Goal: Task Accomplishment & Management: Use online tool/utility

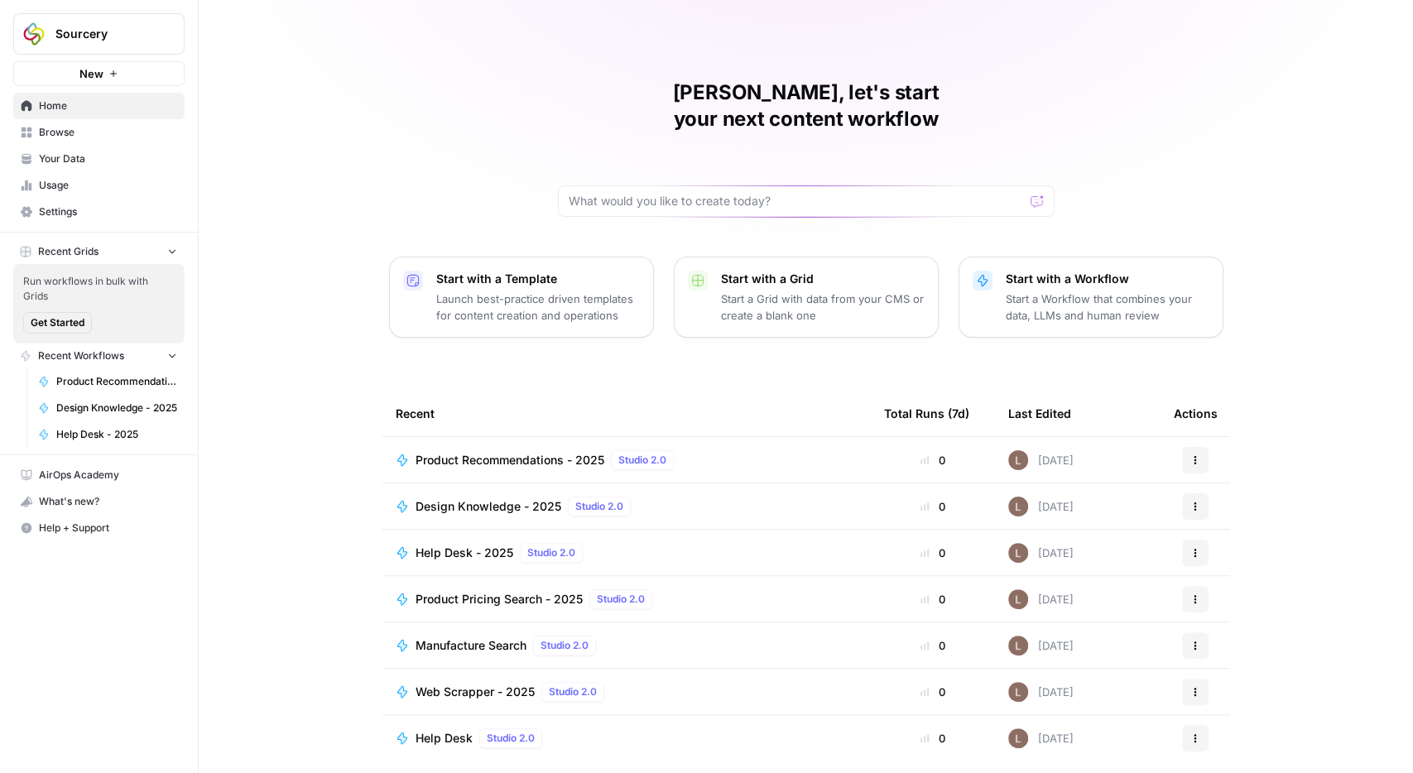
click at [53, 522] on span "Help + Support" at bounding box center [108, 528] width 138 height 15
click at [247, 550] on span "Chat & Support" at bounding box center [276, 555] width 111 height 15
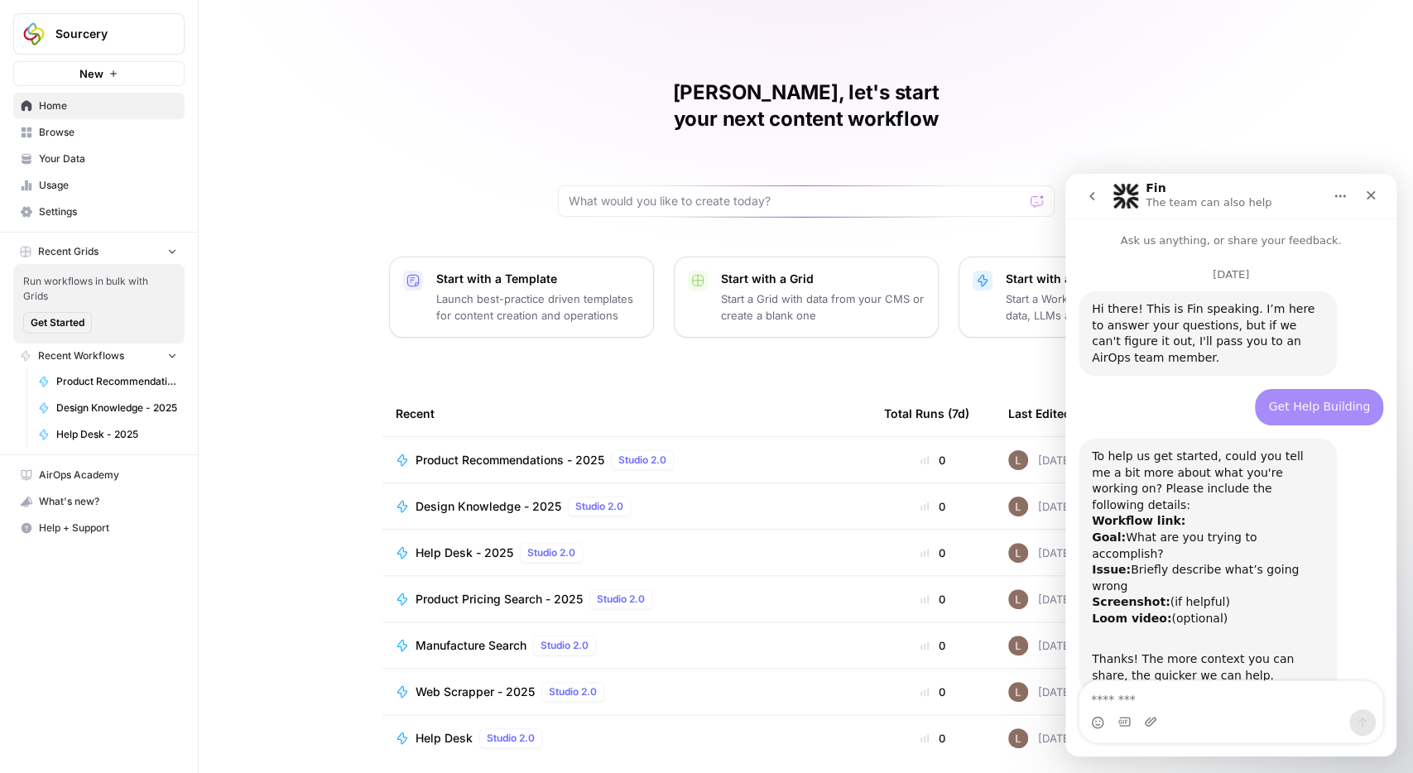
scroll to position [2747, 0]
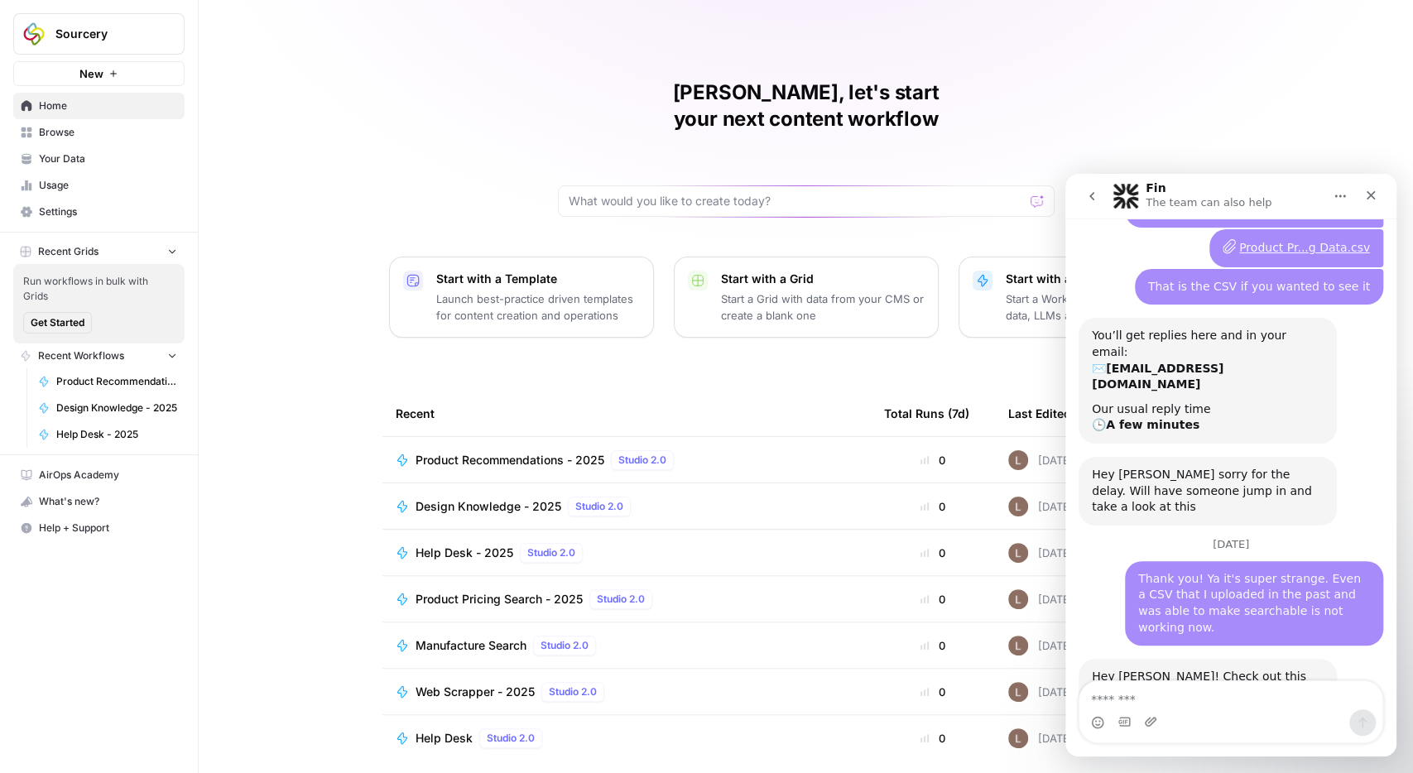
click at [1187, 686] on link "https://app.airops.com/sourcery-0/data/knowledge_bases/11133/documents/4939650" at bounding box center [1185, 701] width 188 height 30
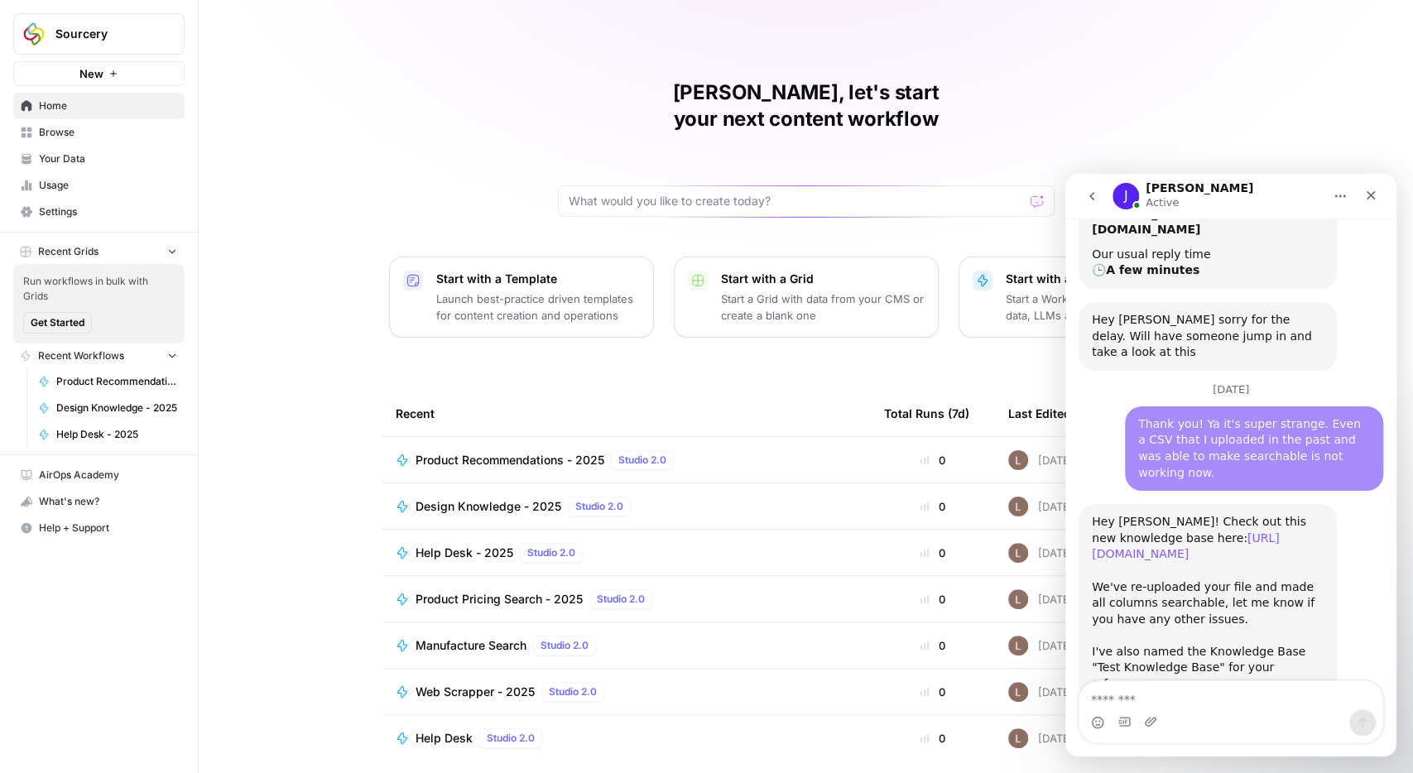
scroll to position [3010, 0]
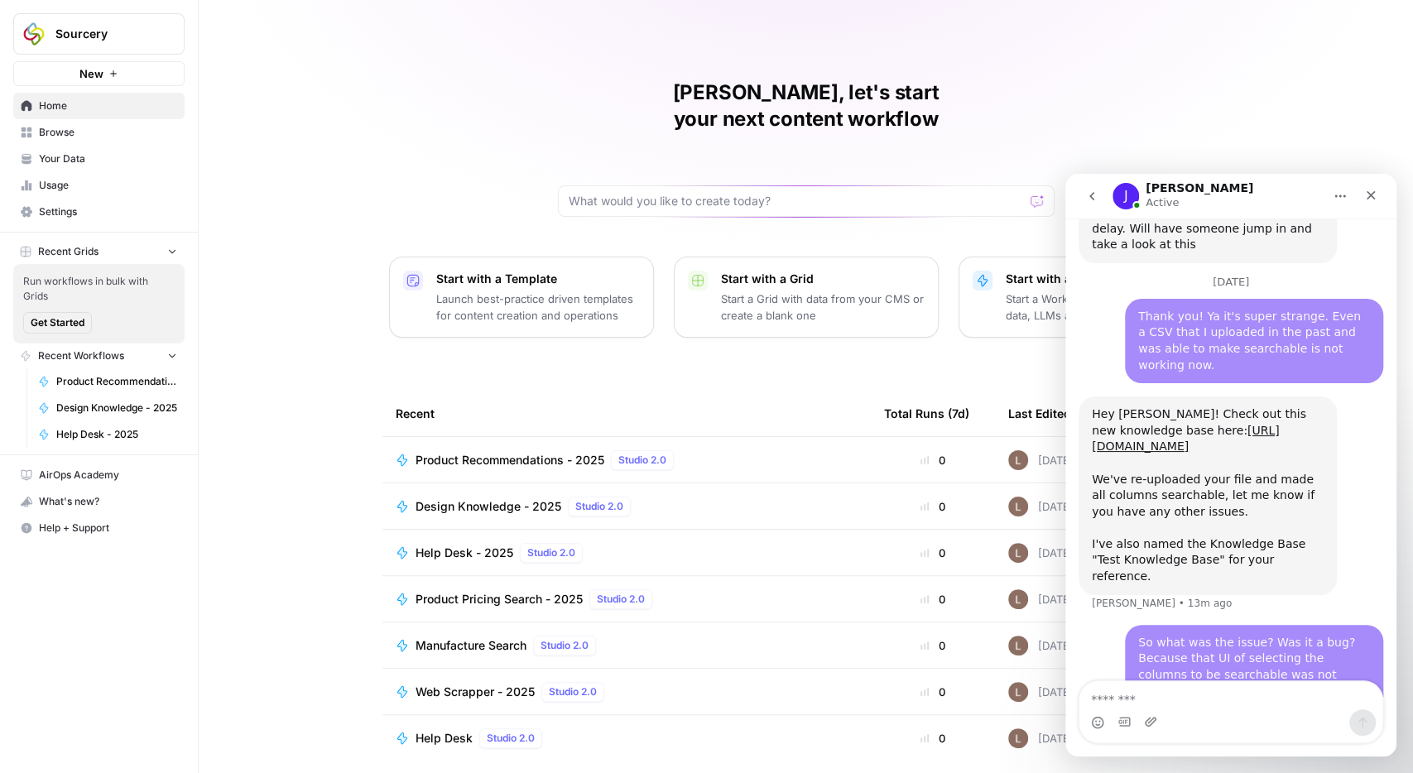
click at [1165, 691] on textarea "Message…" at bounding box center [1230, 695] width 303 height 28
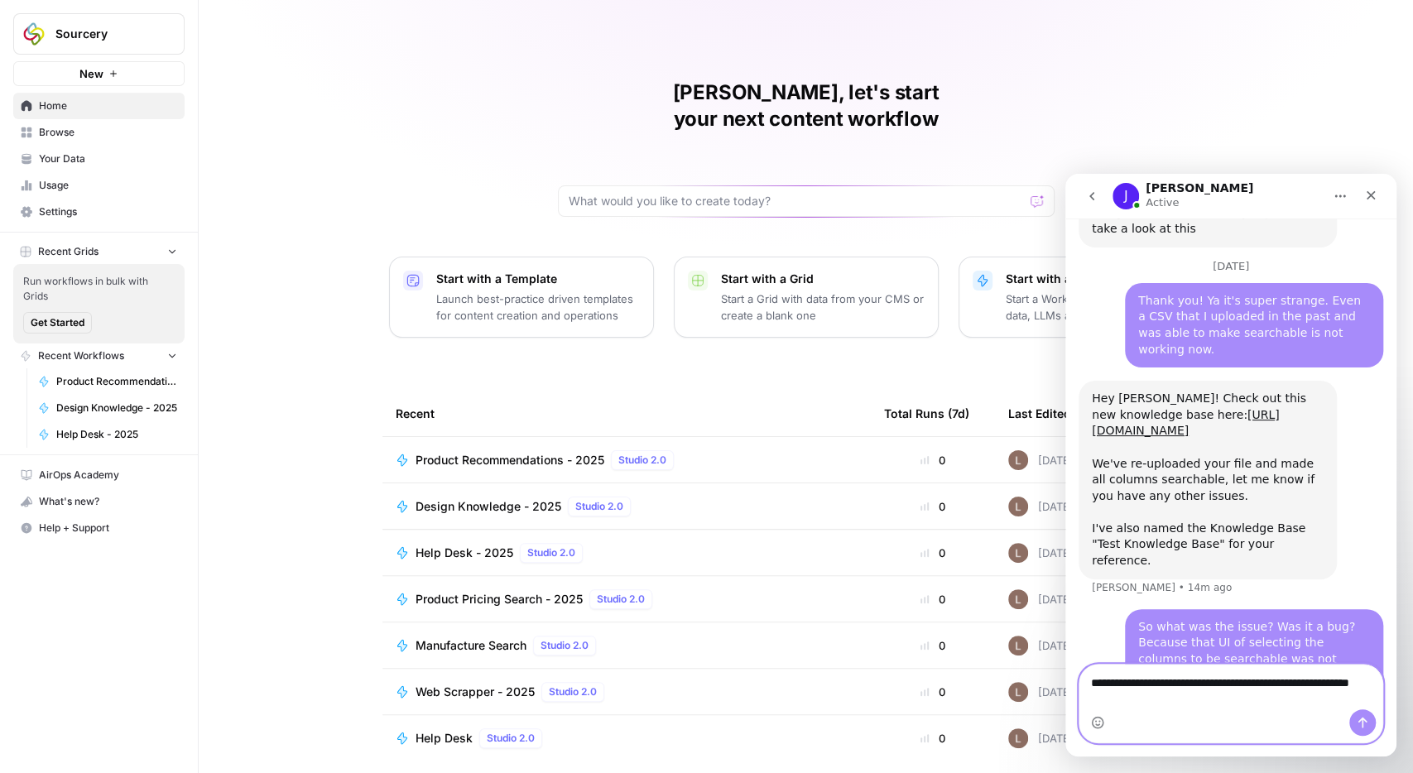
scroll to position [3027, 0]
type textarea "**********"
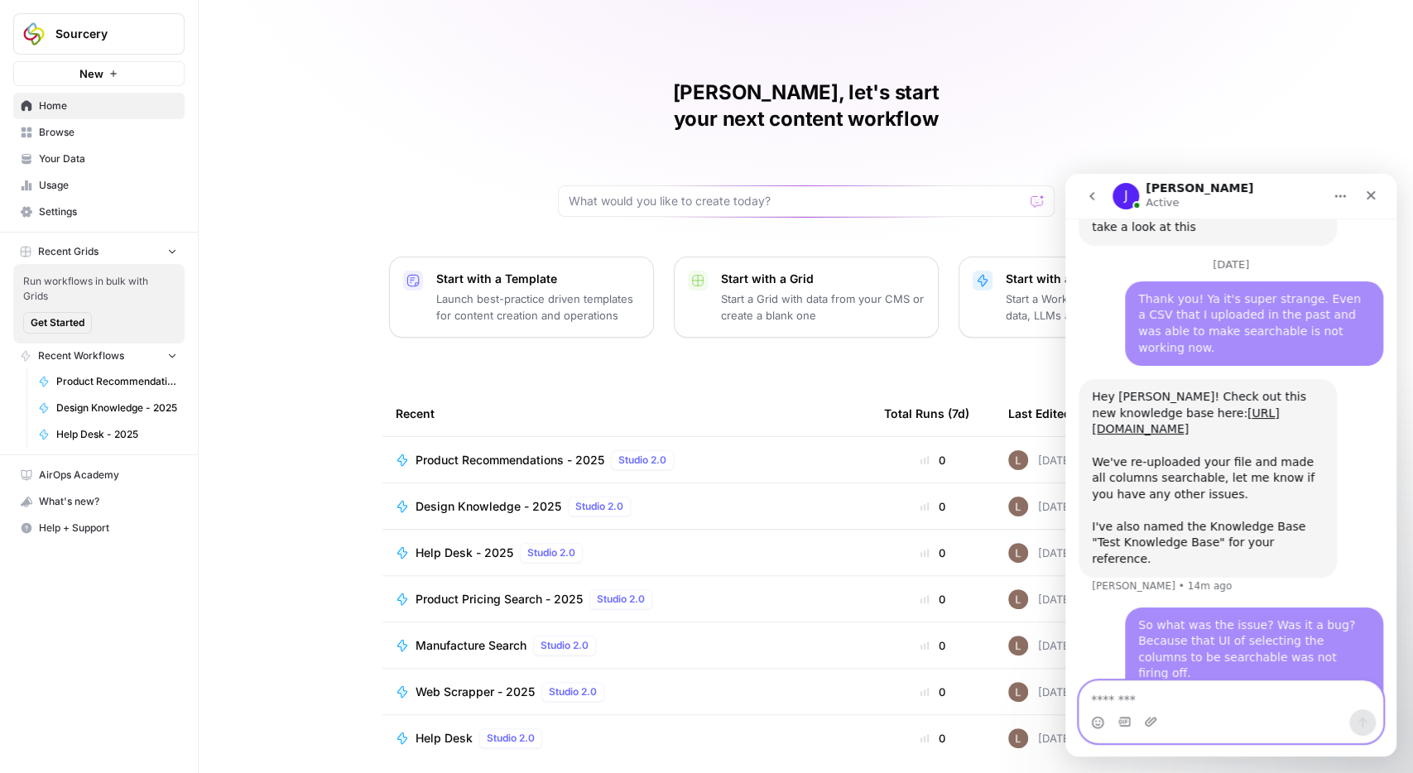
scroll to position [3063, 0]
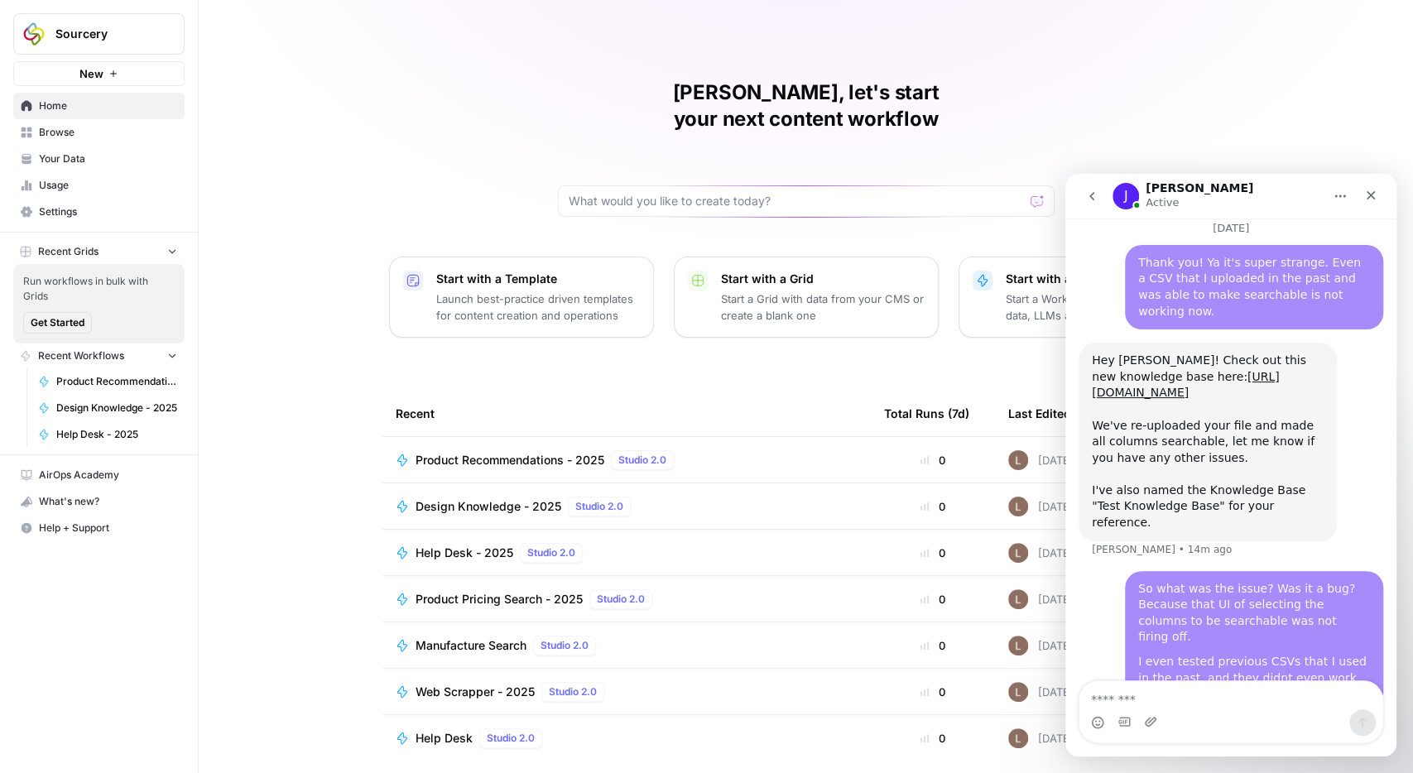
click at [92, 161] on span "Your Data" at bounding box center [108, 158] width 138 height 15
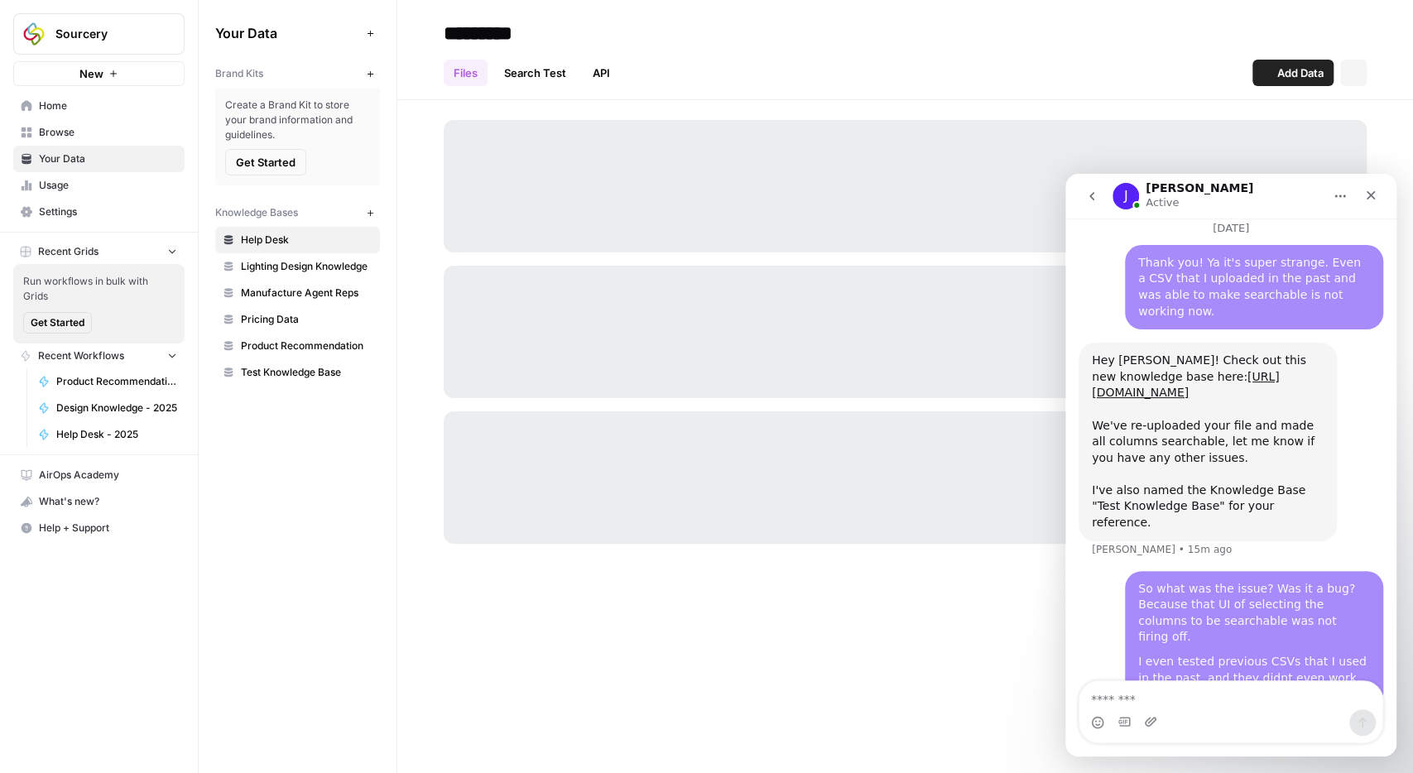
click at [303, 348] on span "Product Recommendation" at bounding box center [307, 345] width 132 height 15
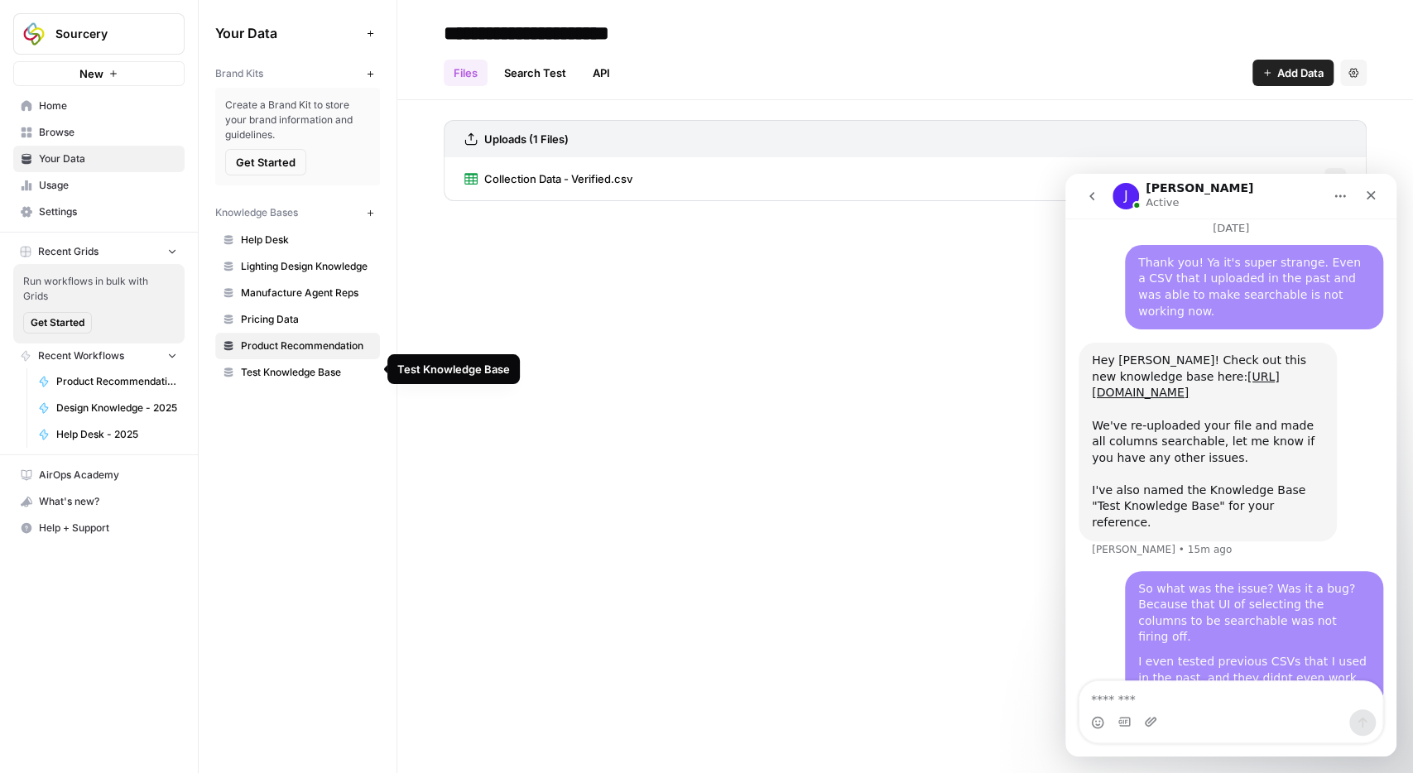
click at [270, 325] on link "Pricing Data" at bounding box center [297, 319] width 165 height 26
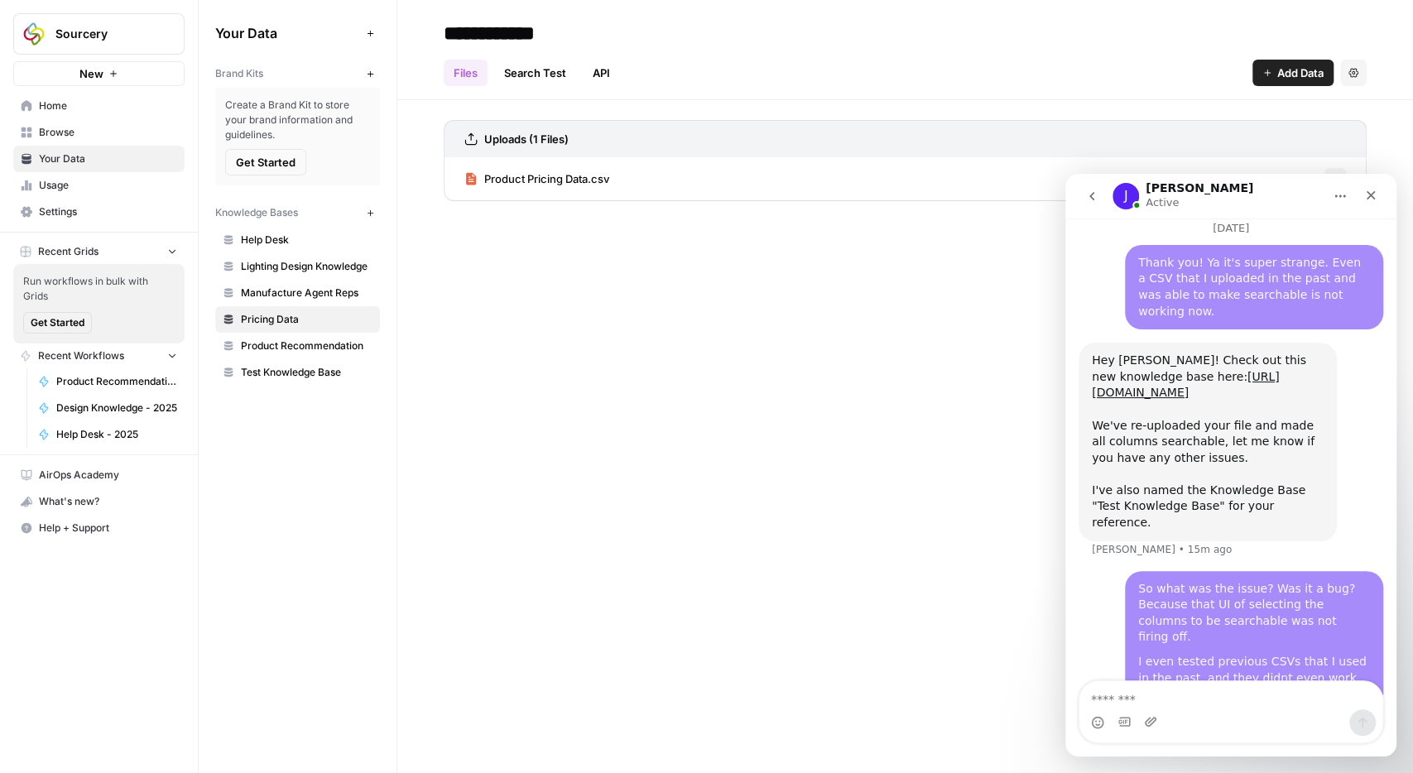
click at [1269, 75] on icon "button" at bounding box center [1267, 73] width 10 height 10
click at [1373, 202] on div "Close" at bounding box center [1370, 195] width 30 height 30
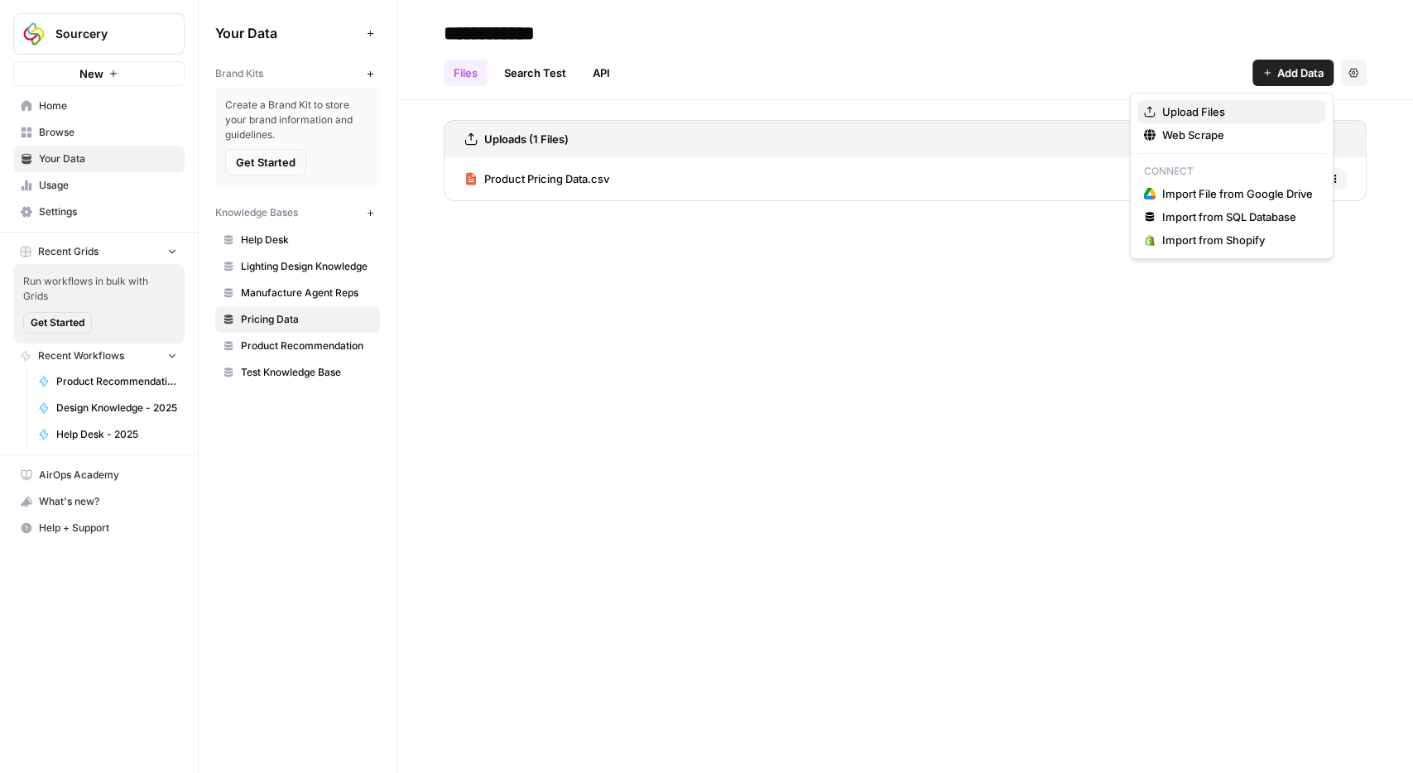
click at [1197, 112] on span "Upload Files" at bounding box center [1237, 111] width 151 height 17
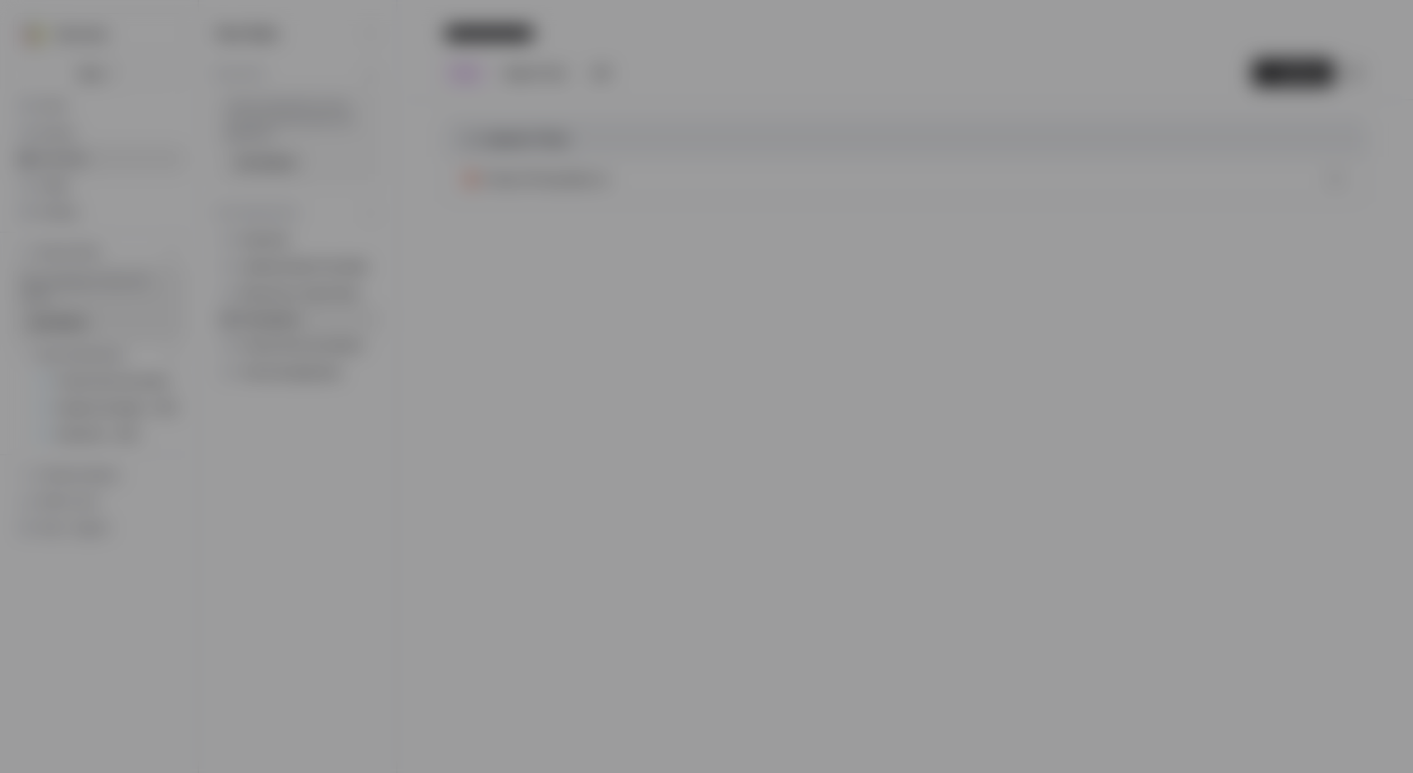
scroll to position [3063, 0]
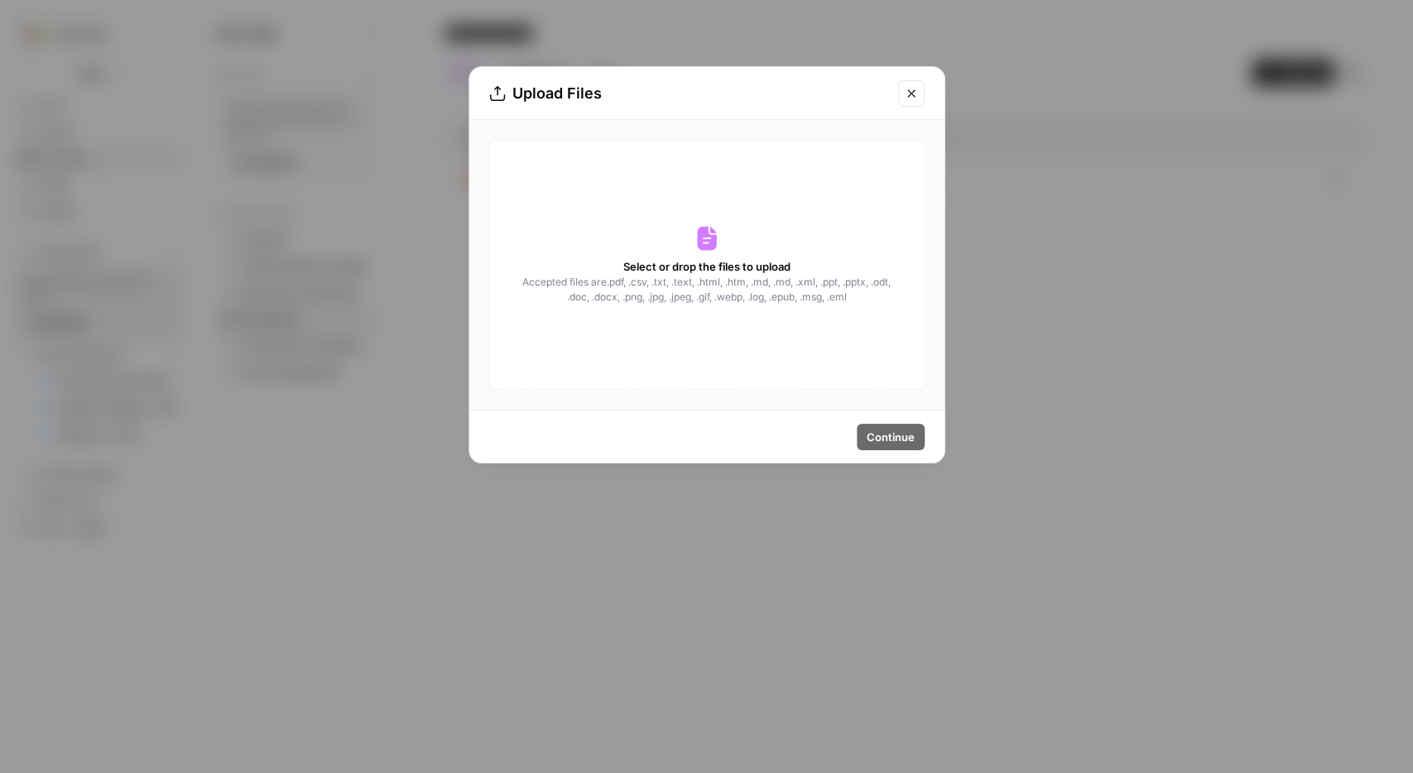
click at [653, 287] on span "Accepted files are .pdf, .csv, .txt, .text, .html, .htm, .md, .md, .xml, .ppt, …" at bounding box center [706, 290] width 371 height 30
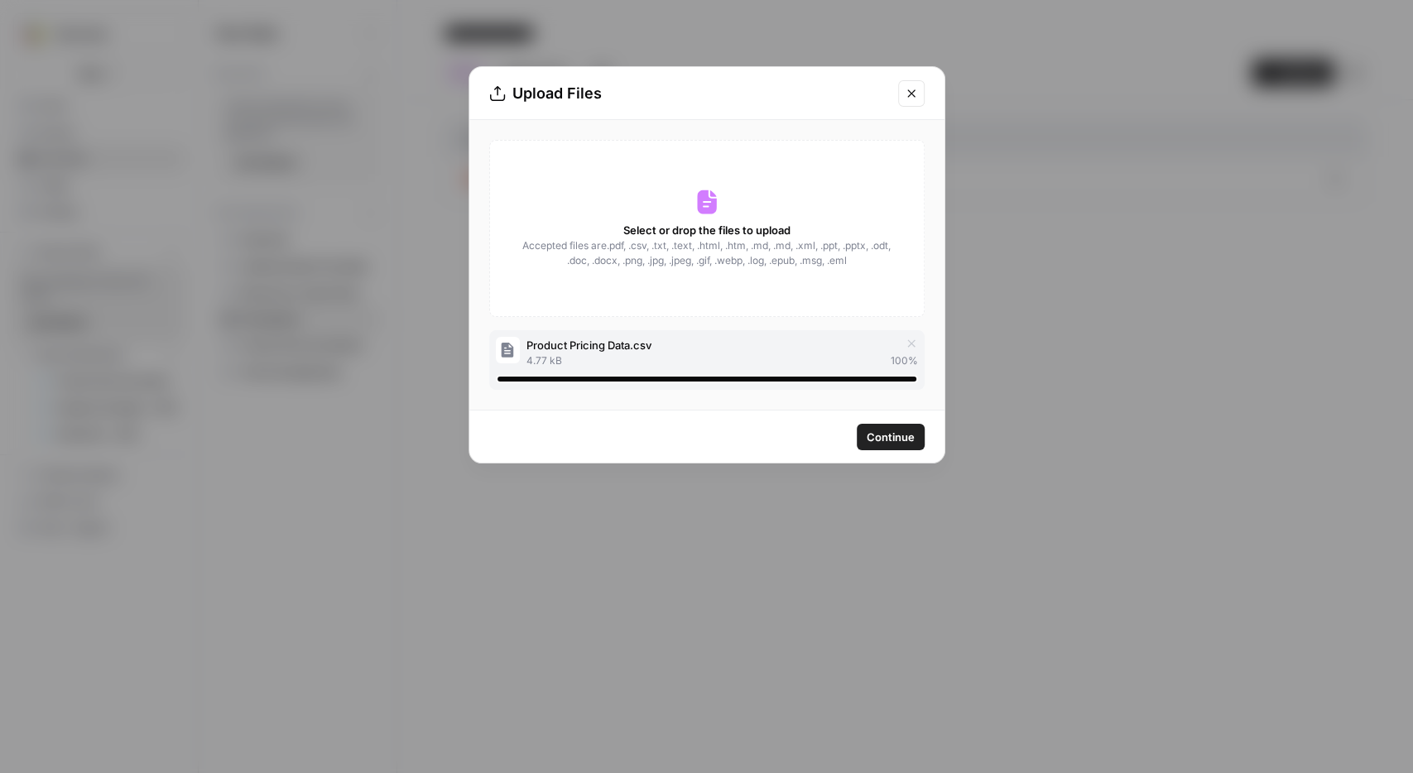
click at [590, 348] on span "Product Pricing Data.csv" at bounding box center [588, 345] width 125 height 17
click at [497, 90] on icon at bounding box center [497, 93] width 17 height 17
click at [898, 435] on span "Continue" at bounding box center [890, 437] width 48 height 17
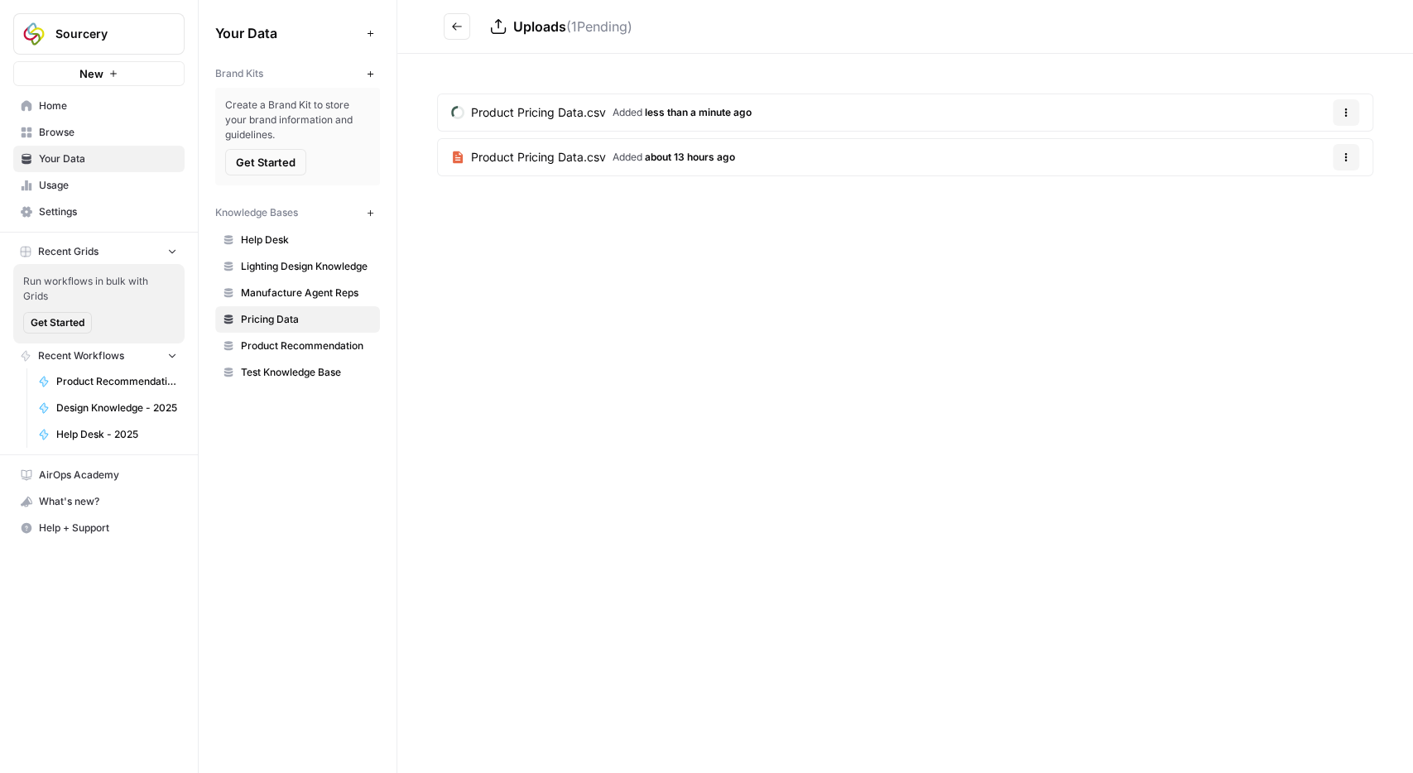
click at [652, 111] on span "less than a minute ago" at bounding box center [698, 112] width 107 height 12
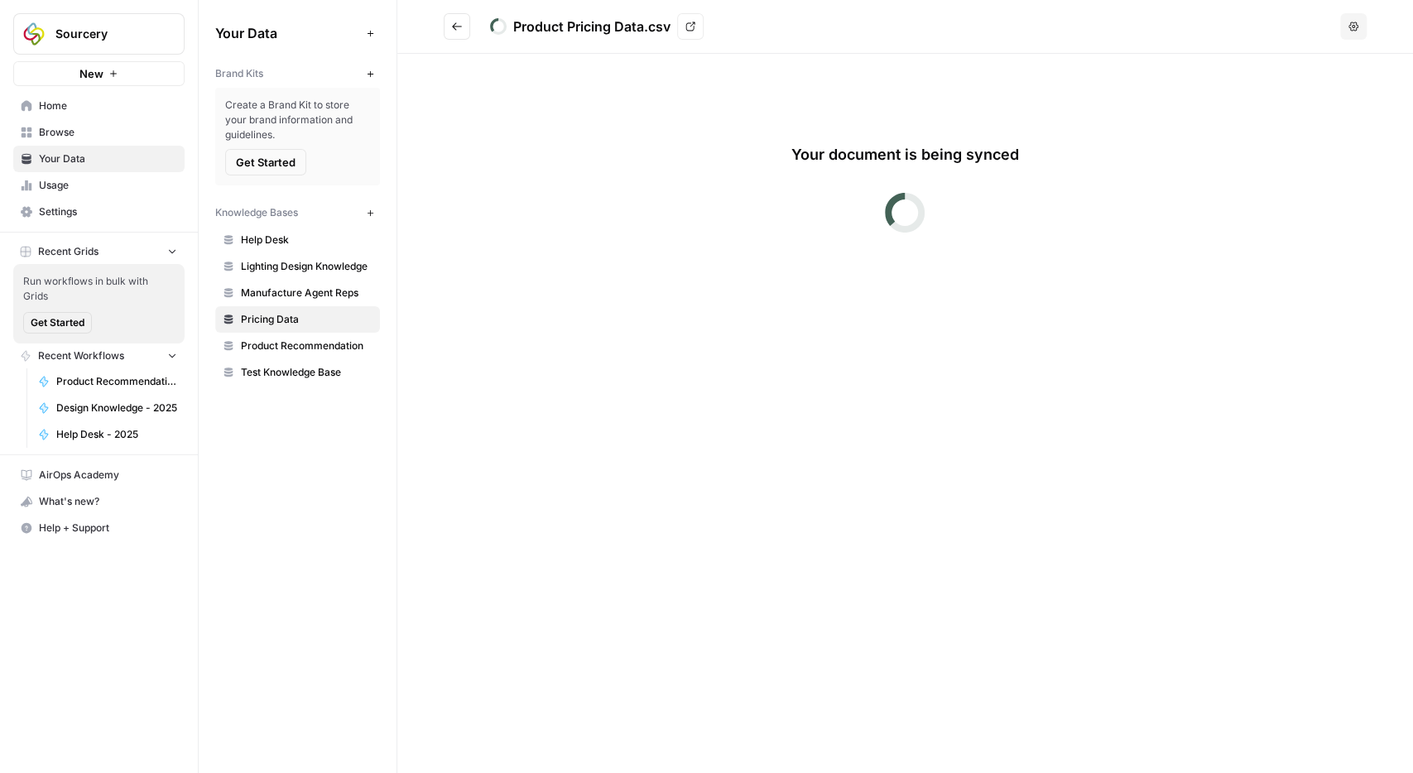
click at [459, 25] on icon "Go back" at bounding box center [457, 27] width 12 height 12
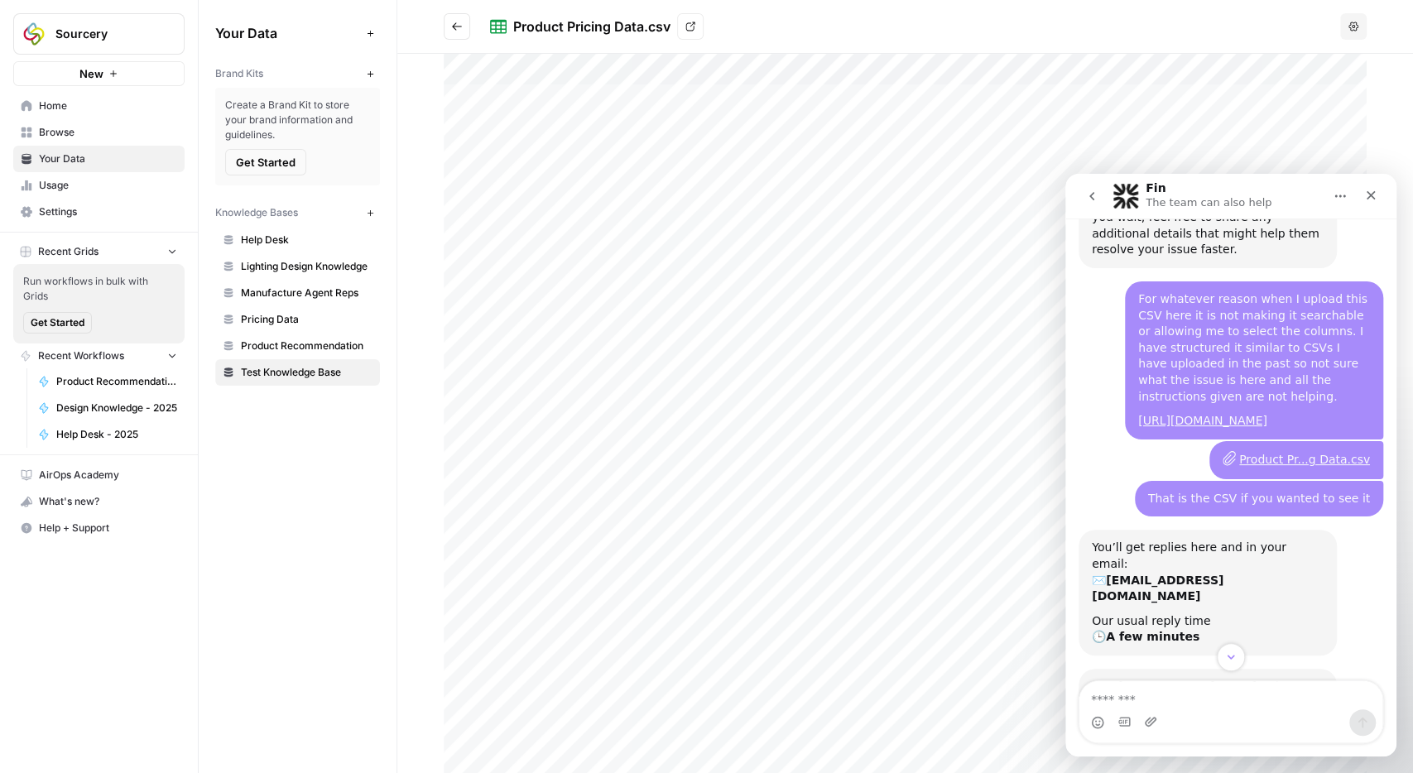
scroll to position [2747, 0]
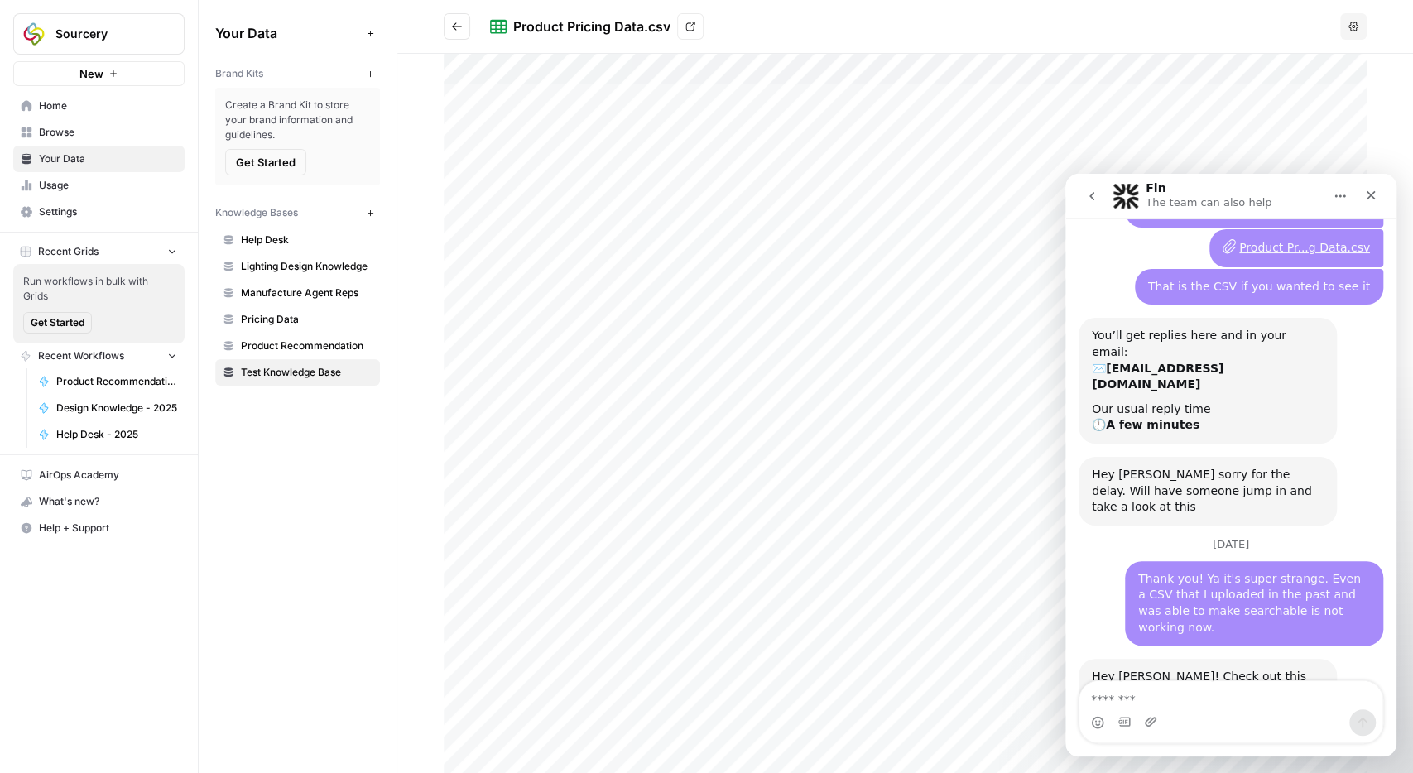
click at [1195, 704] on textarea "Message…" at bounding box center [1230, 695] width 303 height 28
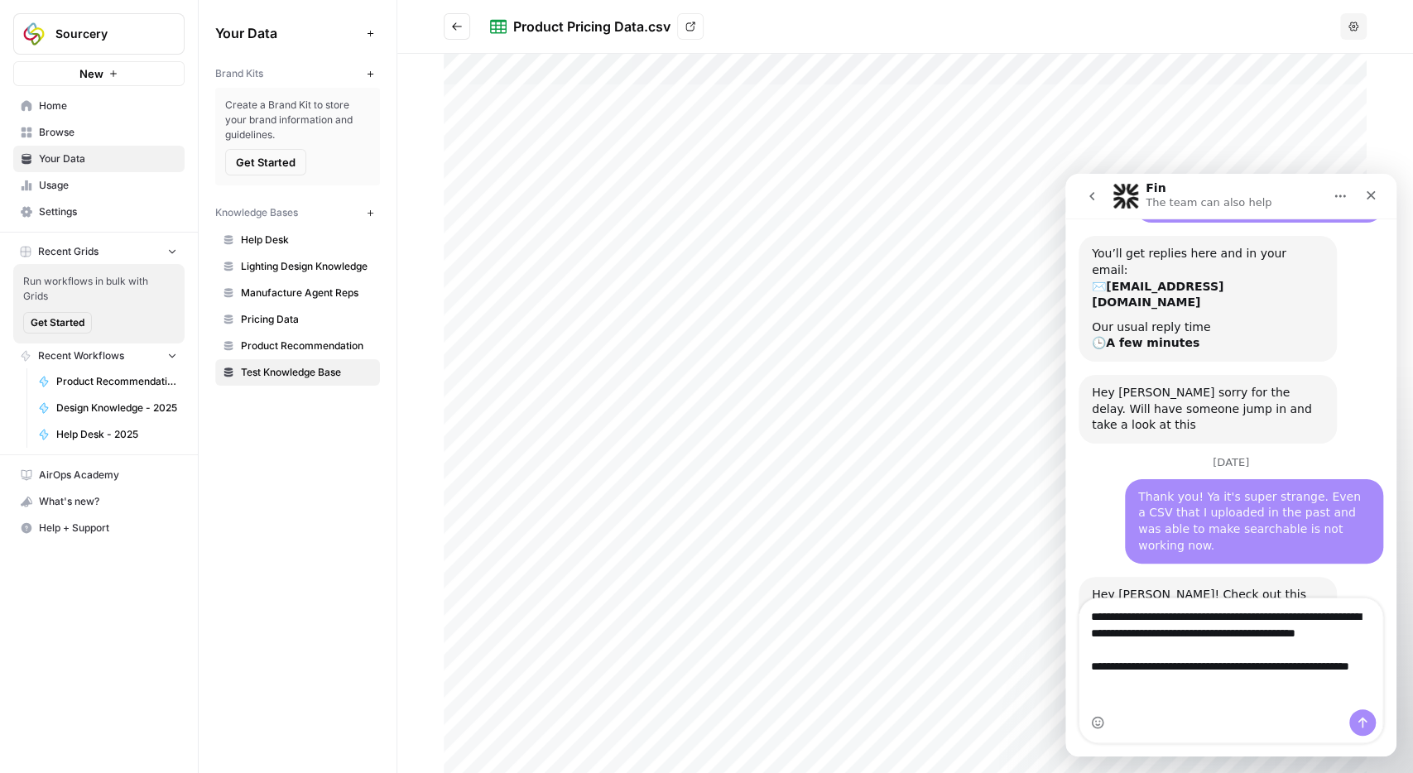
scroll to position [2830, 0]
type textarea "**********"
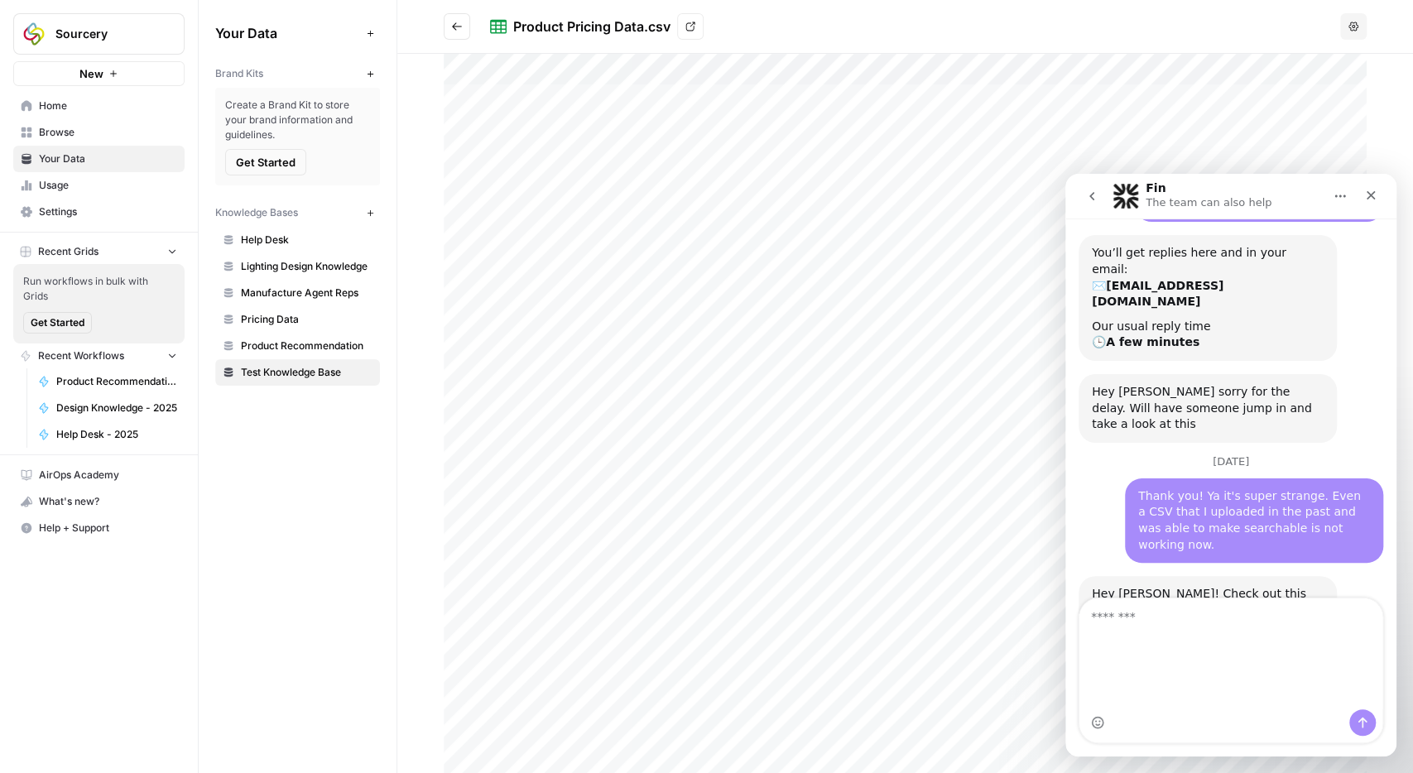
scroll to position [2870, 0]
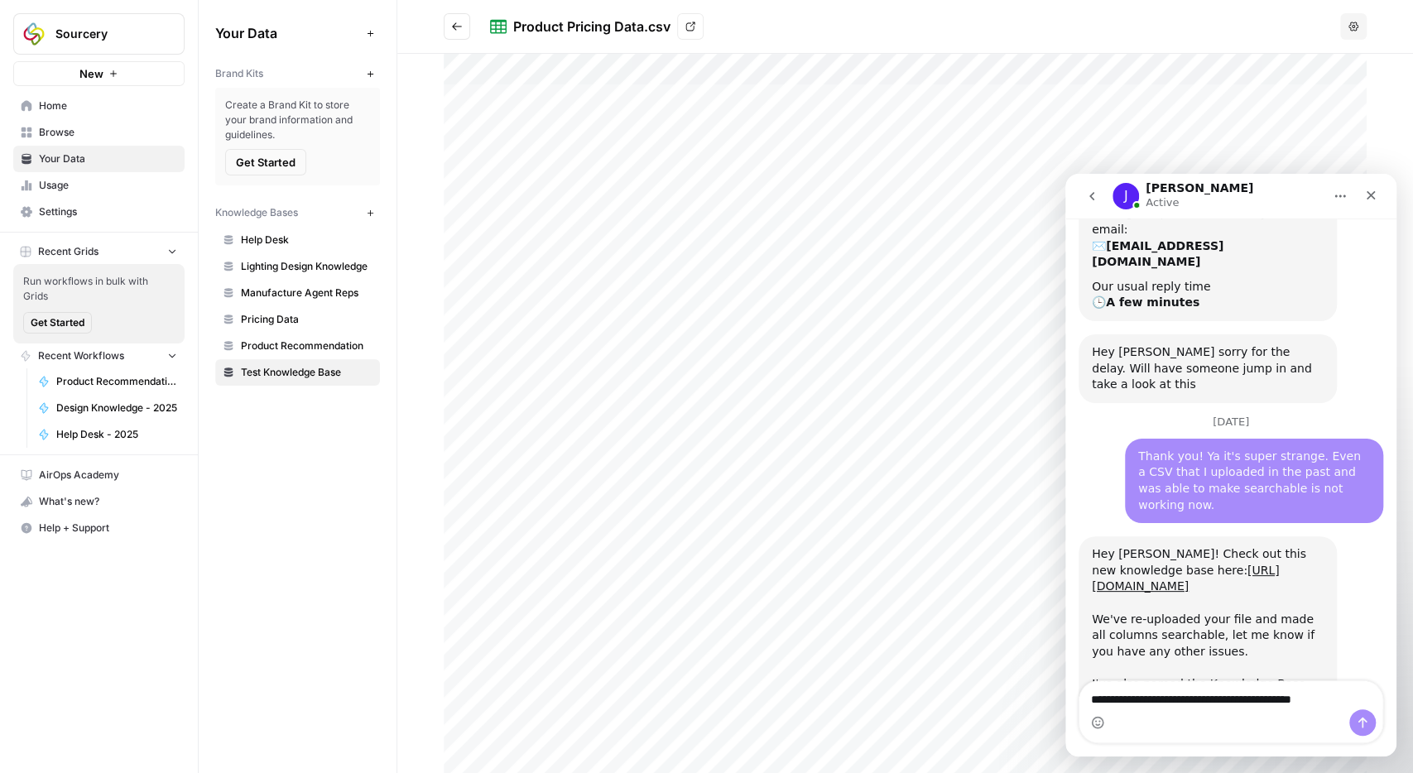
type textarea "**********"
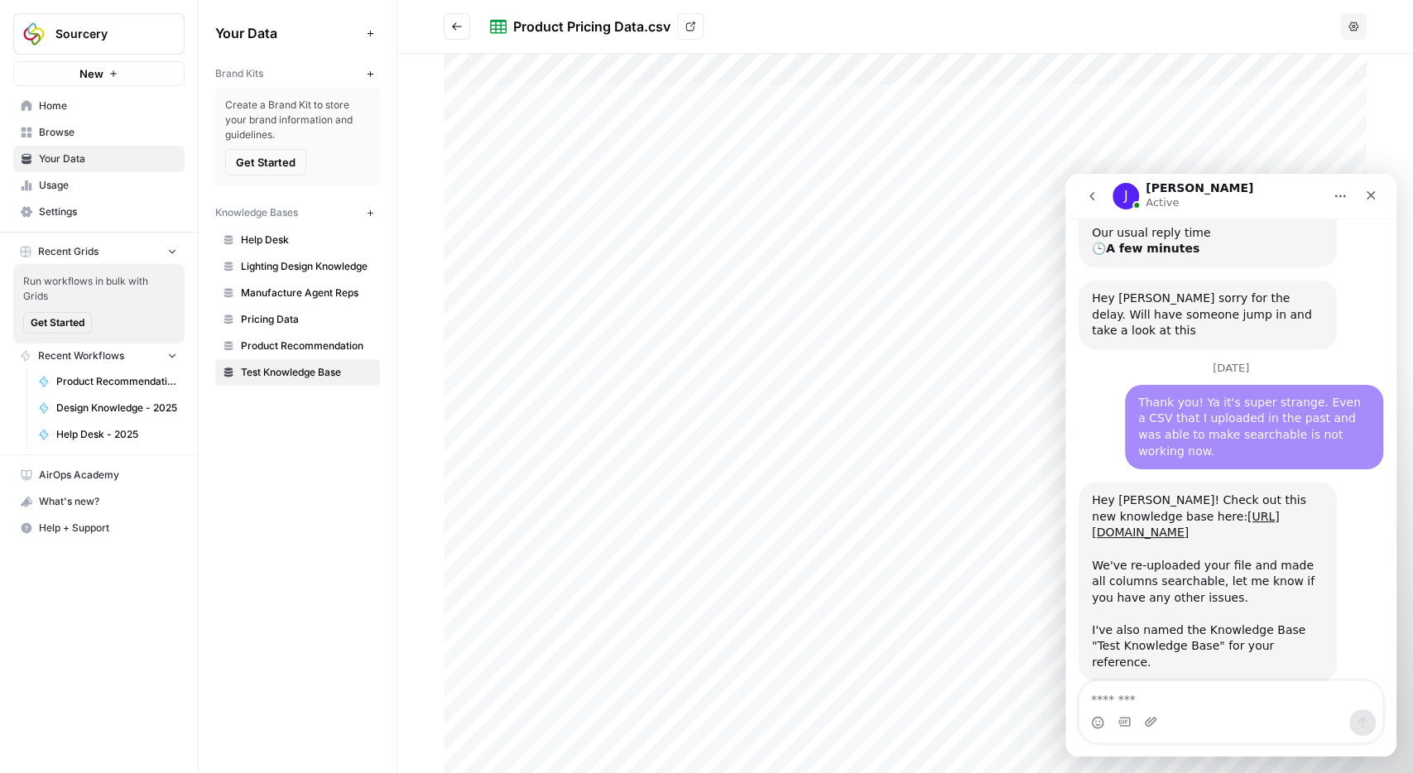
click at [306, 340] on span "Product Recommendation" at bounding box center [307, 345] width 132 height 15
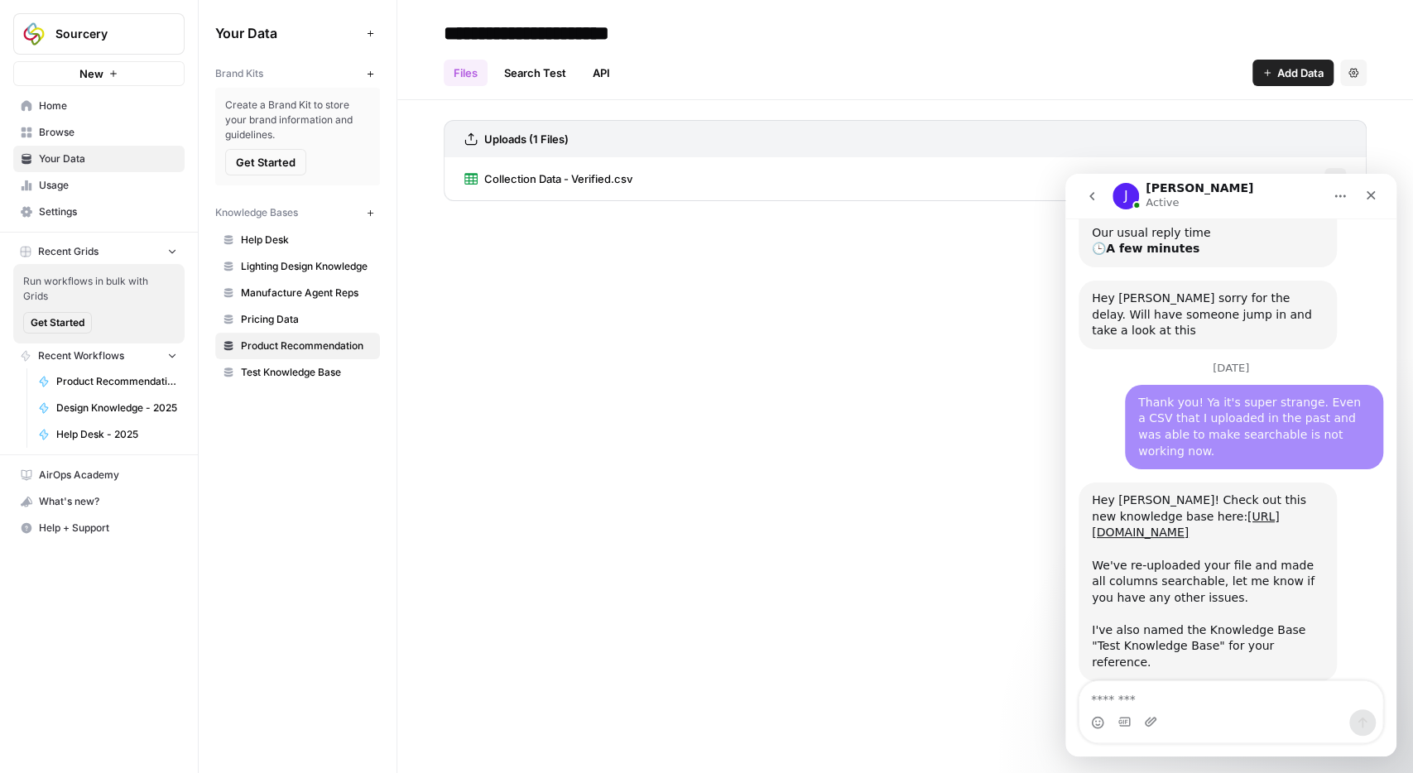
click at [261, 299] on link "Manufacture Agent Reps" at bounding box center [297, 293] width 165 height 26
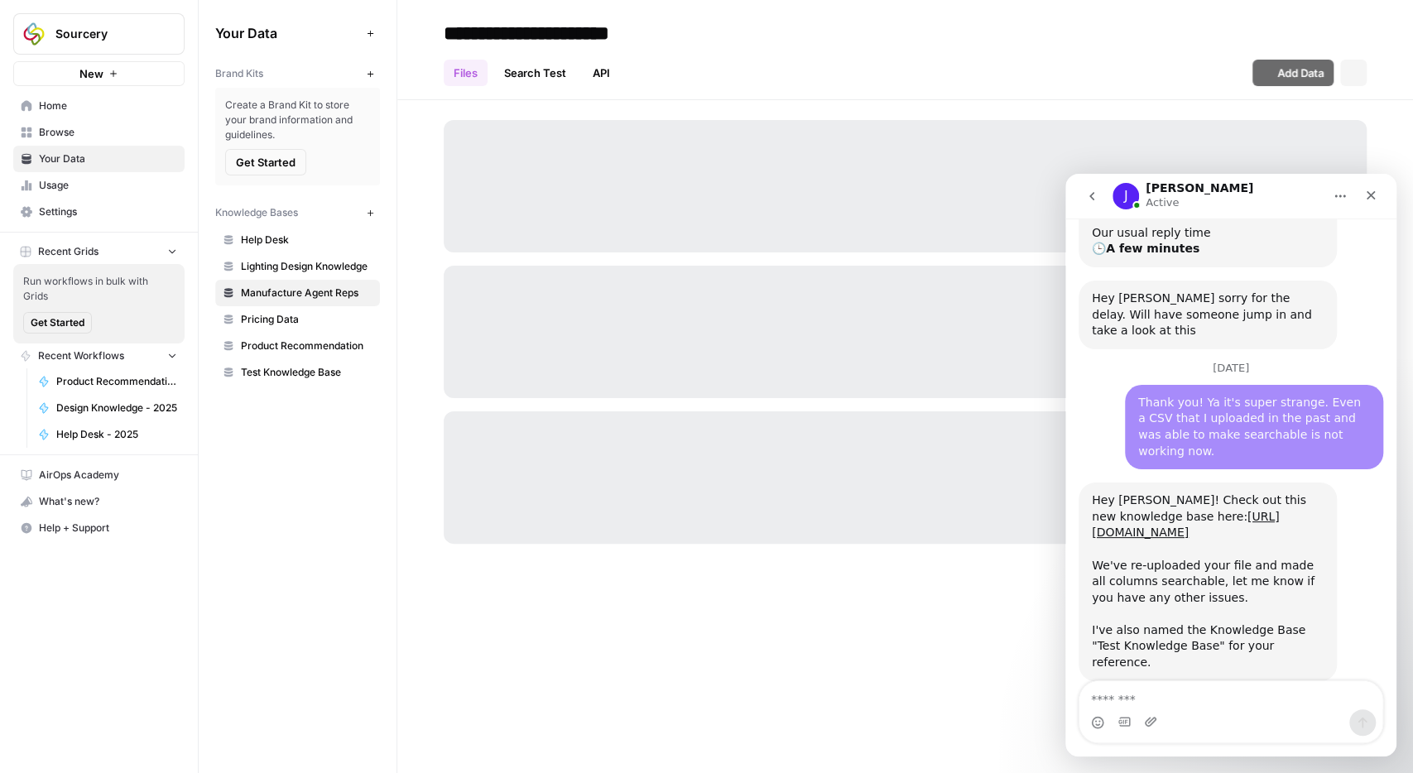
click at [265, 312] on span "Pricing Data" at bounding box center [307, 319] width 132 height 15
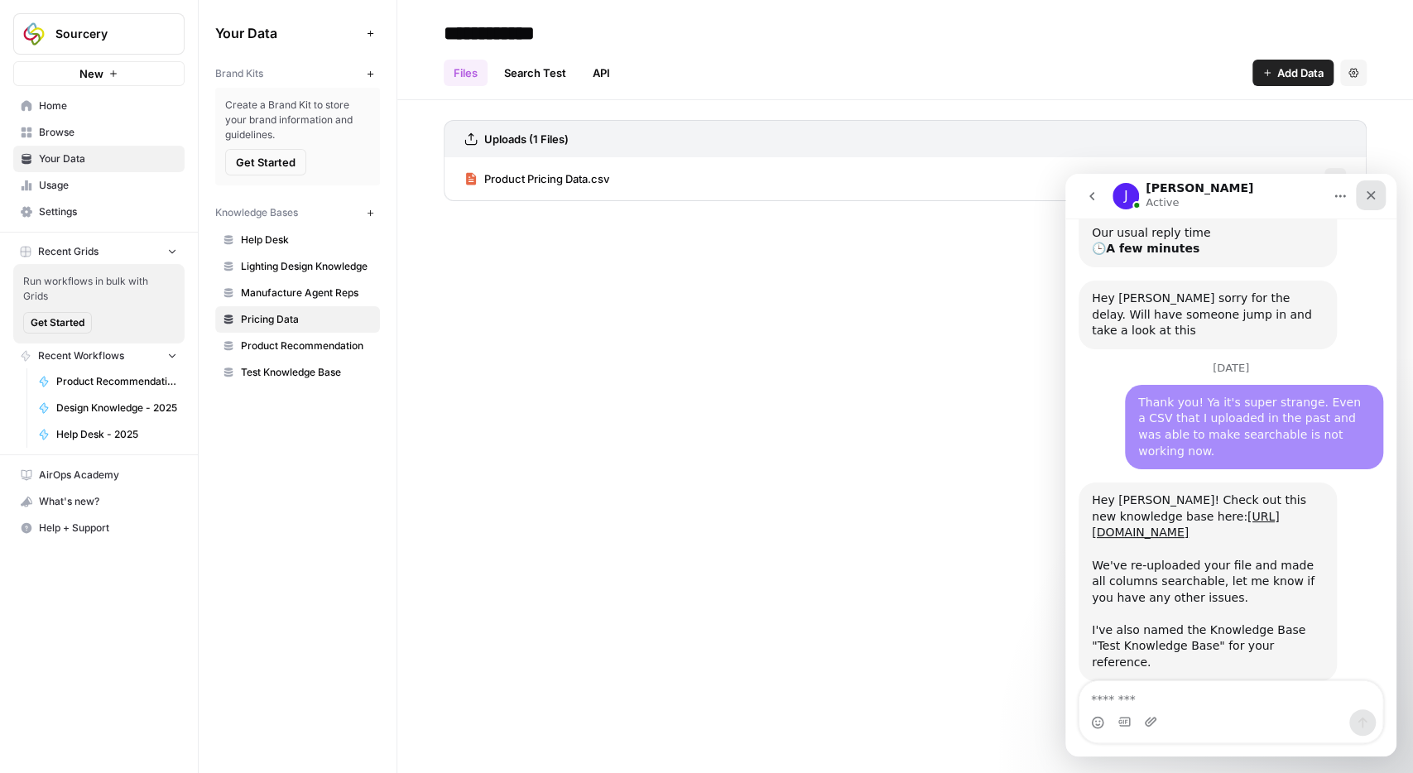
click at [1375, 200] on icon "Close" at bounding box center [1370, 195] width 13 height 13
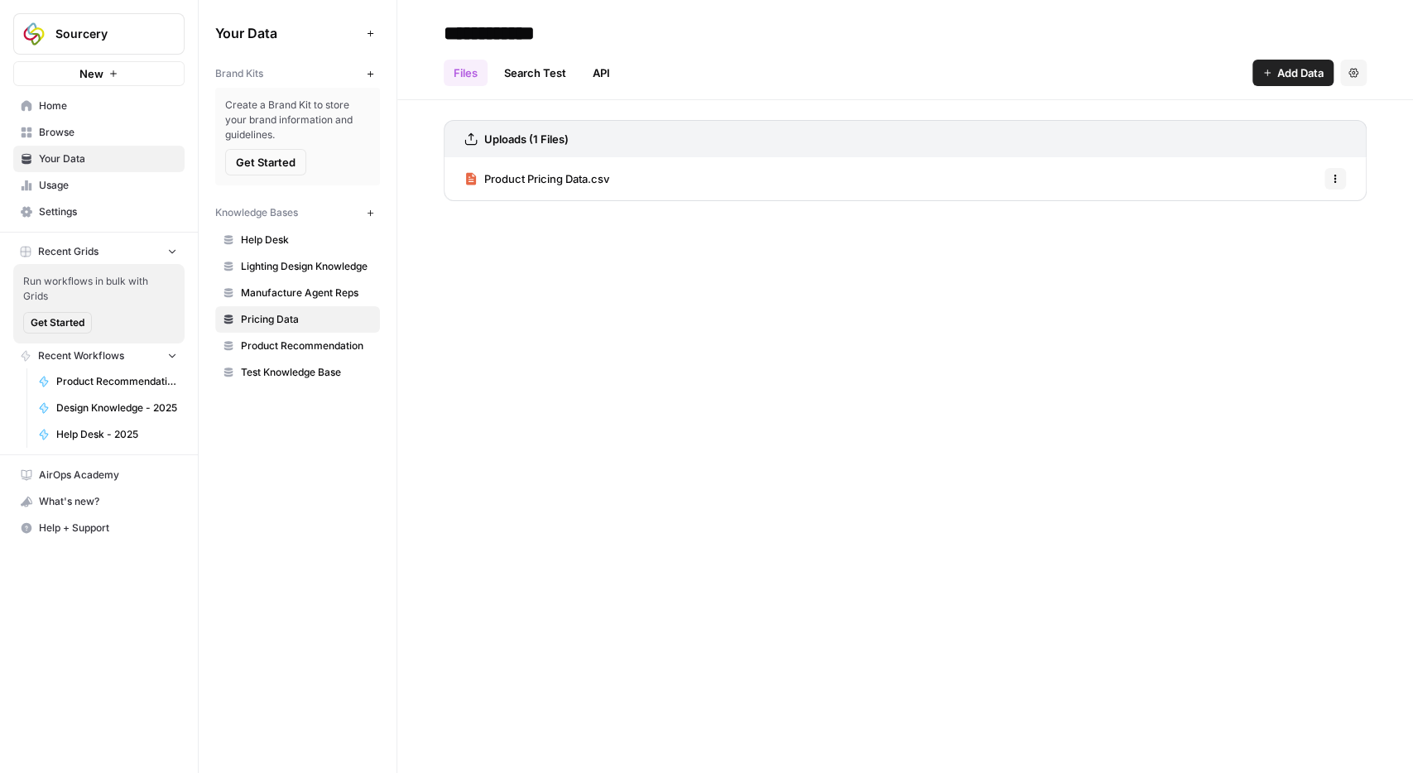
click at [1269, 77] on icon "button" at bounding box center [1267, 73] width 10 height 10
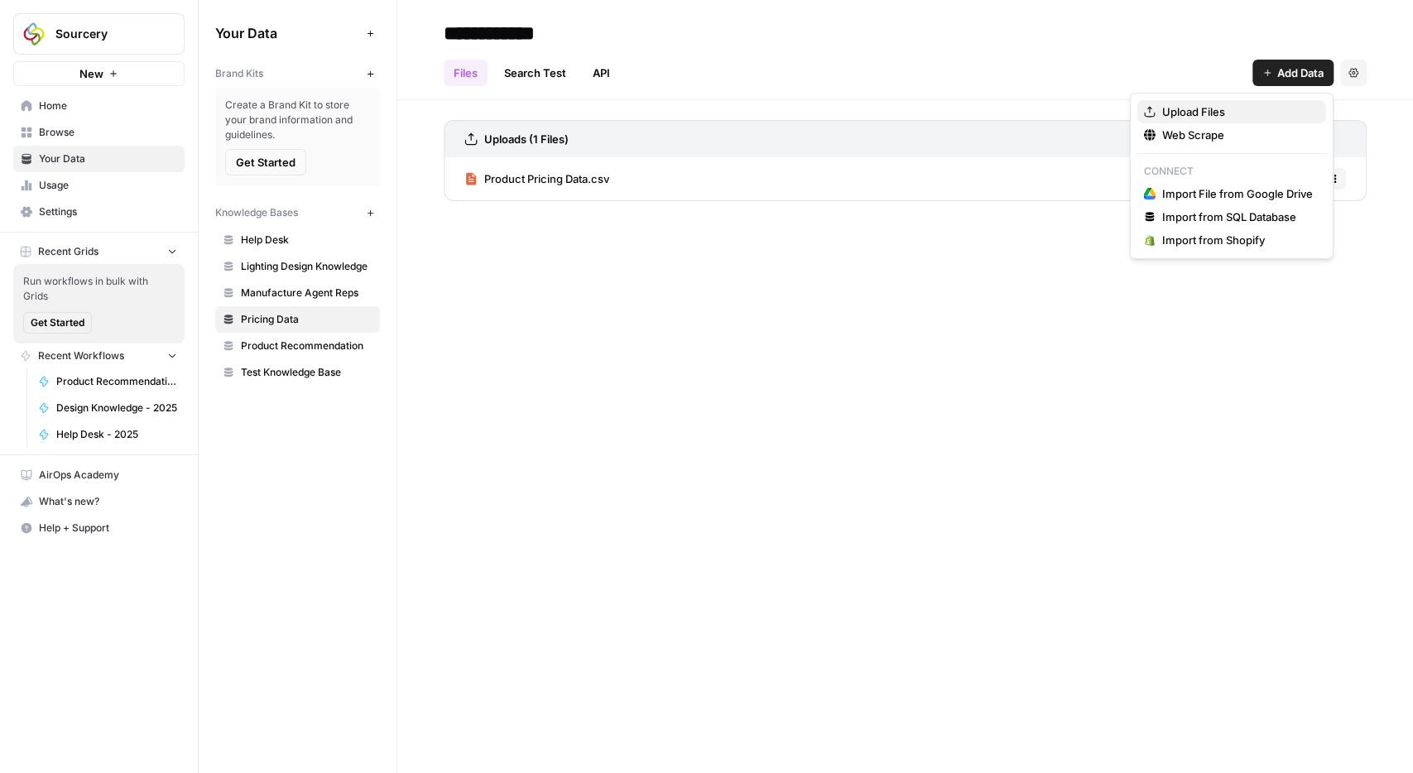
click at [1207, 112] on span "Upload Files" at bounding box center [1237, 111] width 151 height 17
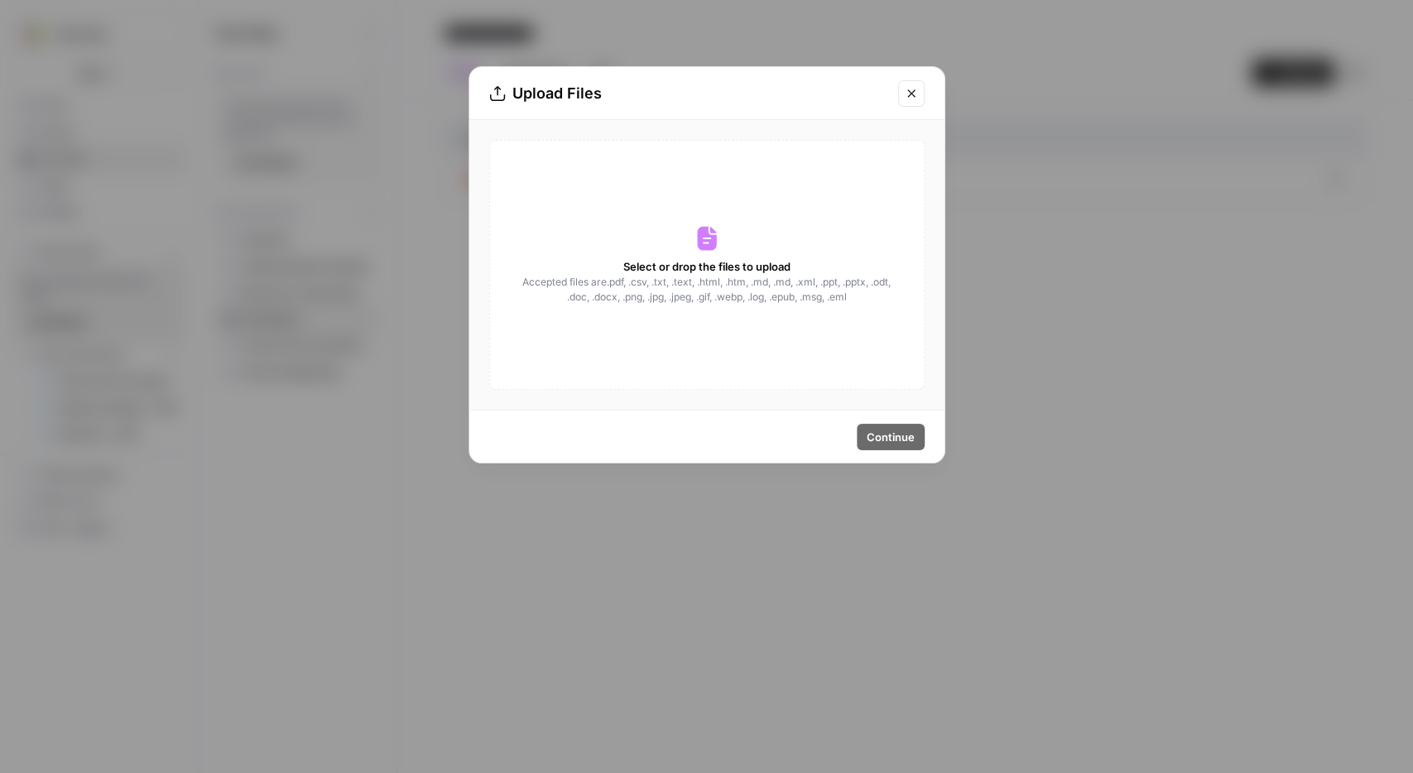
click at [751, 304] on span "Accepted files are .pdf, .csv, .txt, .text, .html, .htm, .md, .md, .xml, .ppt, …" at bounding box center [706, 290] width 371 height 30
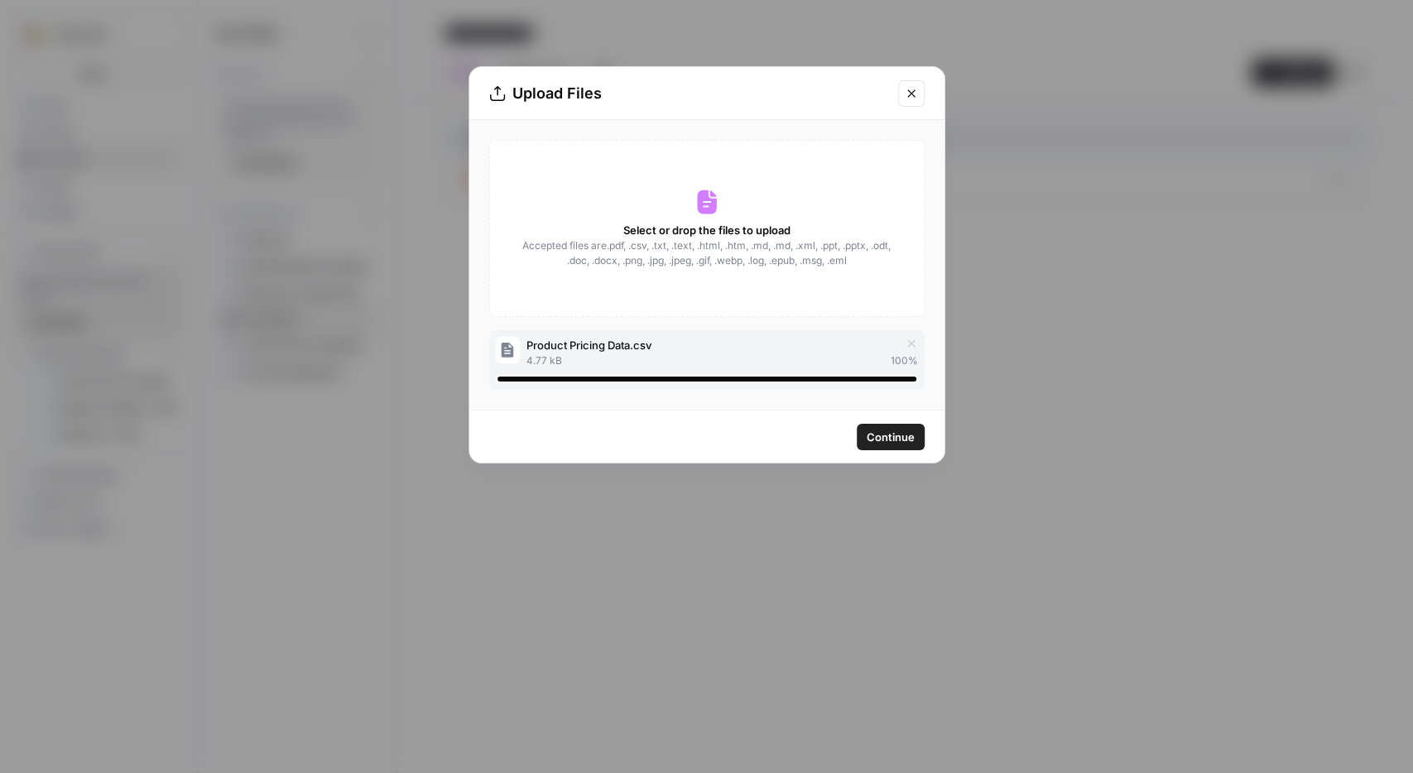
click at [889, 439] on span "Continue" at bounding box center [890, 437] width 48 height 17
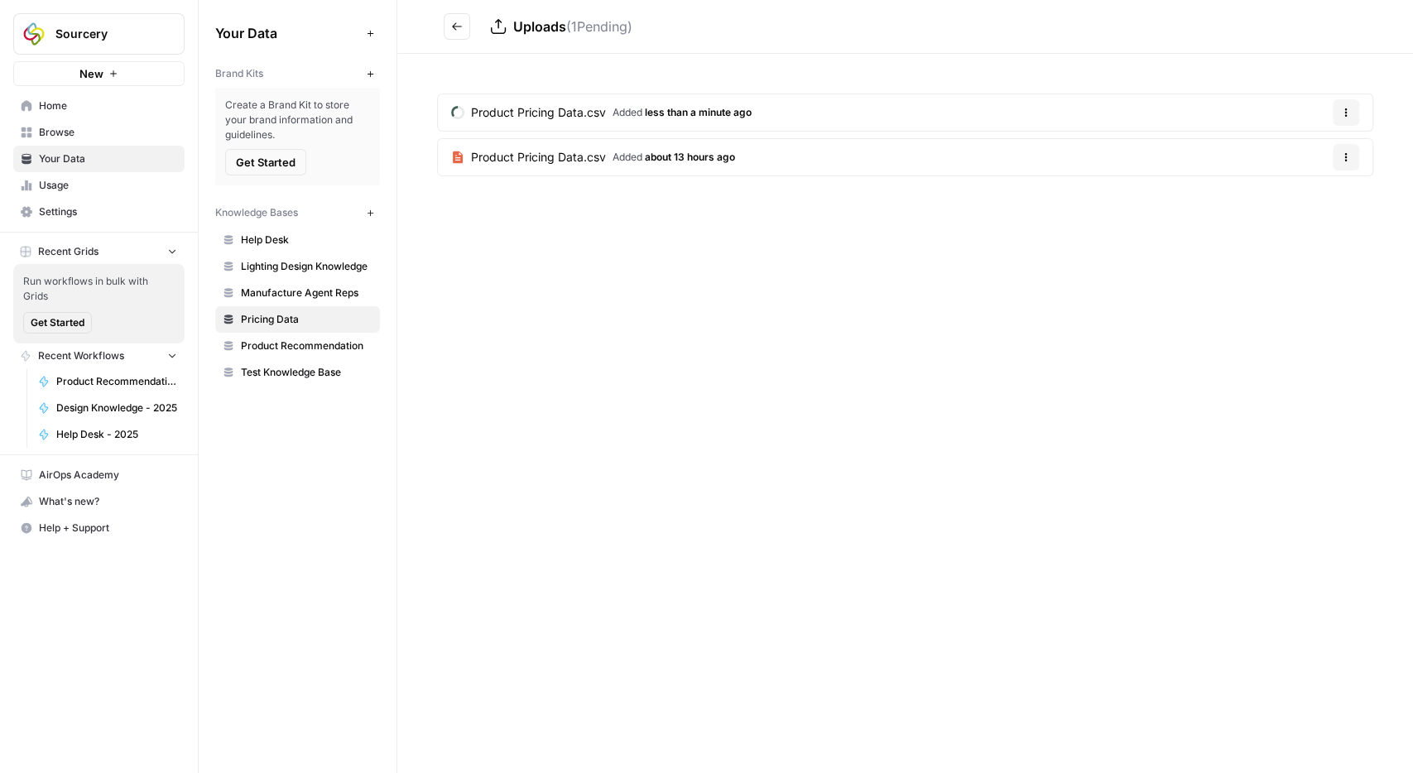
click at [1342, 114] on icon "button" at bounding box center [1346, 113] width 10 height 10
click at [1287, 152] on span "Delete File" at bounding box center [1311, 150] width 54 height 17
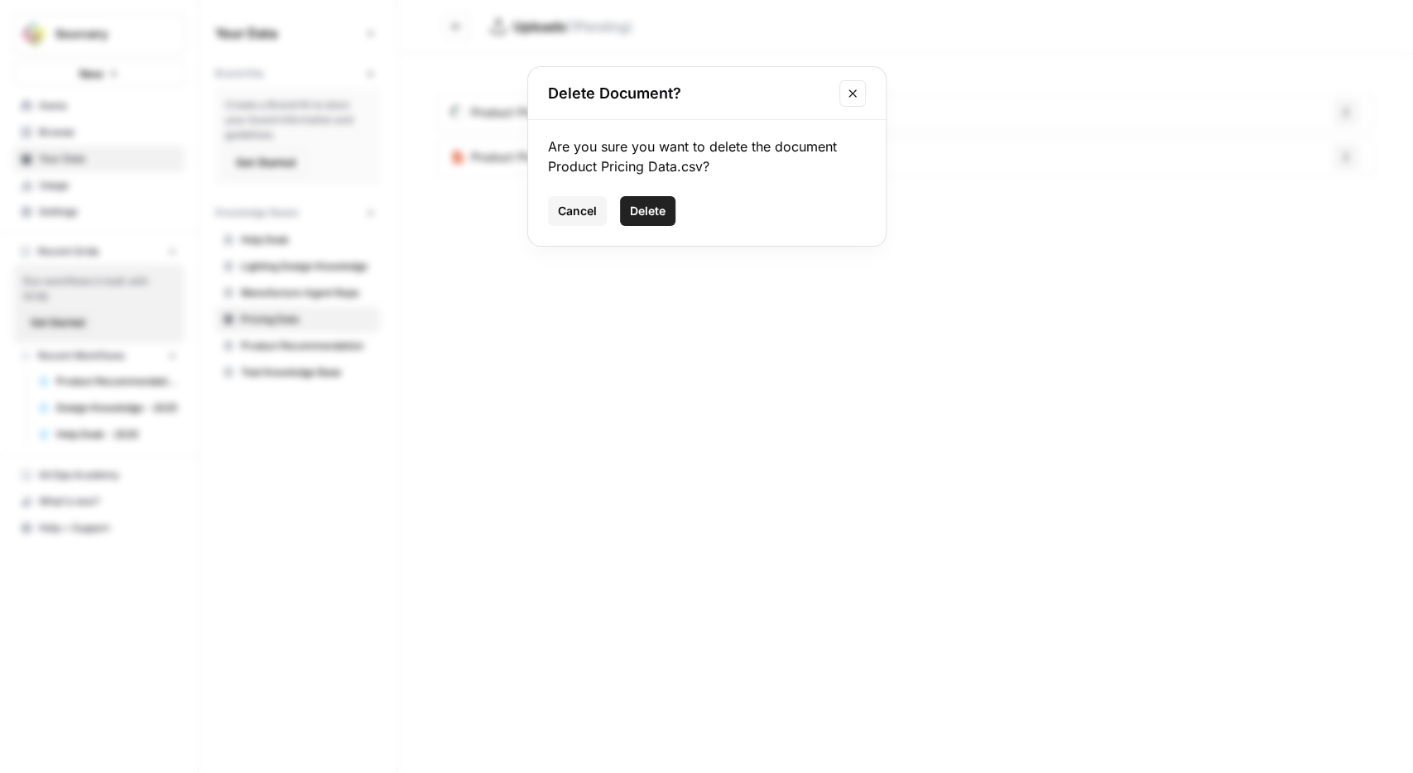
click at [660, 208] on span "Delete" at bounding box center [648, 211] width 36 height 17
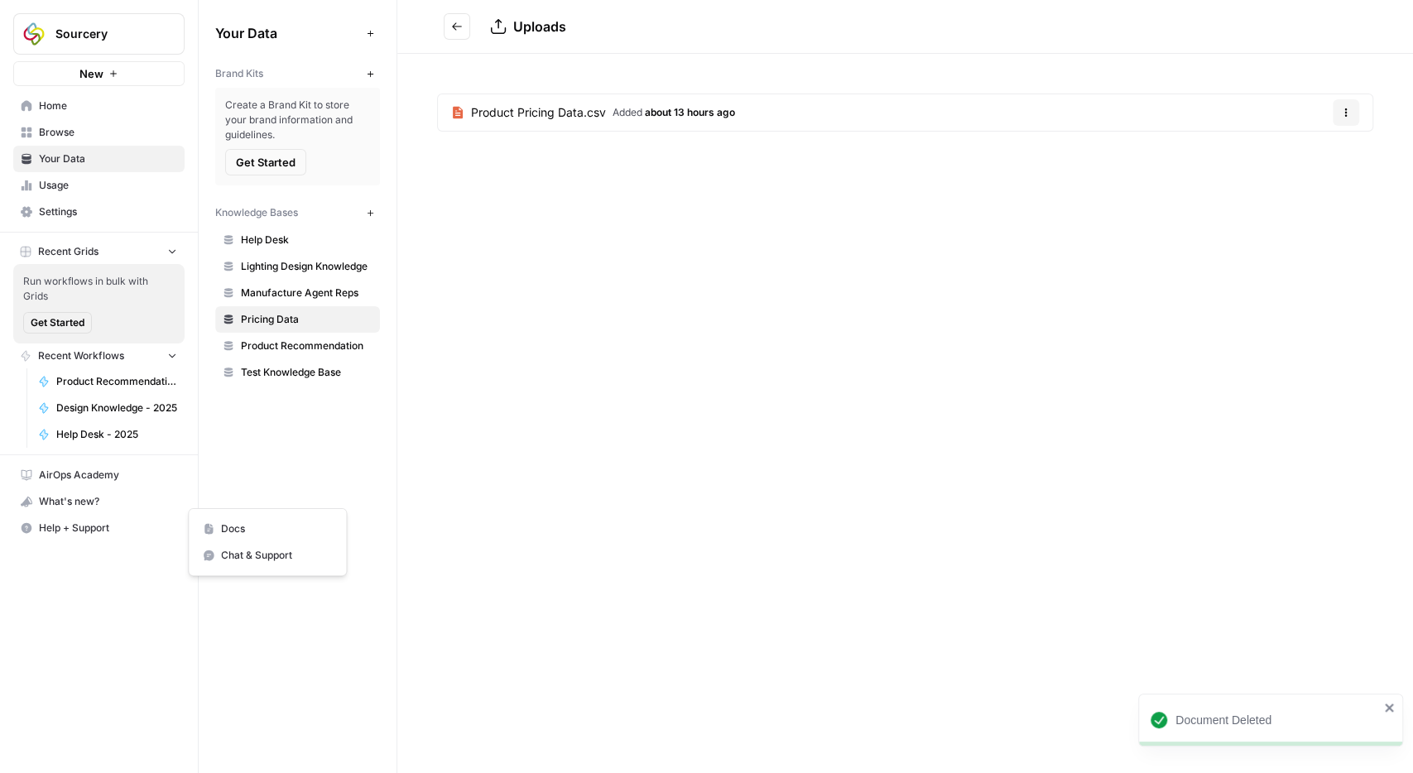
click at [54, 521] on span "Help + Support" at bounding box center [108, 528] width 138 height 15
click at [223, 559] on span "Chat & Support" at bounding box center [276, 555] width 111 height 15
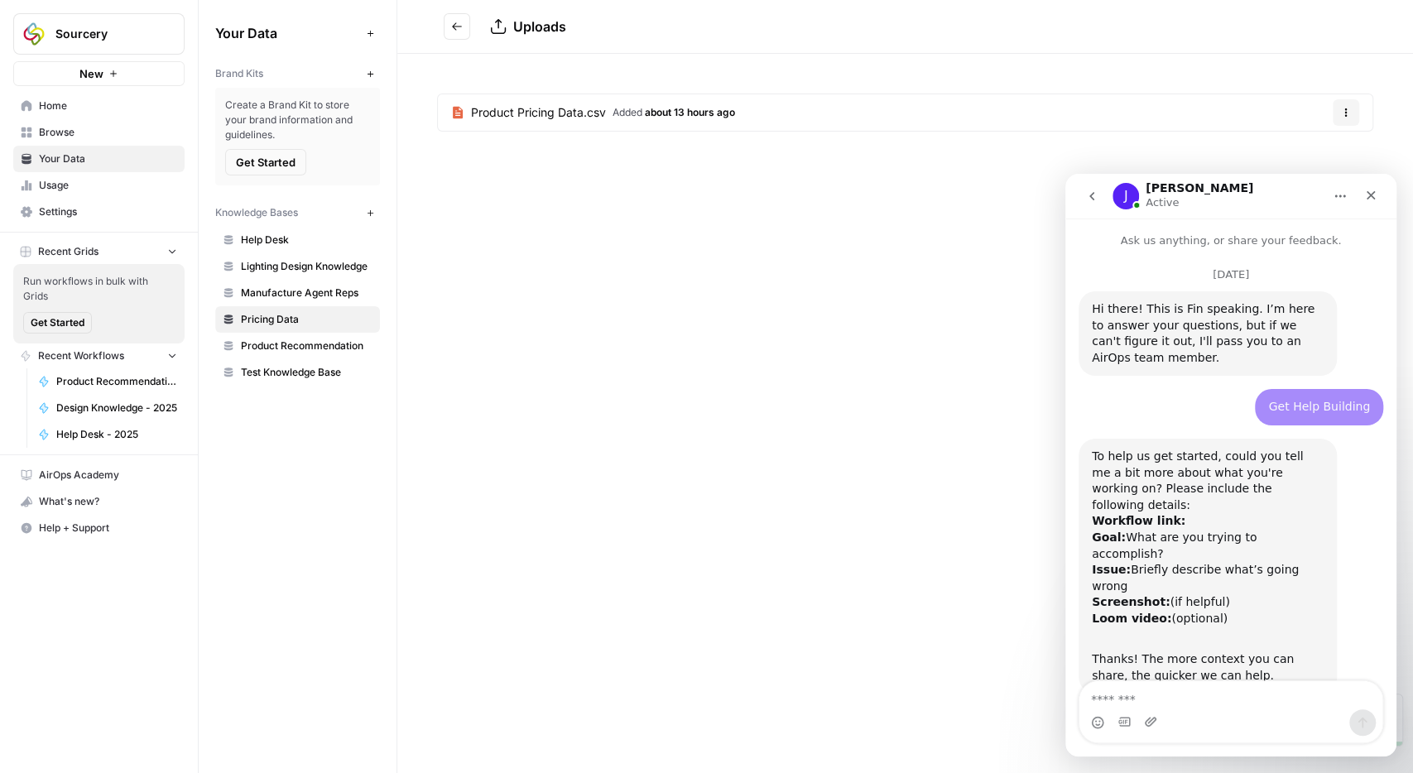
scroll to position [2924, 0]
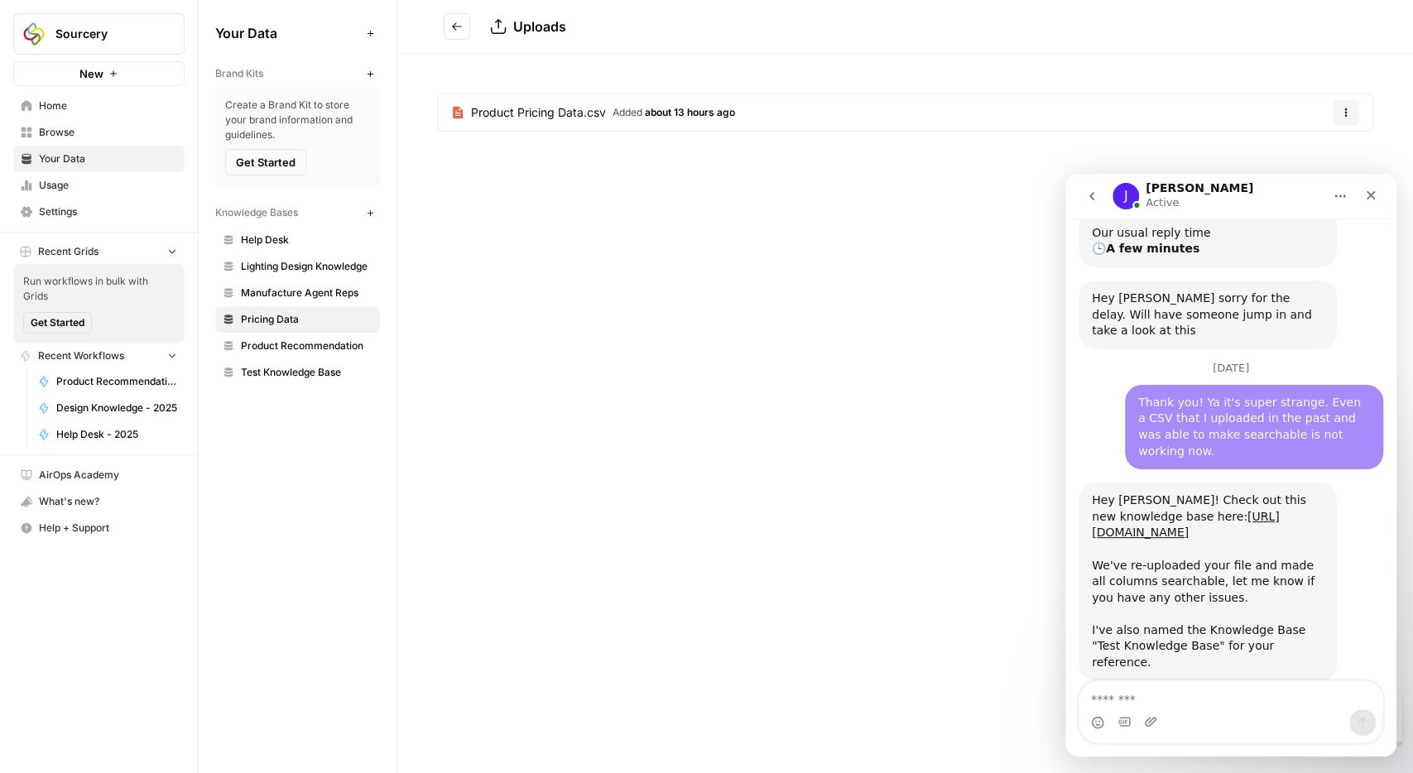
click at [1207, 699] on textarea "Message…" at bounding box center [1230, 695] width 303 height 28
type textarea "*"
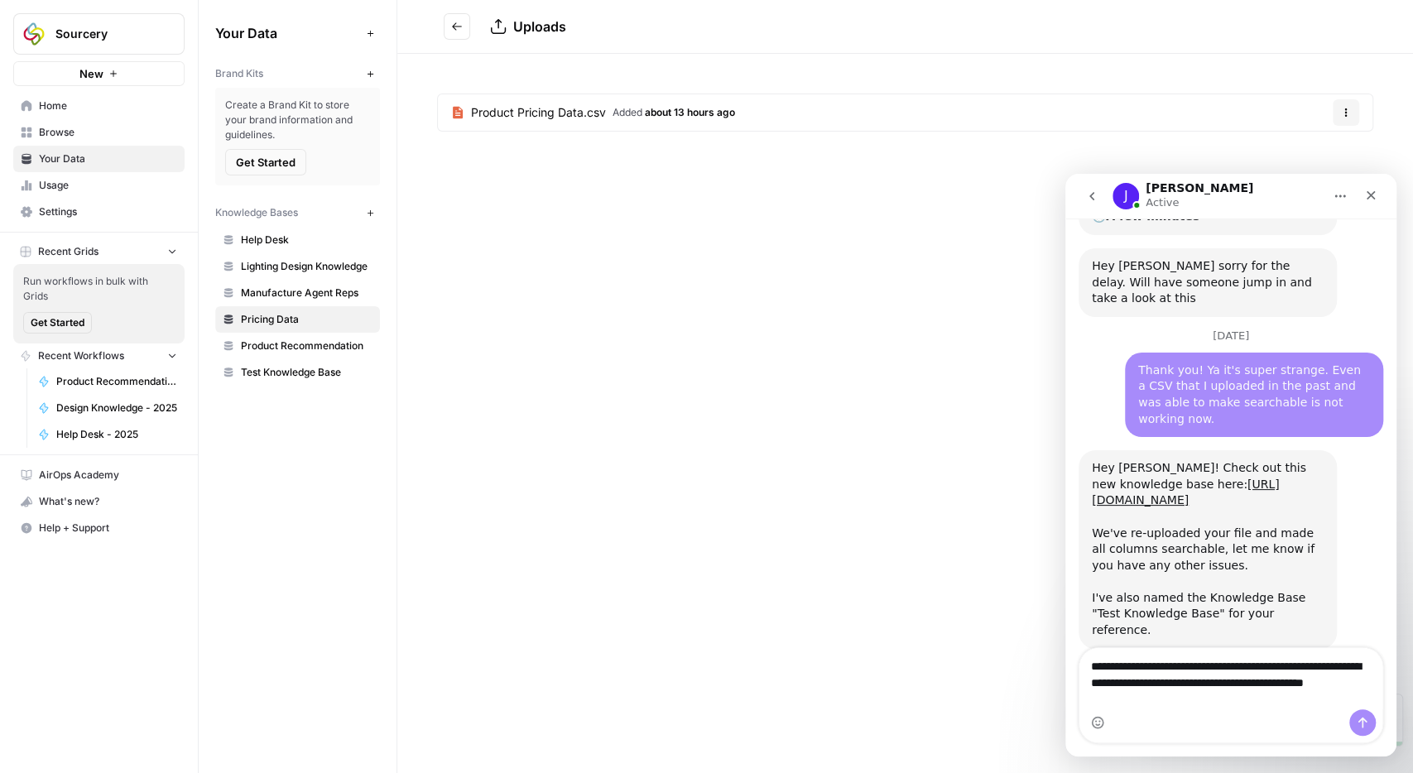
scroll to position [2957, 0]
type textarea "**********"
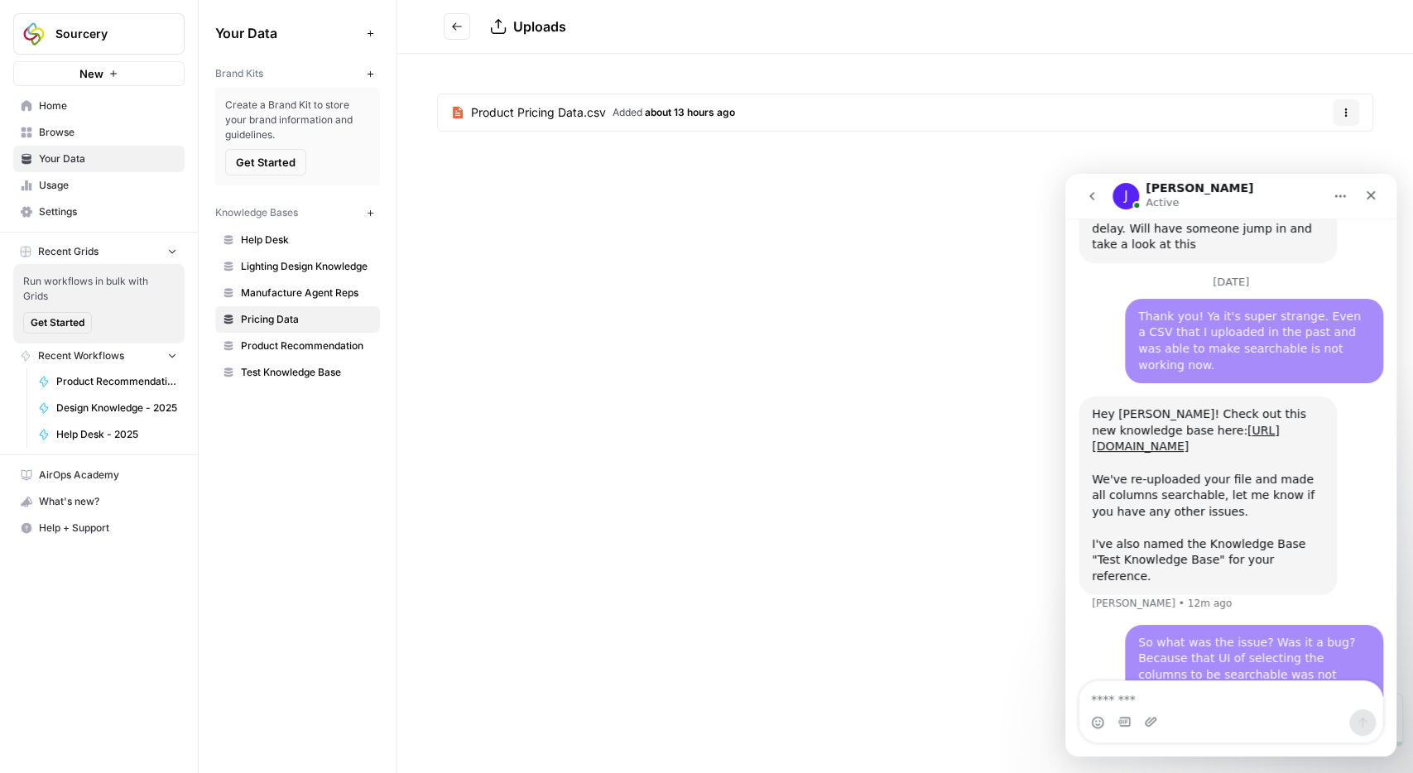
scroll to position [3011, 0]
click at [320, 369] on span "Test Knowledge Base" at bounding box center [307, 372] width 132 height 15
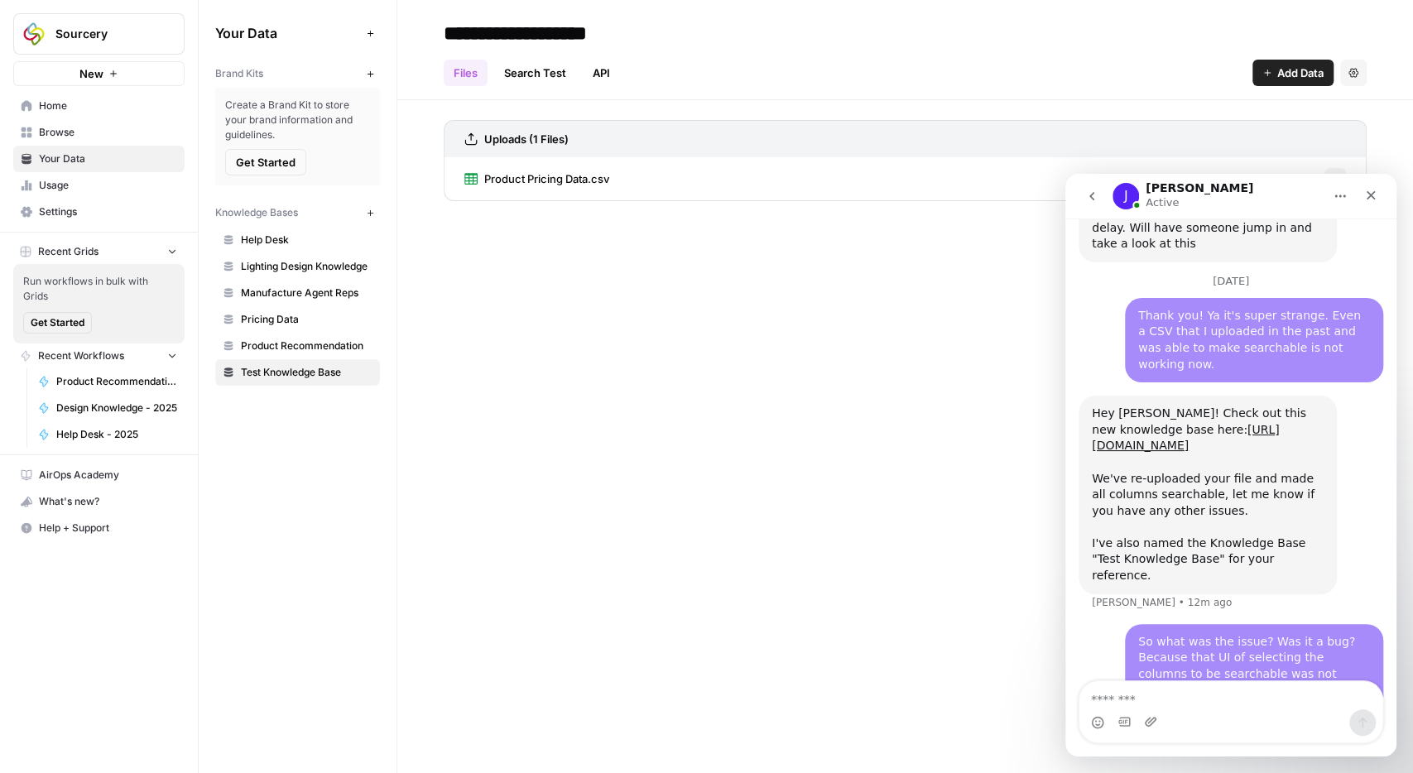
click at [564, 176] on span "Product Pricing Data.csv" at bounding box center [546, 178] width 125 height 17
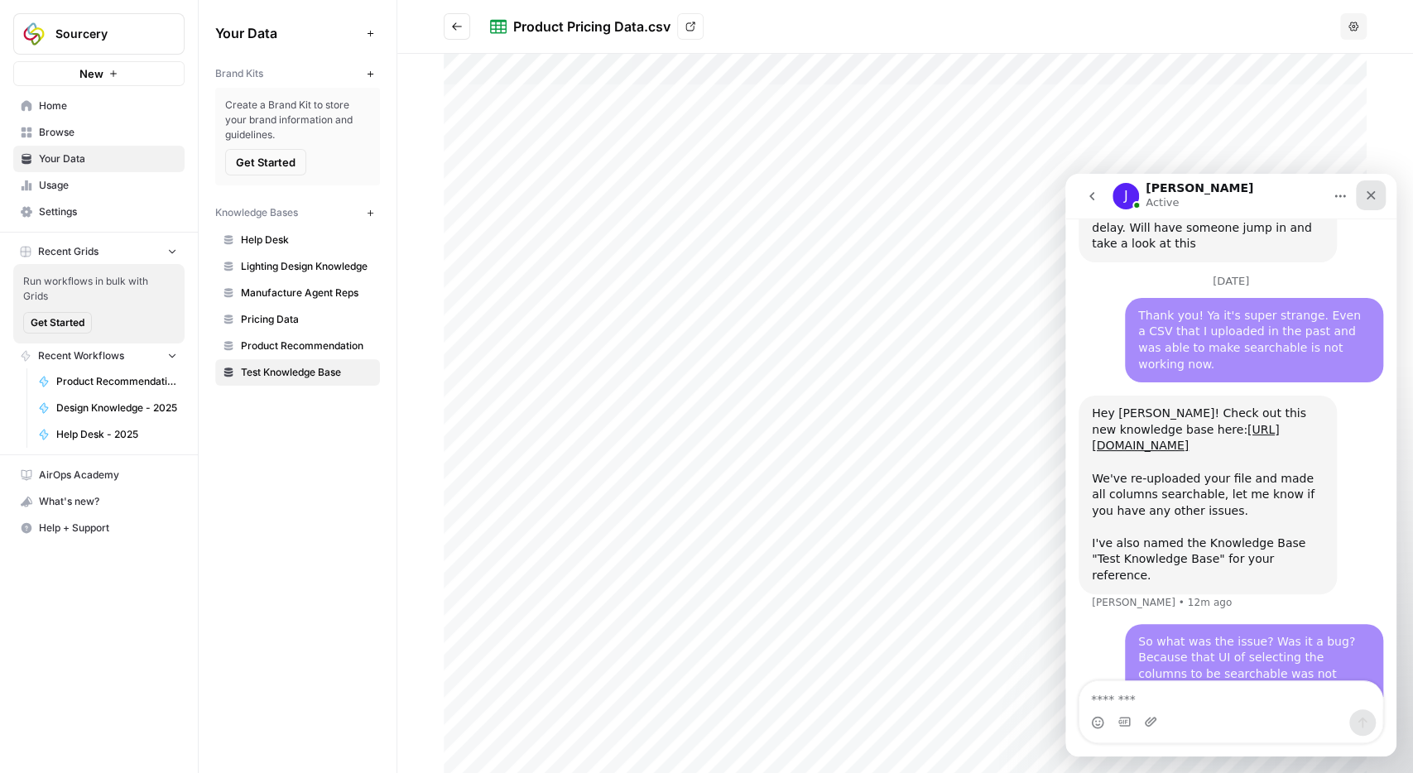
click at [1382, 198] on div "Close" at bounding box center [1370, 195] width 30 height 30
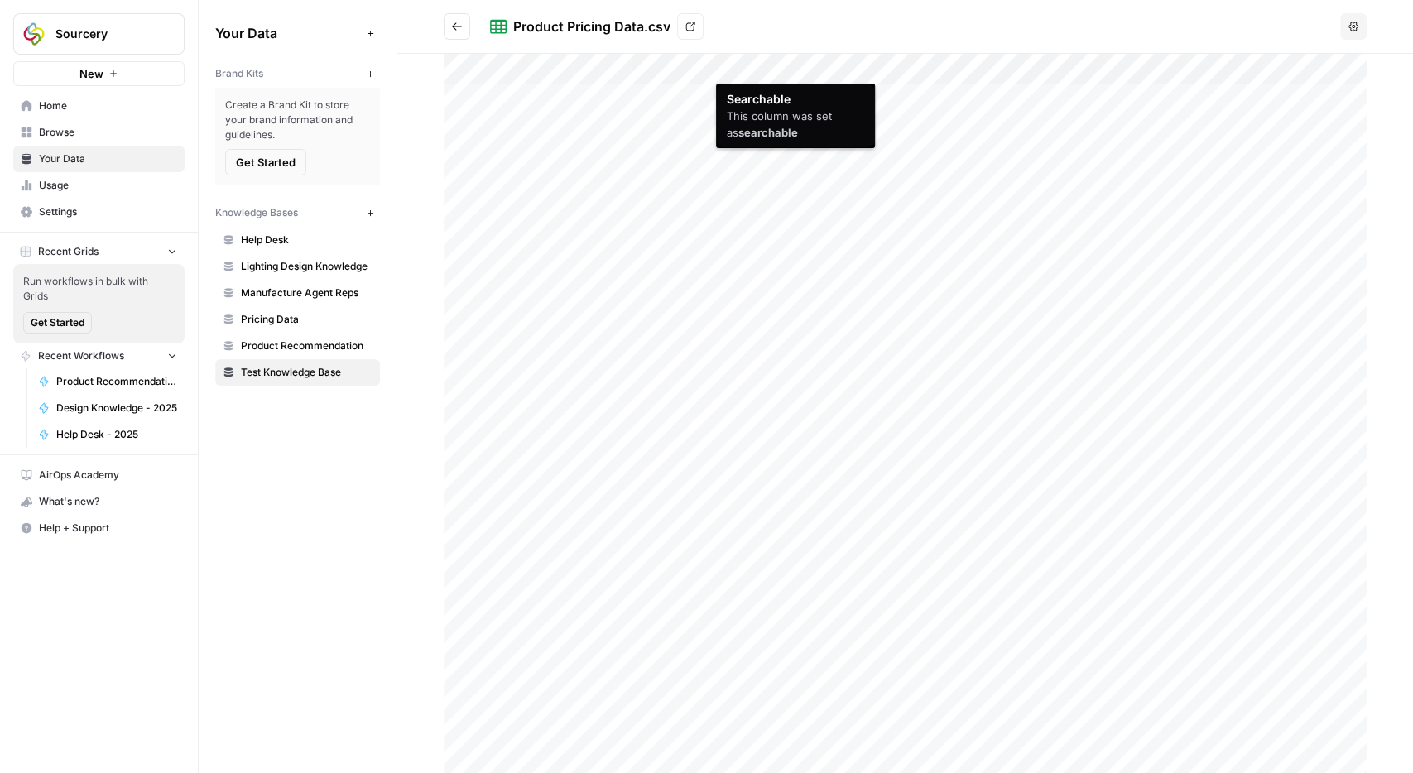
click at [754, 72] on div at bounding box center [905, 413] width 923 height 719
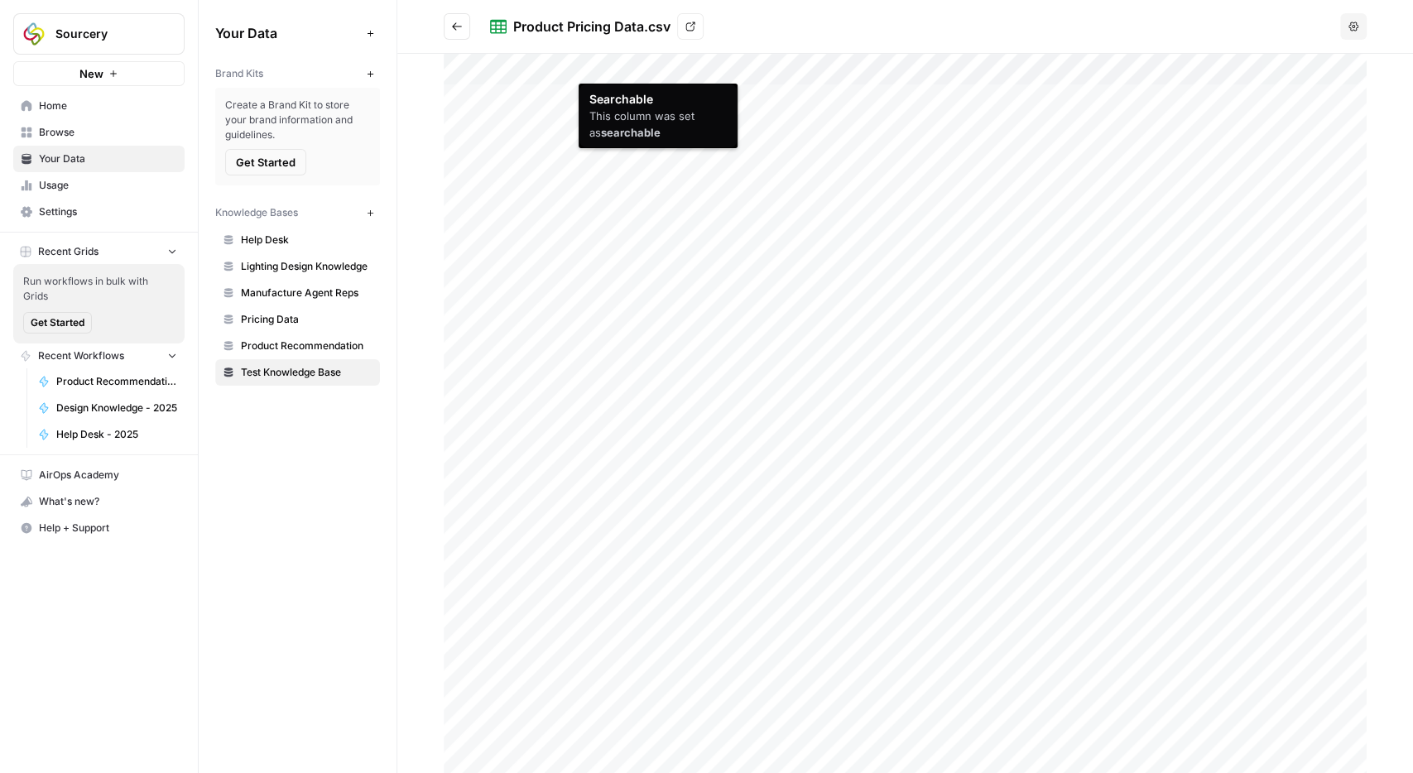
click at [640, 65] on div at bounding box center [905, 413] width 923 height 719
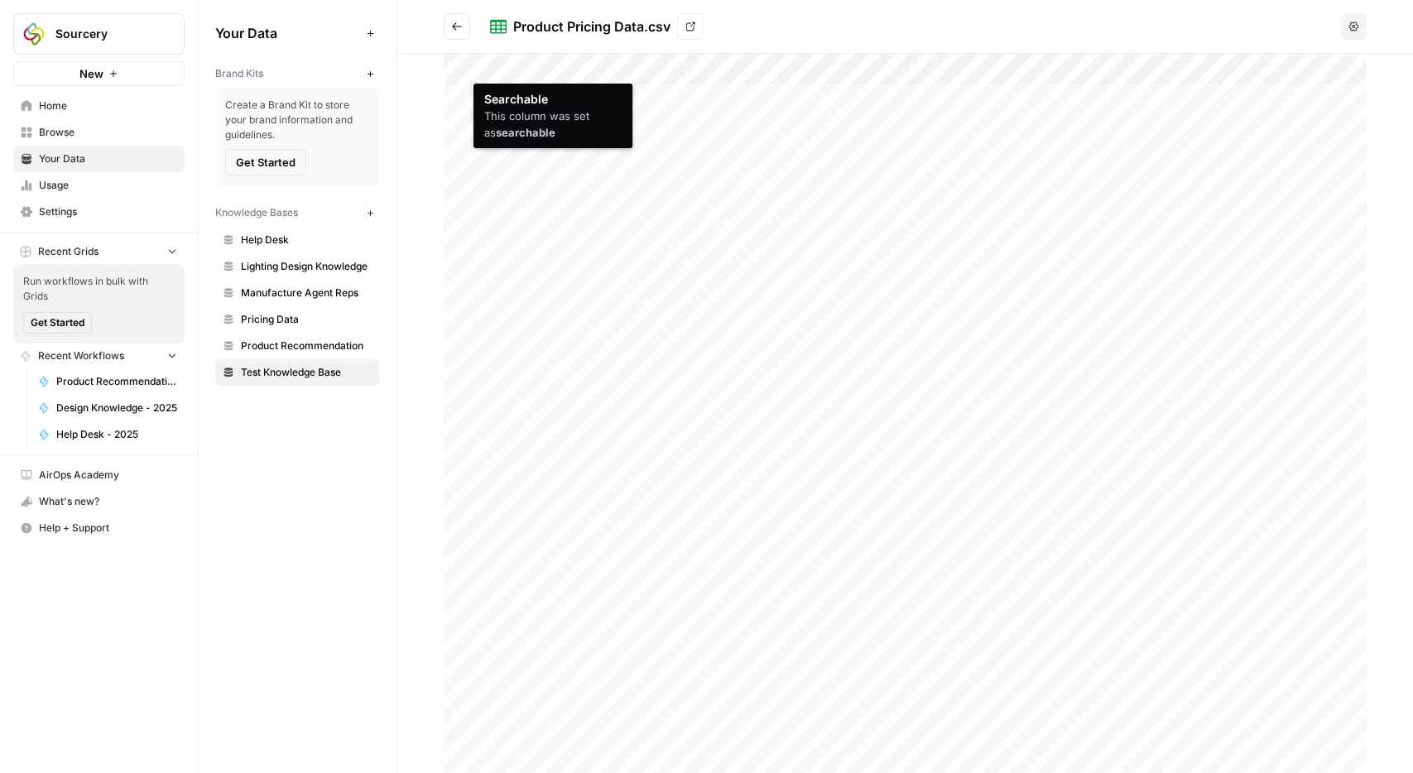
click at [524, 65] on div at bounding box center [905, 413] width 923 height 719
click at [635, 444] on div at bounding box center [905, 413] width 923 height 719
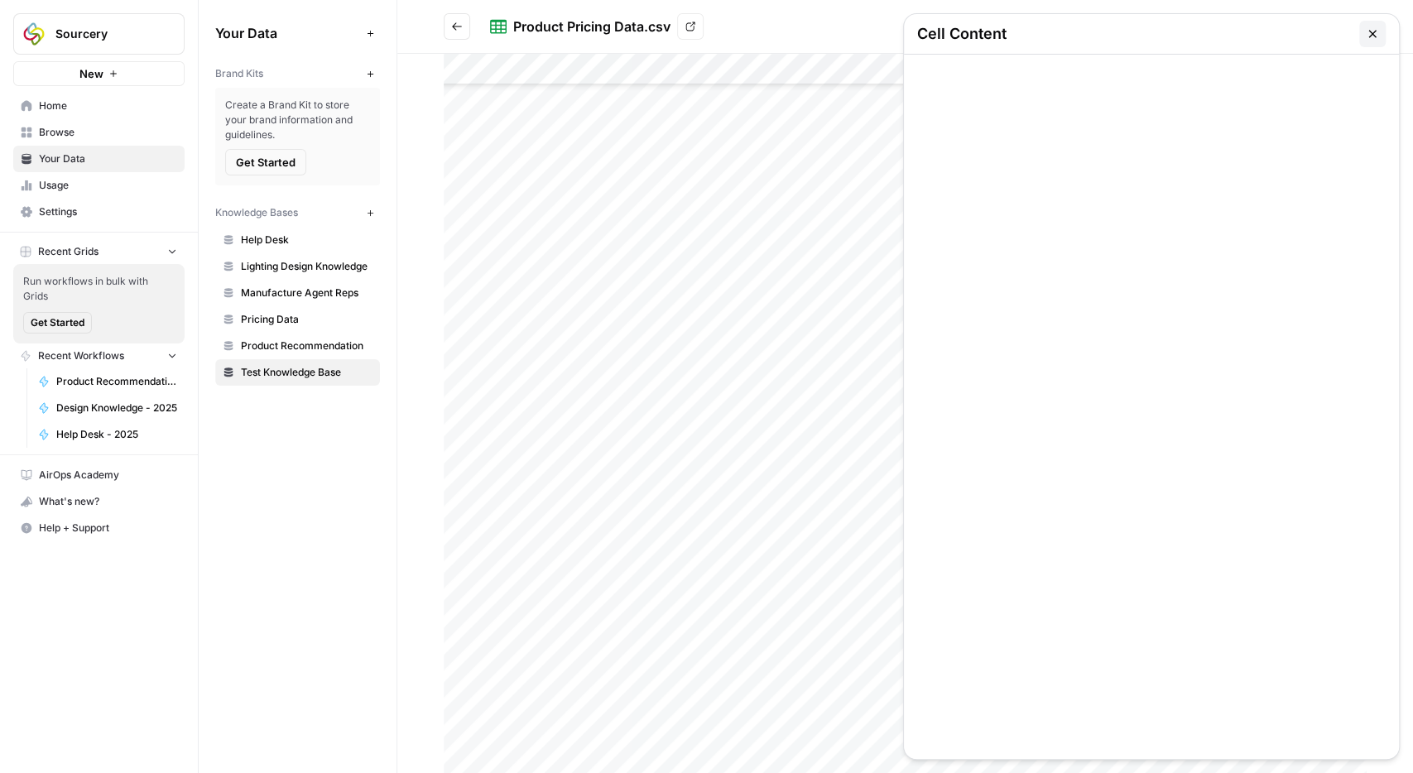
click at [635, 442] on div at bounding box center [905, 413] width 923 height 719
click at [1123, 64] on div at bounding box center [1151, 407] width 495 height 704
click at [1077, 99] on div at bounding box center [1151, 407] width 495 height 704
click at [1360, 32] on button "button" at bounding box center [1372, 34] width 26 height 26
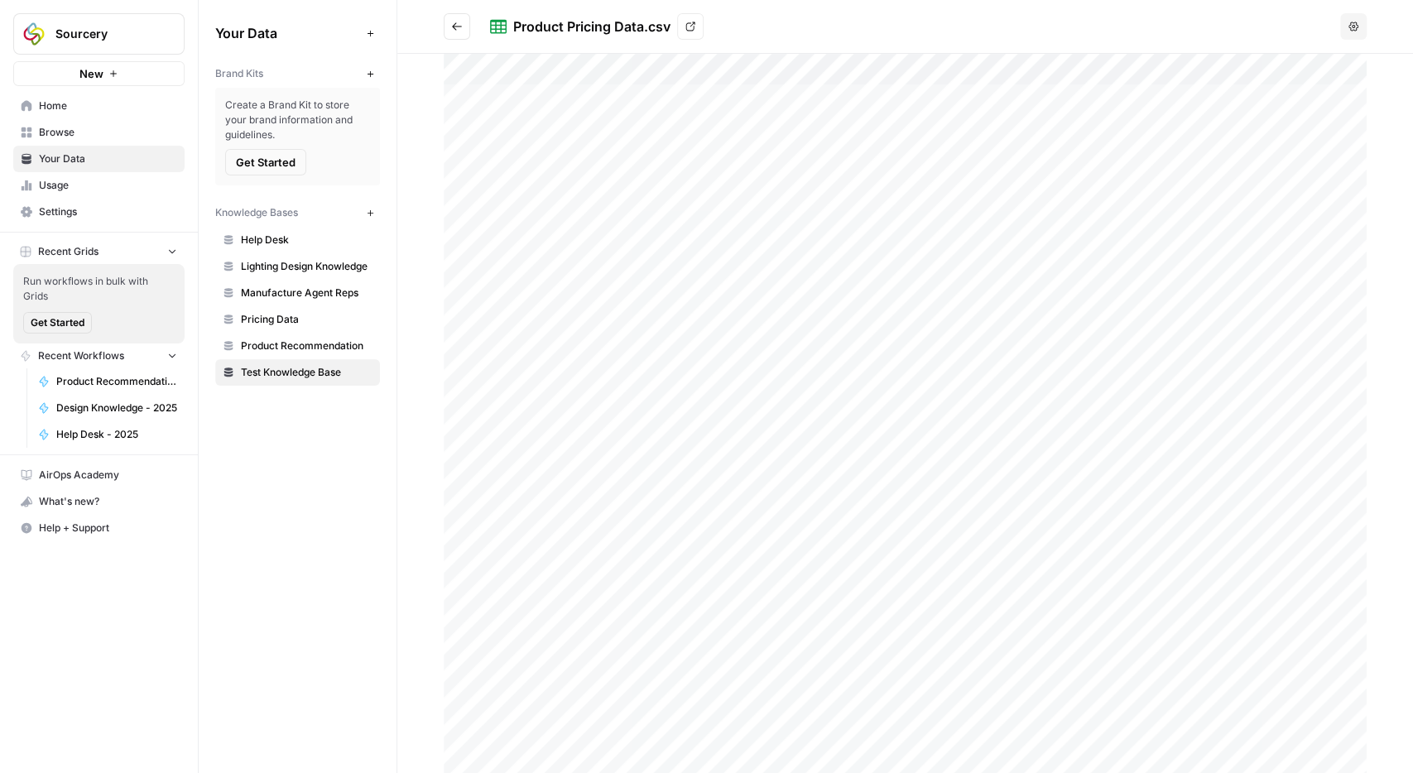
scroll to position [0, 0]
click at [271, 327] on link "Pricing Data" at bounding box center [297, 319] width 165 height 26
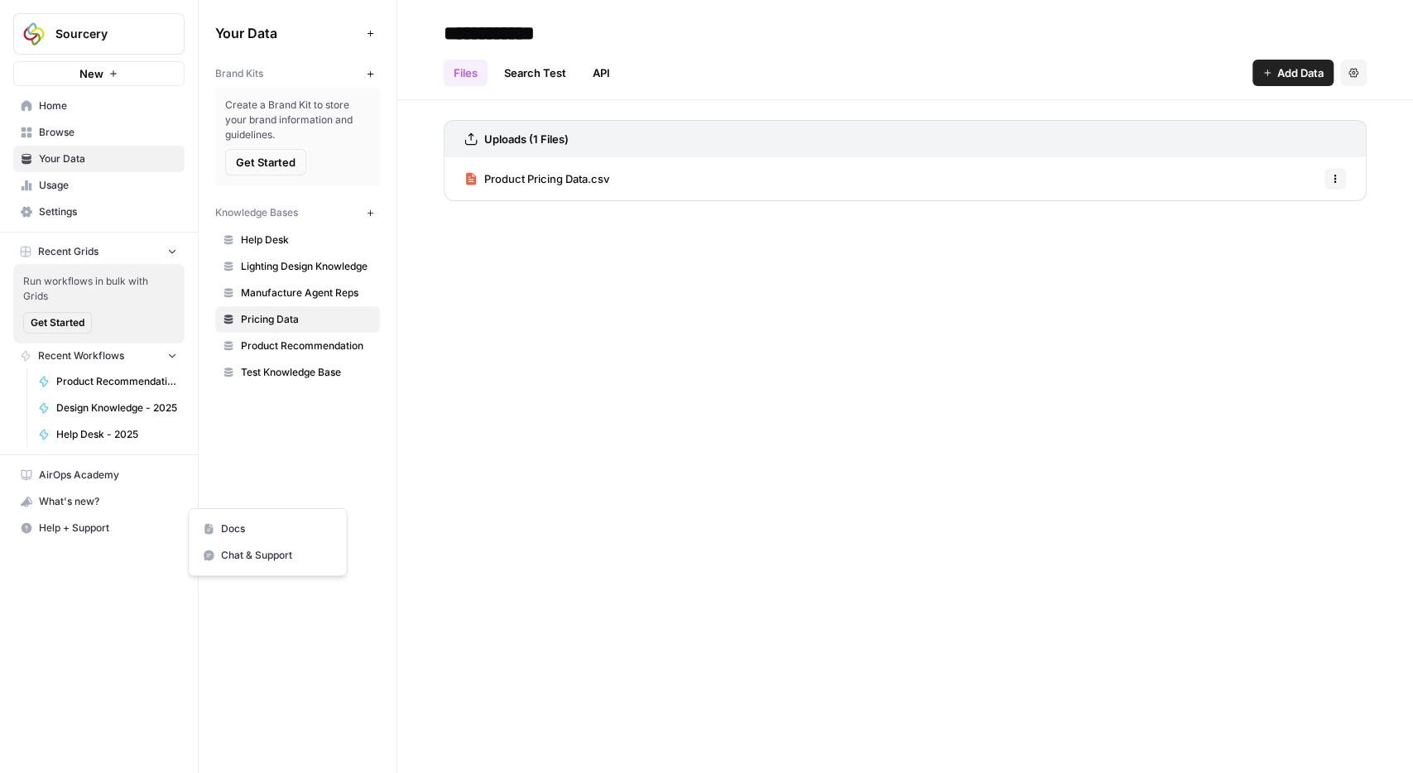
click at [79, 521] on span "Help + Support" at bounding box center [108, 528] width 138 height 15
click at [237, 554] on span "Chat & Support" at bounding box center [276, 555] width 111 height 15
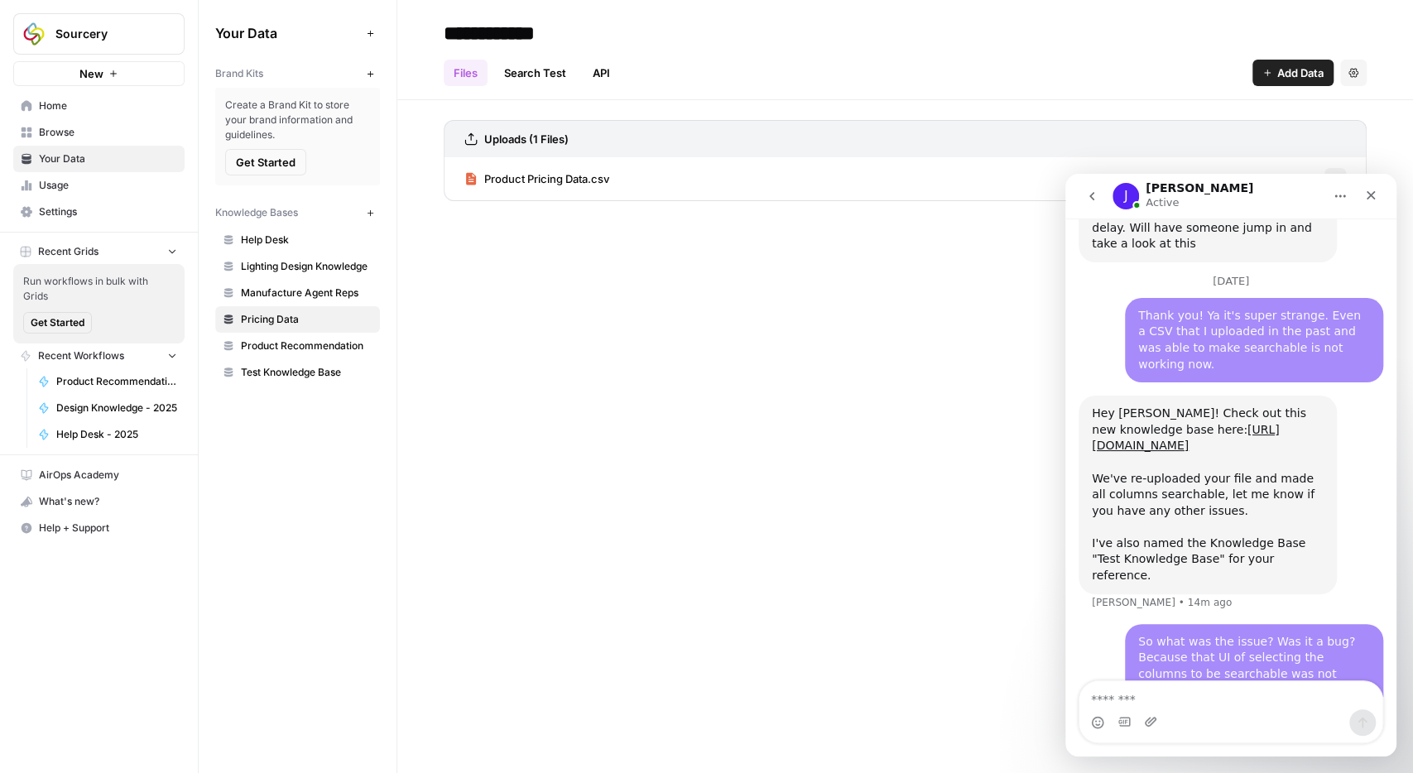
scroll to position [3063, 0]
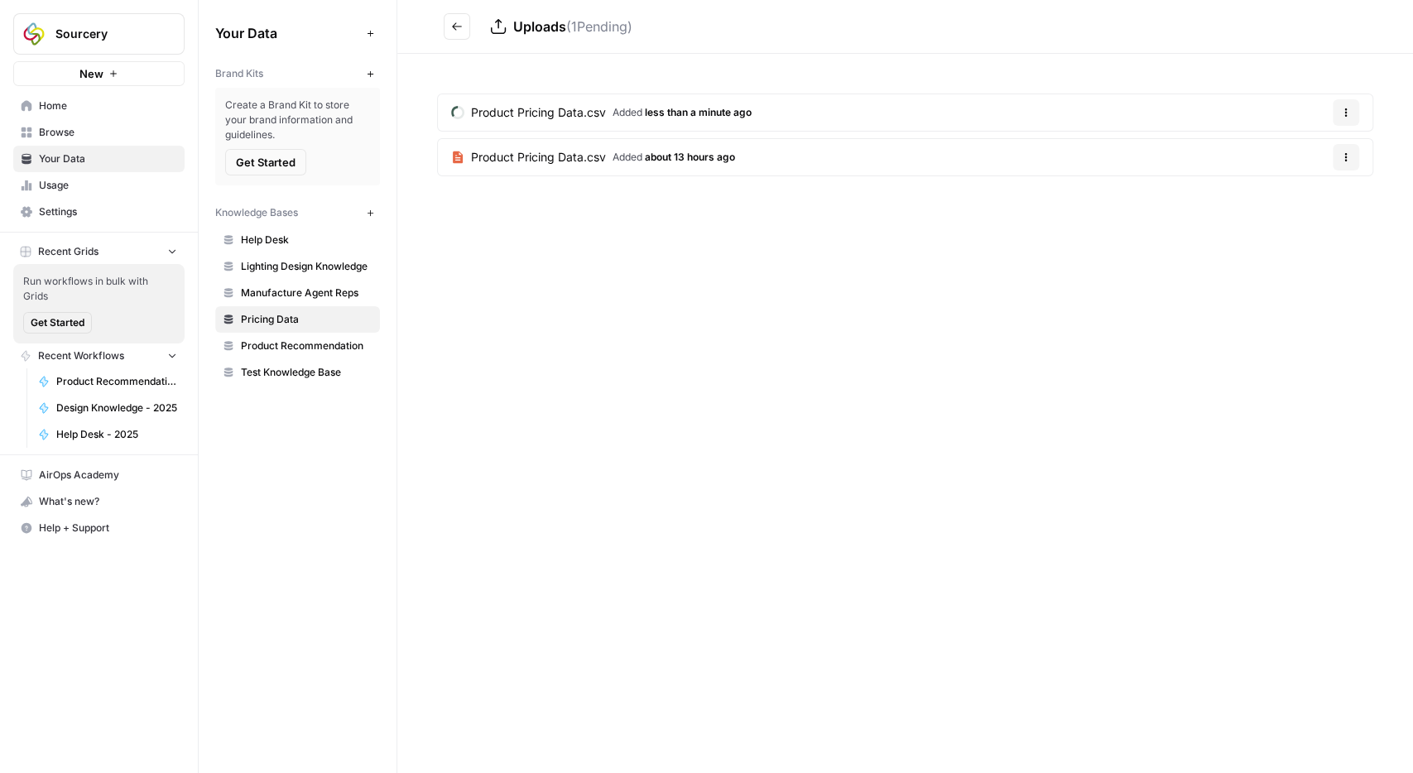
click at [456, 31] on icon "Go back" at bounding box center [457, 27] width 12 height 12
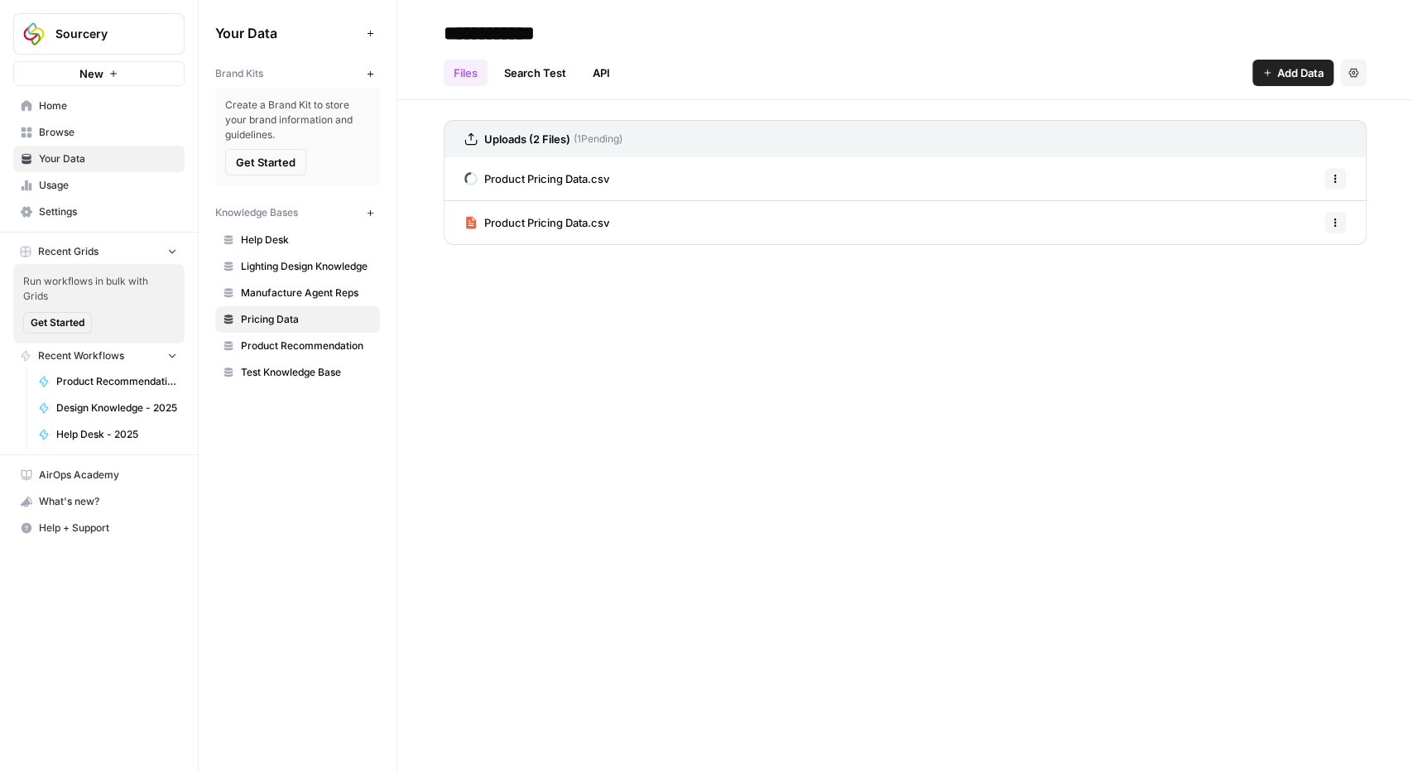
click at [885, 232] on div "Product Pricing Data.csv Options" at bounding box center [905, 222] width 923 height 43
click at [544, 223] on span "Product Pricing Data.csv" at bounding box center [546, 222] width 125 height 17
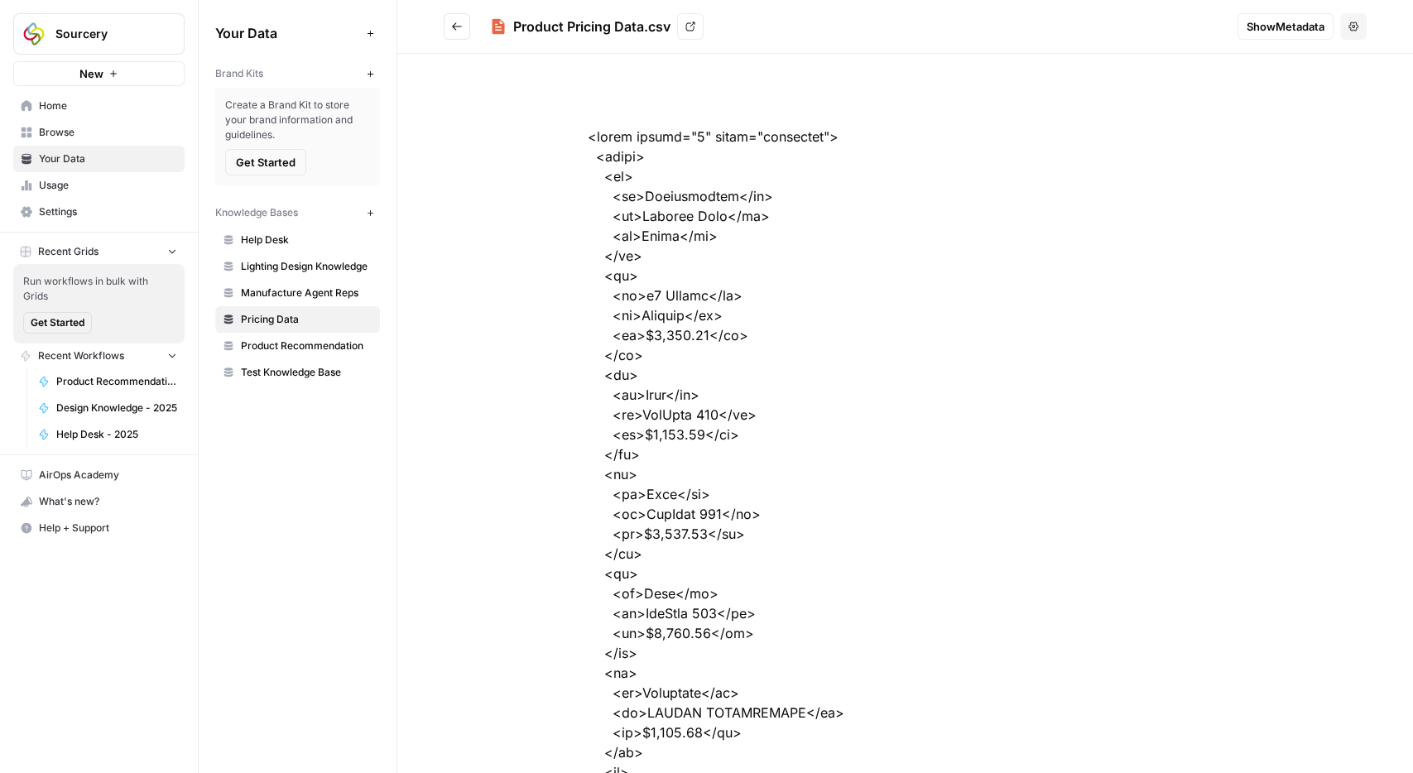
click at [453, 27] on icon "Go back" at bounding box center [457, 25] width 10 height 7
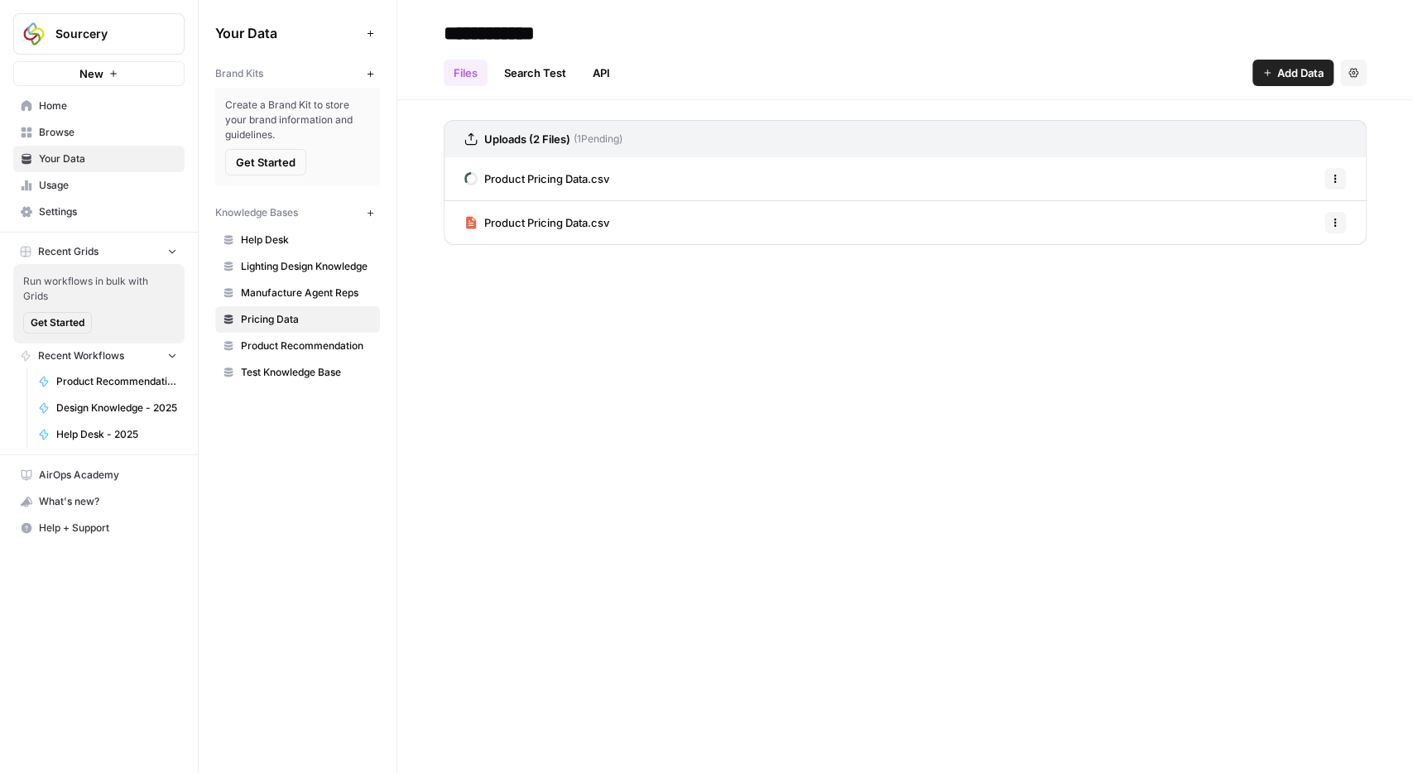
click at [563, 170] on span "Product Pricing Data.csv" at bounding box center [546, 178] width 125 height 17
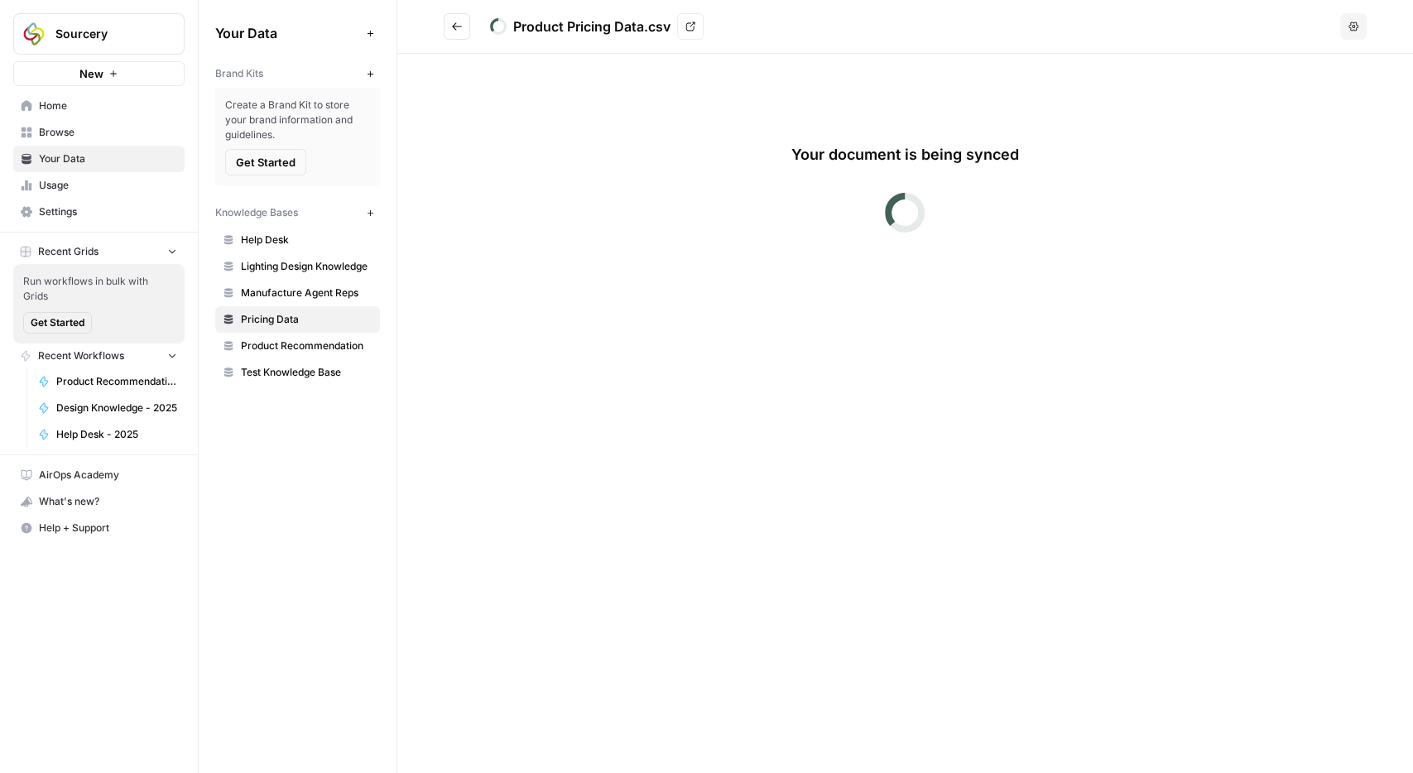
click at [460, 30] on icon "Go back" at bounding box center [457, 27] width 12 height 12
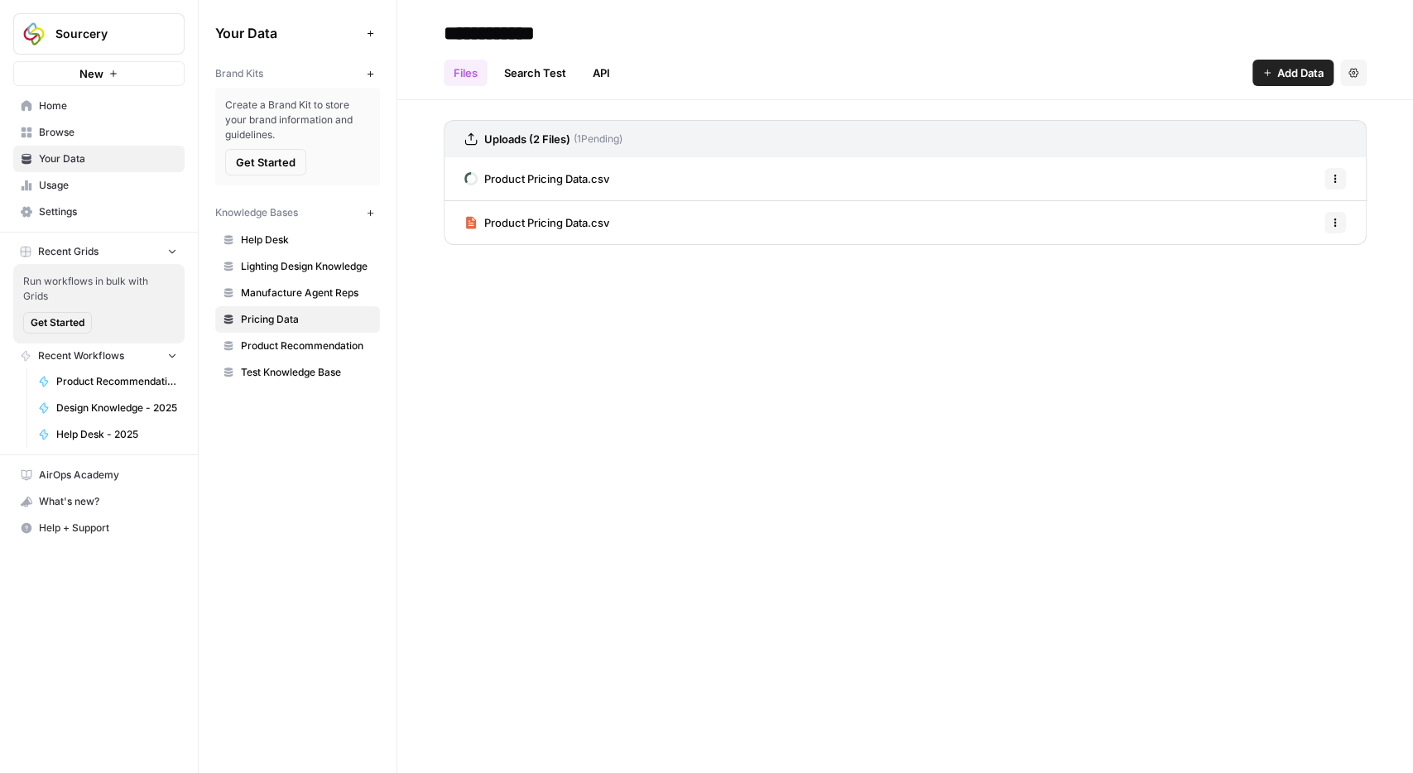
click at [535, 78] on link "Search Test" at bounding box center [535, 73] width 82 height 26
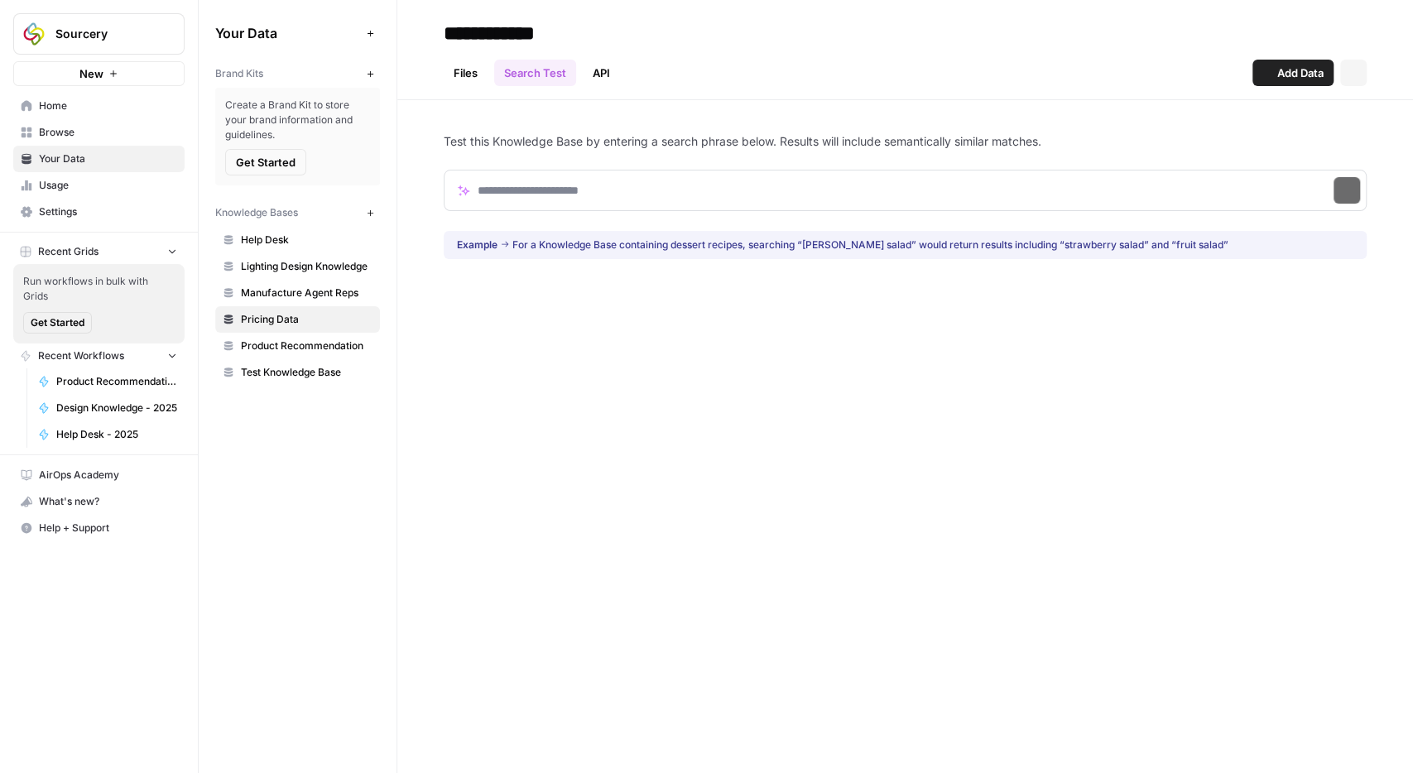
click at [610, 71] on link "API" at bounding box center [601, 73] width 37 height 26
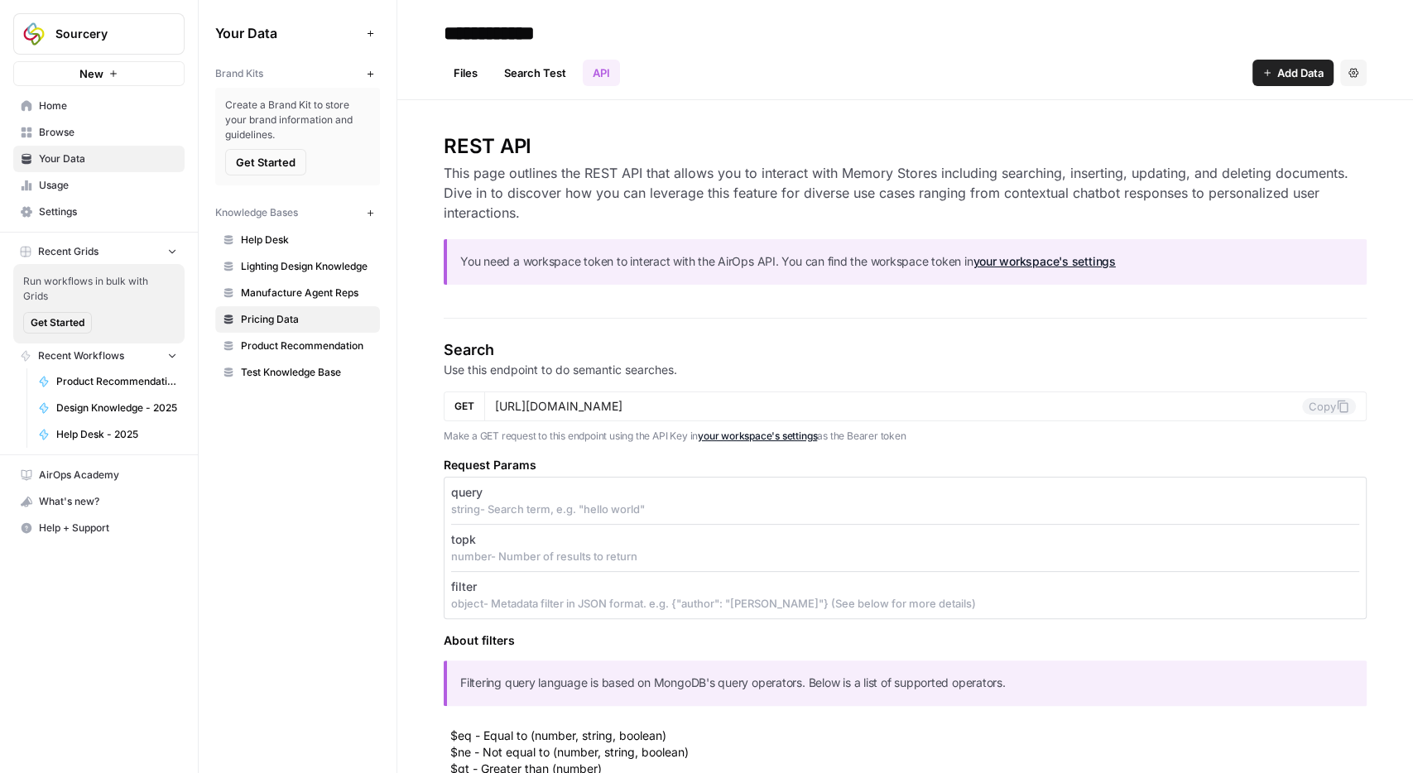
click at [478, 64] on link "Files" at bounding box center [466, 73] width 44 height 26
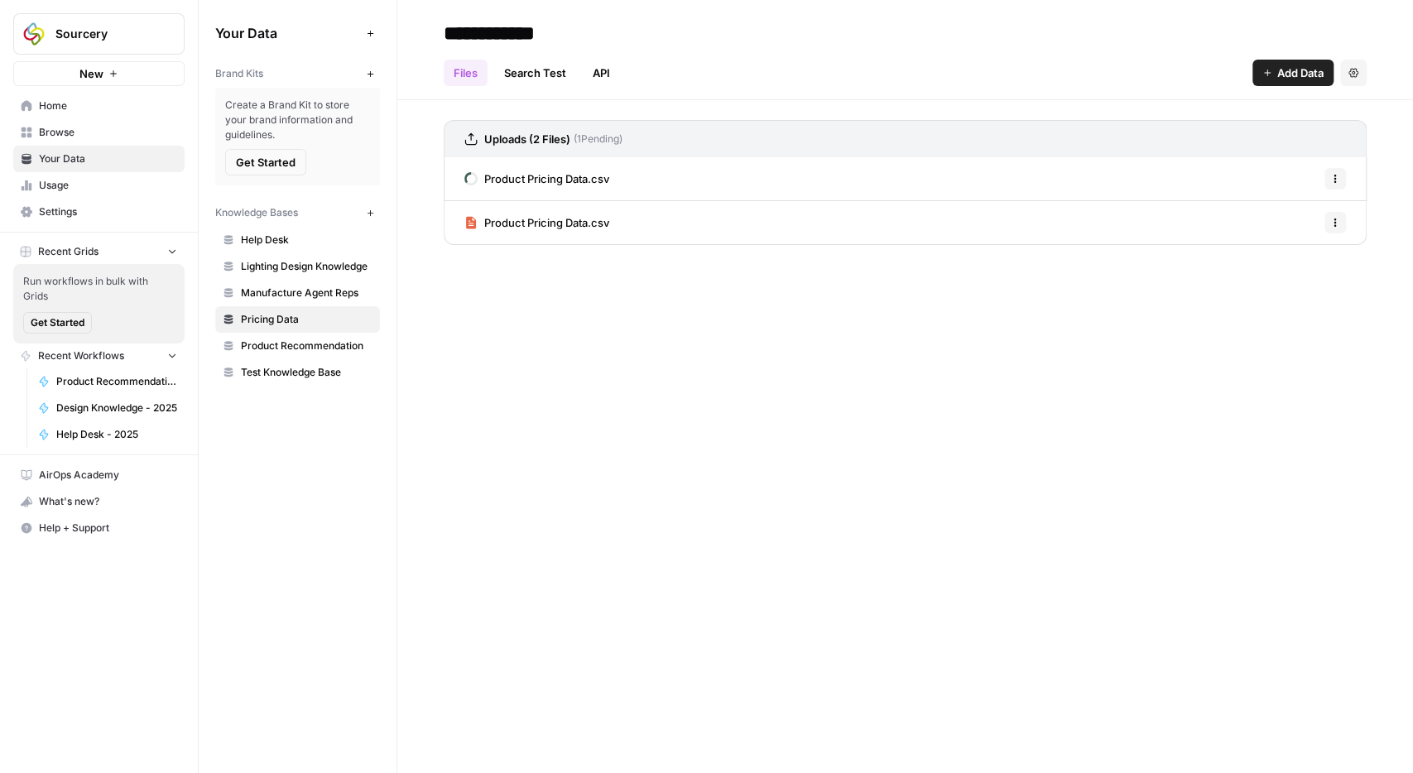
click at [282, 371] on span "Test Knowledge Base" at bounding box center [307, 372] width 132 height 15
click at [295, 315] on span "Pricing Data" at bounding box center [307, 319] width 132 height 15
click at [675, 222] on div "Product Pricing Data.csv Options" at bounding box center [905, 222] width 923 height 43
click at [579, 218] on span "Product Pricing Data.csv" at bounding box center [546, 222] width 125 height 17
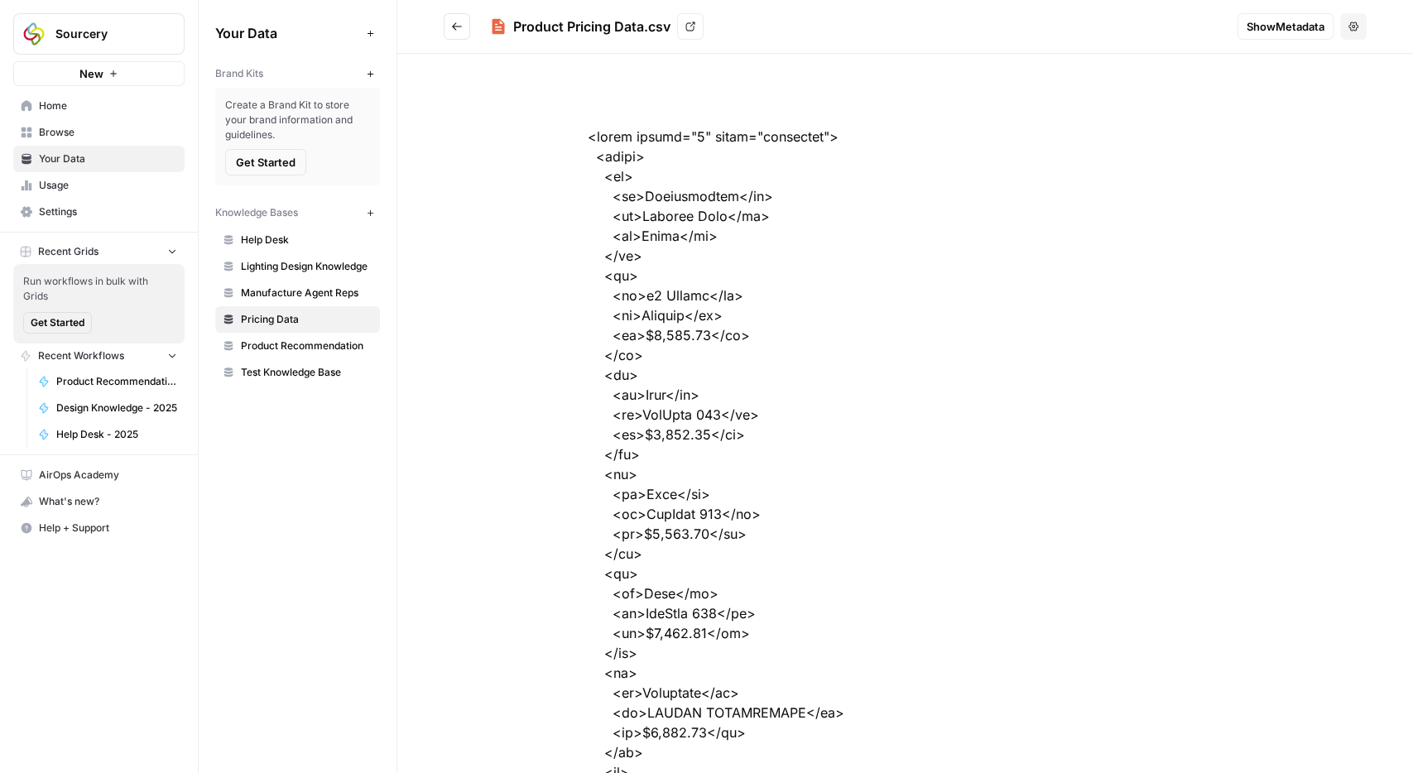
click at [461, 36] on button "Go back" at bounding box center [457, 26] width 26 height 26
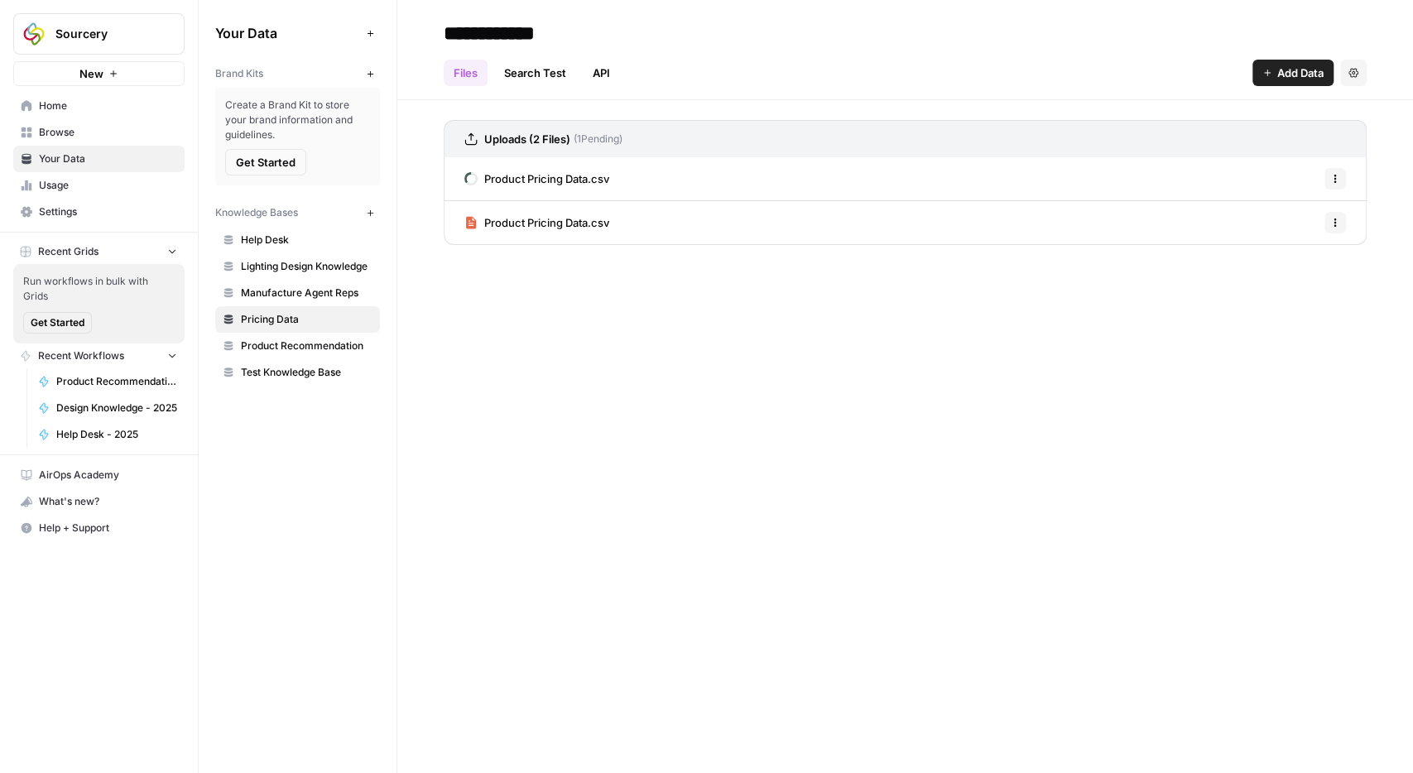
click at [547, 178] on span "Product Pricing Data.csv" at bounding box center [546, 178] width 125 height 17
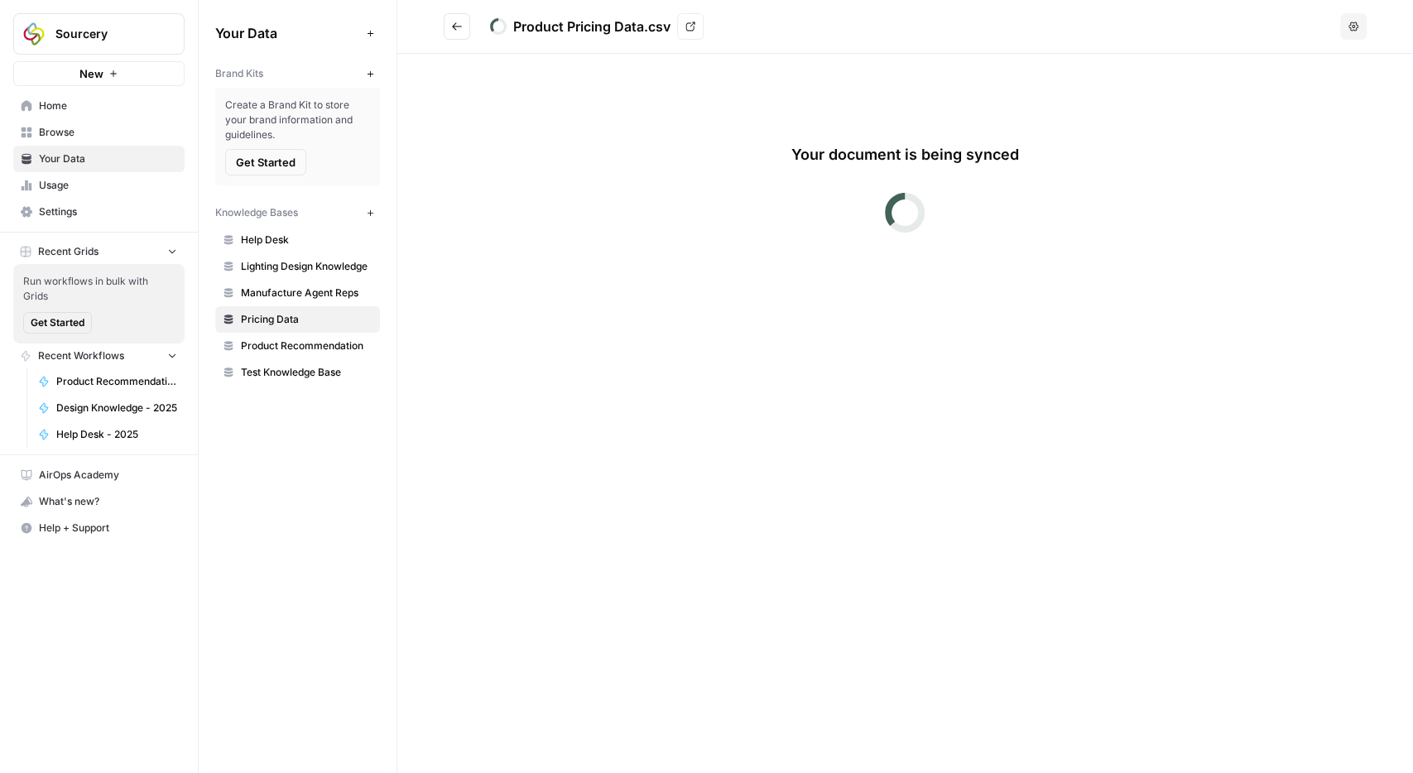
click at [461, 25] on icon "Go back" at bounding box center [457, 27] width 12 height 12
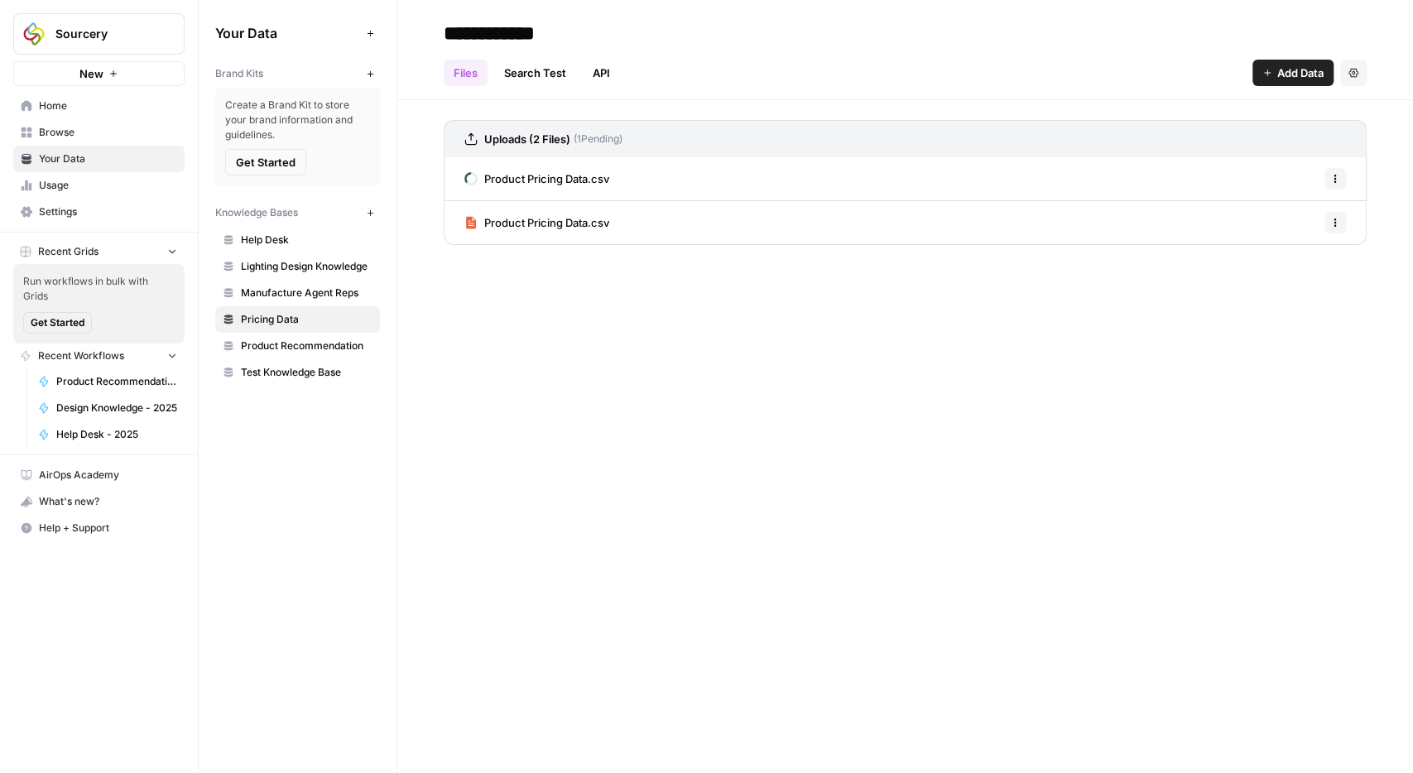
click at [581, 194] on link "Product Pricing Data.csv" at bounding box center [536, 178] width 145 height 43
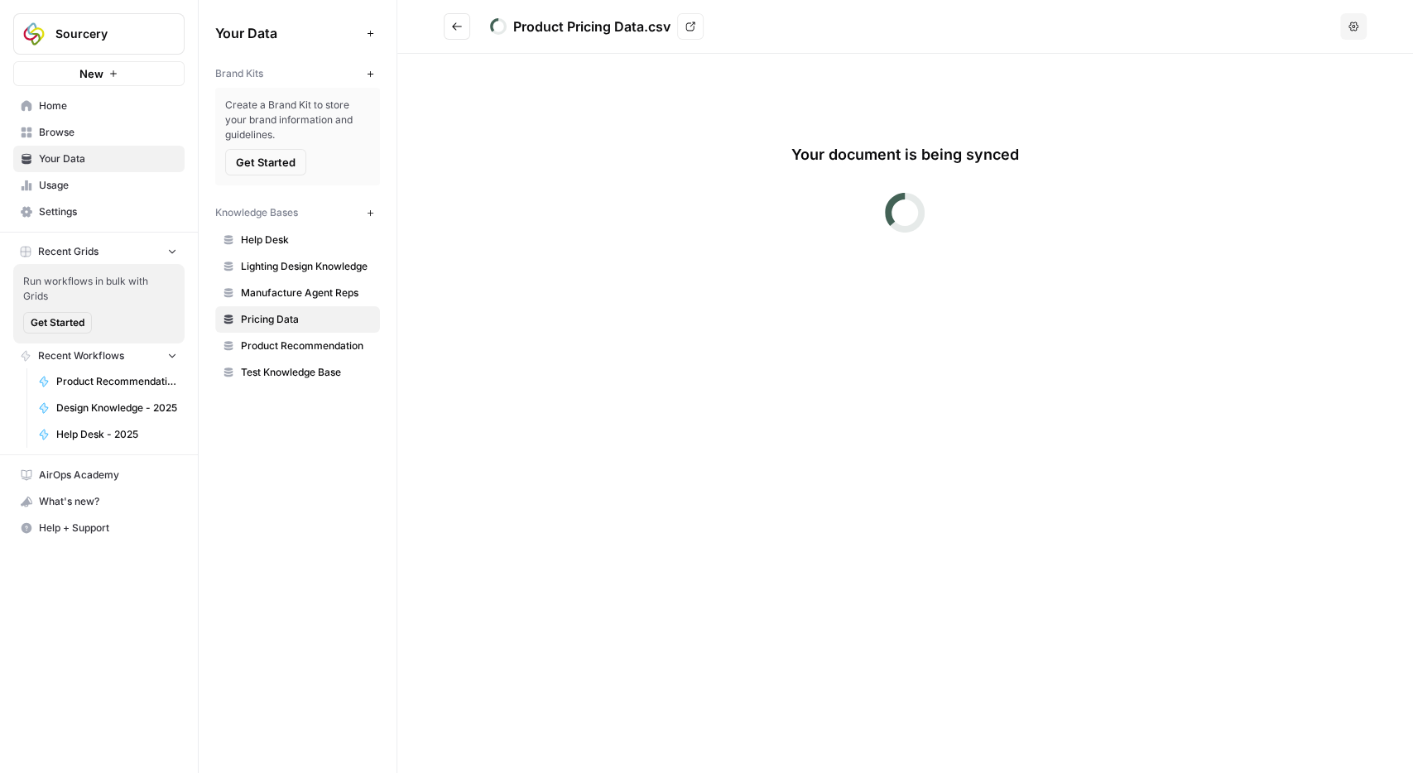
click at [1351, 26] on icon "button" at bounding box center [1353, 27] width 10 height 10
click at [477, 22] on h2 "Product Pricing Data.csv View" at bounding box center [889, 26] width 890 height 26
click at [468, 16] on button "Go back" at bounding box center [457, 26] width 26 height 26
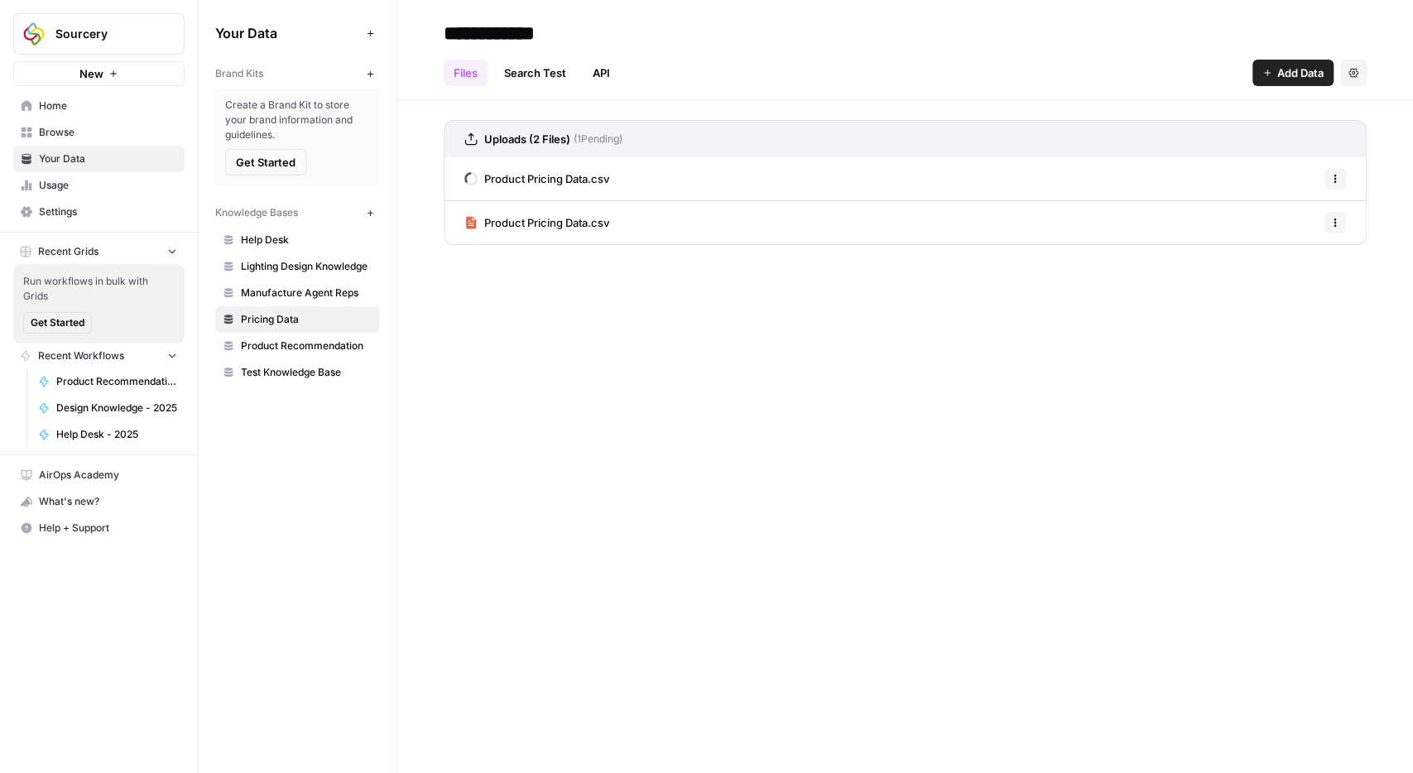
click at [306, 282] on link "Manufacture Agent Reps" at bounding box center [297, 293] width 165 height 26
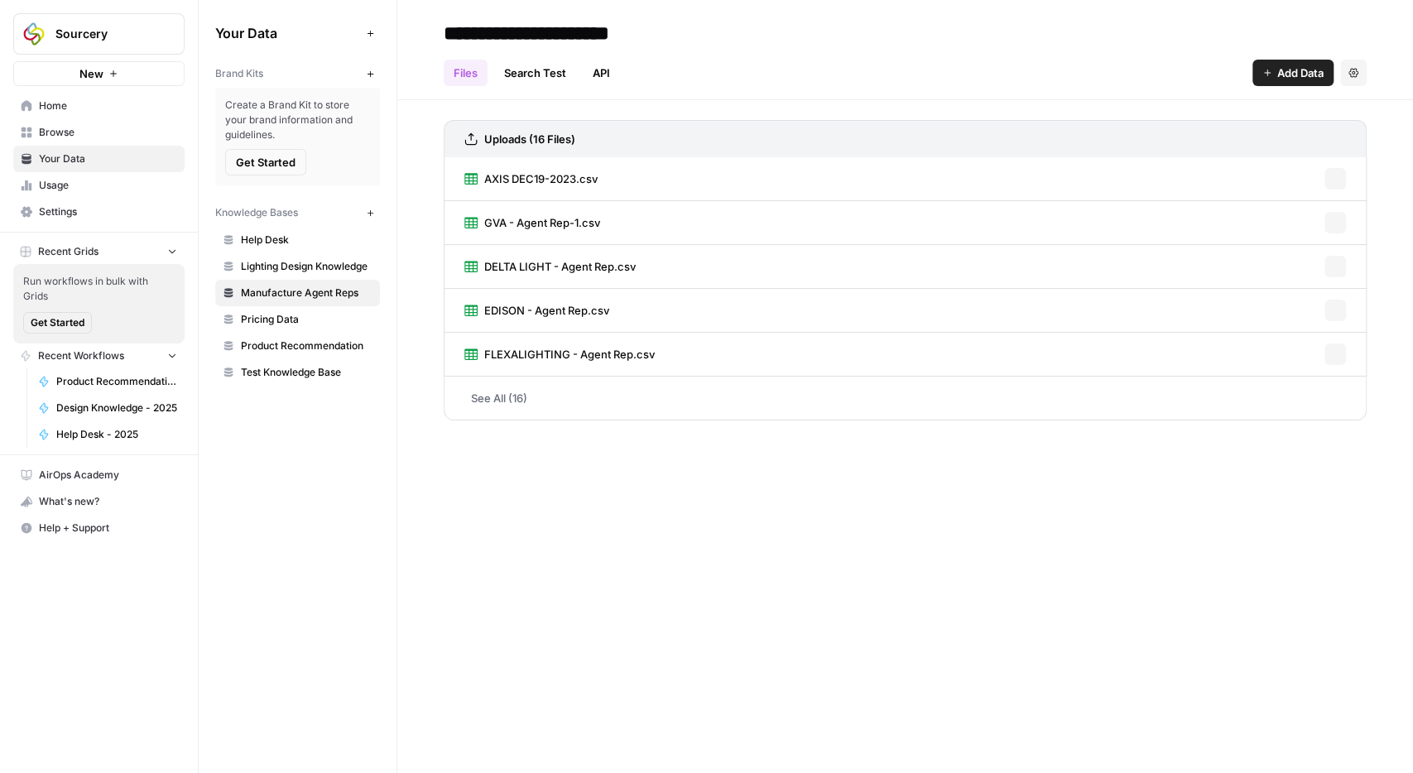
click at [285, 320] on span "Pricing Data" at bounding box center [307, 319] width 132 height 15
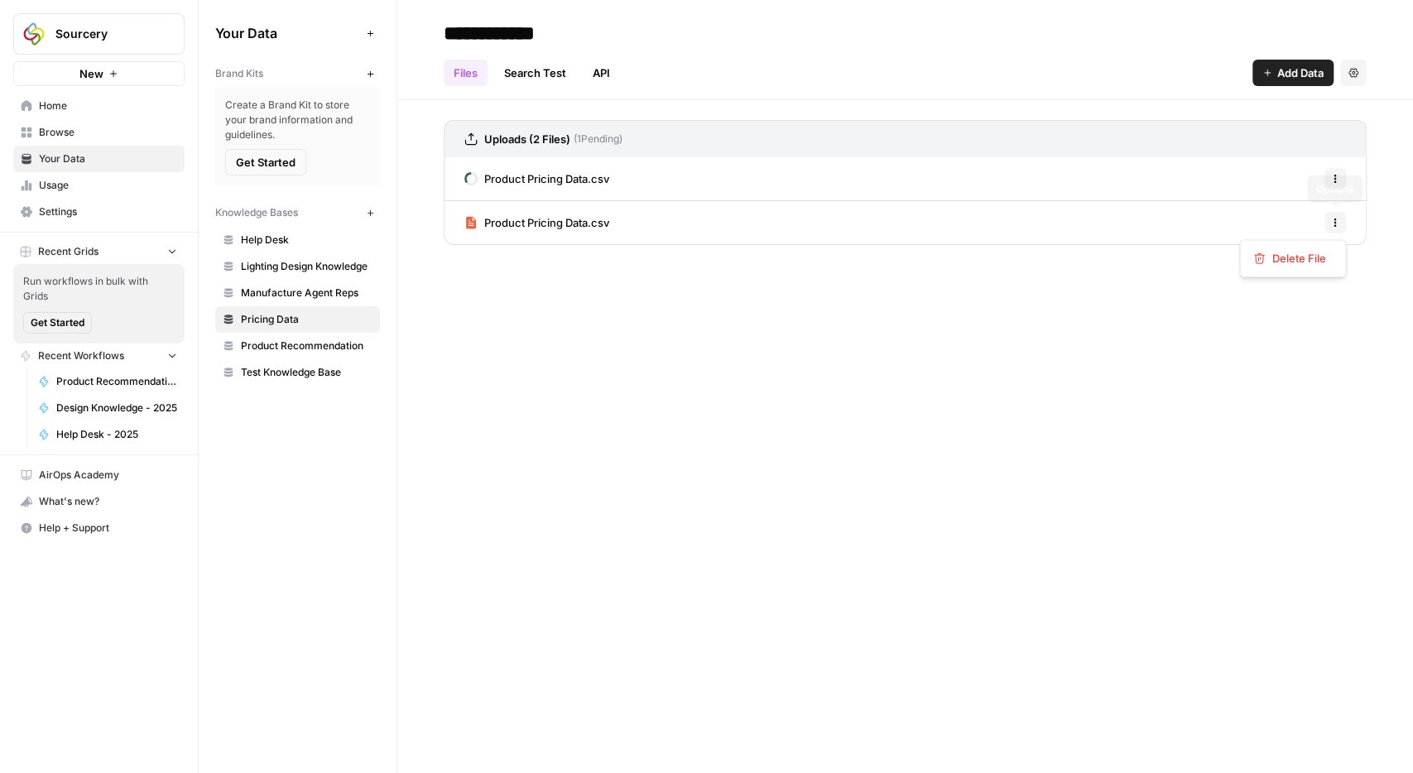
click at [1333, 222] on icon "button" at bounding box center [1335, 223] width 10 height 10
click at [888, 406] on div "**********" at bounding box center [904, 386] width 1015 height 773
click at [1331, 218] on icon "button" at bounding box center [1335, 223] width 10 height 10
click at [1279, 257] on span "Delete File" at bounding box center [1298, 258] width 54 height 17
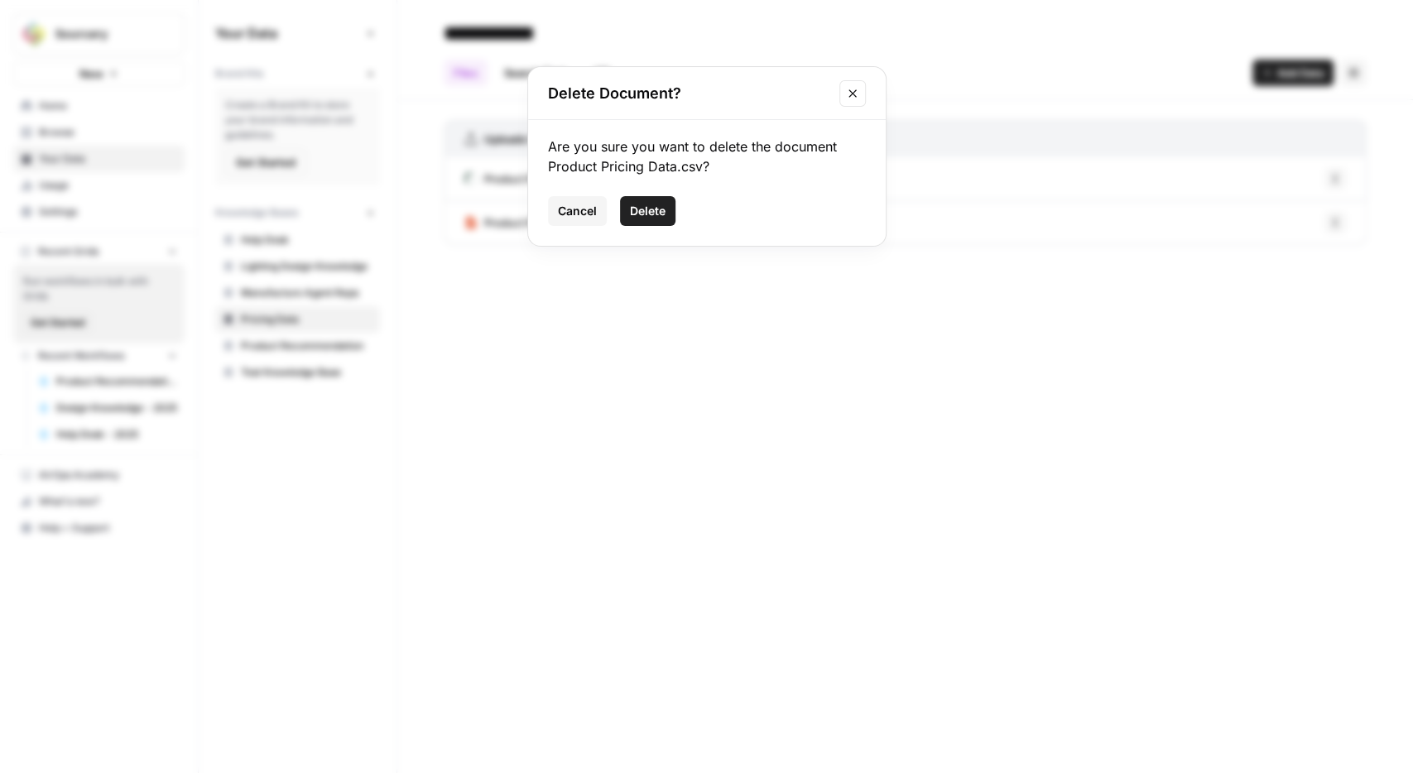
click at [638, 211] on span "Delete" at bounding box center [648, 211] width 36 height 17
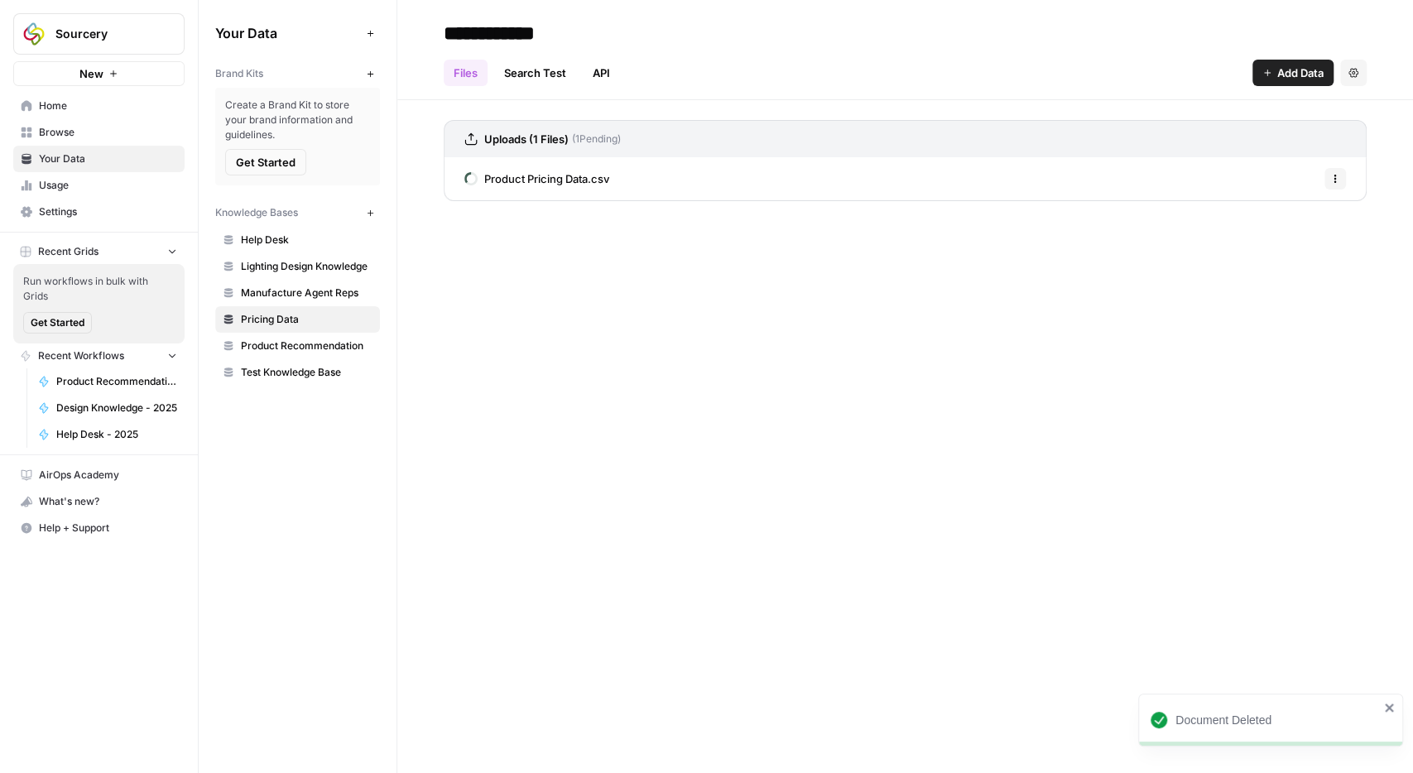
click at [1379, 703] on div "Document Deleted" at bounding box center [1270, 719] width 265 height 53
click at [65, 494] on div "What's new?" at bounding box center [99, 501] width 170 height 25
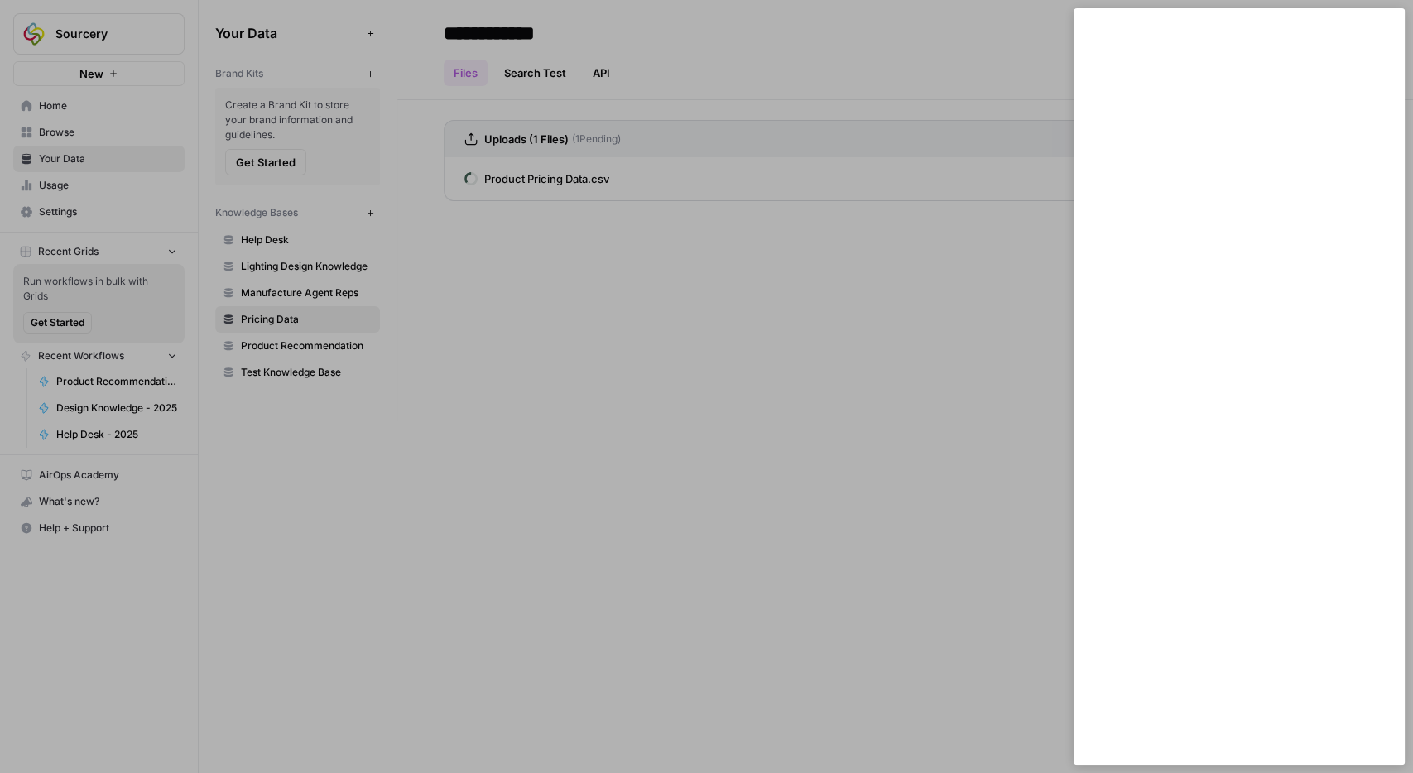
click at [842, 680] on div at bounding box center [706, 386] width 1413 height 773
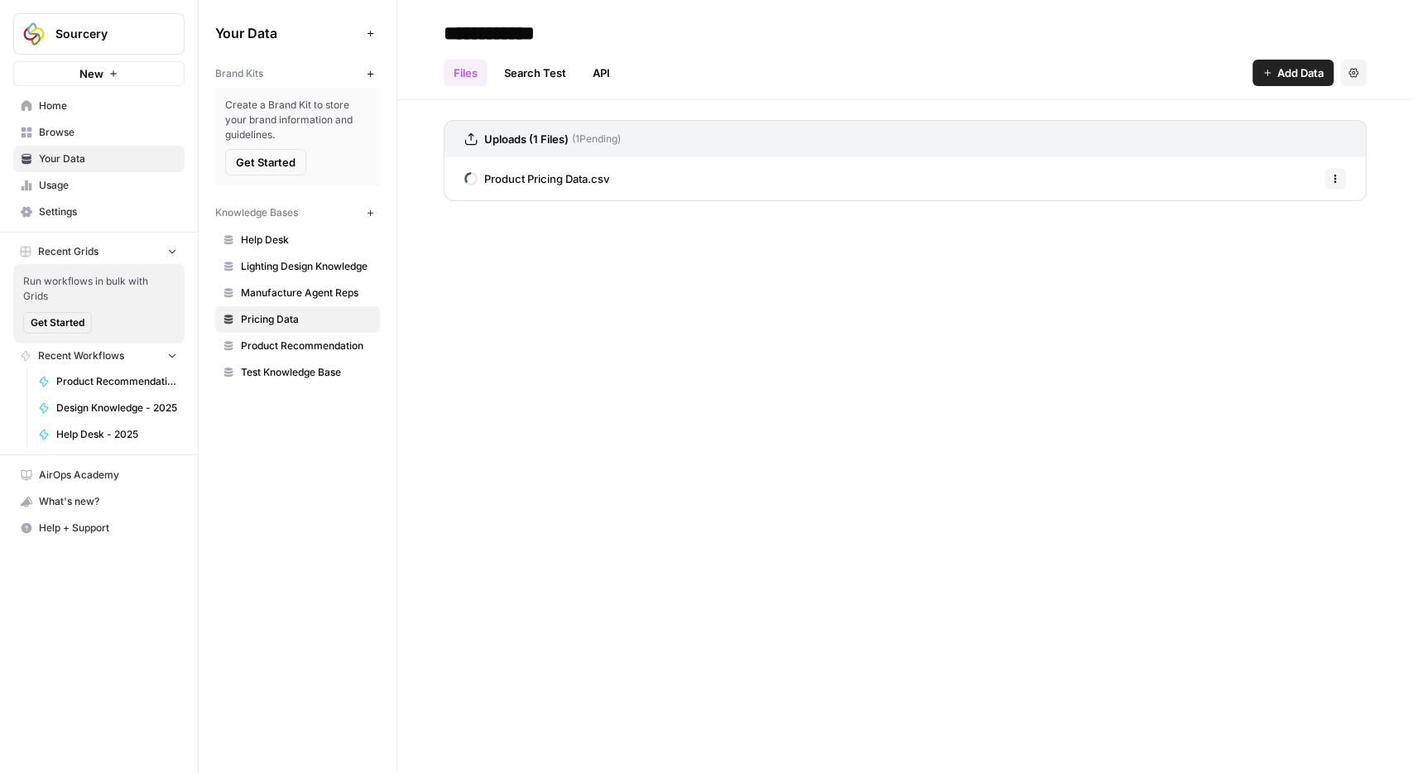
click at [60, 501] on div "What's new?" at bounding box center [99, 501] width 170 height 25
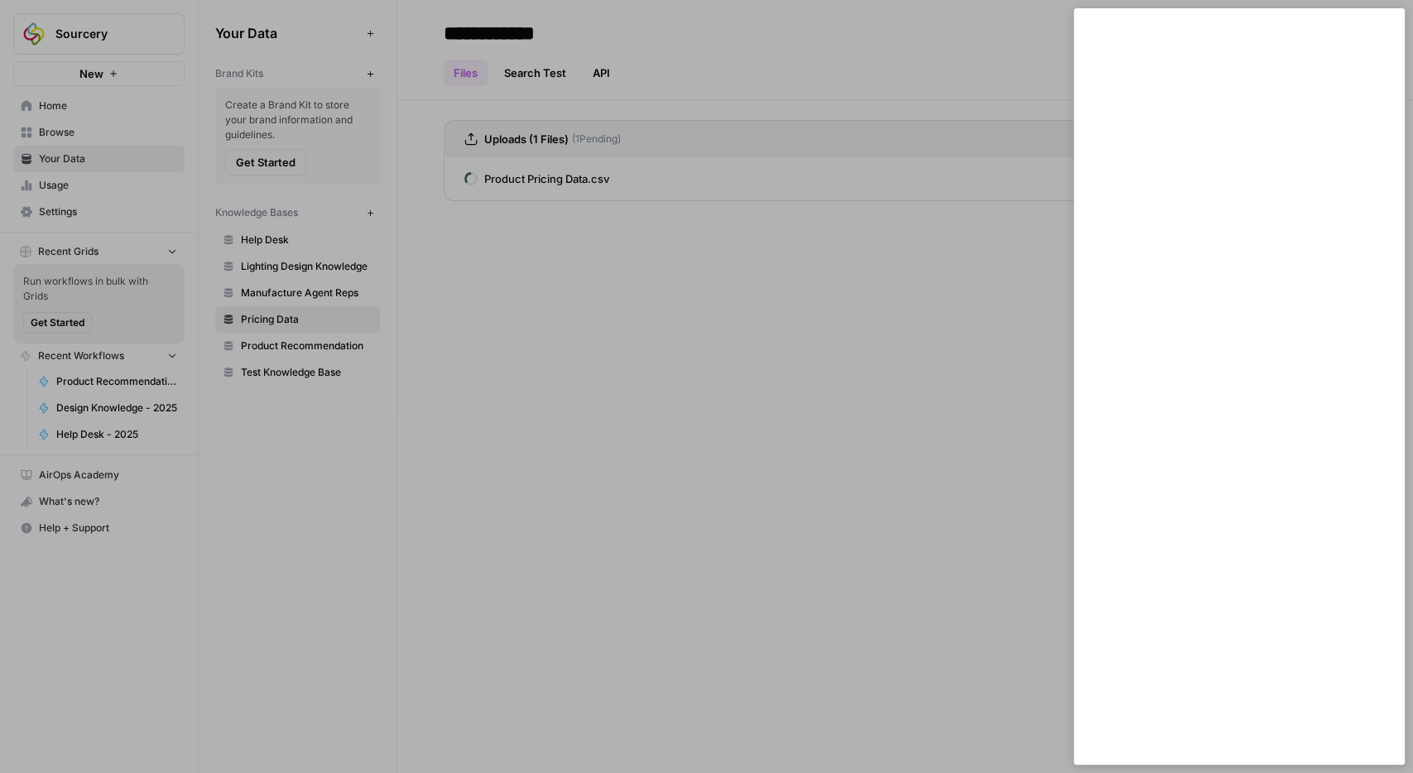
click at [675, 516] on div at bounding box center [706, 386] width 1413 height 773
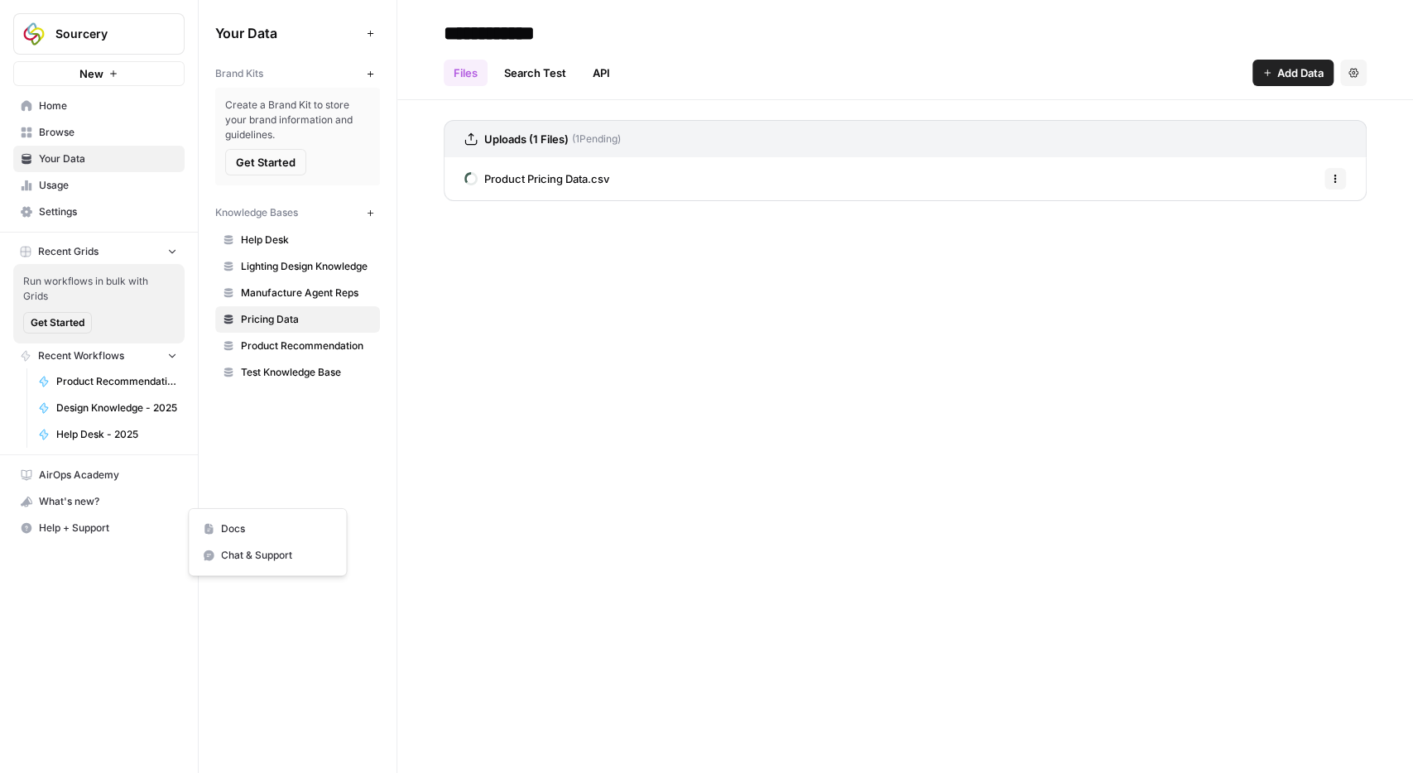
click at [79, 523] on span "Help + Support" at bounding box center [108, 528] width 138 height 15
click at [229, 554] on span "Chat & Support" at bounding box center [276, 555] width 111 height 15
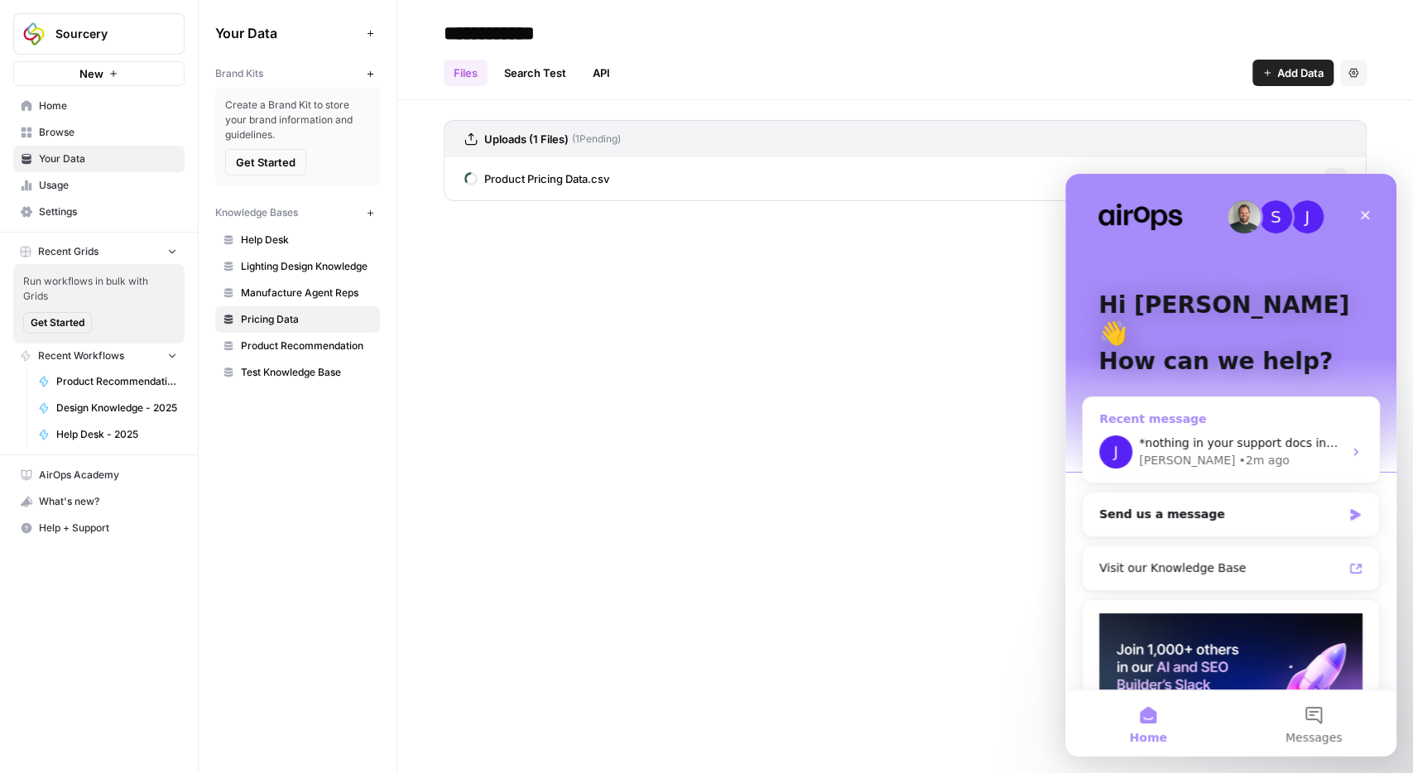
click at [1211, 452] on div "[PERSON_NAME] • 2m ago" at bounding box center [1241, 460] width 204 height 17
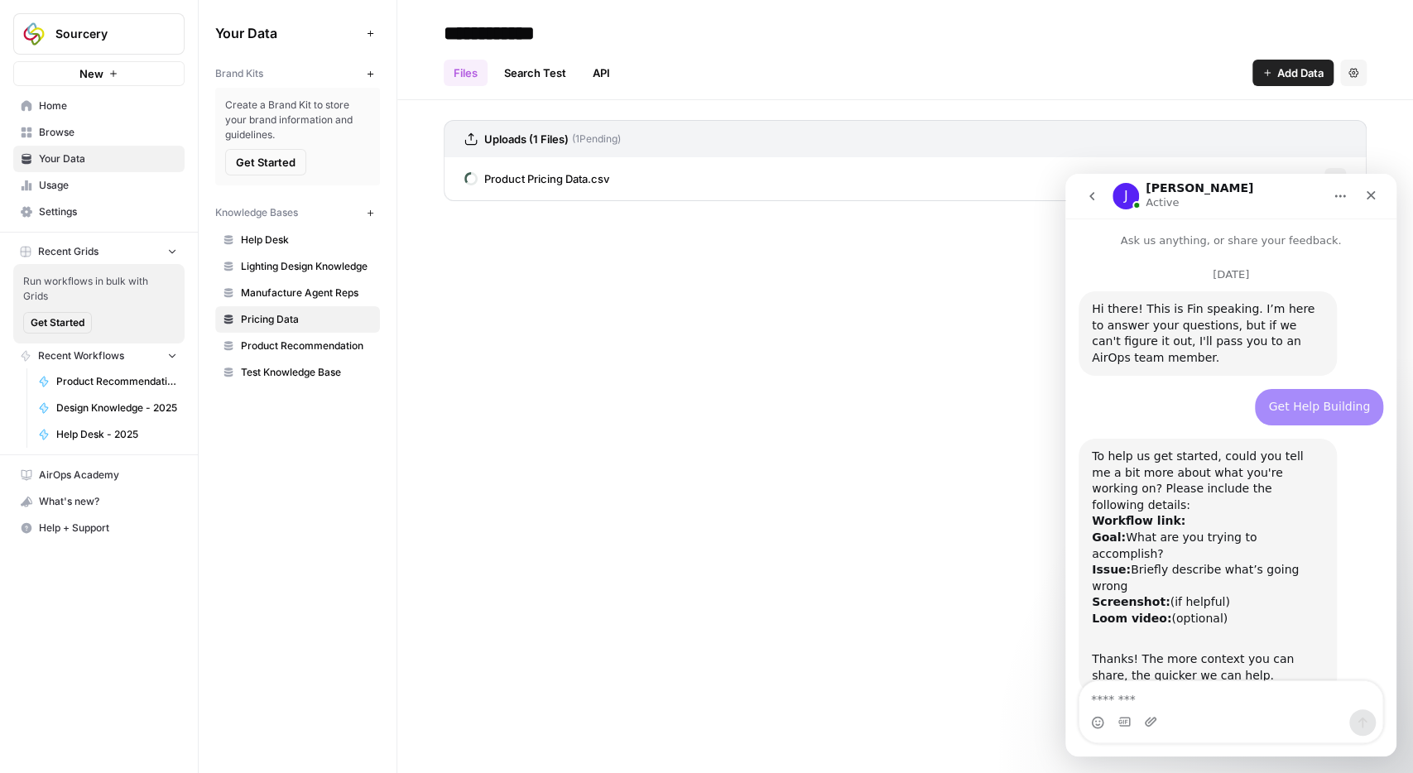
scroll to position [3063, 0]
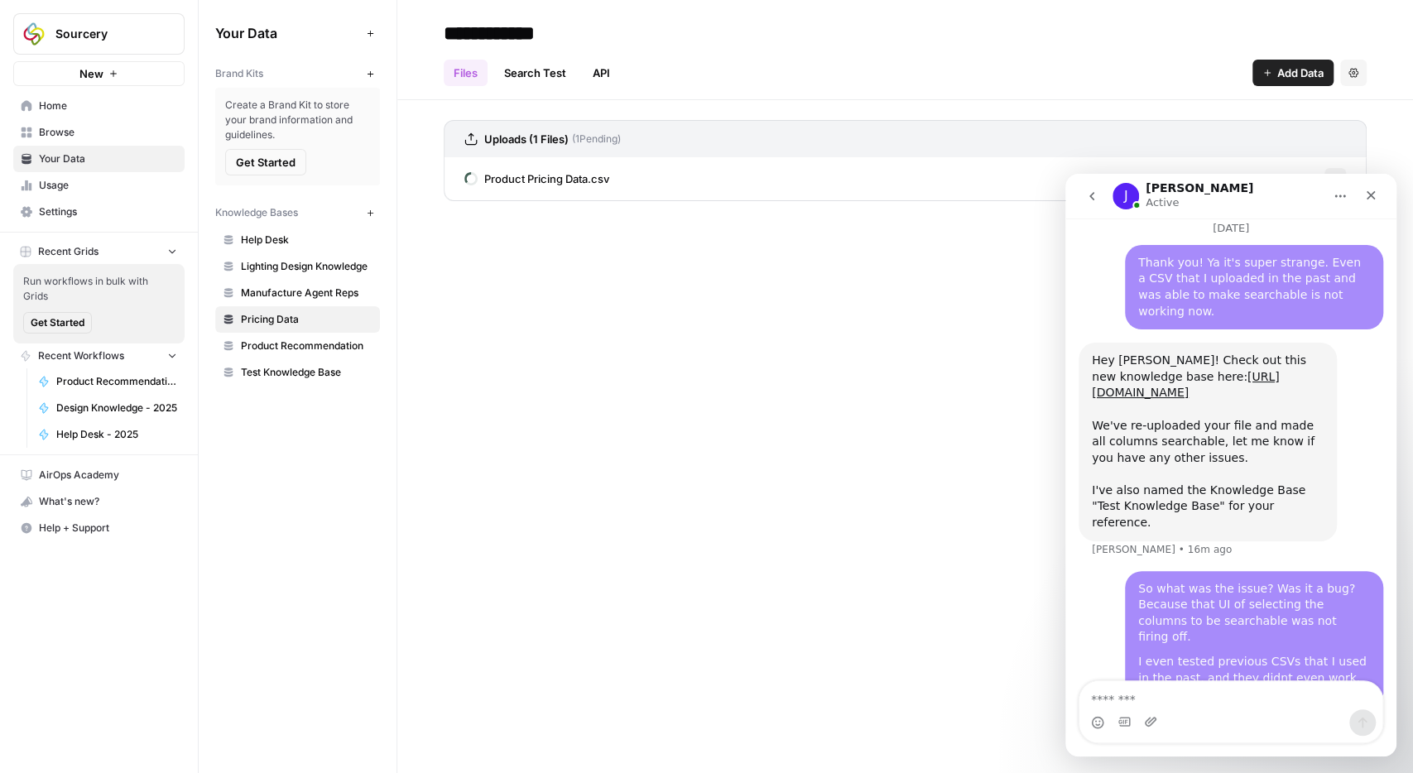
click at [832, 593] on div "**********" at bounding box center [904, 386] width 1015 height 773
click at [1363, 199] on div "Close" at bounding box center [1370, 195] width 30 height 30
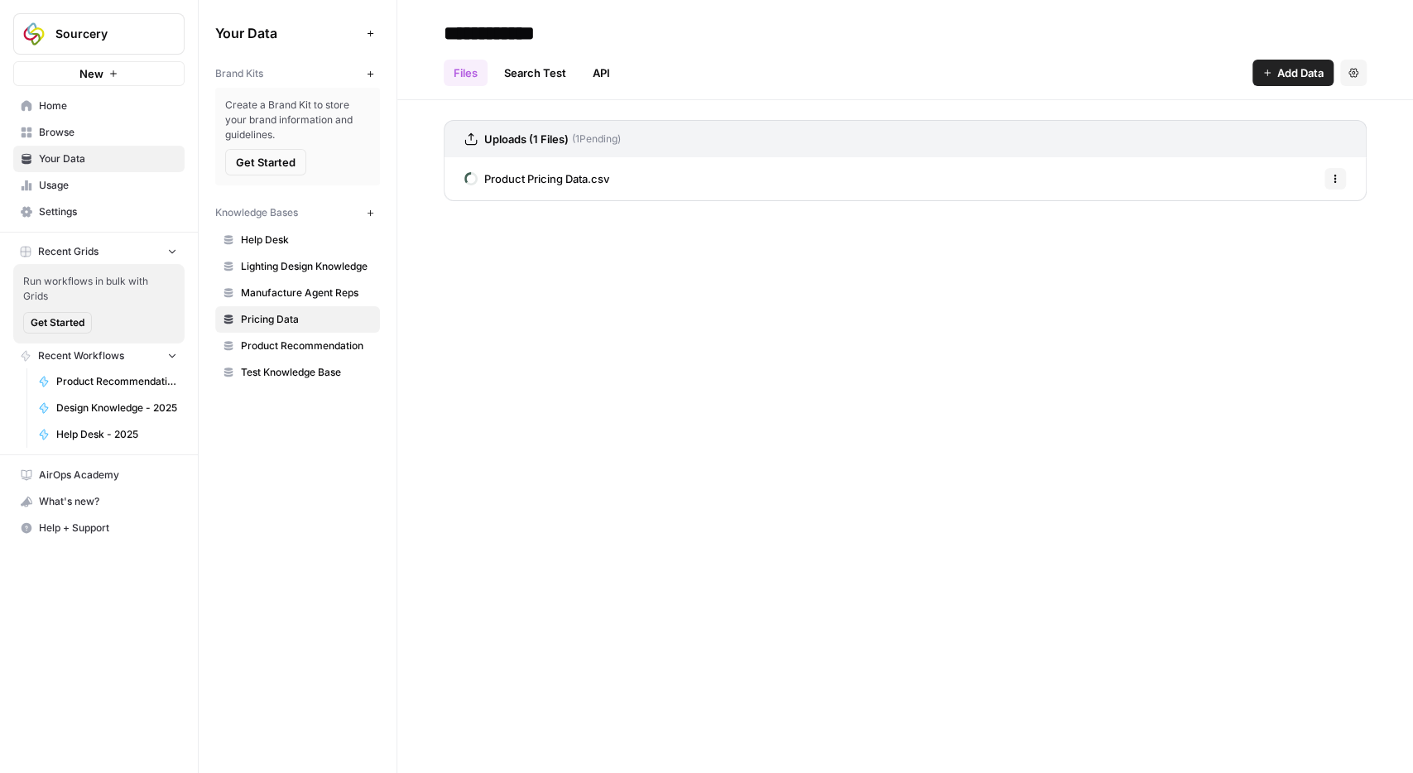
click at [276, 348] on span "Product Recommendation" at bounding box center [307, 345] width 132 height 15
click at [514, 172] on span "Collection Data - Verified.csv" at bounding box center [558, 178] width 148 height 17
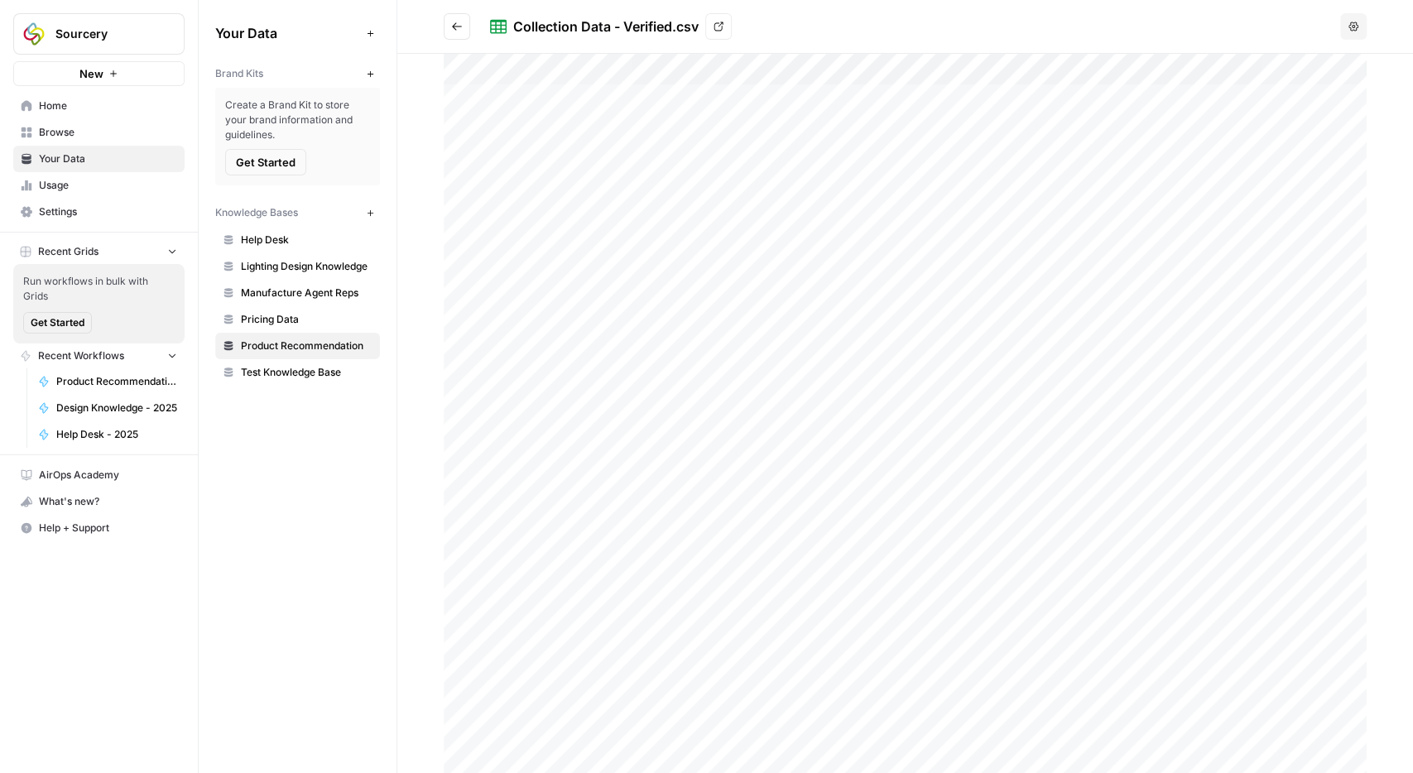
scroll to position [3063, 0]
click at [312, 367] on span "Test Knowledge Base" at bounding box center [307, 372] width 132 height 15
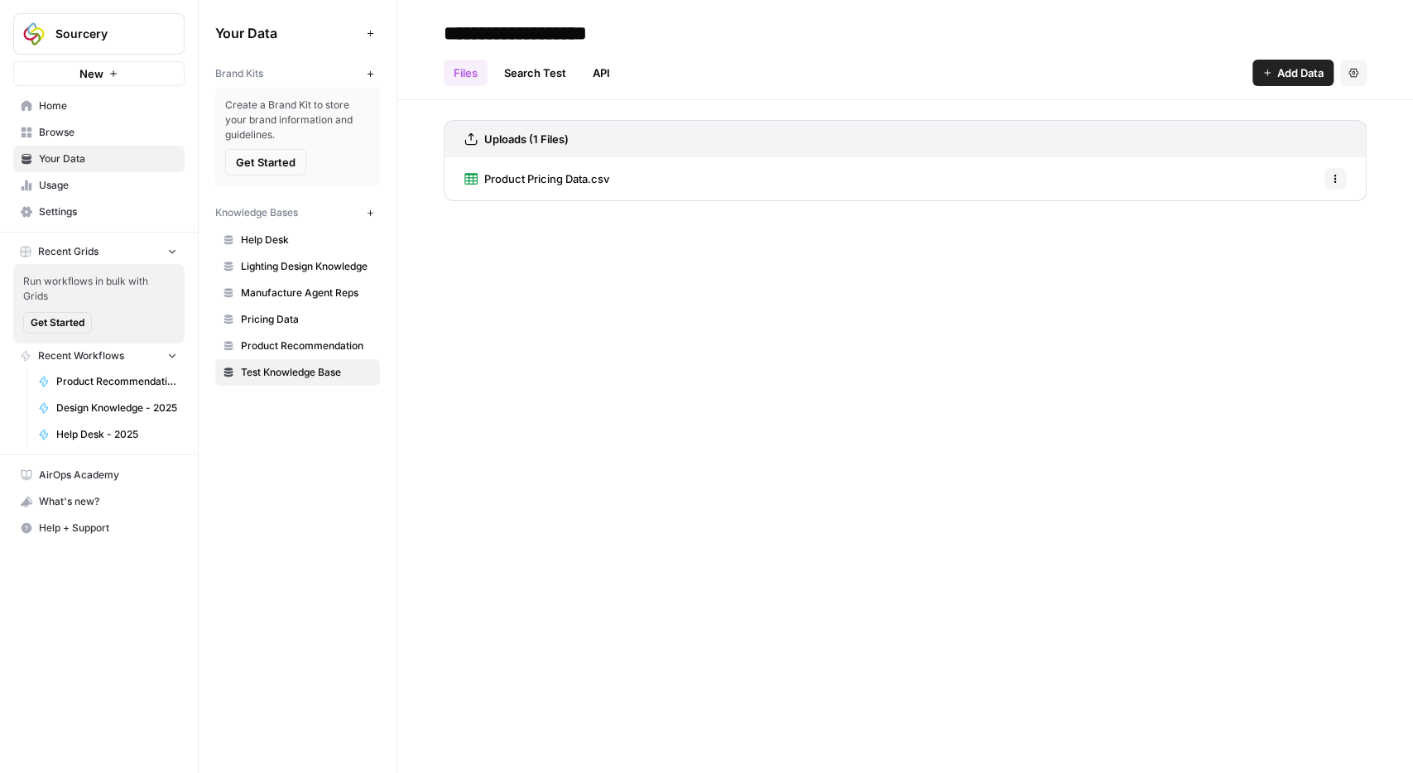
click at [523, 180] on span "Product Pricing Data.csv" at bounding box center [546, 178] width 125 height 17
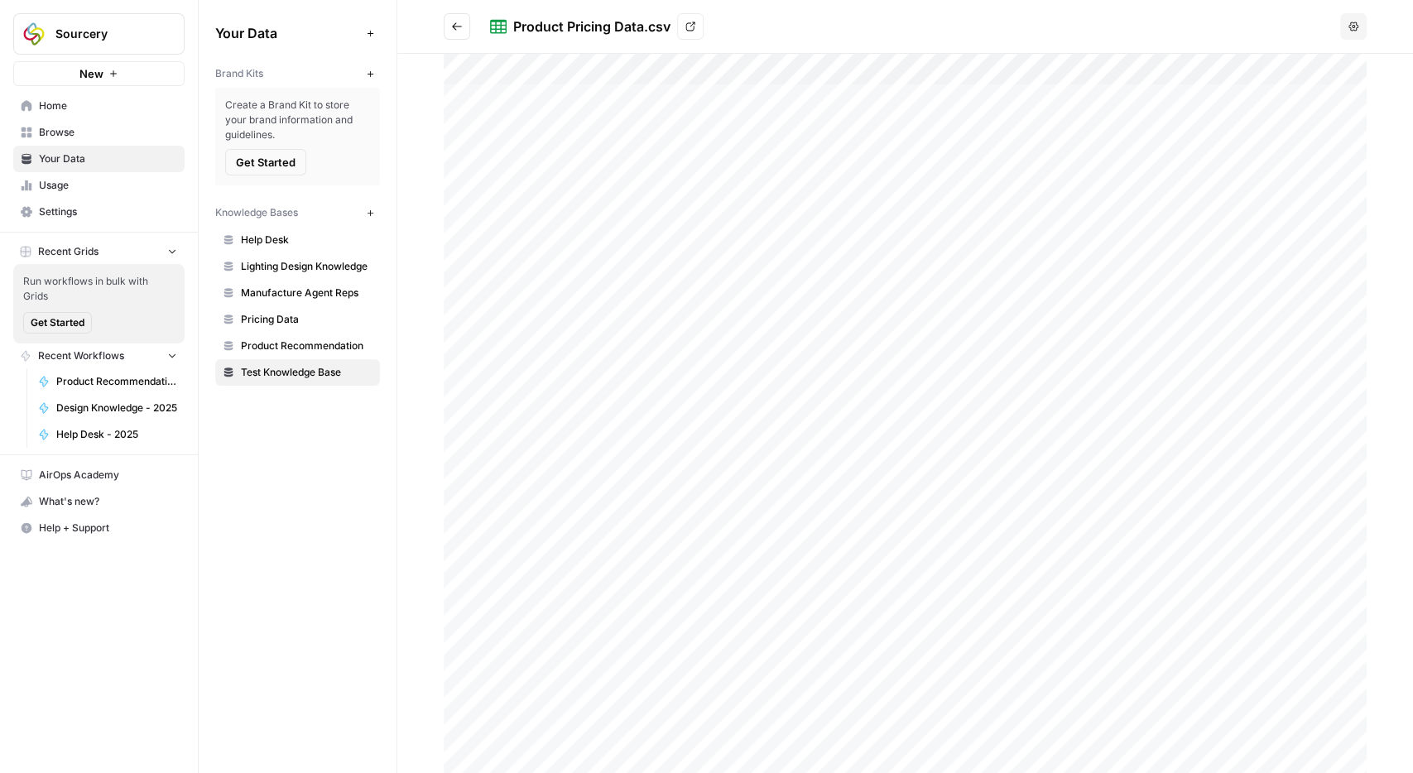
click at [304, 338] on span "Product Recommendation" at bounding box center [307, 345] width 132 height 15
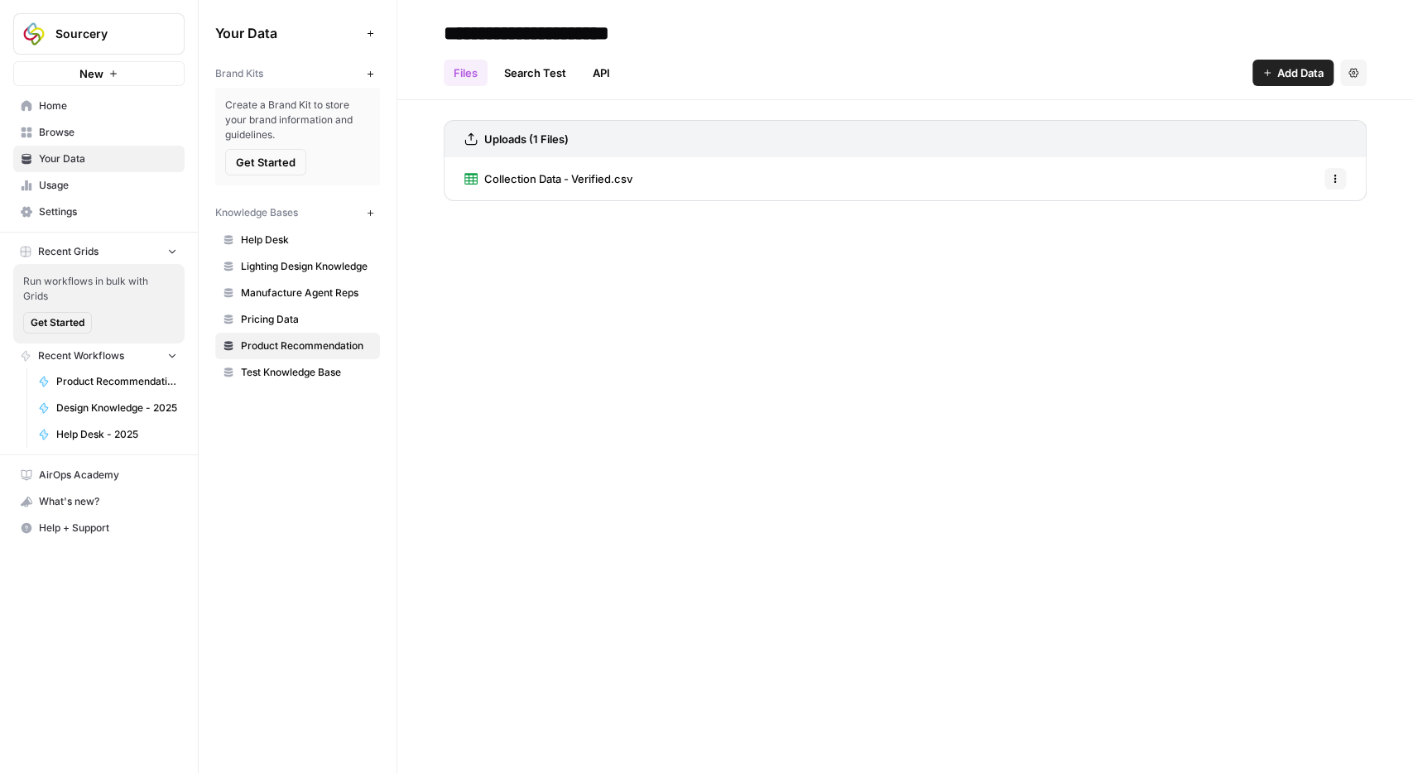
click at [530, 181] on span "Collection Data - Verified.csv" at bounding box center [558, 178] width 148 height 17
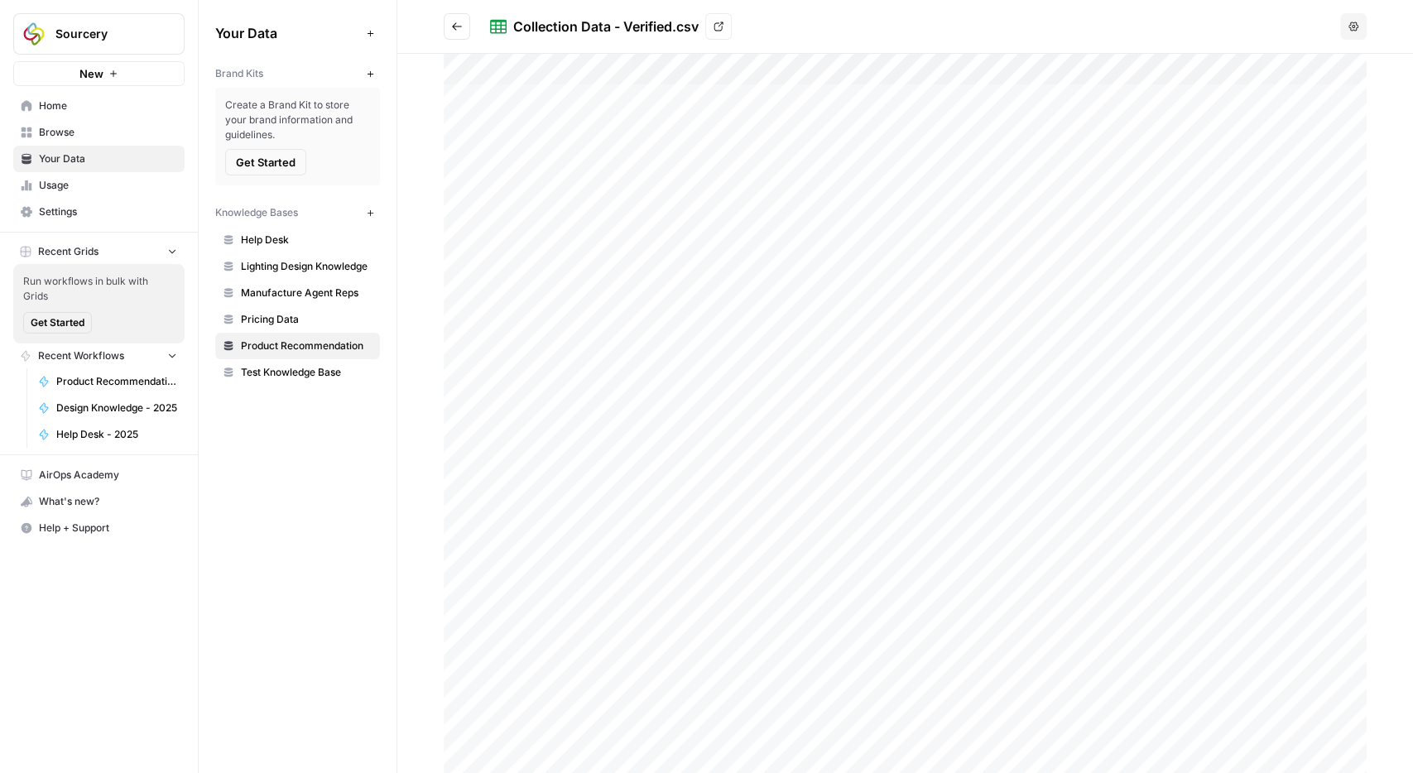
click at [272, 323] on span "Pricing Data" at bounding box center [307, 319] width 132 height 15
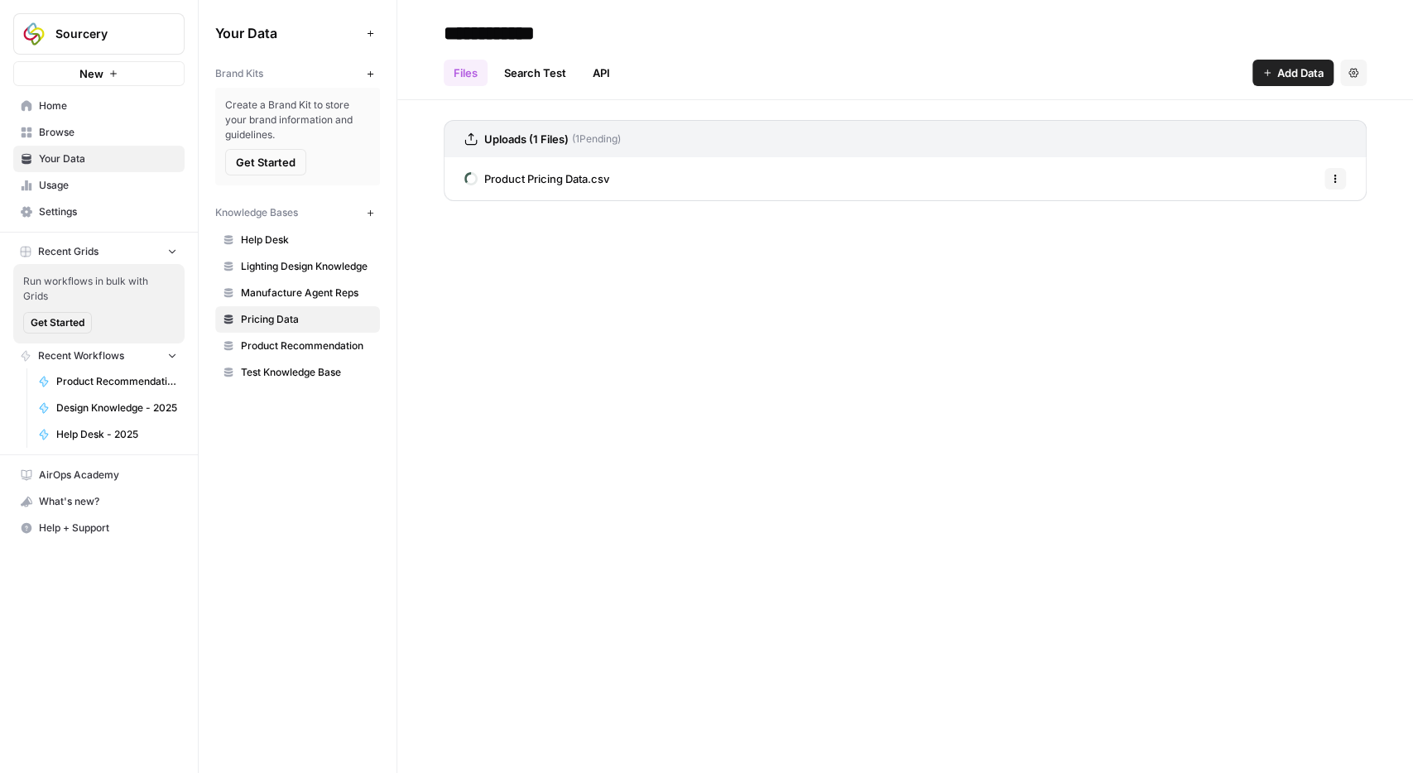
click at [536, 175] on span "Product Pricing Data.csv" at bounding box center [546, 178] width 125 height 17
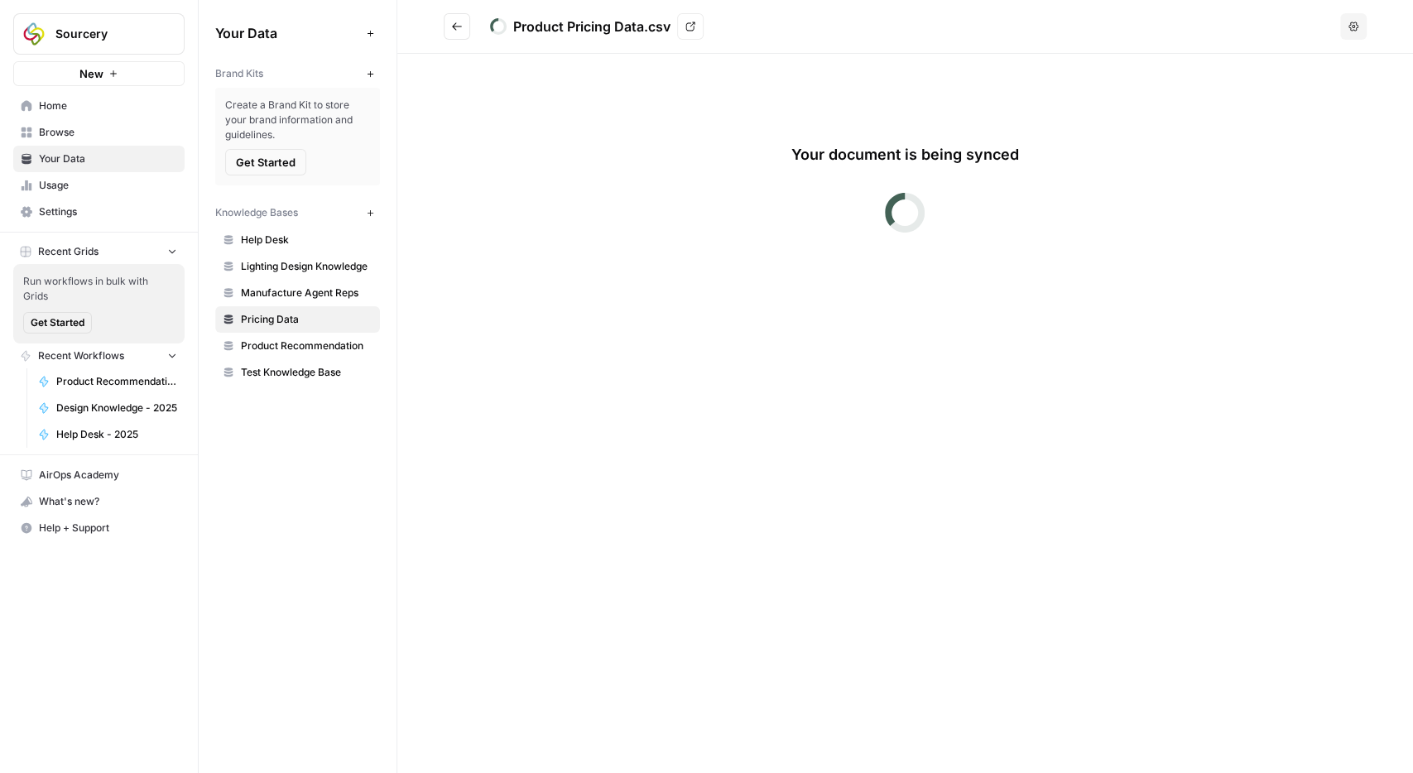
click at [462, 27] on icon "Go back" at bounding box center [457, 27] width 12 height 12
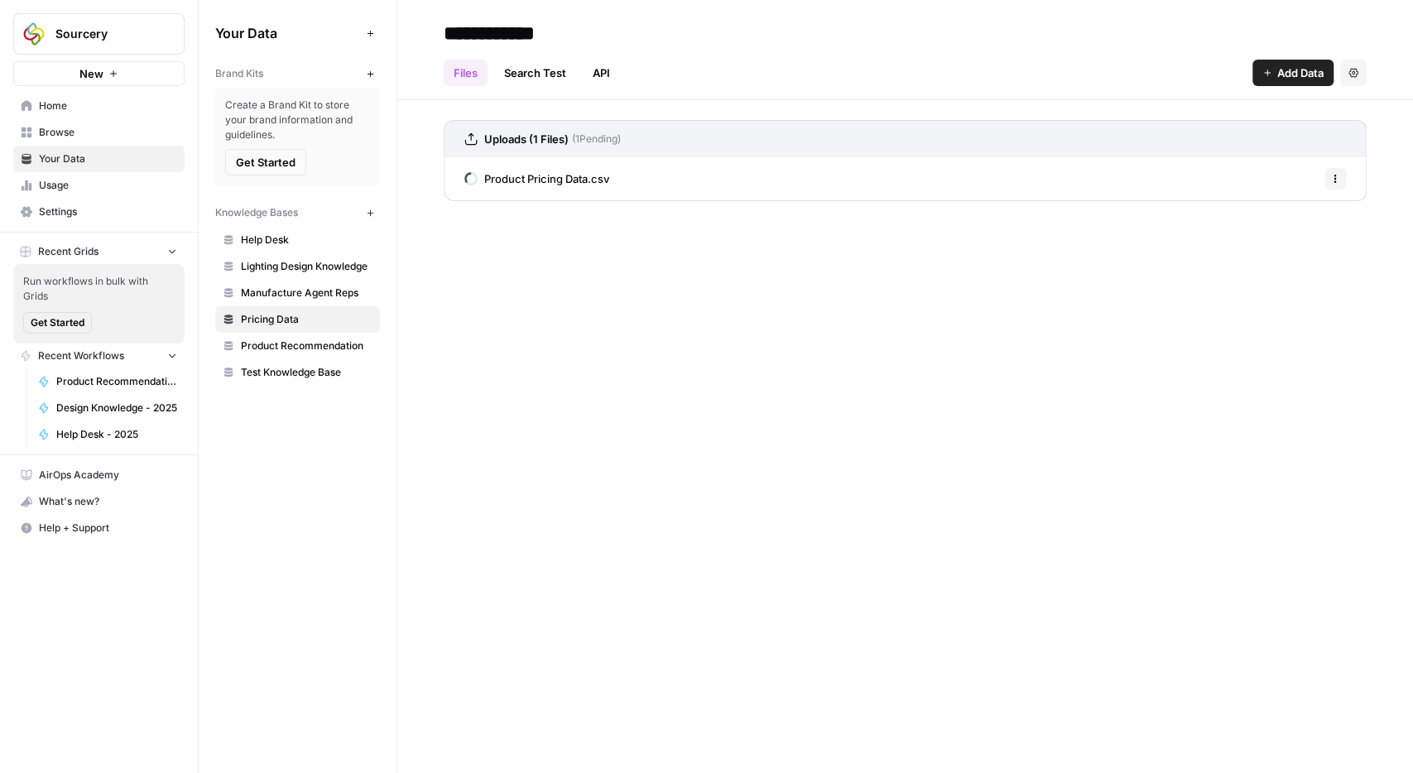
click at [293, 299] on link "Manufacture Agent Reps" at bounding box center [297, 293] width 165 height 26
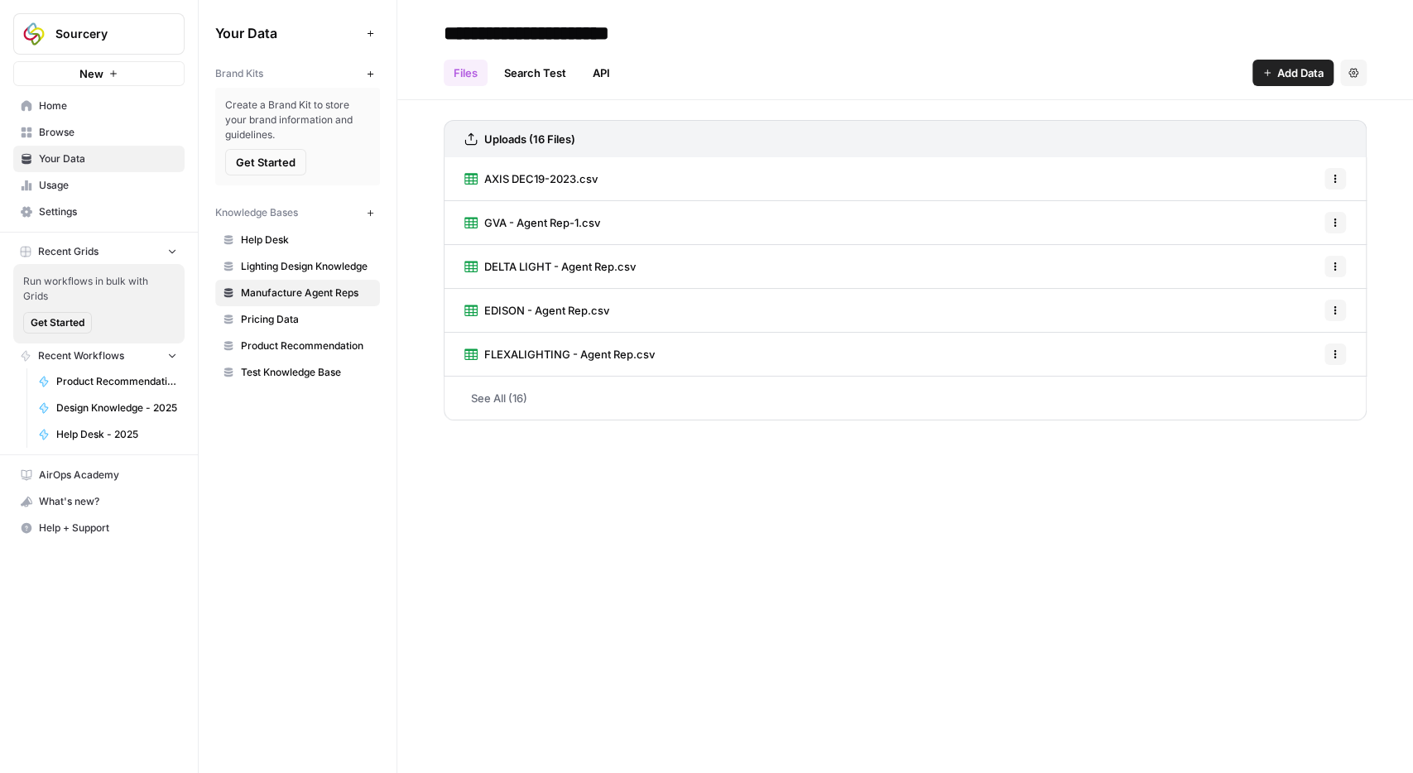
click at [269, 316] on span "Pricing Data" at bounding box center [307, 319] width 132 height 15
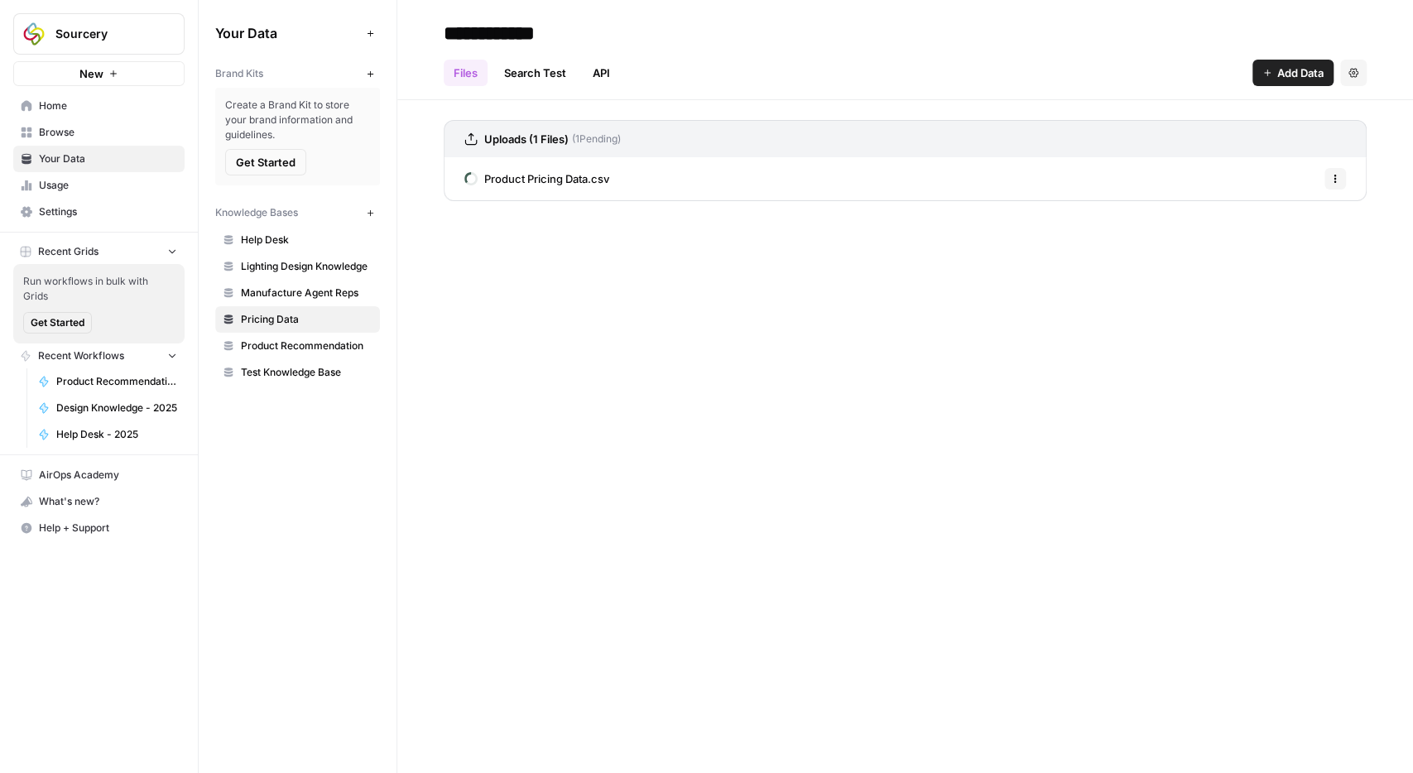
click at [262, 234] on span "Help Desk" at bounding box center [307, 240] width 132 height 15
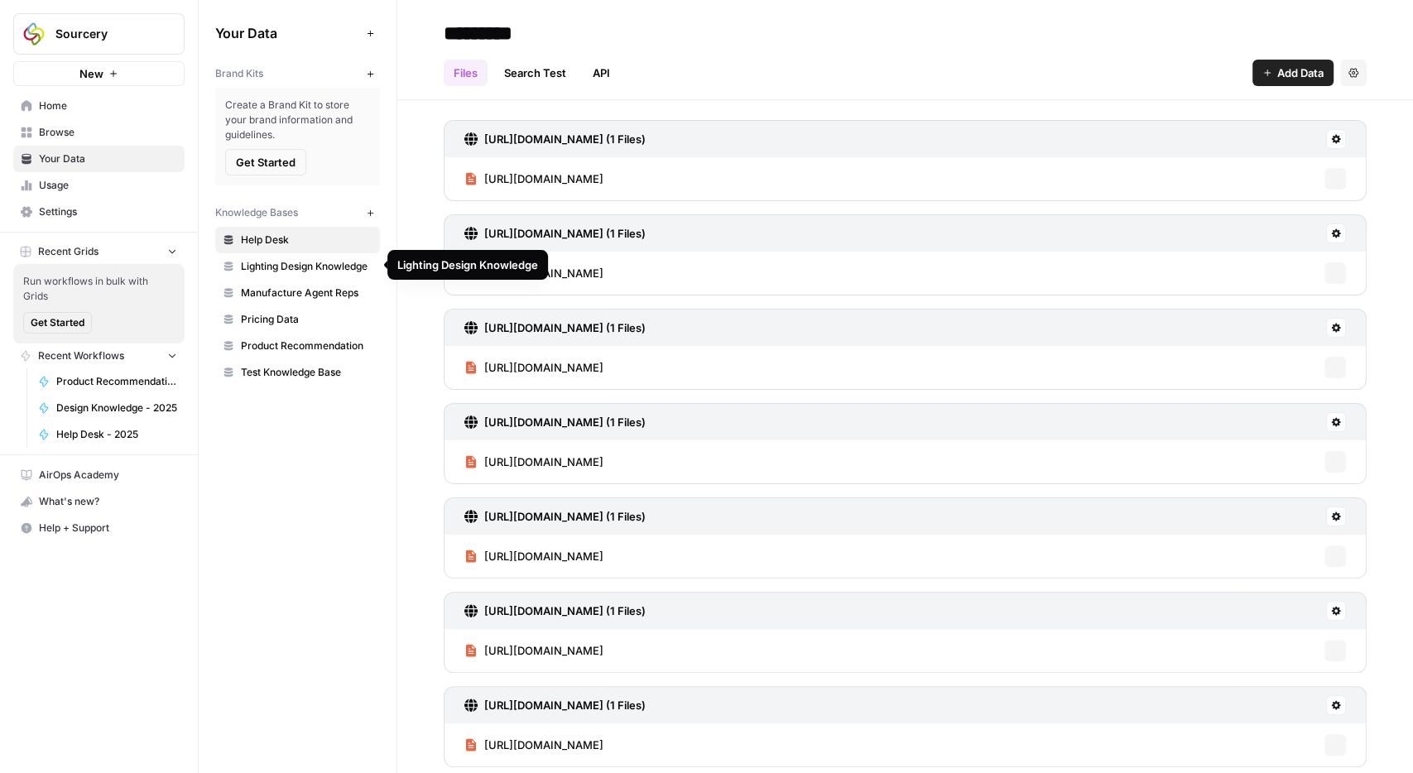
click at [279, 267] on span "Lighting Design Knowledge" at bounding box center [307, 266] width 132 height 15
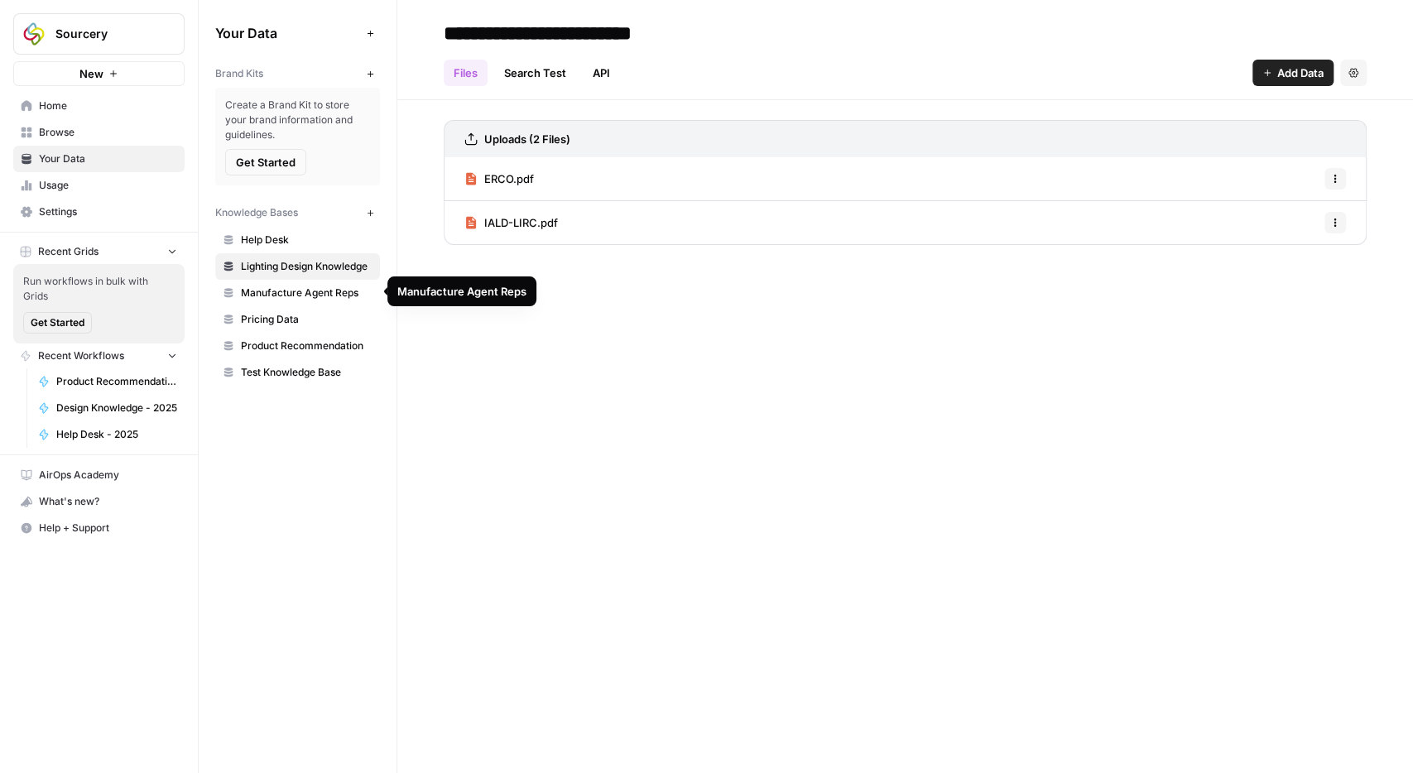
click at [279, 292] on span "Manufacture Agent Reps" at bounding box center [307, 292] width 132 height 15
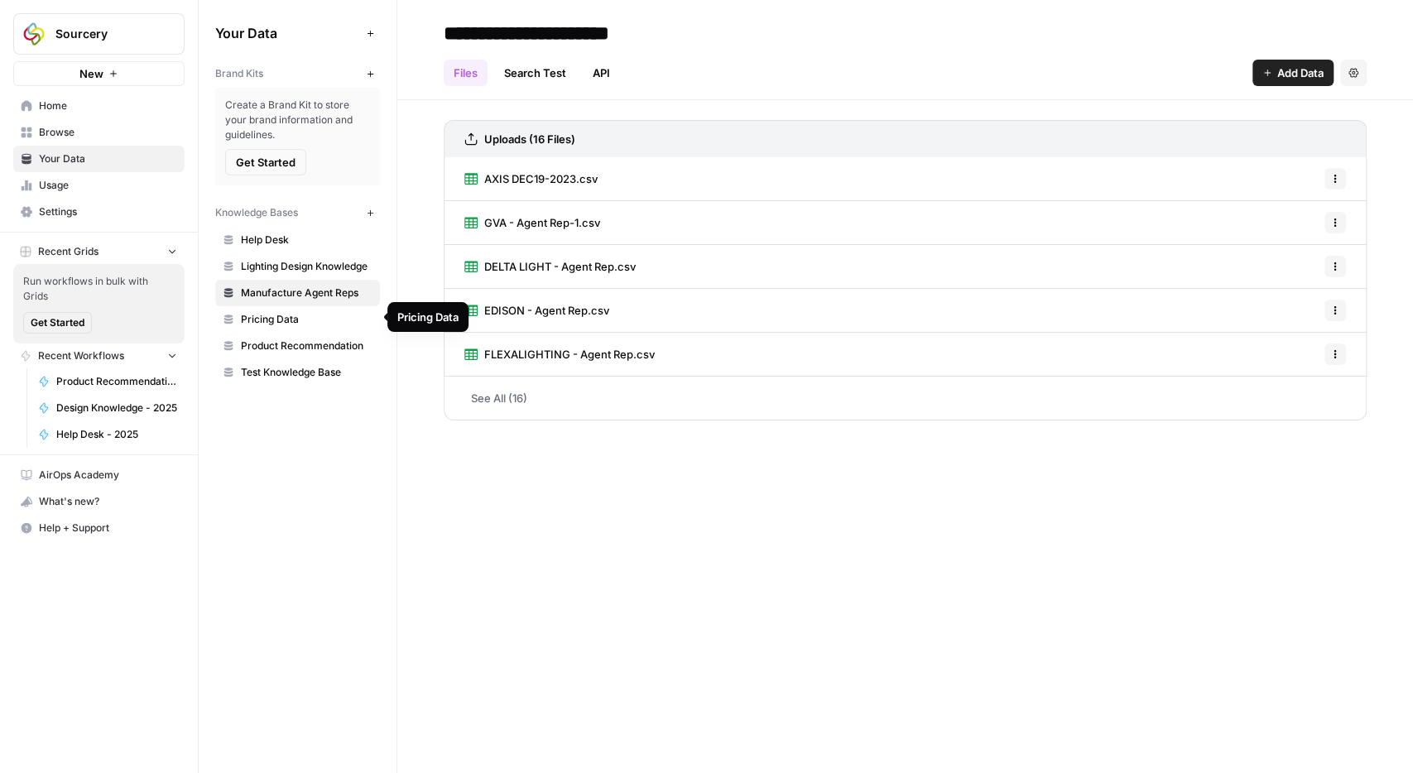
click at [274, 312] on span "Pricing Data" at bounding box center [307, 319] width 132 height 15
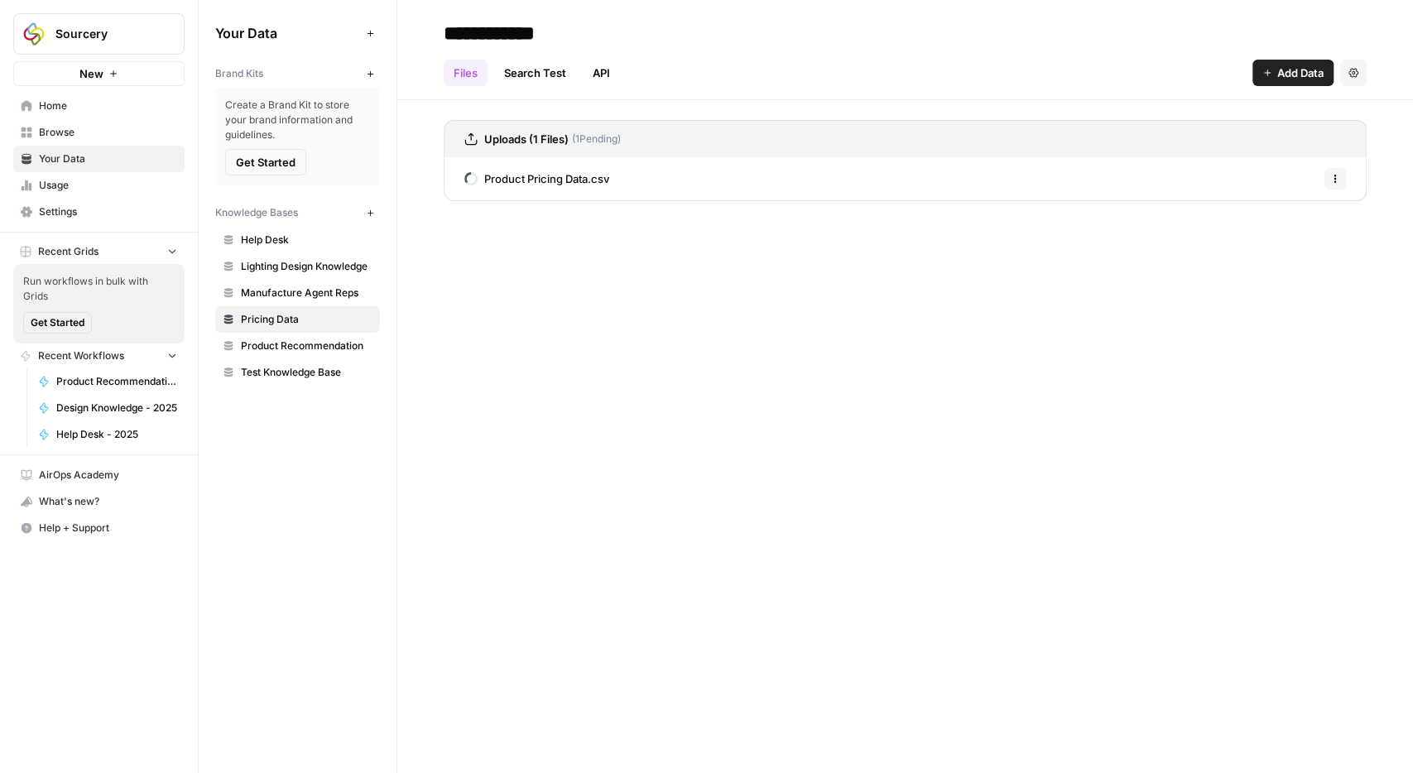
click at [1336, 176] on icon "button" at bounding box center [1335, 179] width 10 height 10
click at [1307, 215] on span "Delete File" at bounding box center [1298, 214] width 54 height 17
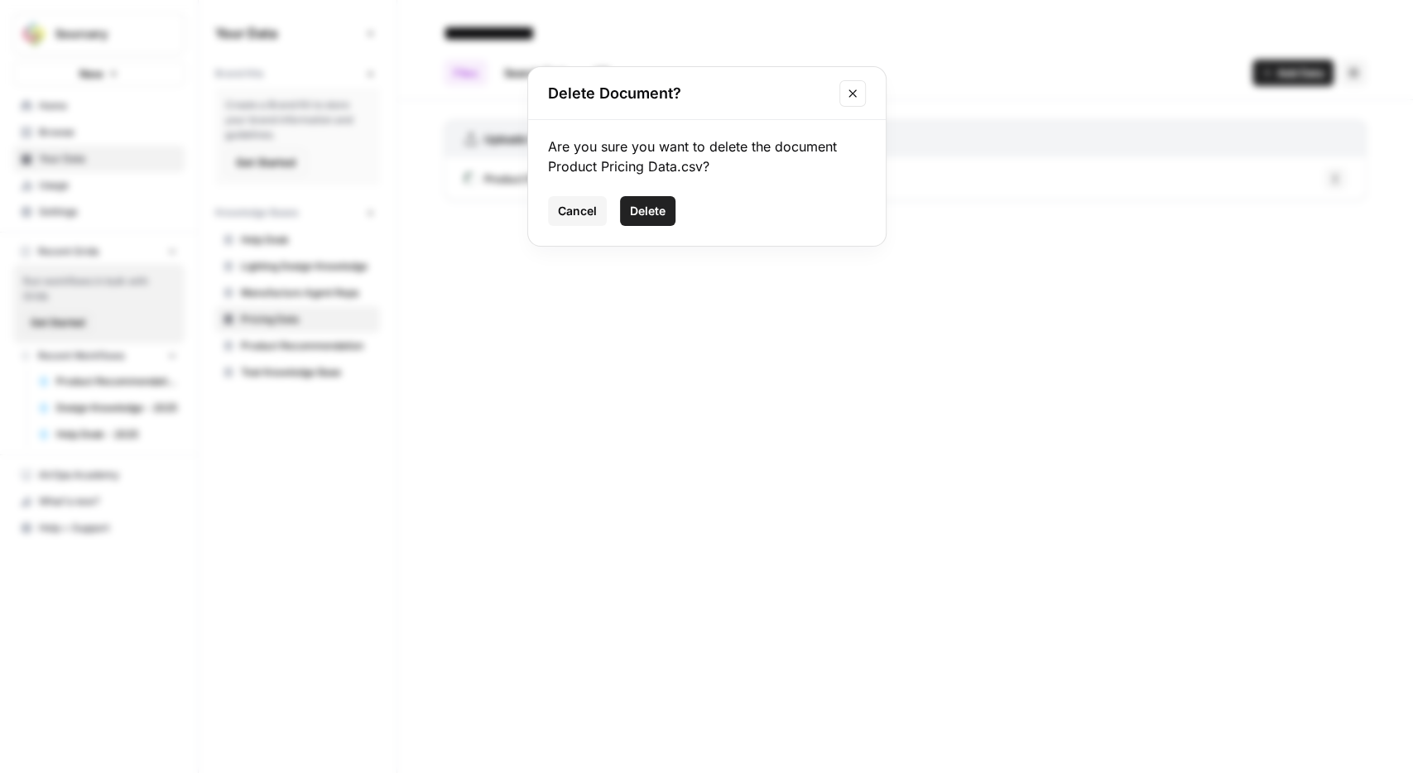
click at [651, 205] on span "Delete" at bounding box center [648, 211] width 36 height 17
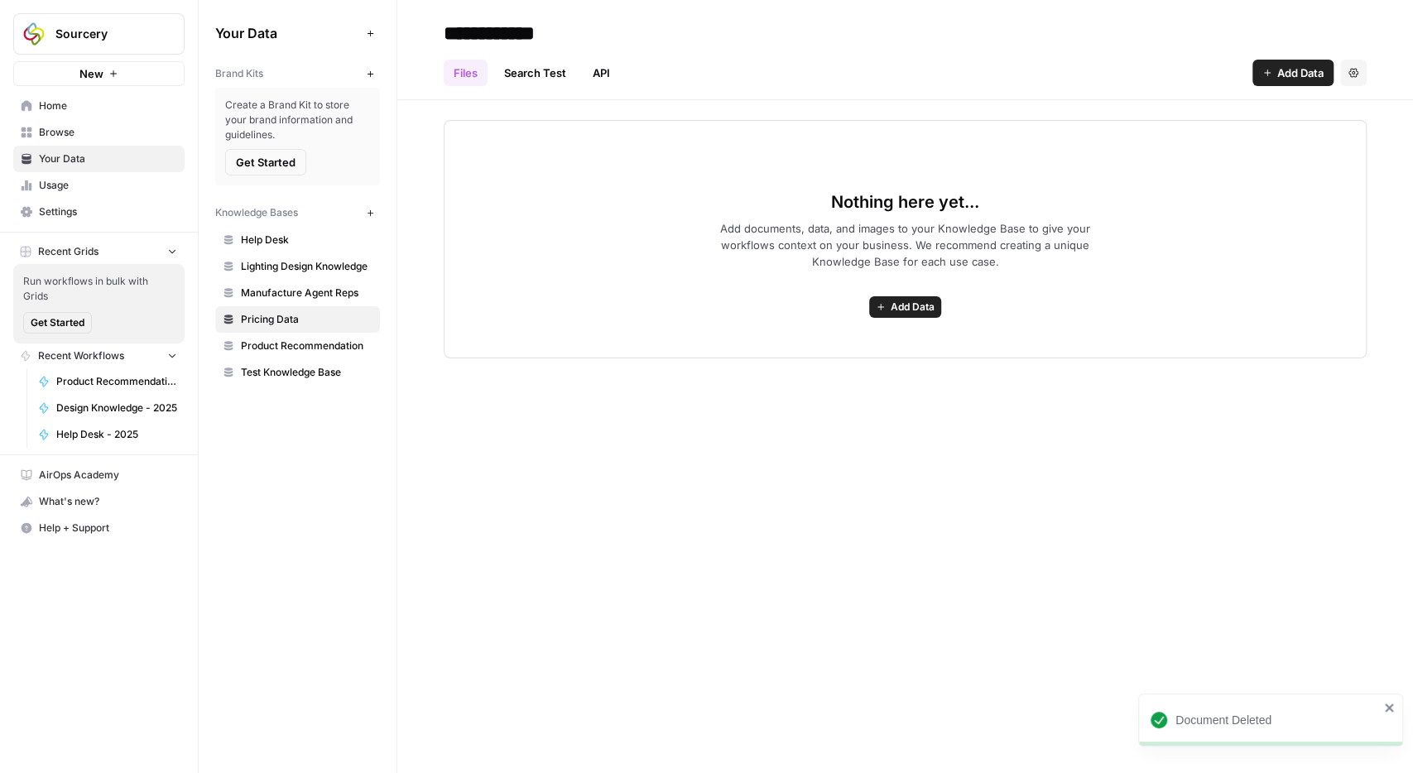
click at [908, 313] on span "Add Data" at bounding box center [912, 307] width 44 height 15
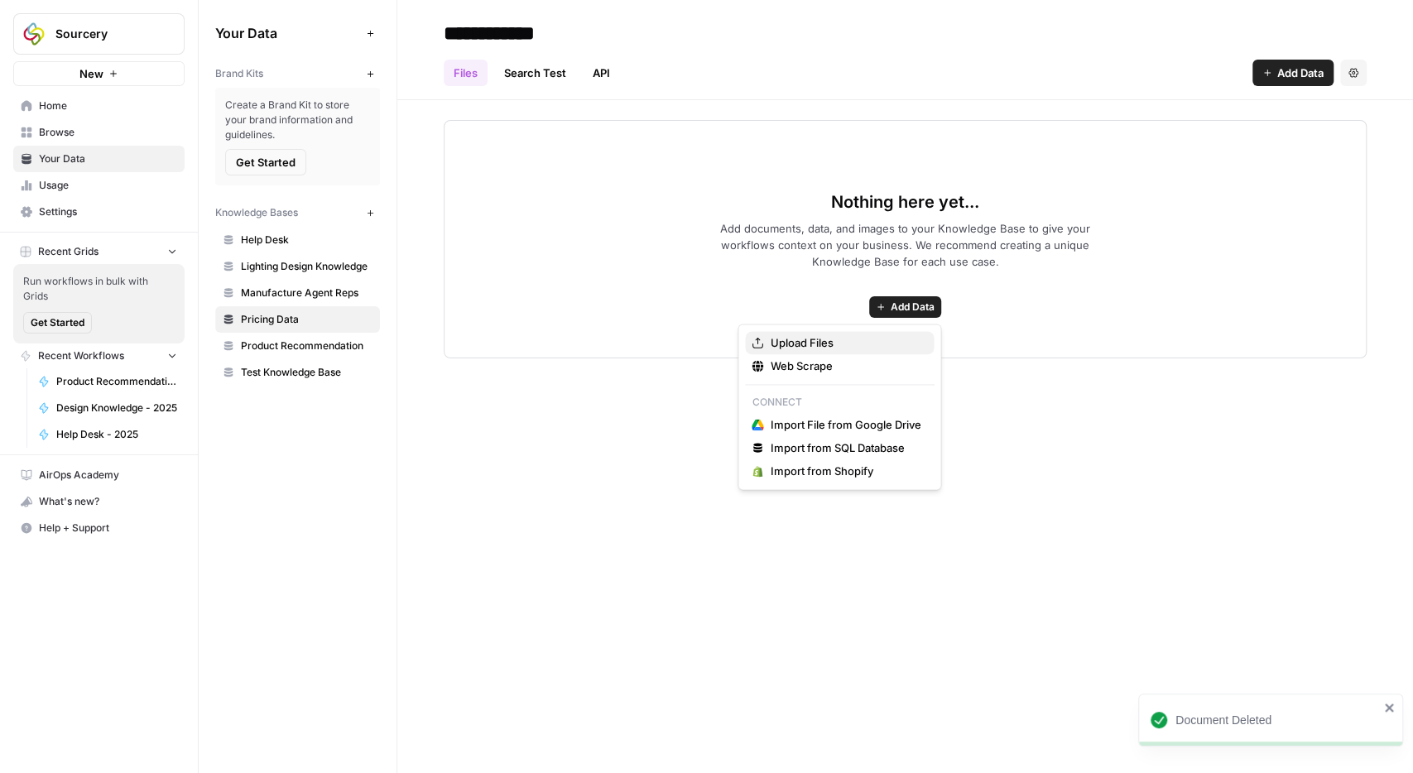
click at [858, 344] on span "Upload Files" at bounding box center [845, 342] width 151 height 17
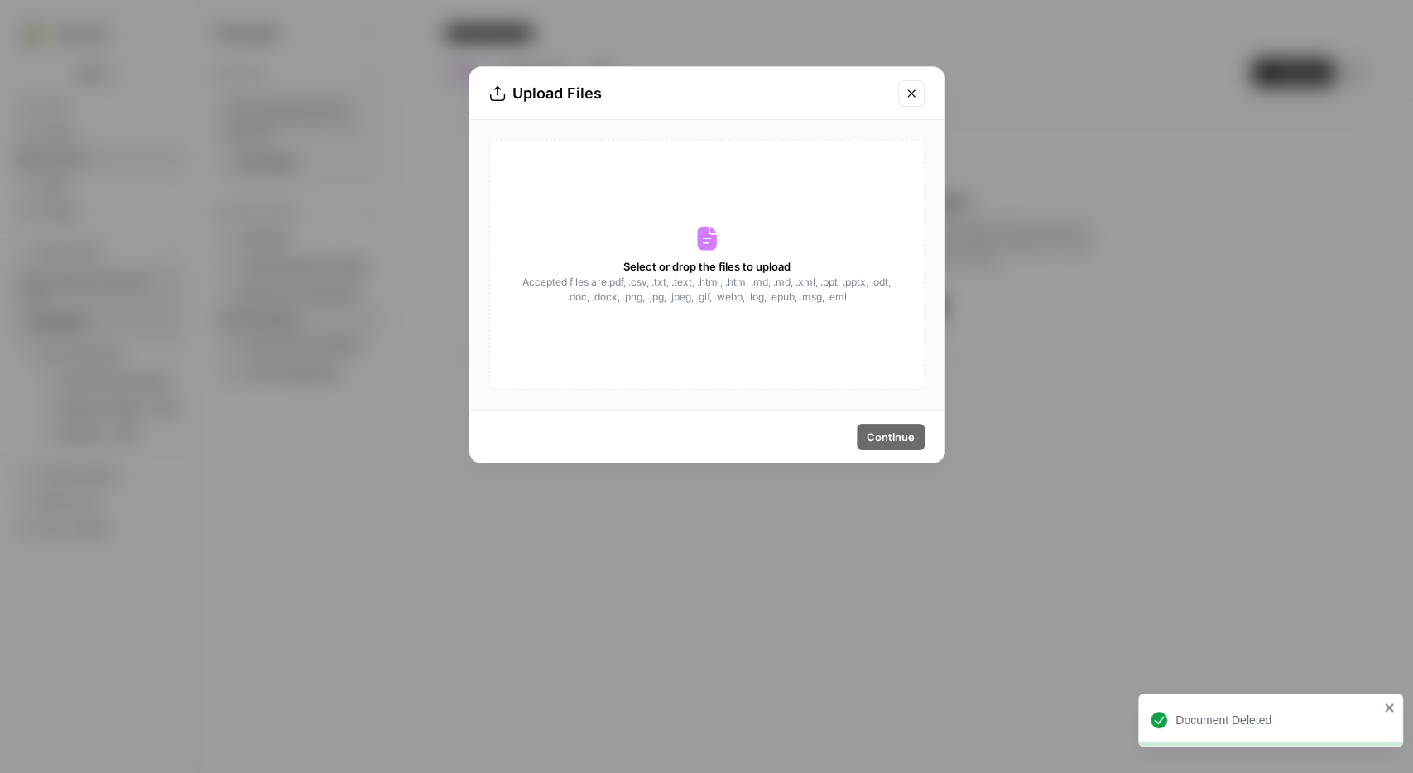
click at [711, 267] on span "Select or drop the files to upload" at bounding box center [706, 266] width 167 height 17
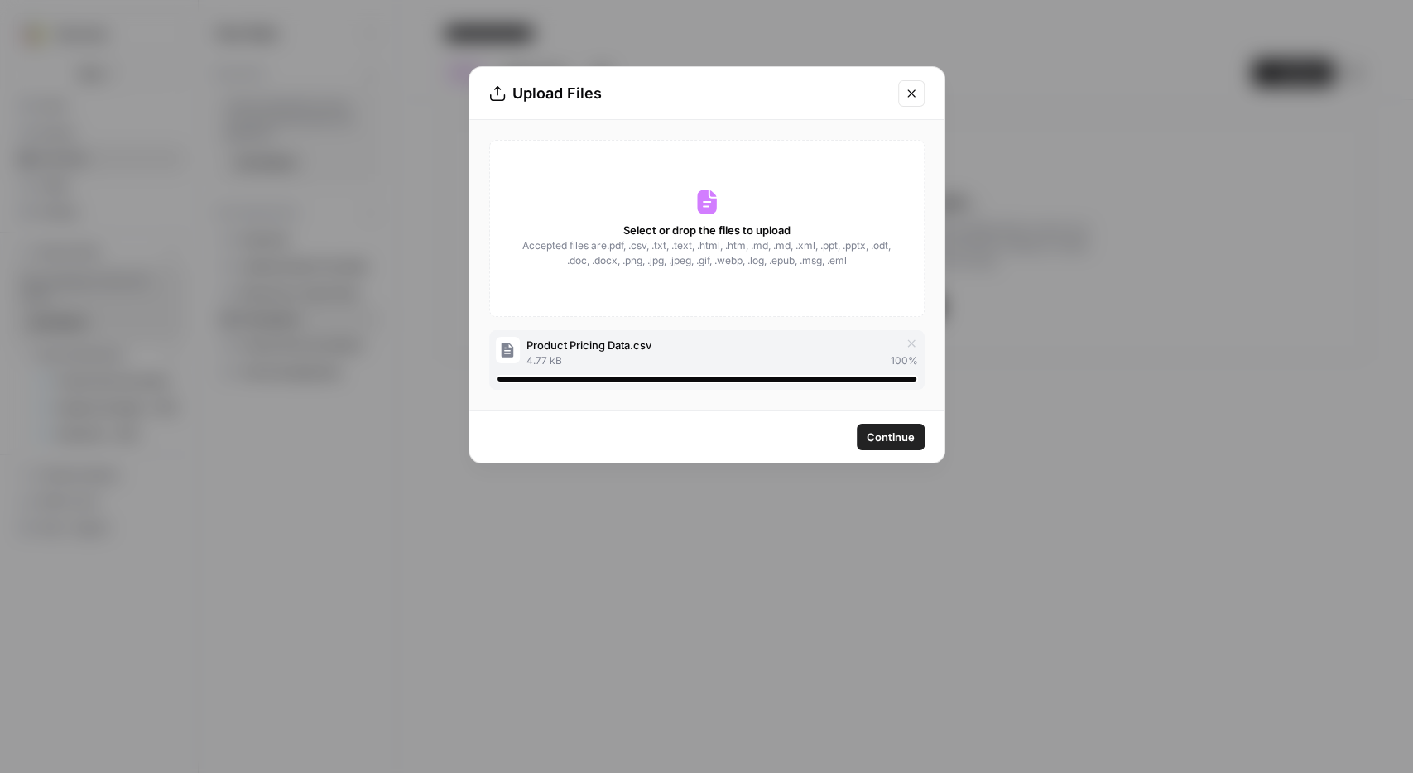
click at [882, 439] on span "Continue" at bounding box center [890, 437] width 48 height 17
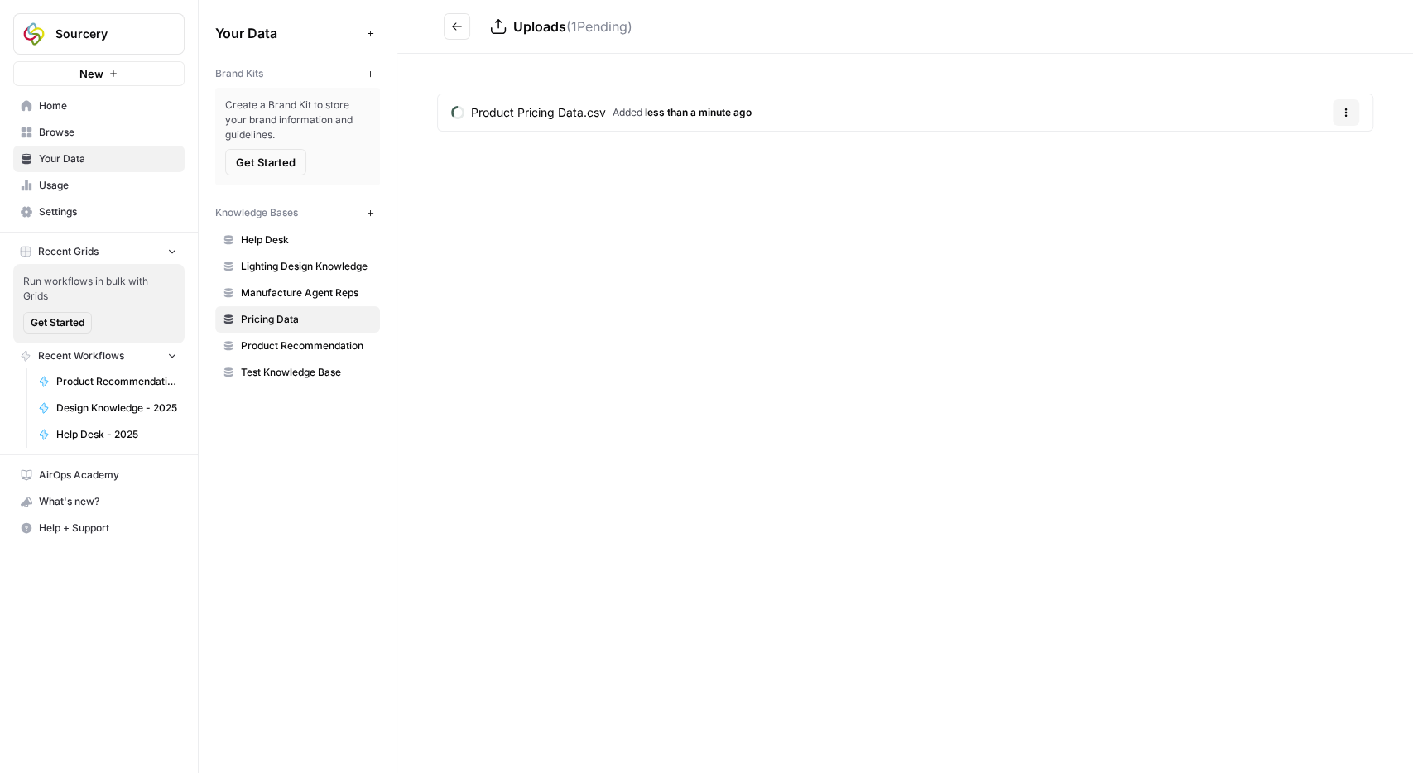
click at [1360, 110] on article "Product Pricing Data.csv Added less than a minute ago Options" at bounding box center [905, 113] width 936 height 38
click at [1356, 112] on button "Options" at bounding box center [1345, 112] width 26 height 26
click at [1017, 122] on article "Product Pricing Data.csv Added less than a minute ago Options" at bounding box center [905, 113] width 936 height 38
click at [506, 110] on span "Product Pricing Data.csv" at bounding box center [538, 112] width 135 height 17
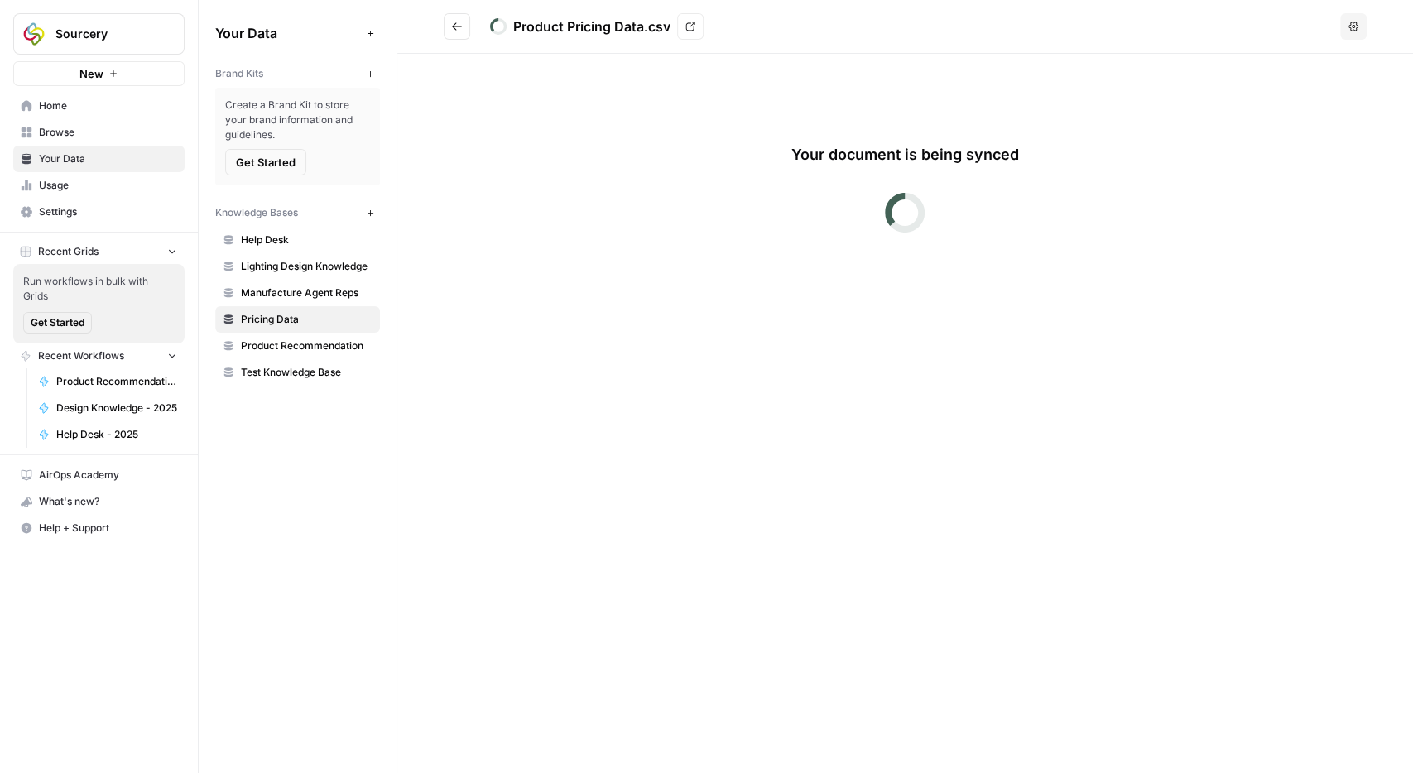
click at [464, 43] on header "Product Pricing Data.csv View Options" at bounding box center [904, 27] width 1015 height 54
click at [460, 29] on icon "Go back" at bounding box center [457, 27] width 12 height 12
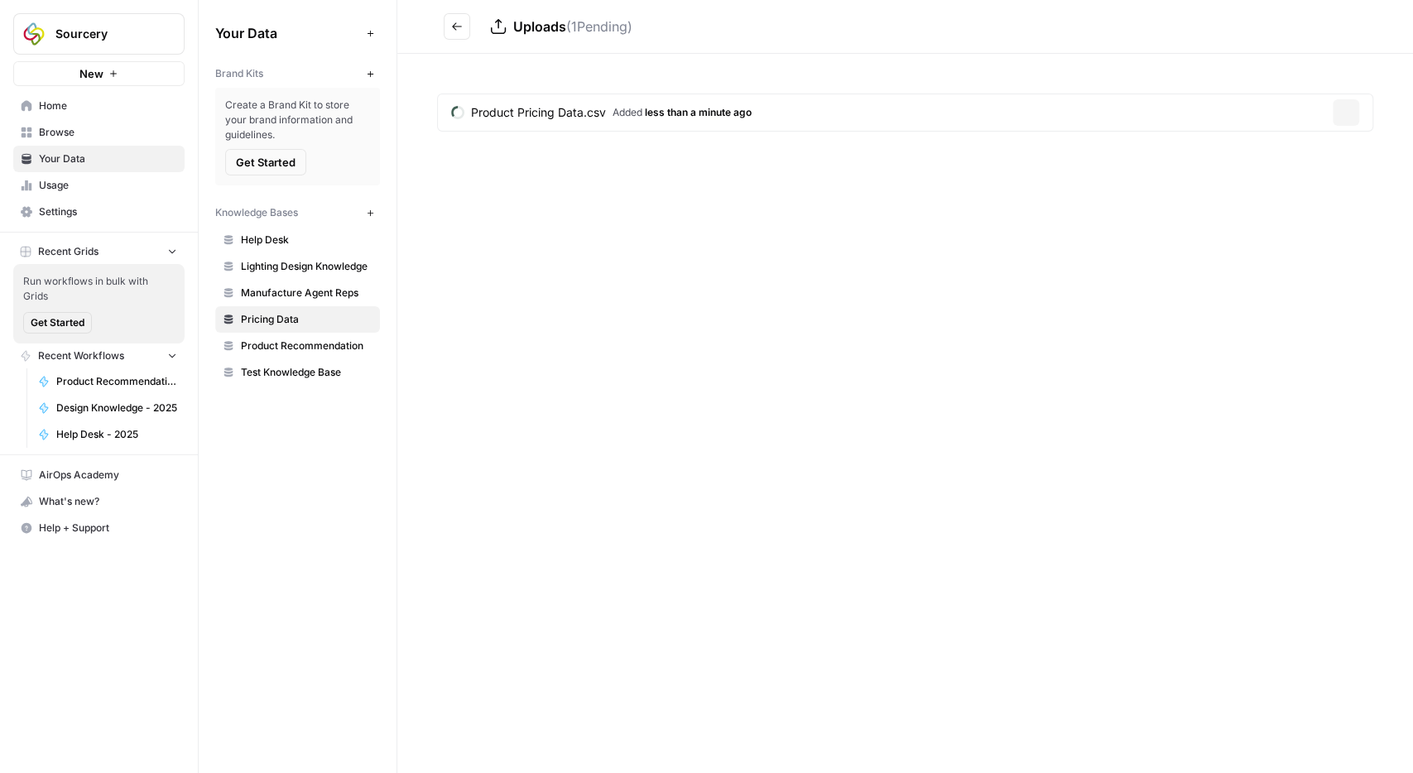
click at [460, 29] on icon "Go back" at bounding box center [457, 27] width 12 height 12
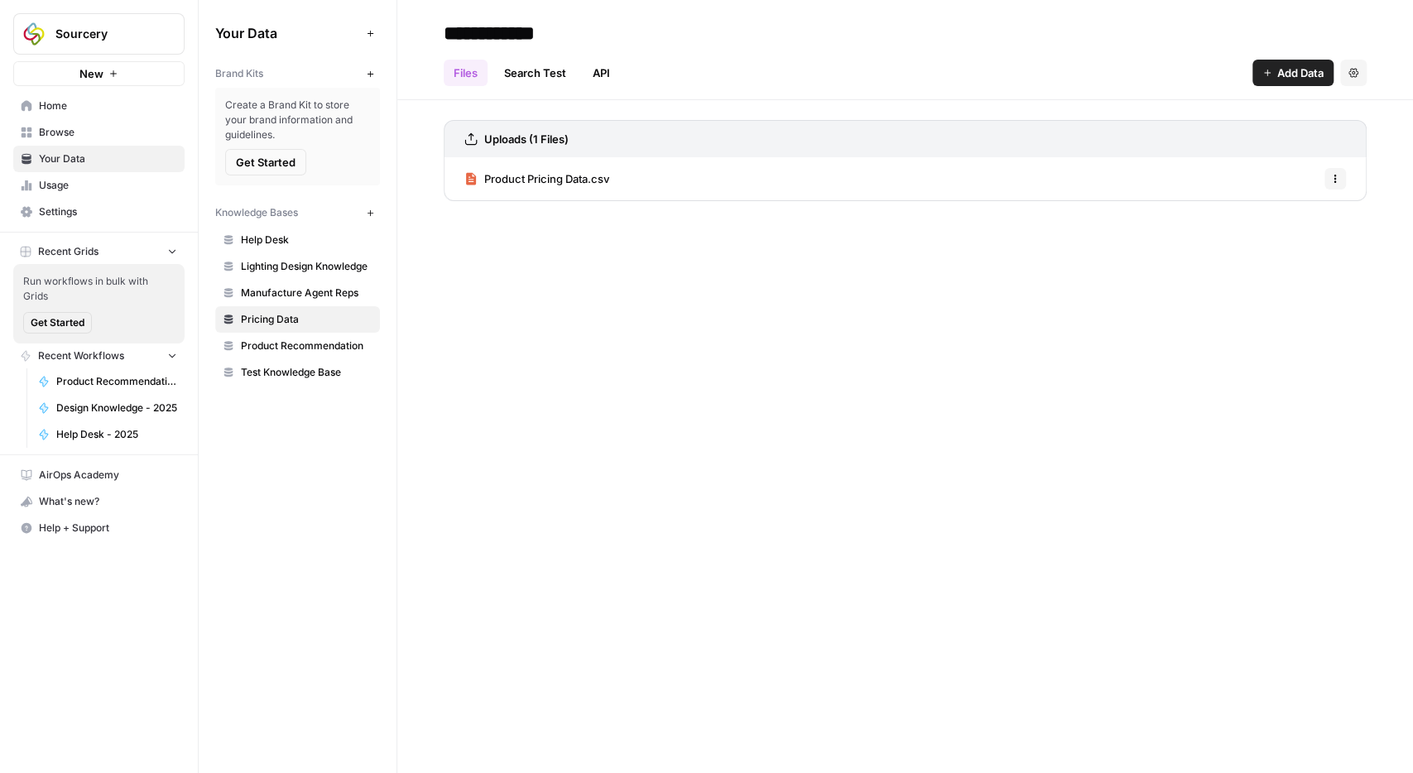
click at [564, 169] on link "Product Pricing Data.csv" at bounding box center [536, 178] width 145 height 43
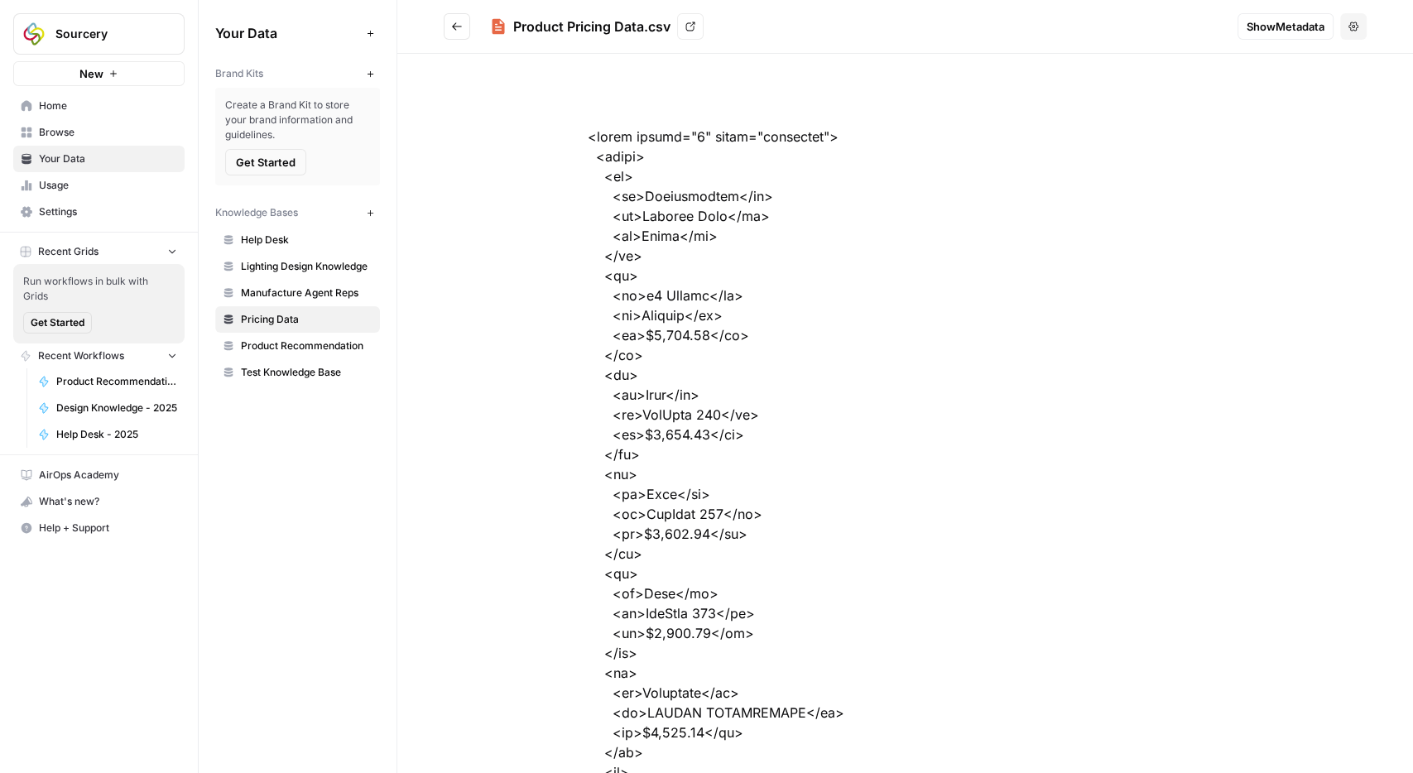
click at [472, 21] on h2 "Product Pricing Data.csv View" at bounding box center [834, 26] width 780 height 26
click at [464, 21] on button "Go back" at bounding box center [457, 26] width 26 height 26
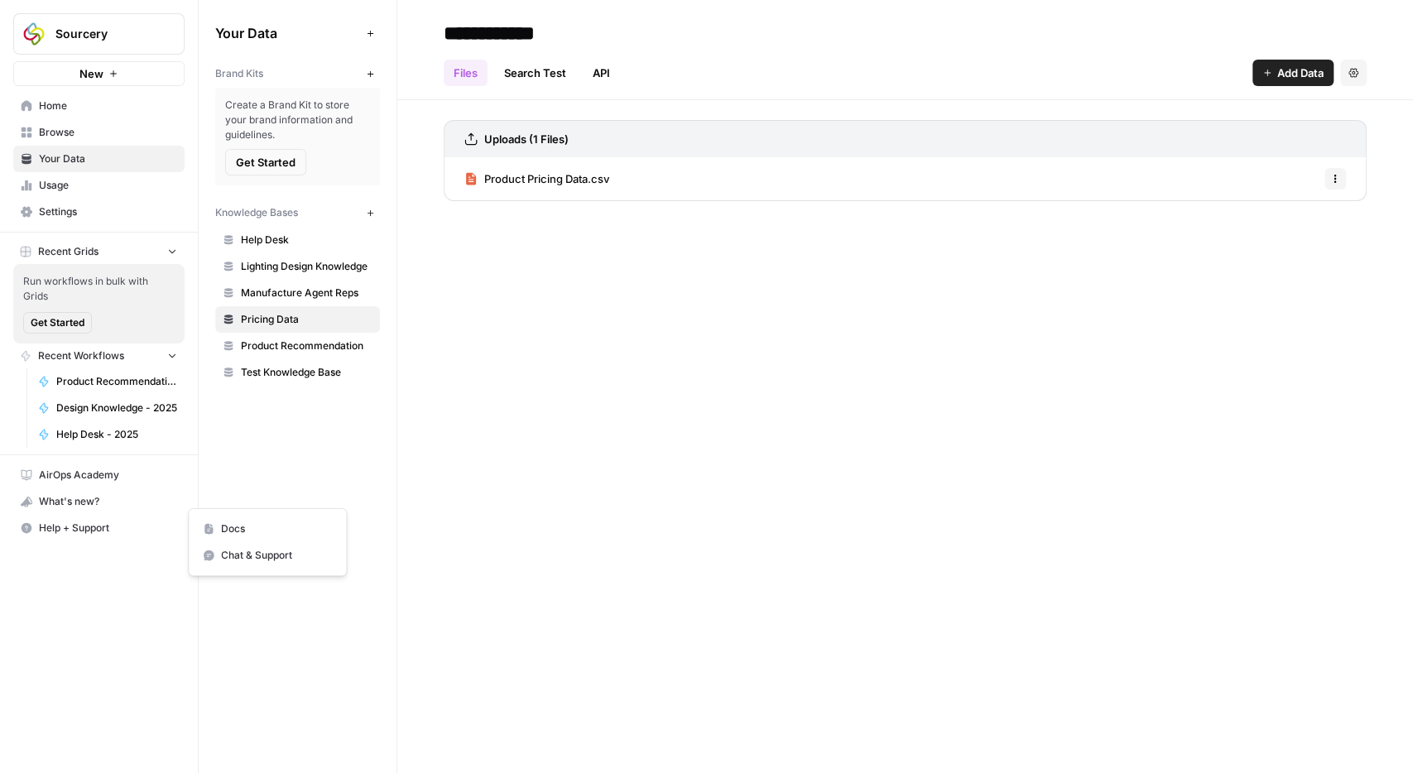
click at [91, 530] on button "Help + Support" at bounding box center [98, 528] width 171 height 26
click at [259, 553] on span "Chat & Support" at bounding box center [276, 555] width 111 height 15
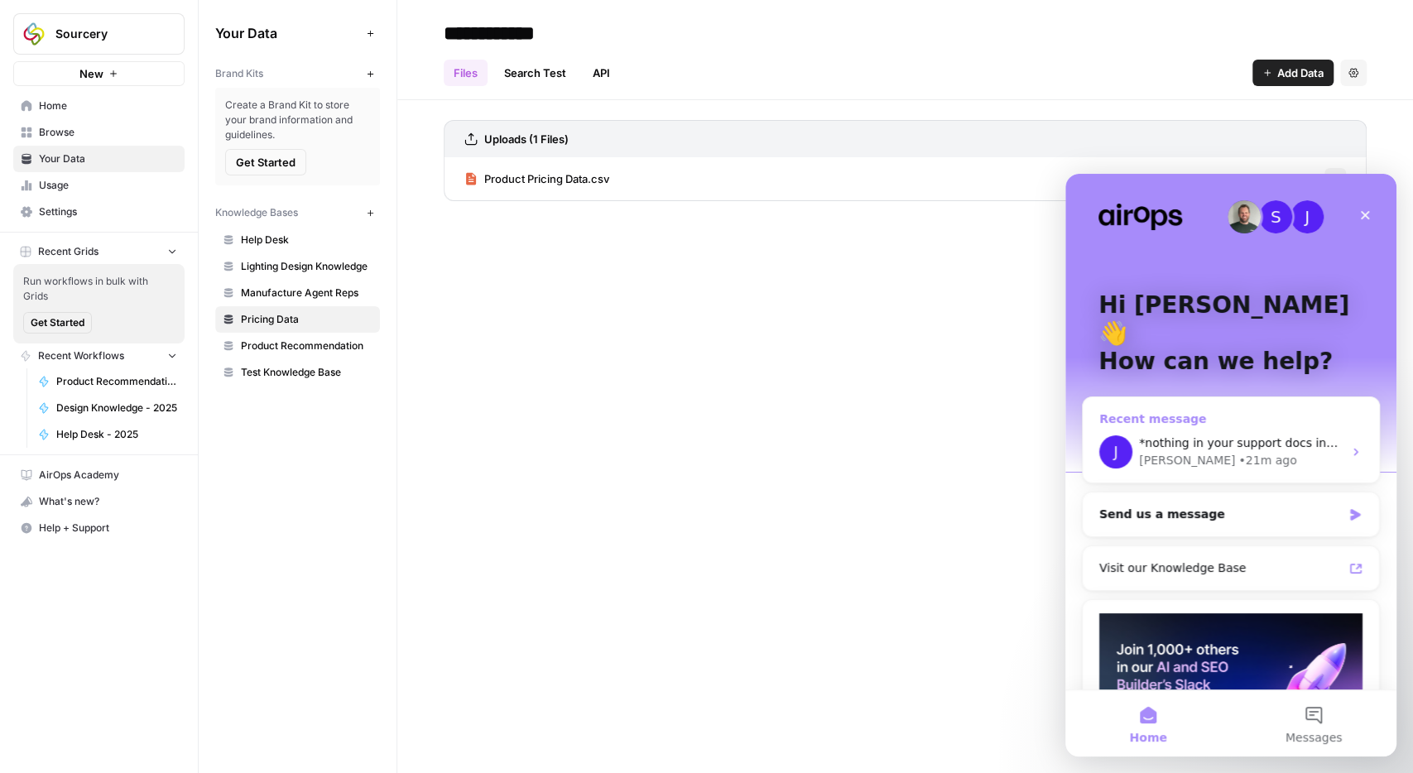
click at [1198, 436] on span "*nothing in your support docs indicating what I should be doing differently here" at bounding box center [1370, 442] width 462 height 13
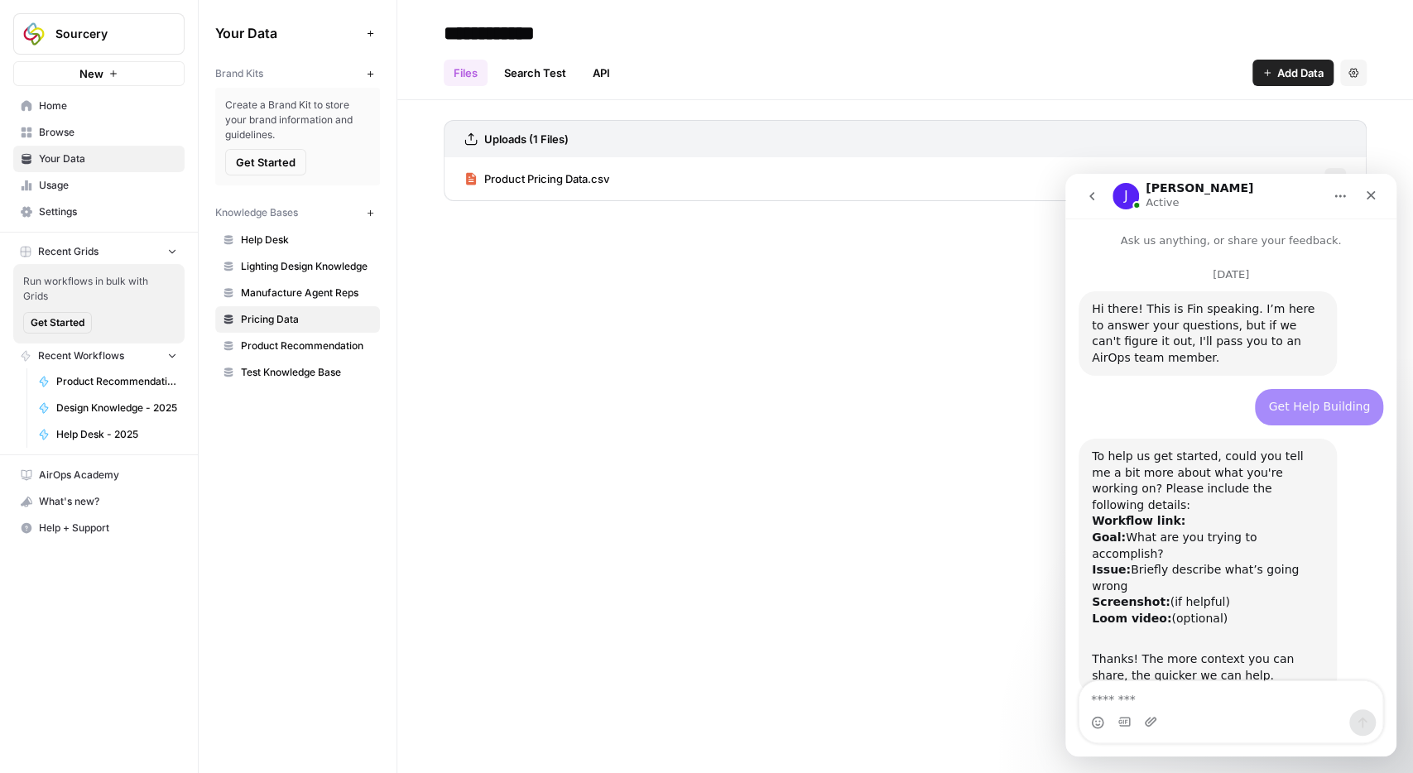
scroll to position [3063, 0]
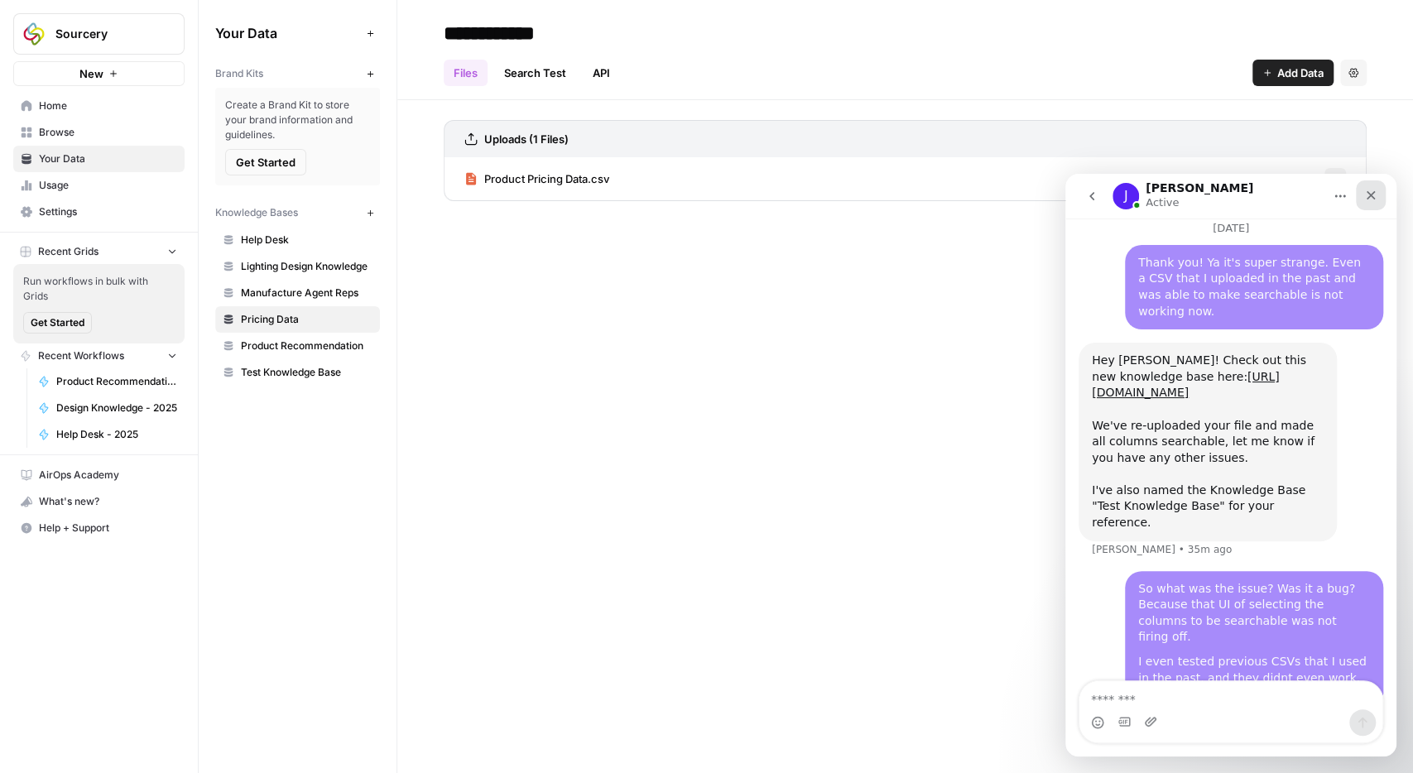
click at [1375, 199] on icon "Close" at bounding box center [1370, 195] width 13 height 13
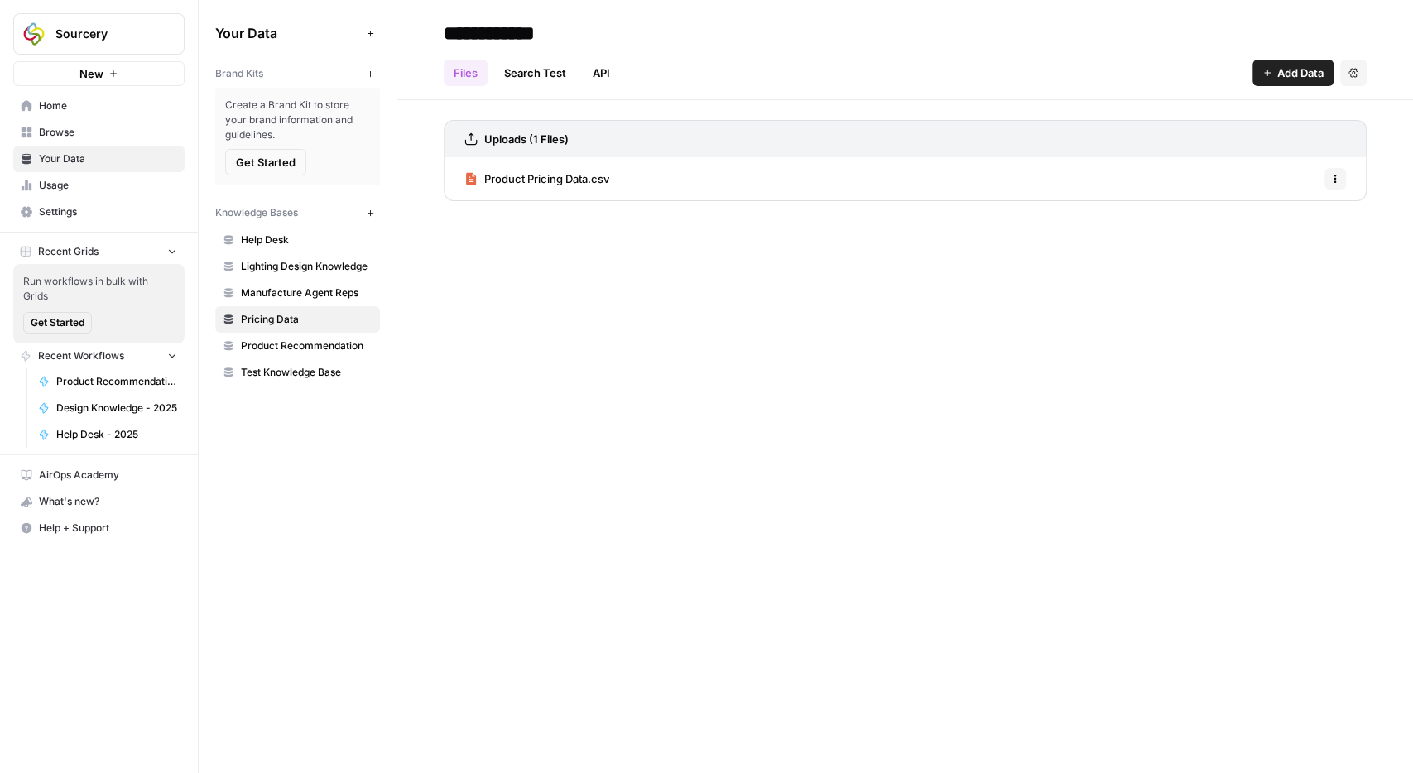
click at [261, 371] on span "Test Knowledge Base" at bounding box center [307, 372] width 132 height 15
click at [70, 134] on span "Browse" at bounding box center [108, 132] width 138 height 15
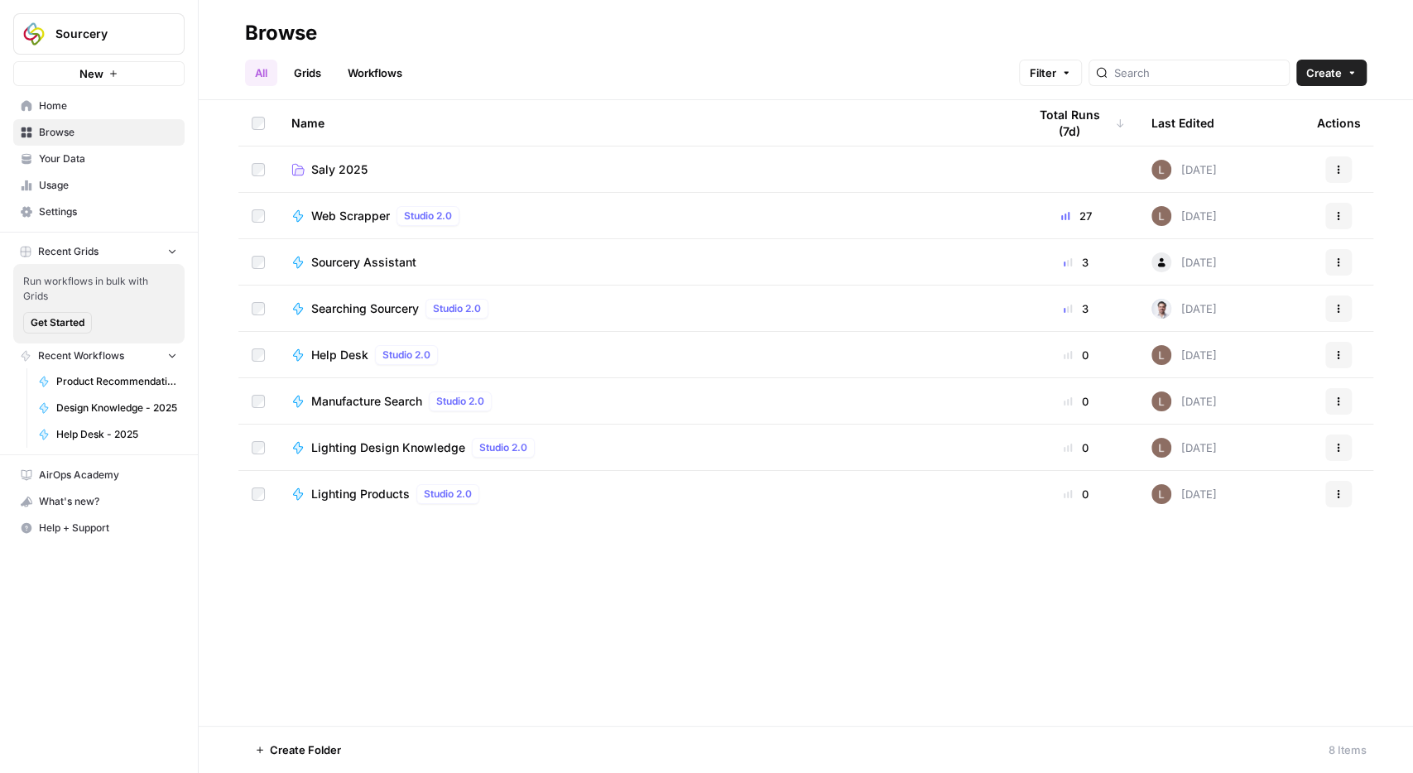
click at [333, 168] on span "Saly 2025" at bounding box center [339, 169] width 56 height 17
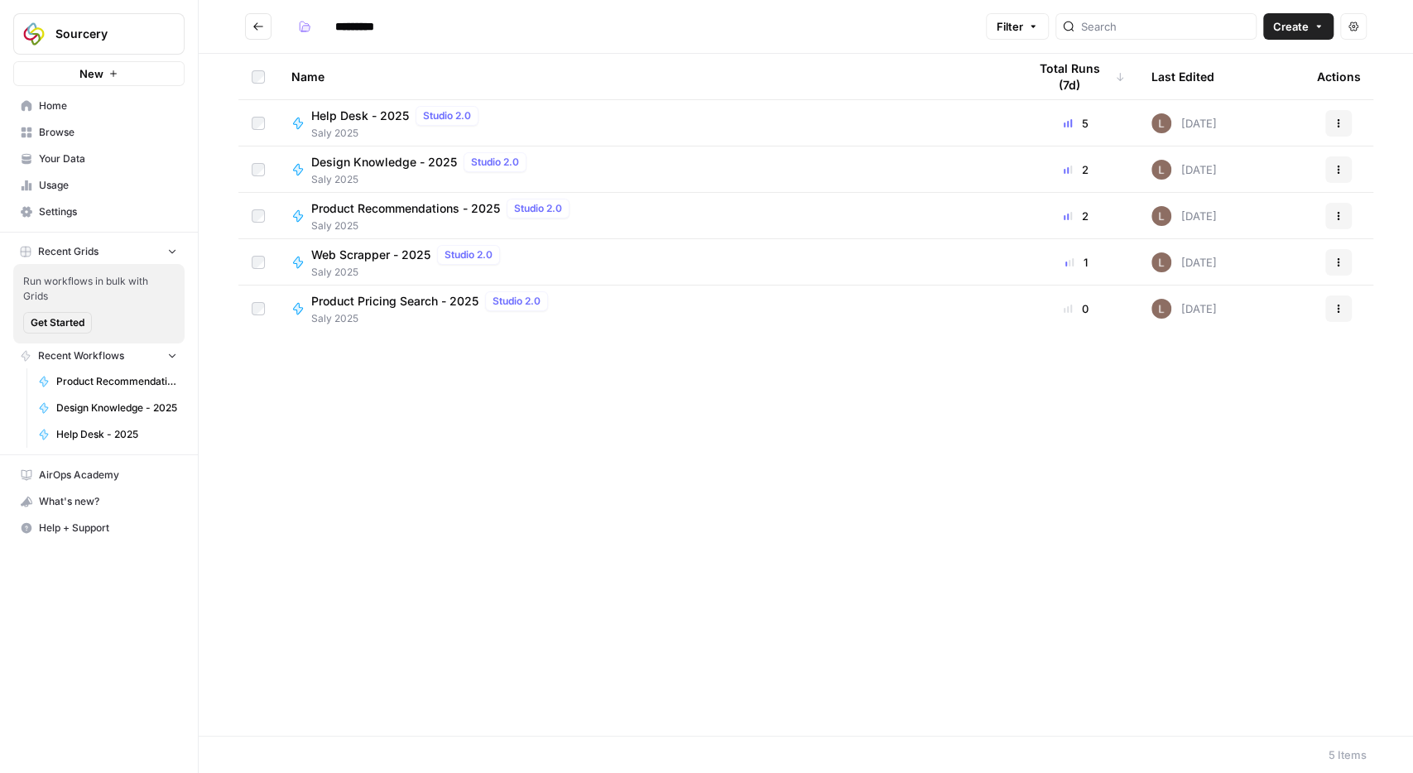
click at [394, 303] on span "Product Pricing Search - 2025" at bounding box center [394, 301] width 167 height 17
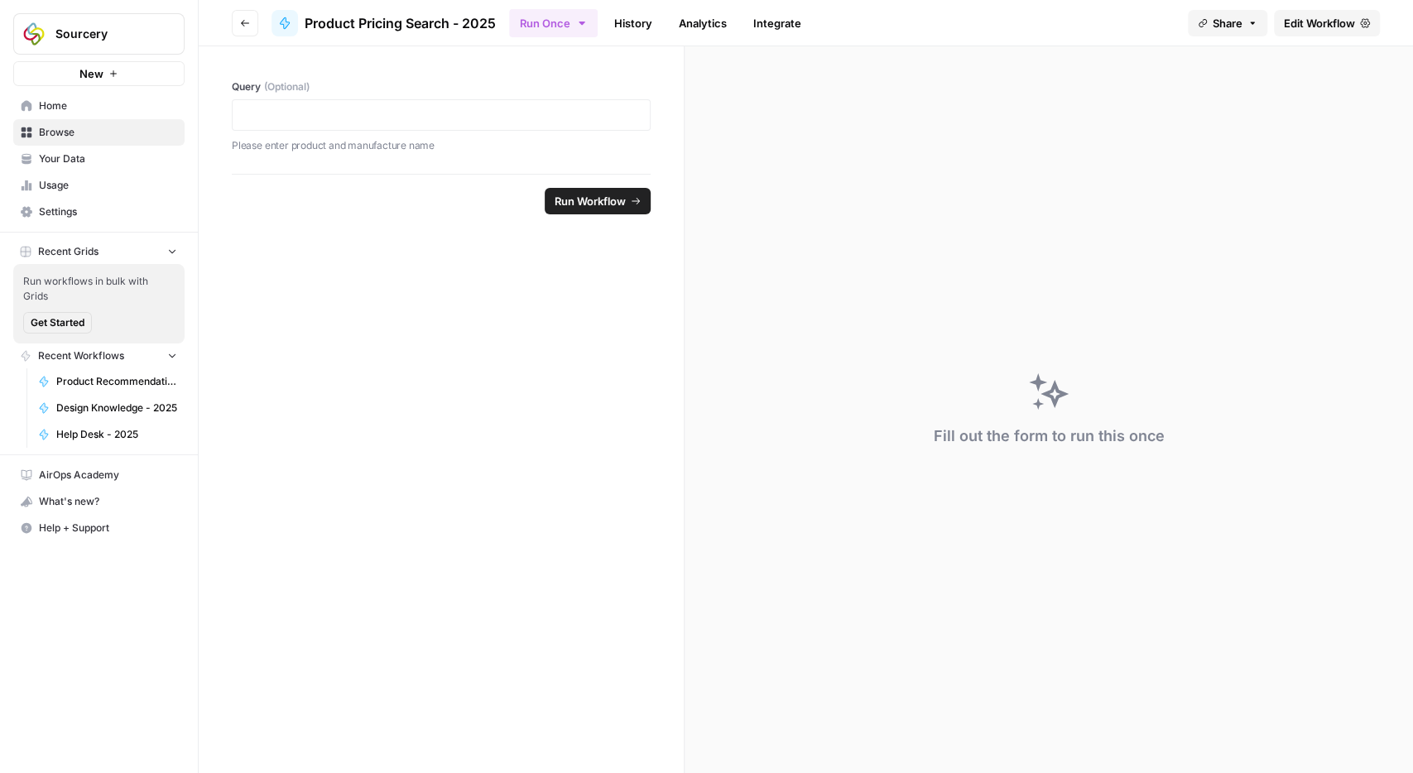
click at [1307, 30] on span "Edit Workflow" at bounding box center [1318, 23] width 71 height 17
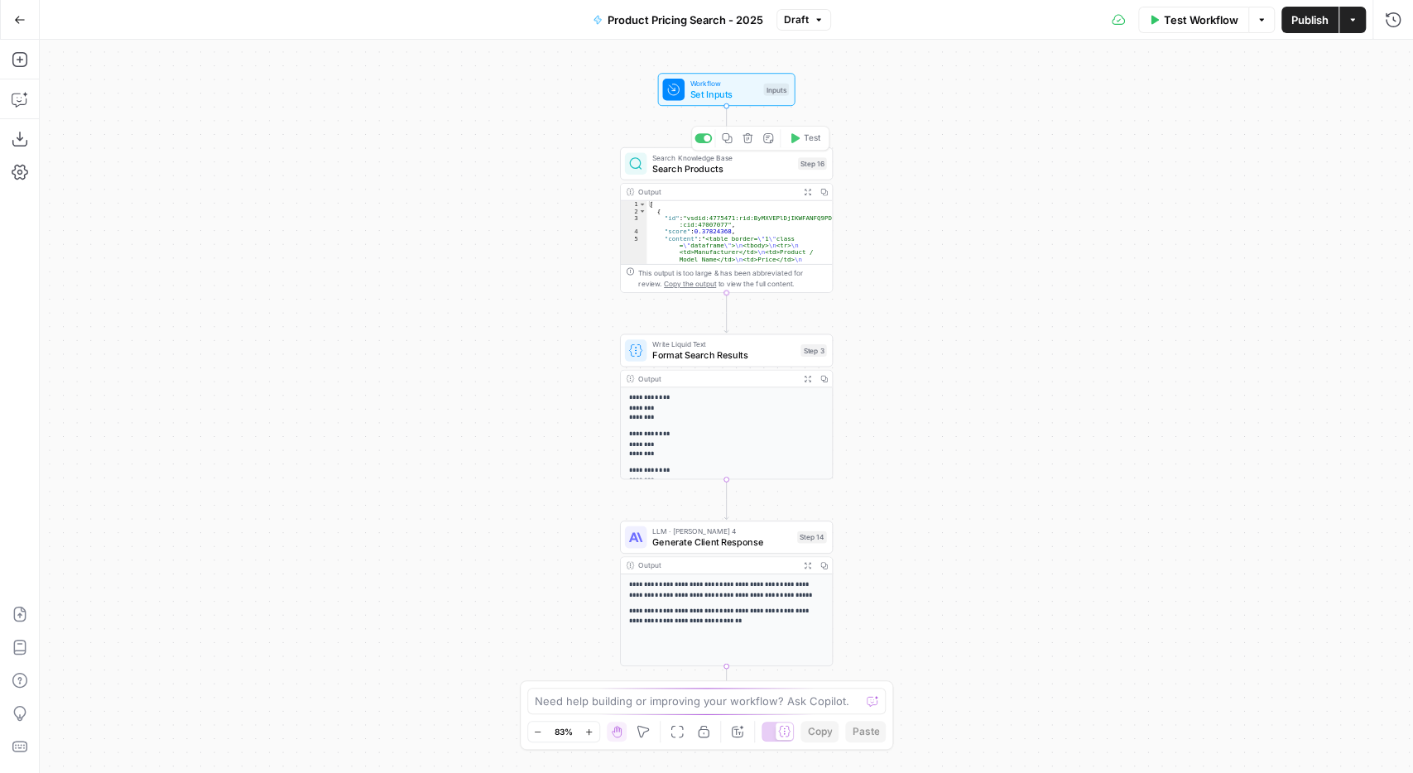
click at [727, 87] on span "Workflow" at bounding box center [724, 83] width 68 height 11
click at [1301, 22] on span "Publish" at bounding box center [1309, 20] width 37 height 17
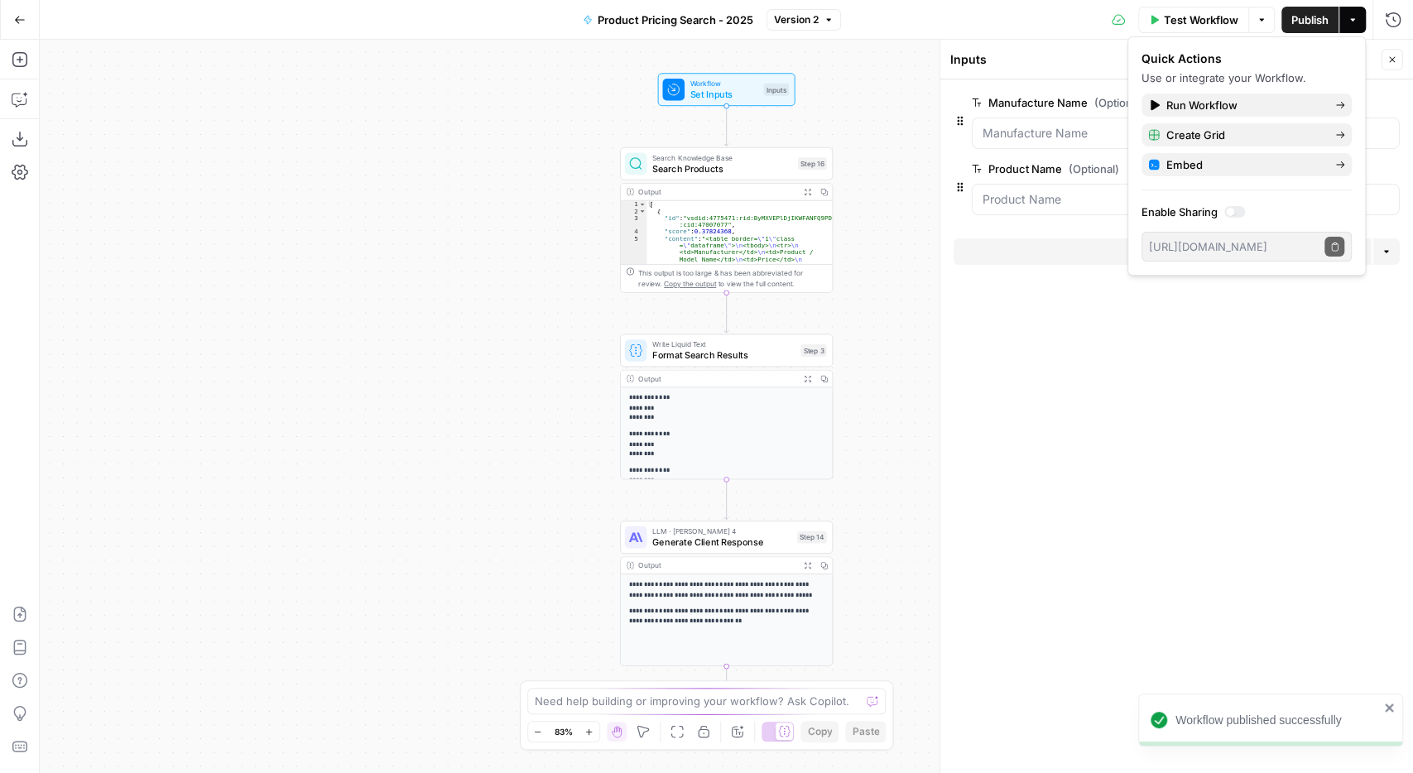
click at [549, 325] on div "Workflow Set Inputs Inputs Search Knowledge Base Search Products Step 16 Output…" at bounding box center [726, 406] width 1373 height 733
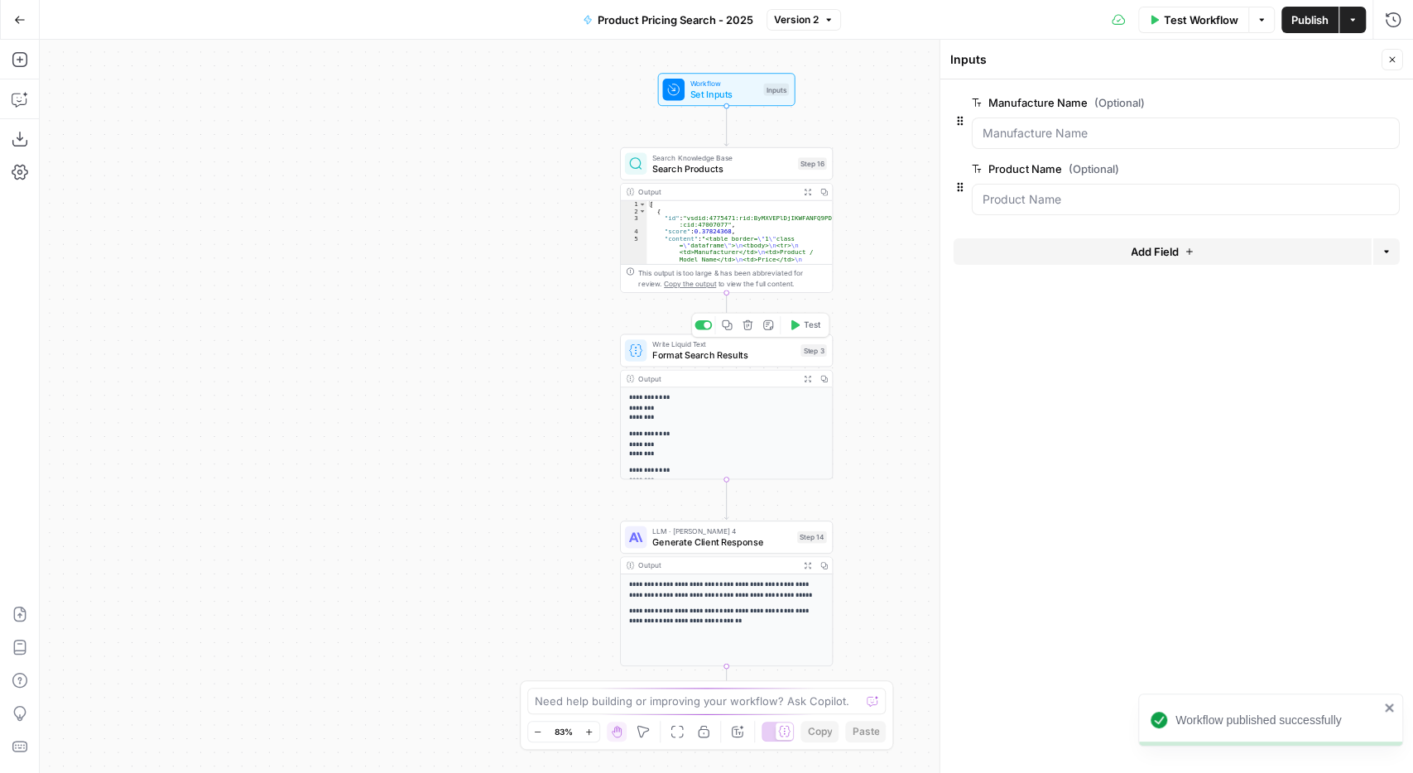
click at [688, 355] on span "Format Search Results" at bounding box center [723, 355] width 143 height 14
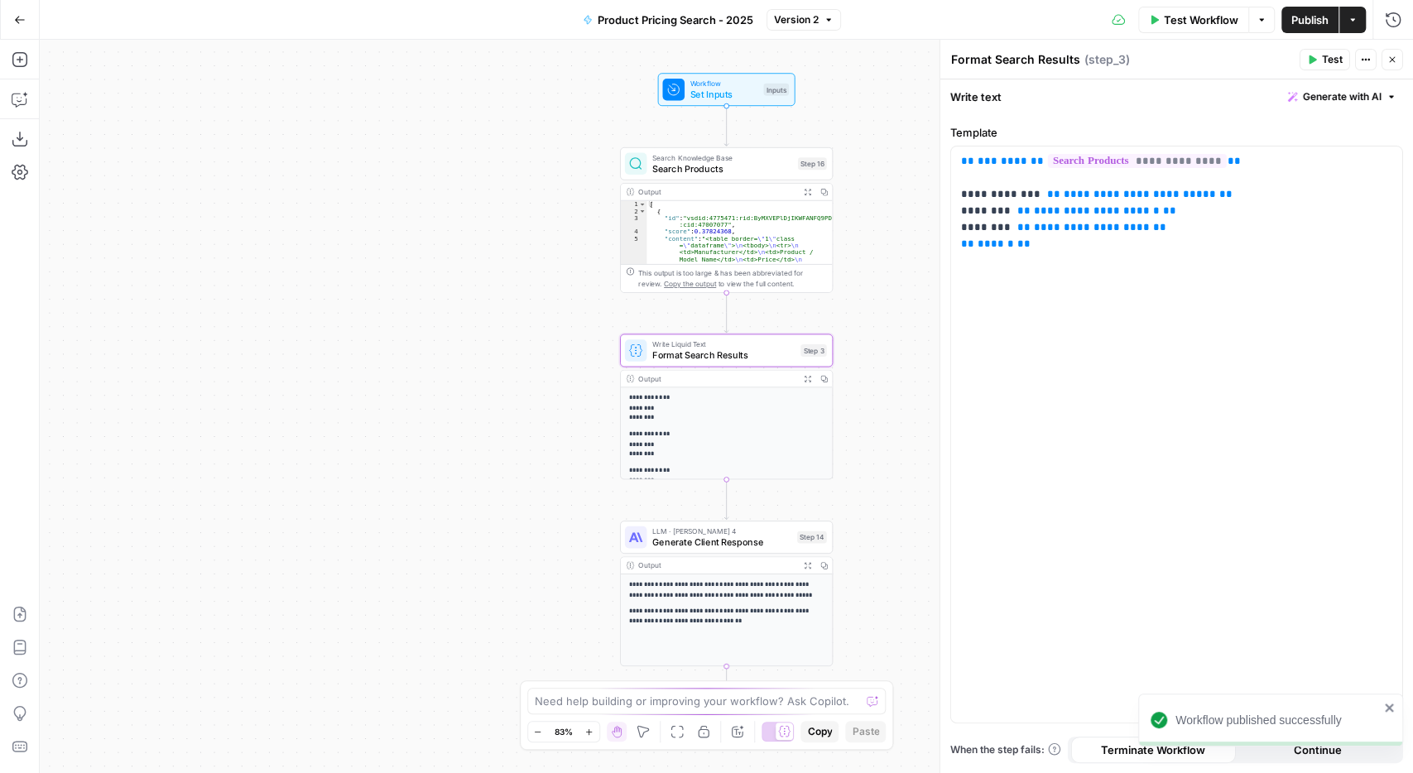
click at [698, 538] on span "Generate Client Response" at bounding box center [721, 542] width 139 height 14
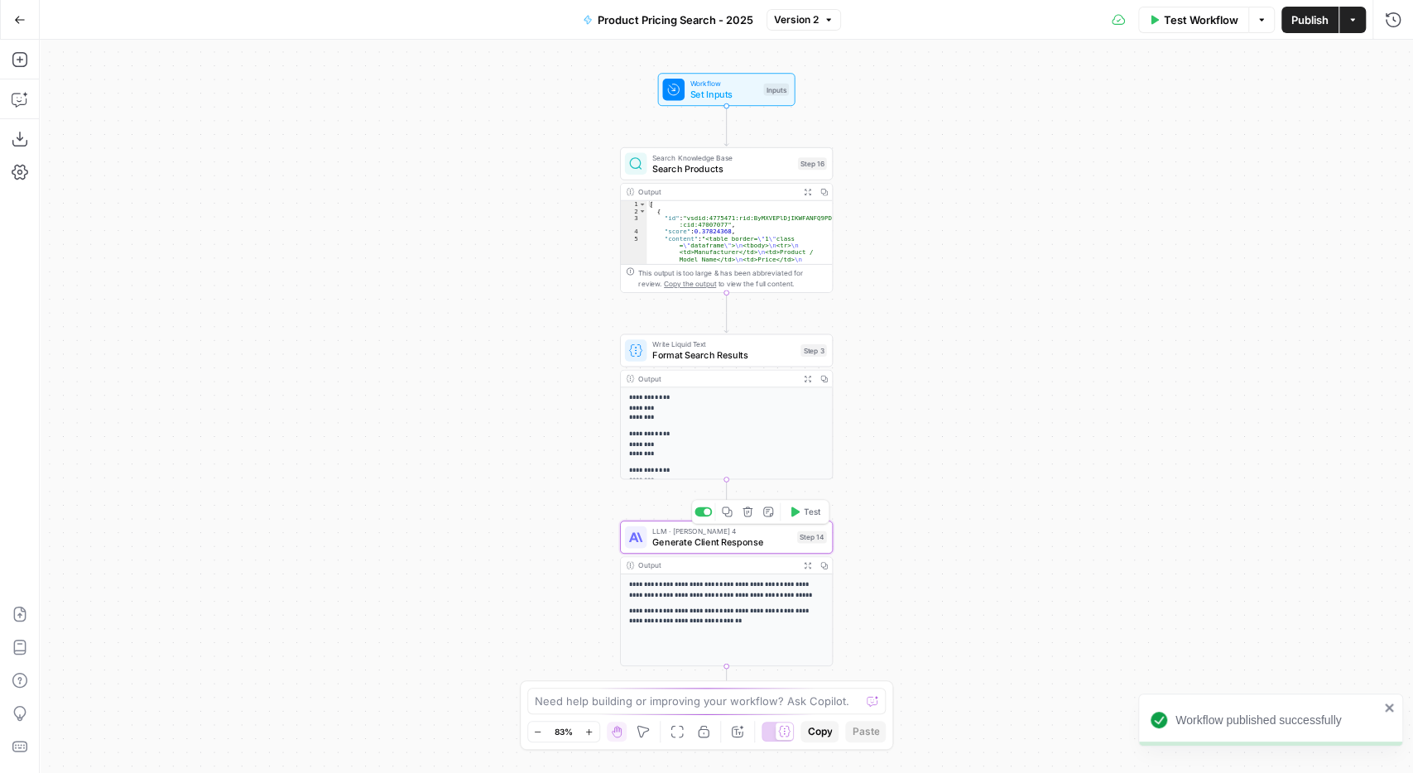
type textarea "Generate Client Response"
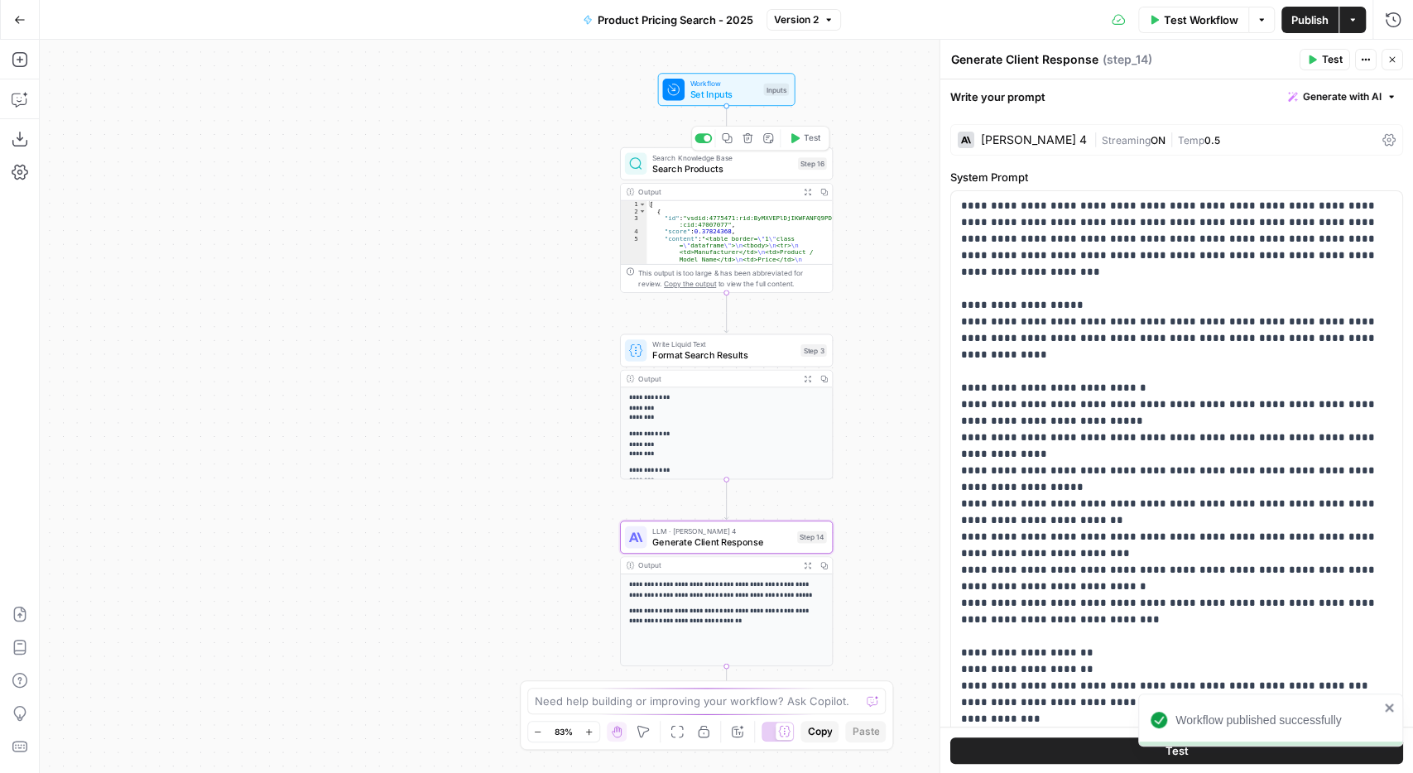
click at [696, 166] on span "Search Products" at bounding box center [722, 168] width 140 height 14
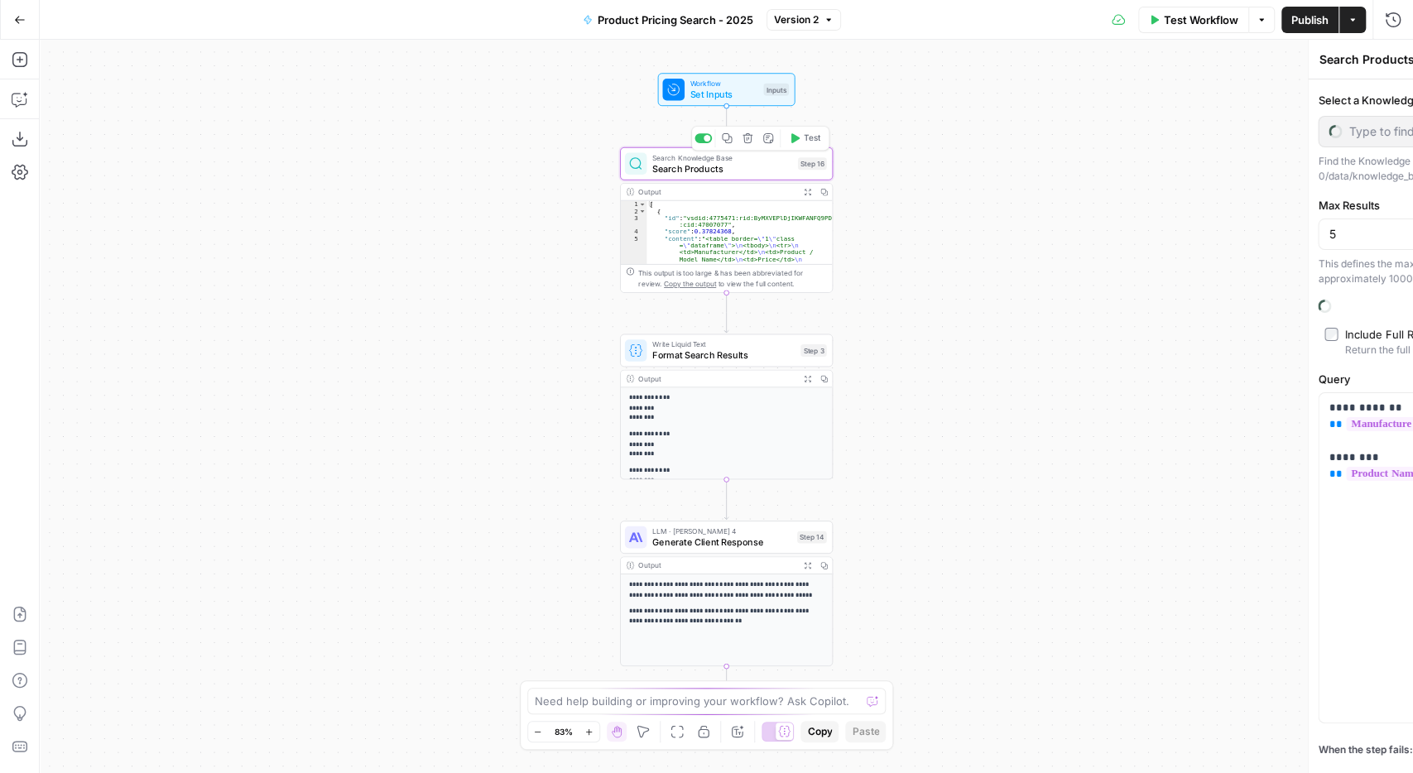
type input "Pricing Data"
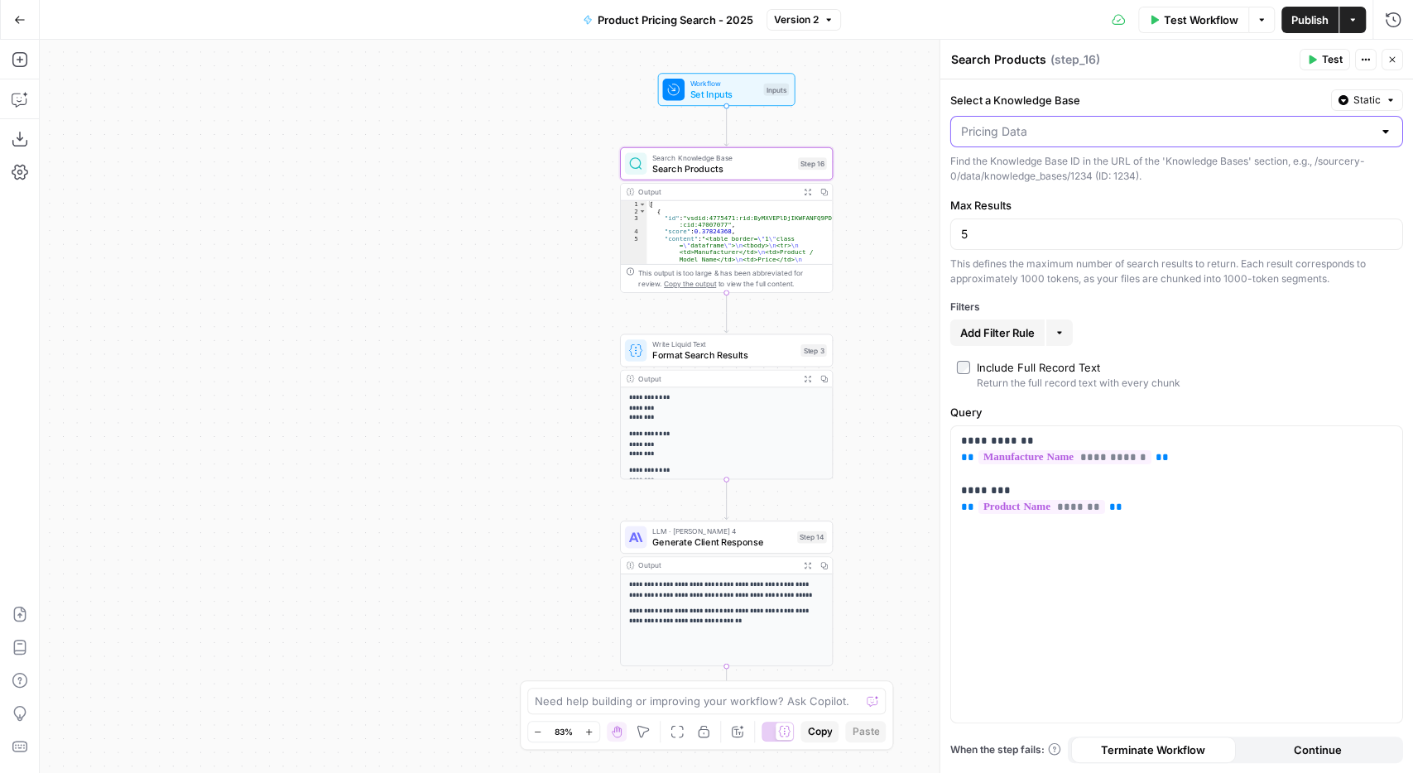
click at [1300, 129] on input "Select a Knowledge Base" at bounding box center [1166, 131] width 411 height 17
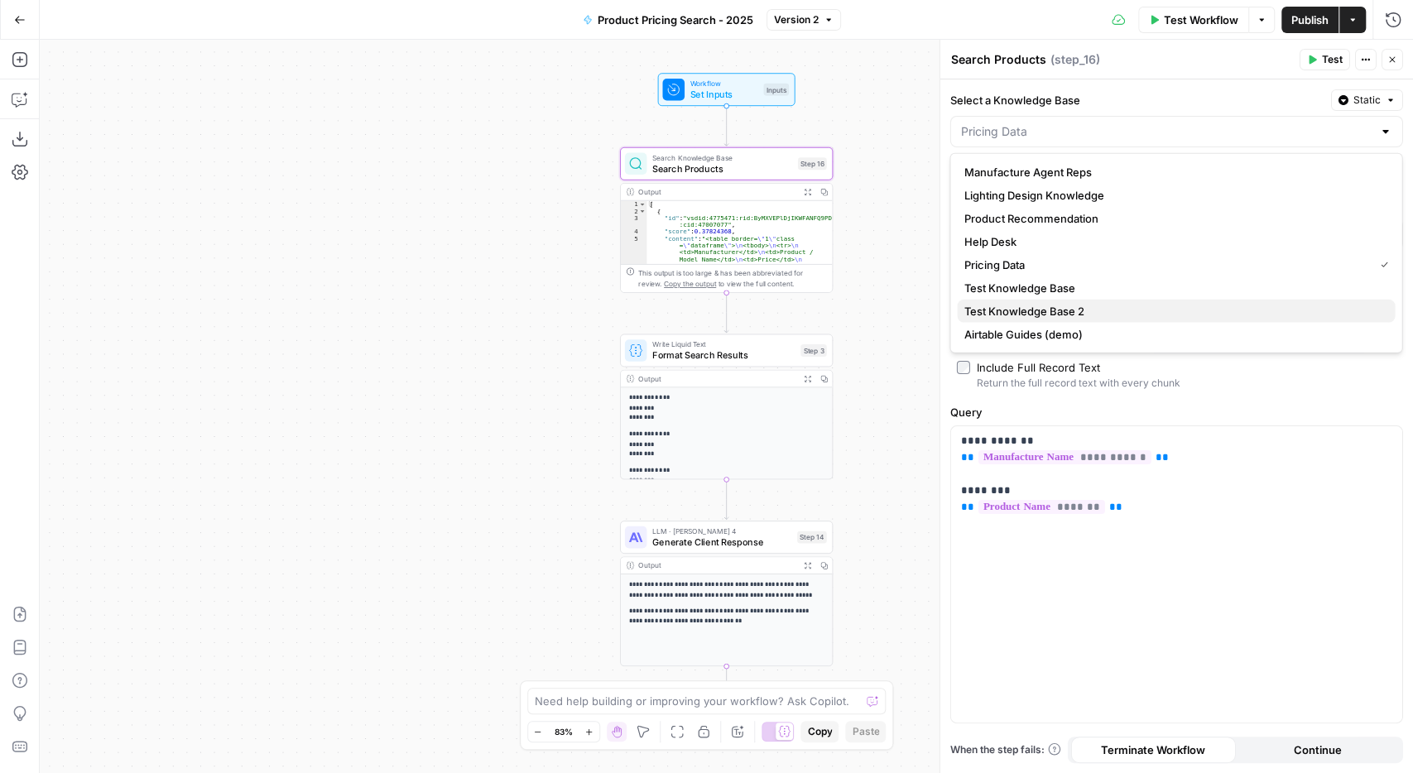
click at [1163, 314] on span "Test Knowledge Base 2" at bounding box center [1172, 311] width 418 height 17
type input "Test Knowledge Base 2"
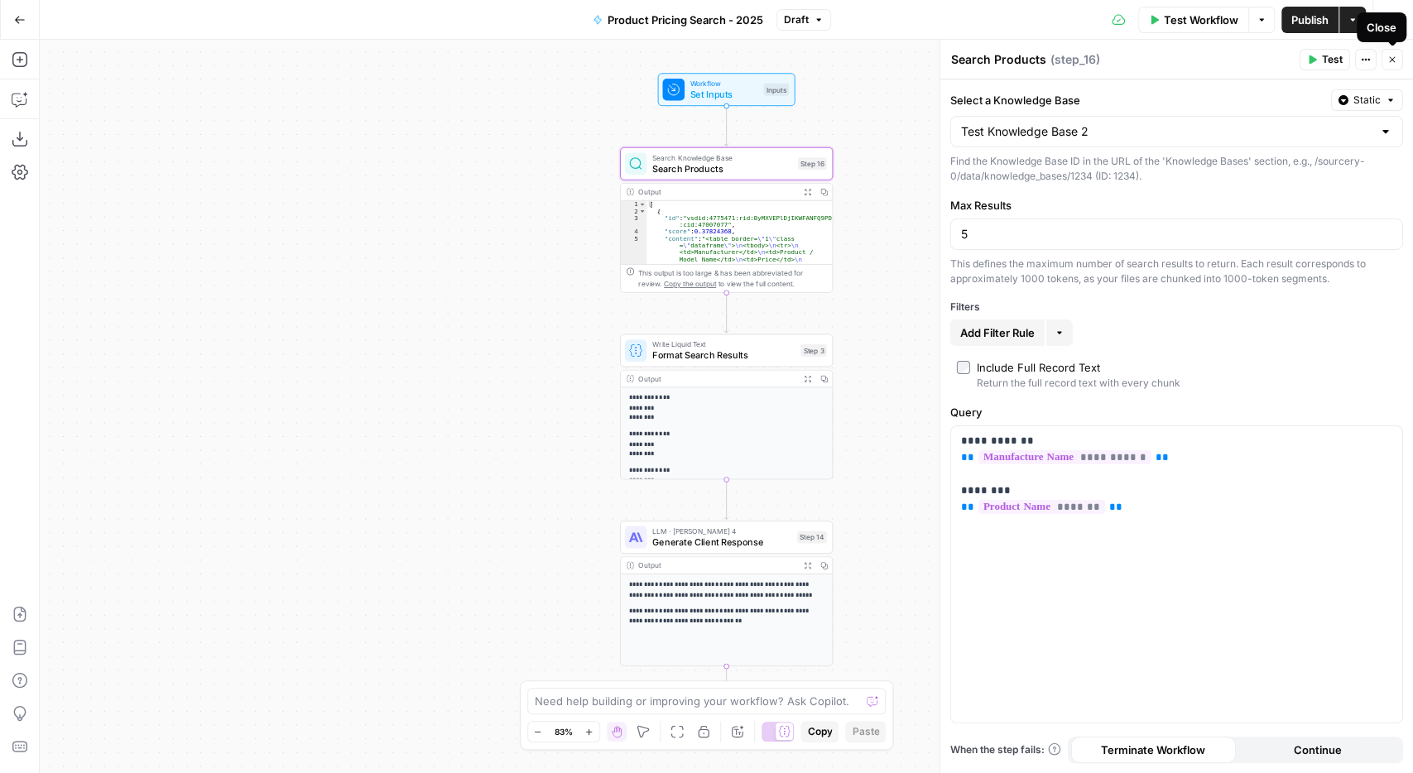
click at [1389, 63] on icon "button" at bounding box center [1392, 60] width 10 height 10
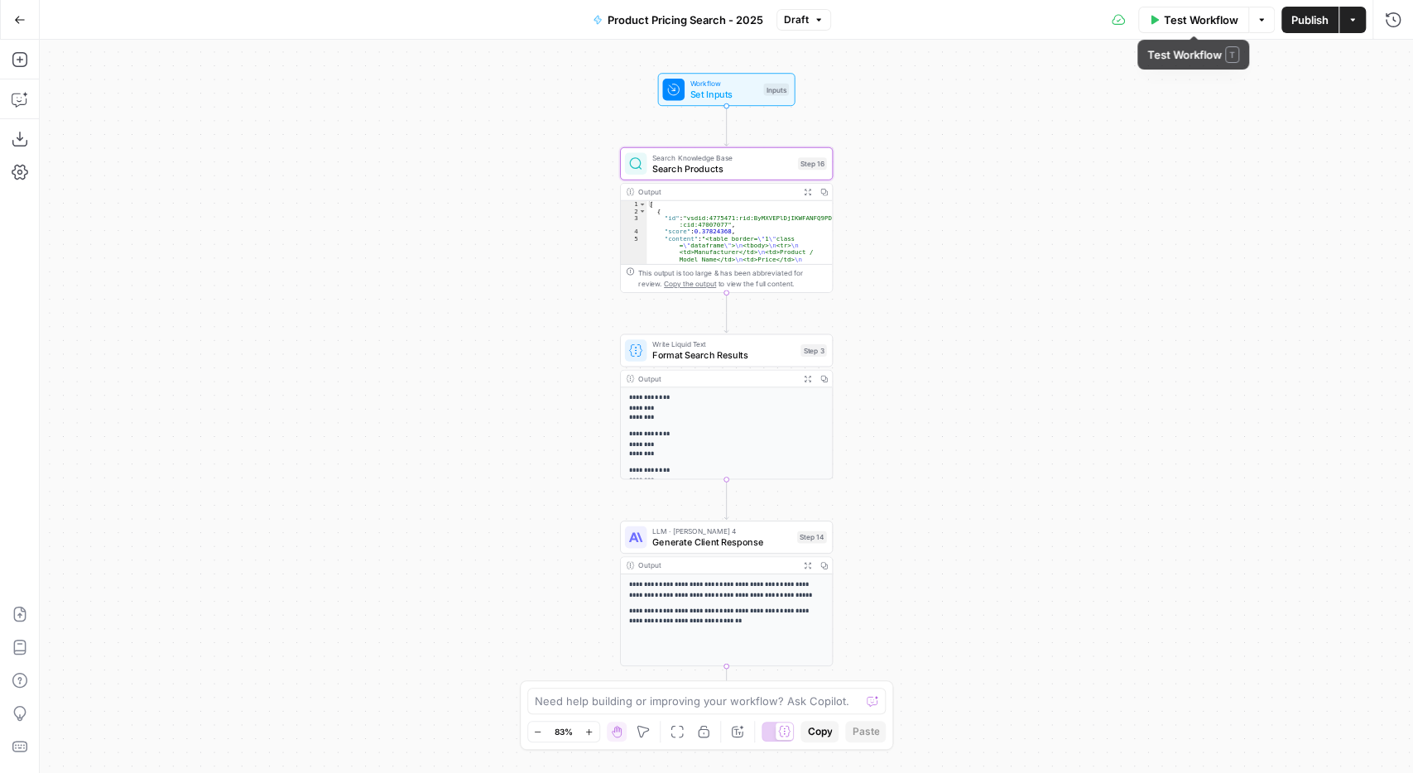
click at [1207, 25] on span "Test Workflow" at bounding box center [1200, 20] width 74 height 17
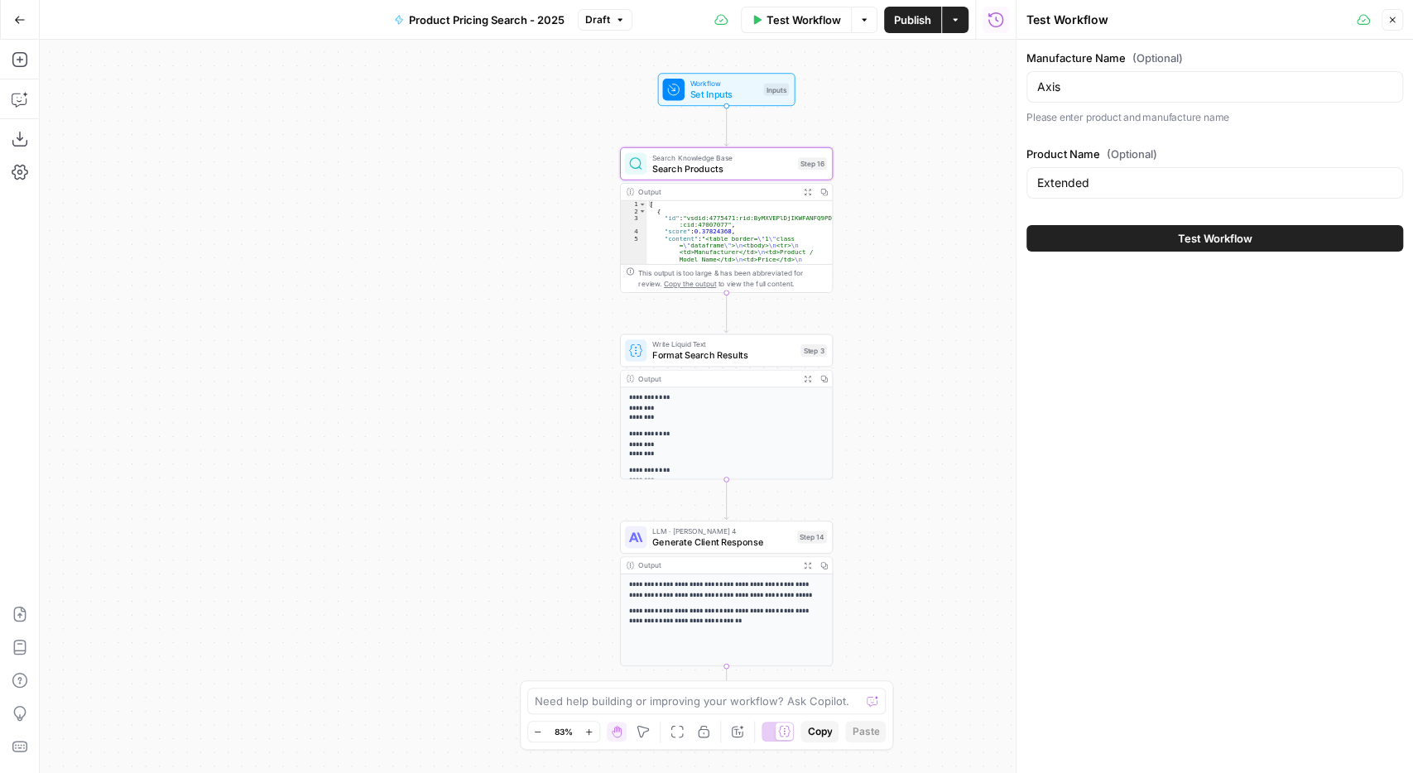
click at [1183, 239] on span "Test Workflow" at bounding box center [1215, 238] width 74 height 17
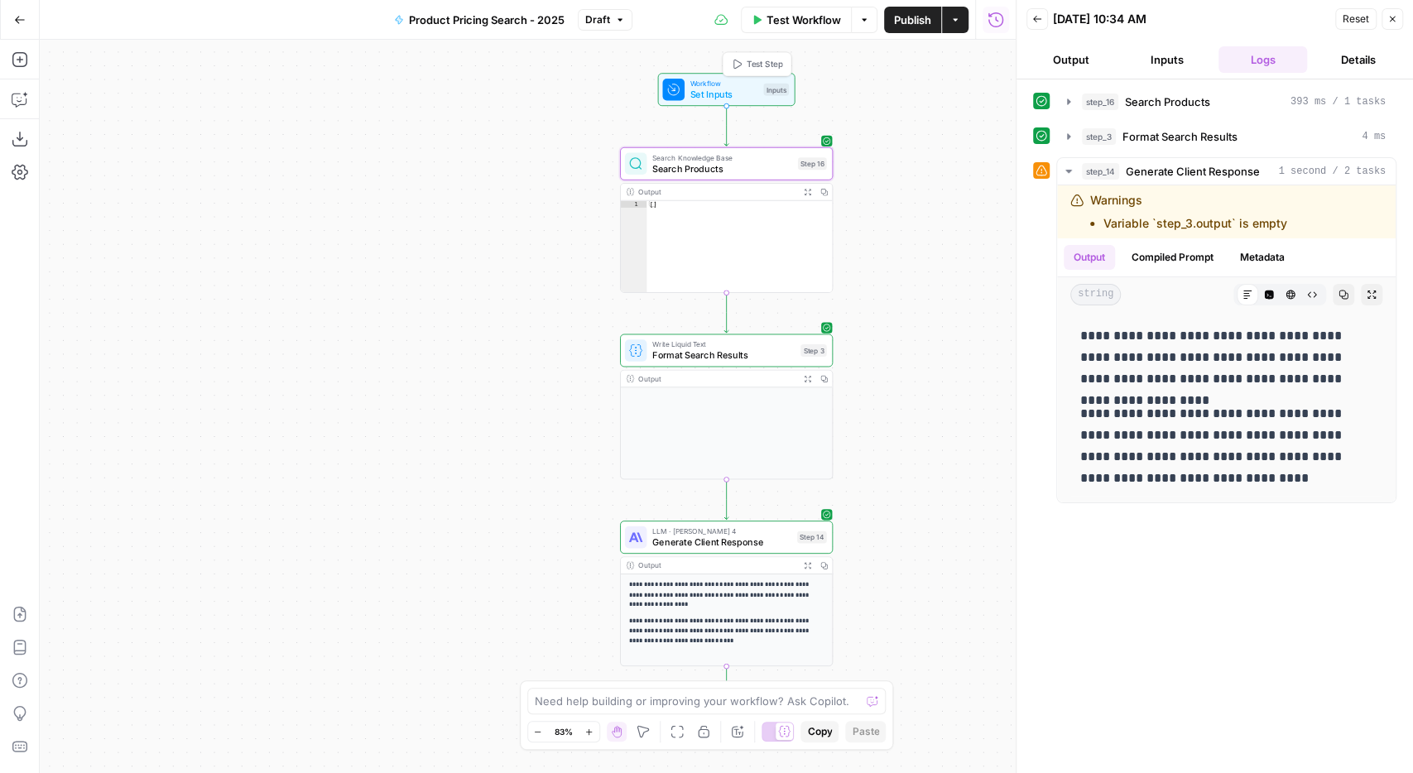
click at [751, 88] on span "Set Inputs" at bounding box center [724, 95] width 68 height 14
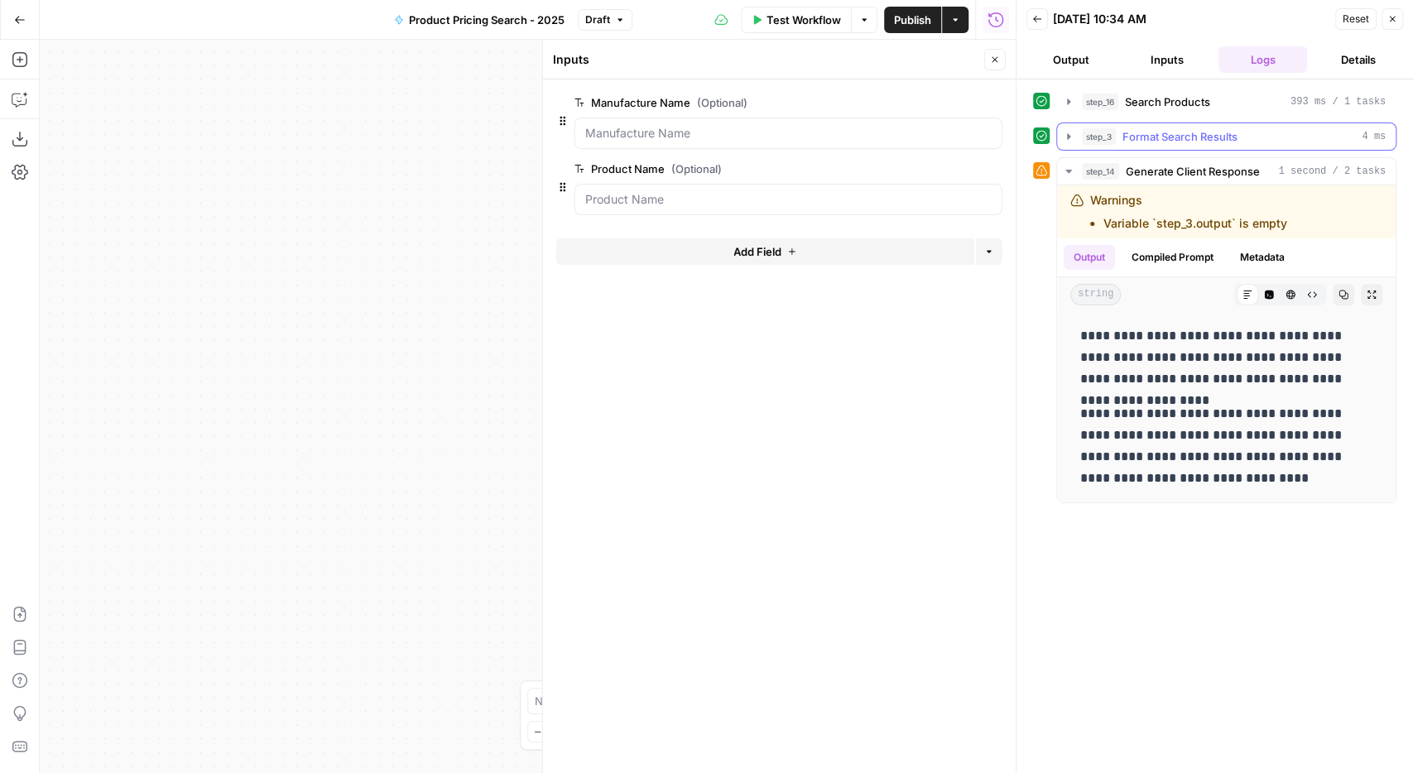
click at [1171, 130] on span "Format Search Results" at bounding box center [1179, 136] width 115 height 17
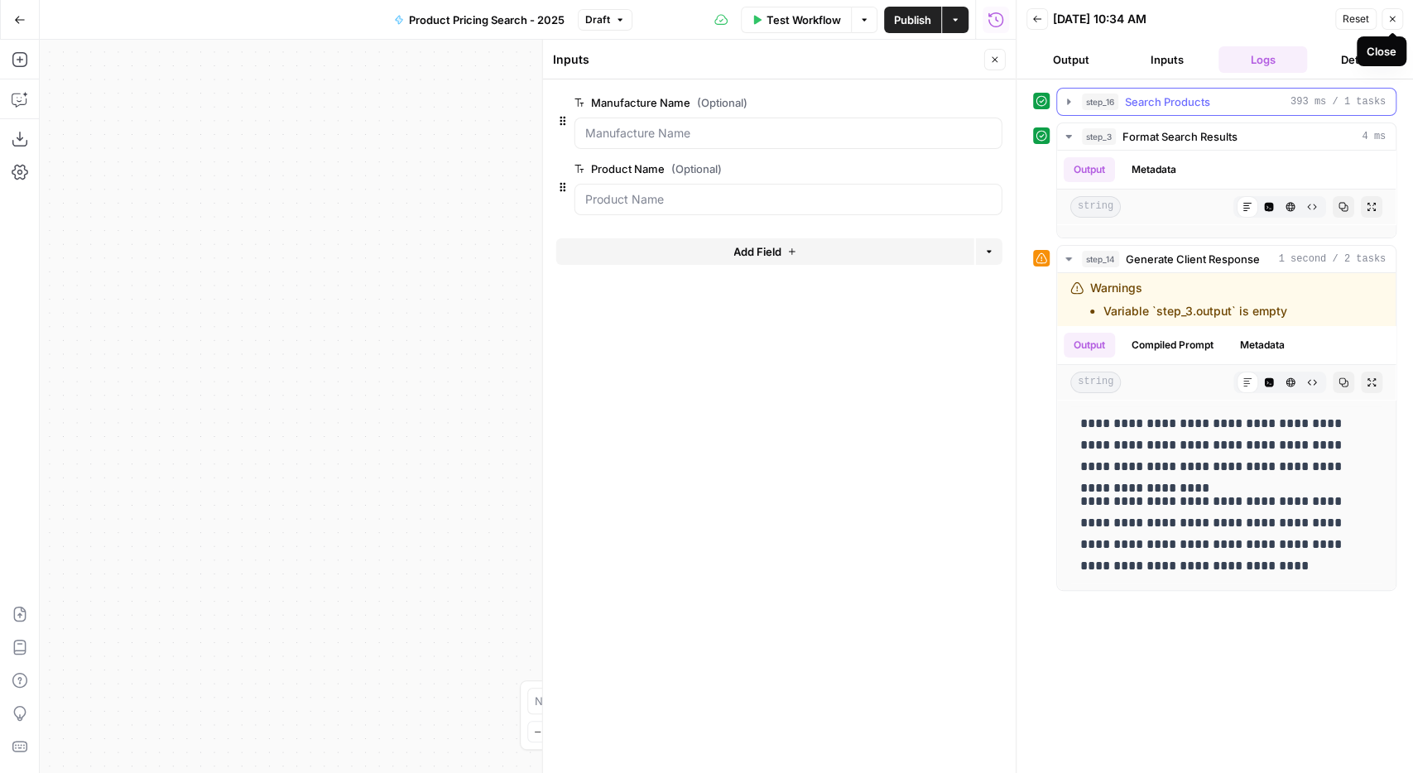
click at [1178, 108] on span "Search Products" at bounding box center [1167, 102] width 85 height 17
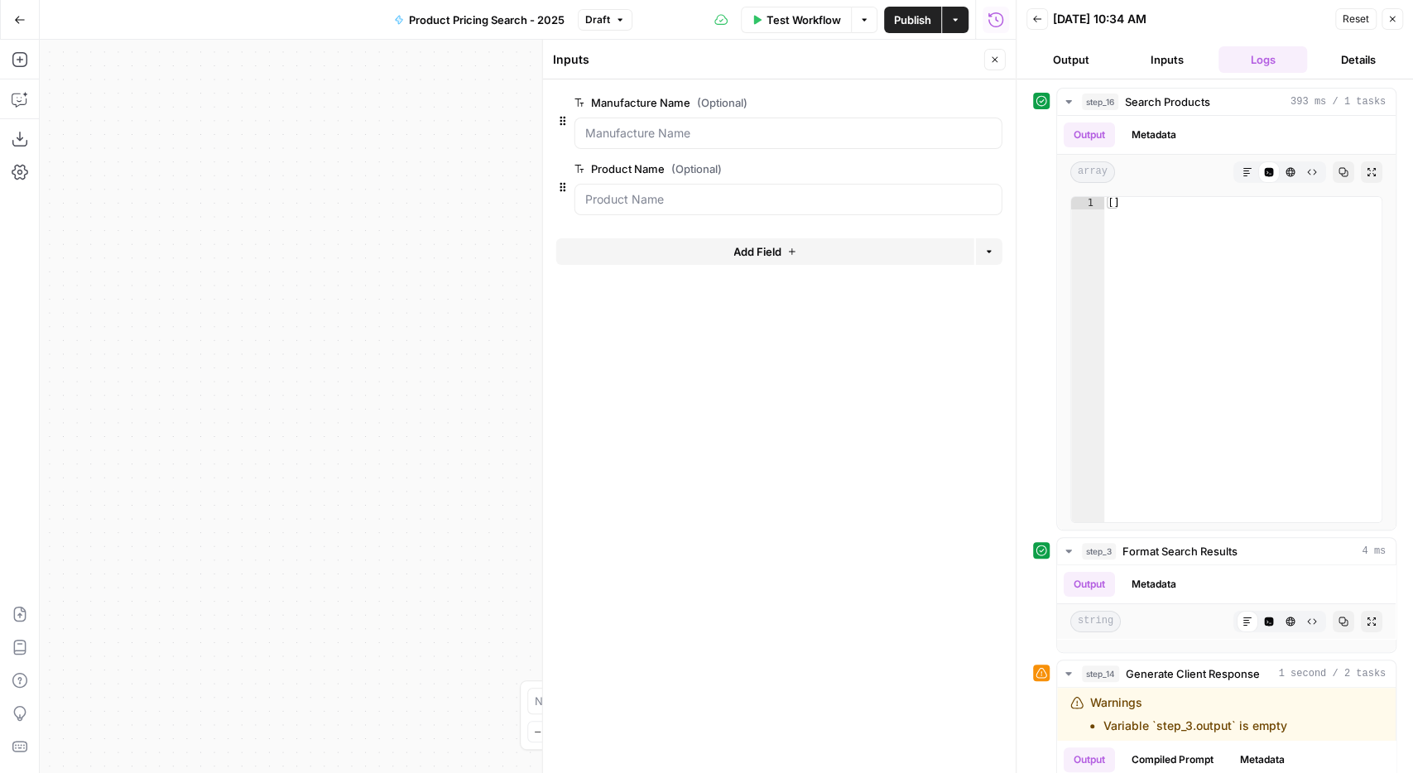
click at [1407, 26] on header "Back 08/12/25 at 10:34 AM Reset Close Output Inputs Logs Details" at bounding box center [1214, 39] width 396 height 79
click at [1397, 22] on icon "button" at bounding box center [1392, 19] width 10 height 10
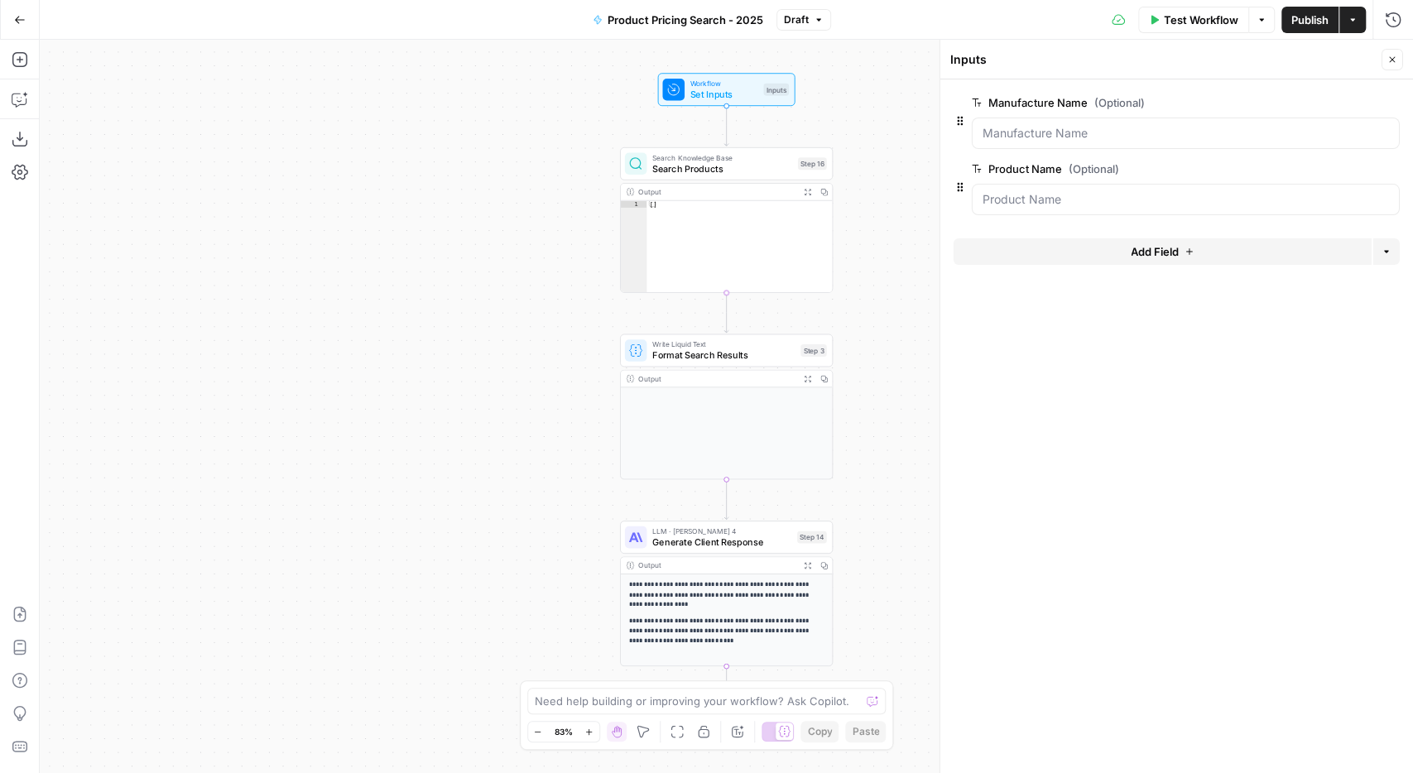
click at [724, 170] on span "Search Products" at bounding box center [722, 168] width 140 height 14
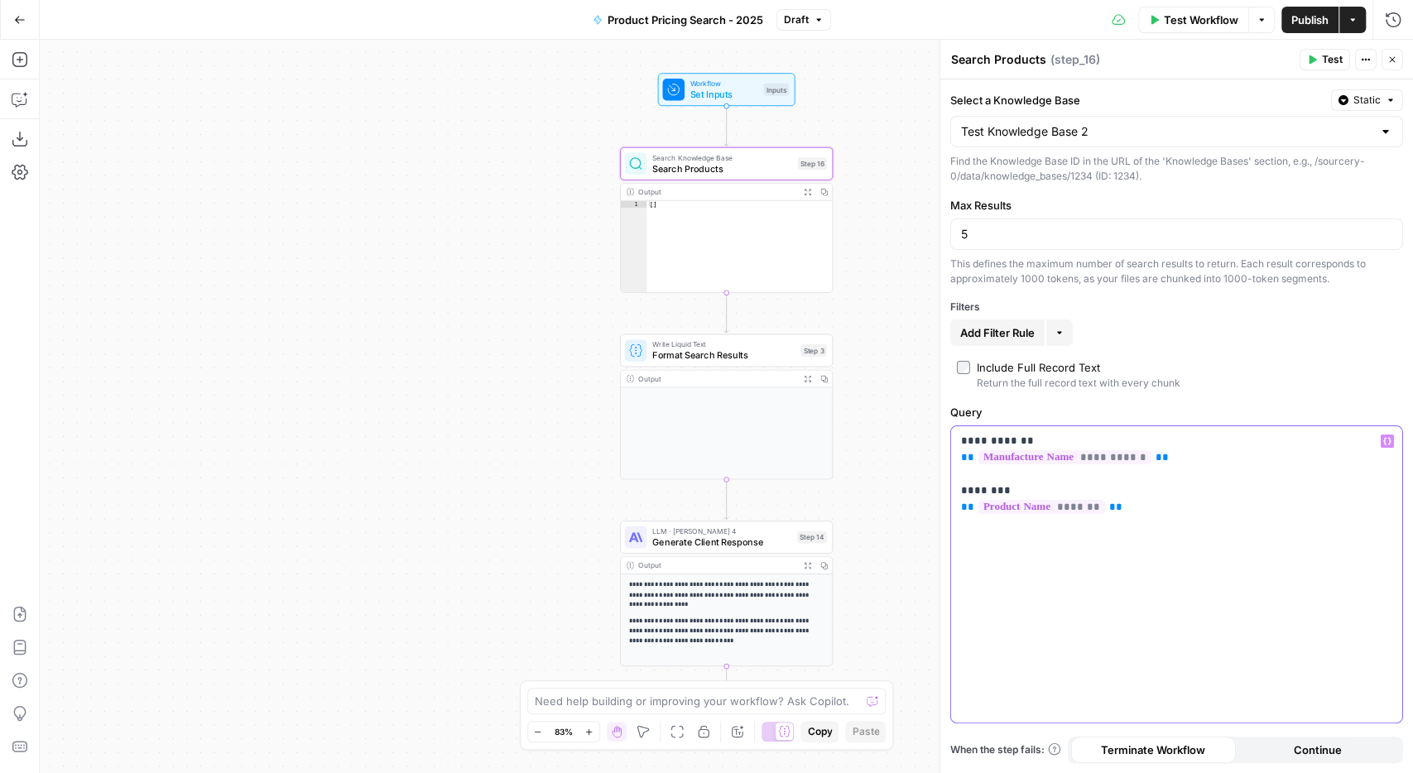
click at [957, 461] on div "**********" at bounding box center [1176, 574] width 451 height 296
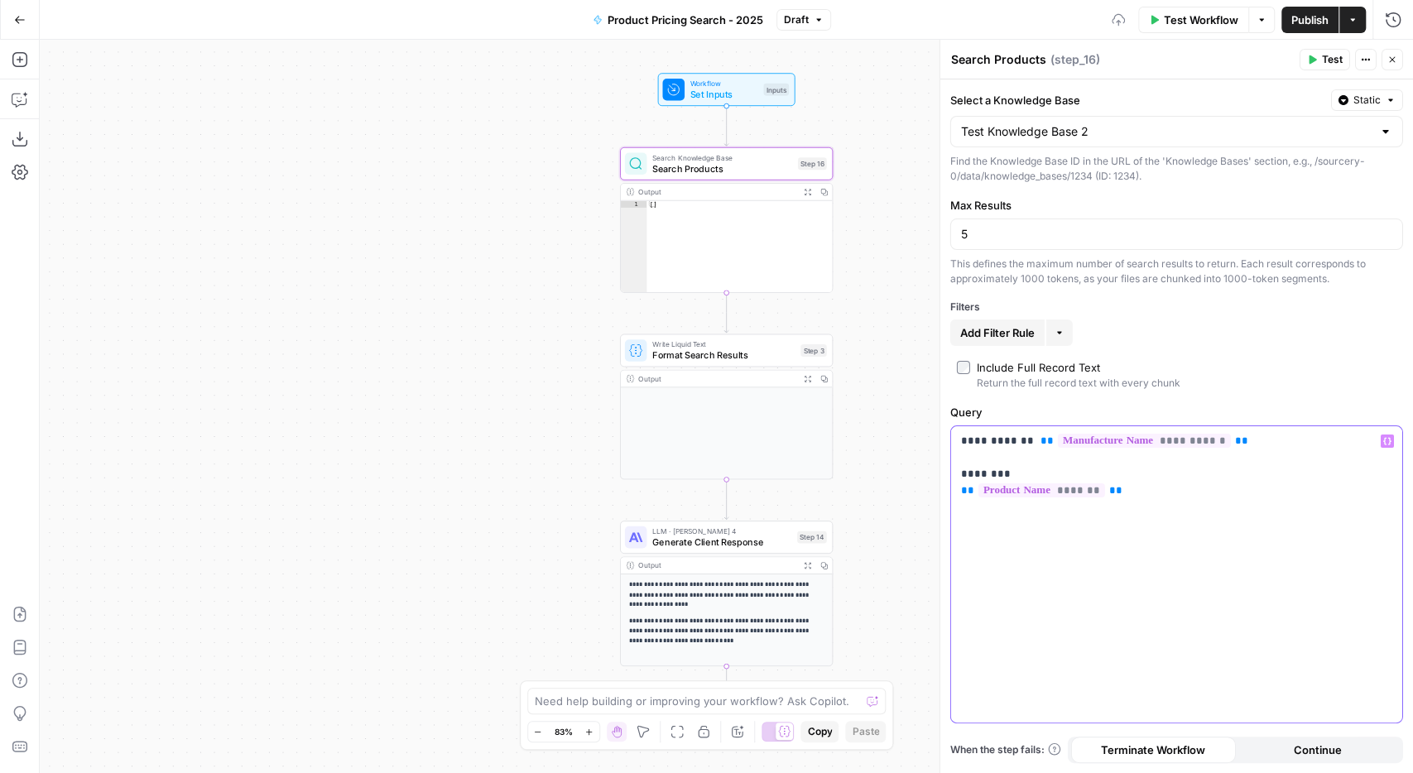
click at [962, 469] on p "**********" at bounding box center [1177, 466] width 432 height 66
click at [958, 471] on div "**********" at bounding box center [1176, 574] width 451 height 296
click at [1300, 6] on div "Test Workflow Options Publish Actions Run History" at bounding box center [1122, 19] width 583 height 39
click at [1298, 14] on span "Publish" at bounding box center [1309, 20] width 37 height 17
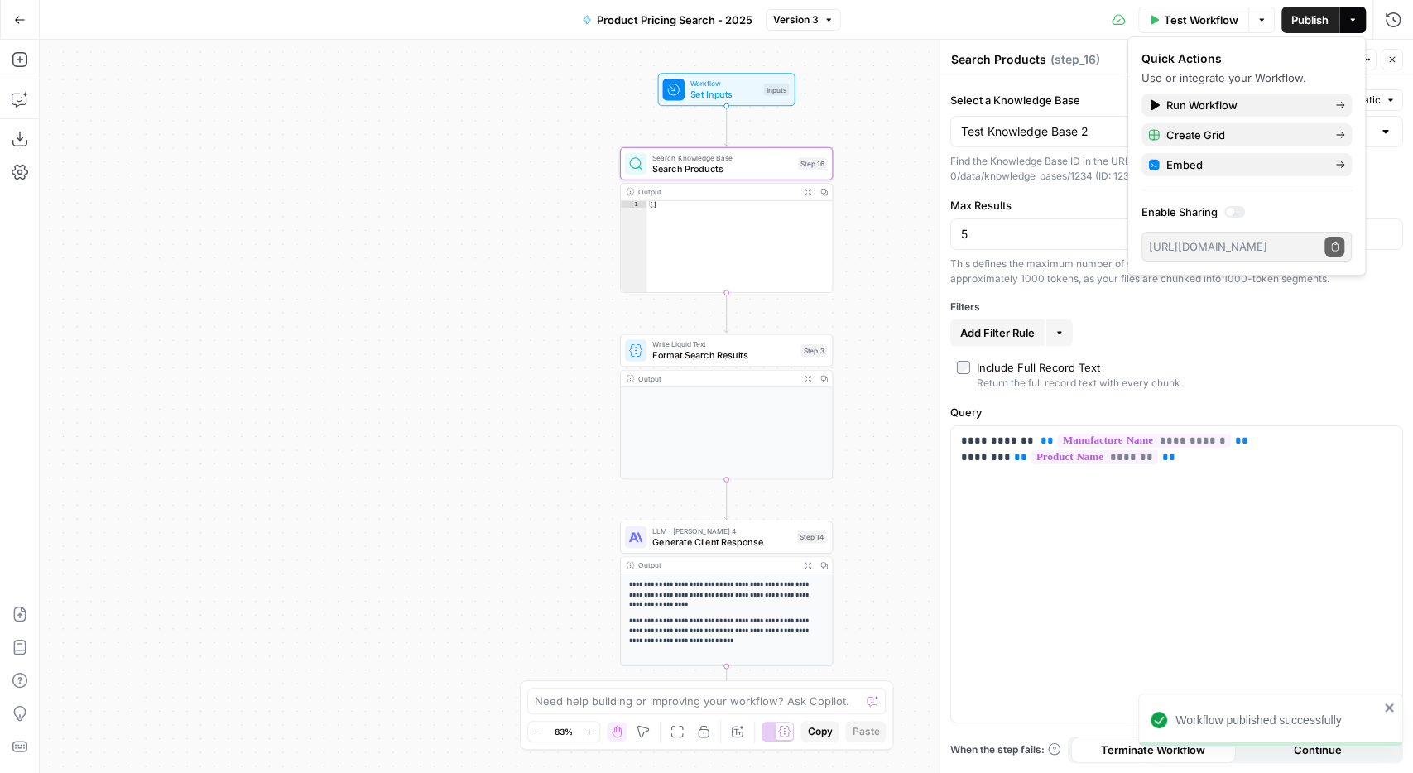
click at [2, 9] on div "Go Back" at bounding box center [20, 19] width 40 height 39
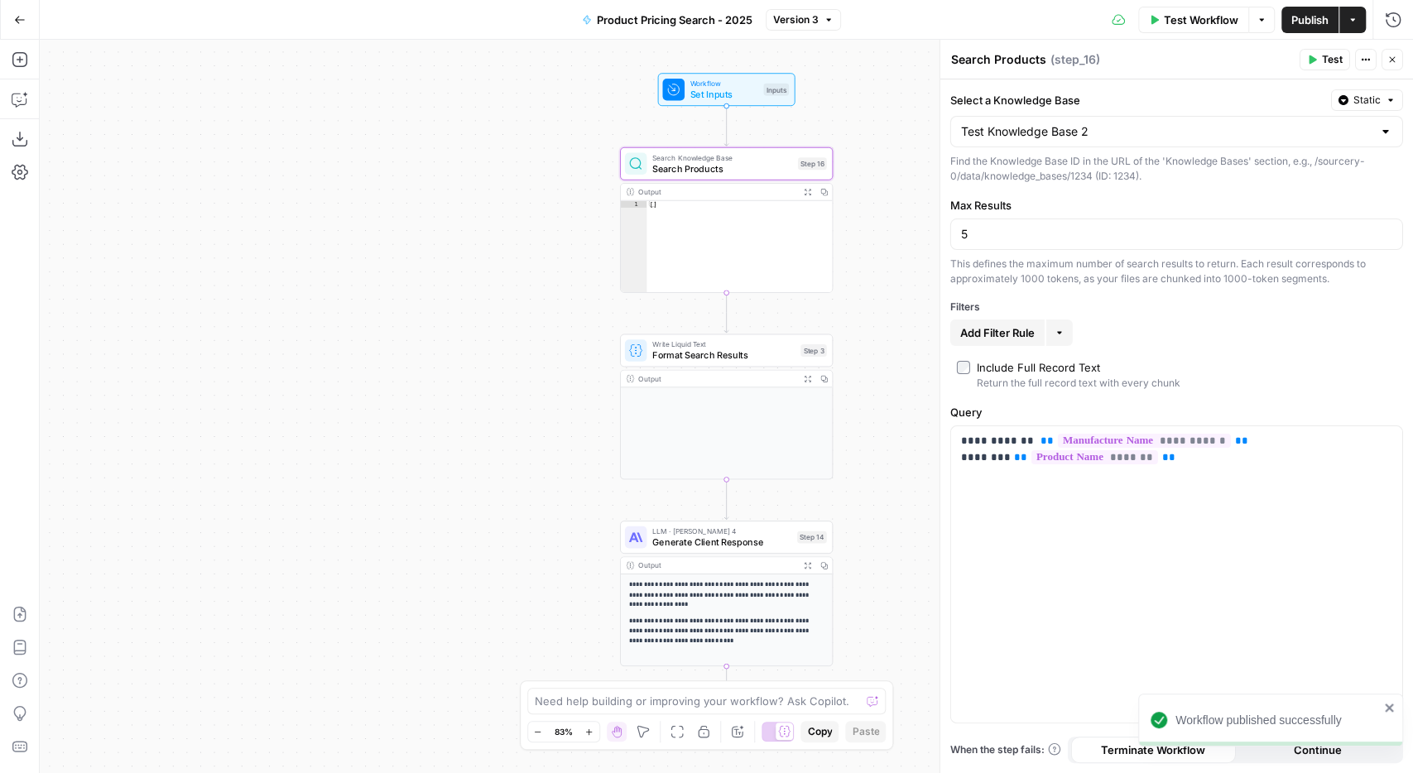
click at [24, 22] on icon "button" at bounding box center [20, 20] width 12 height 12
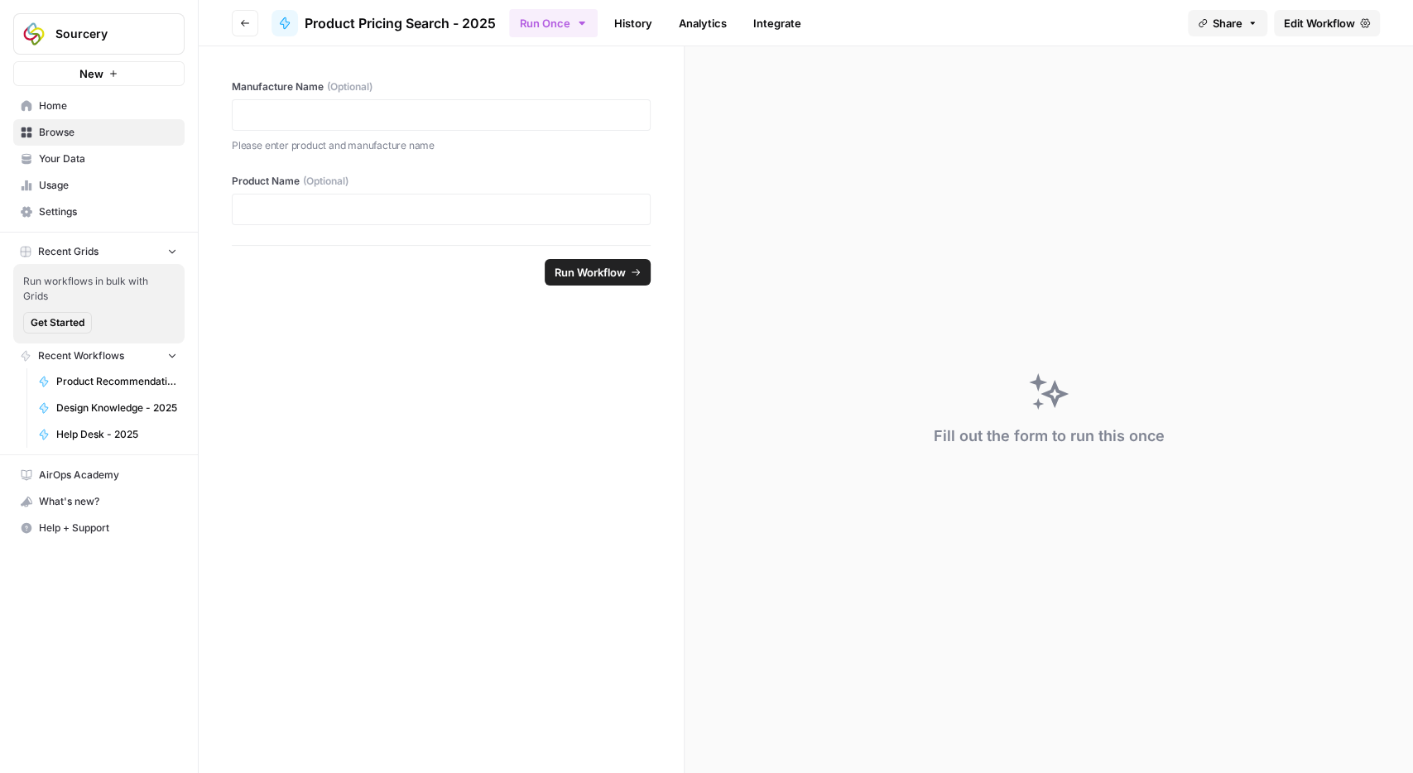
click at [247, 22] on icon "button" at bounding box center [245, 23] width 10 height 10
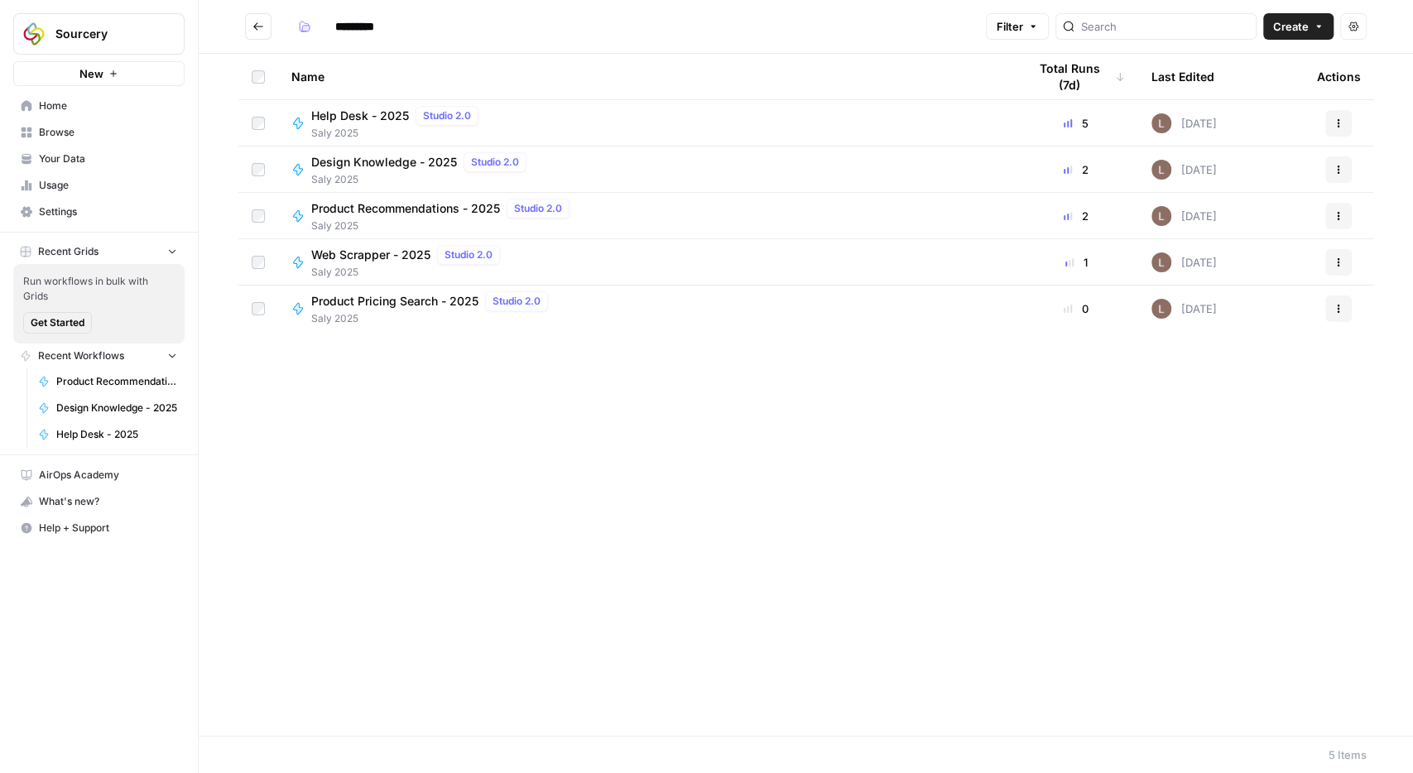
click at [60, 159] on span "Your Data" at bounding box center [108, 158] width 138 height 15
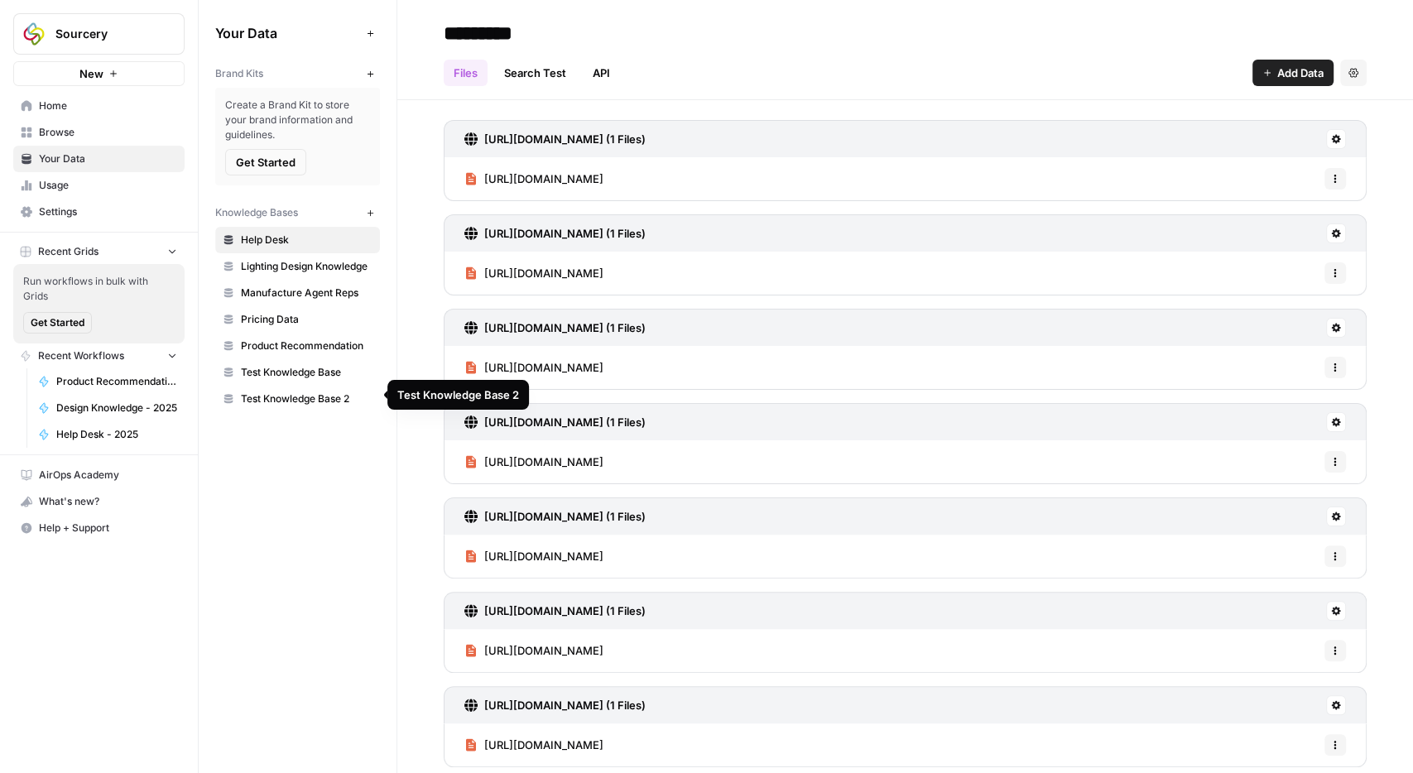
click at [285, 391] on span "Test Knowledge Base 2" at bounding box center [307, 398] width 132 height 15
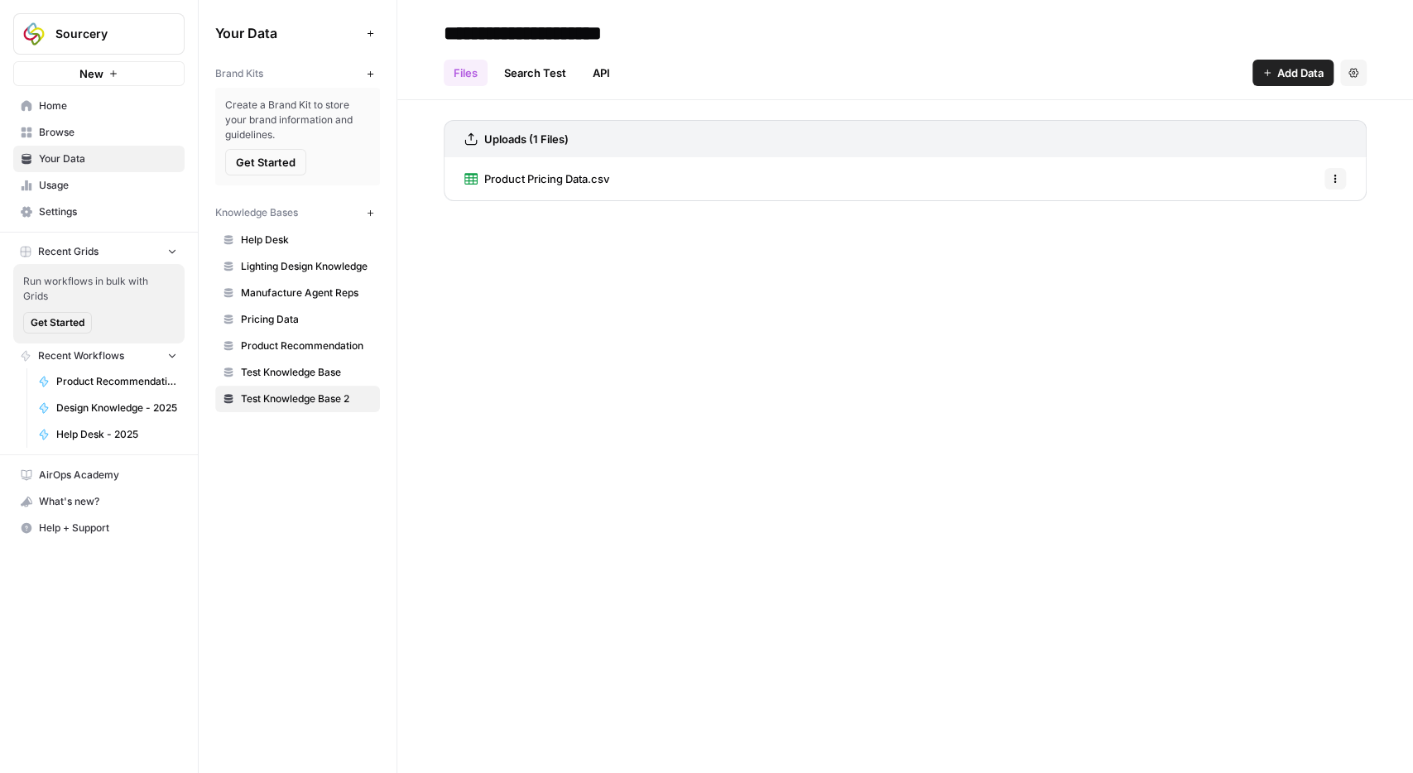
click at [299, 365] on span "Test Knowledge Base" at bounding box center [307, 372] width 132 height 15
click at [524, 74] on link "Search Test" at bounding box center [535, 73] width 82 height 26
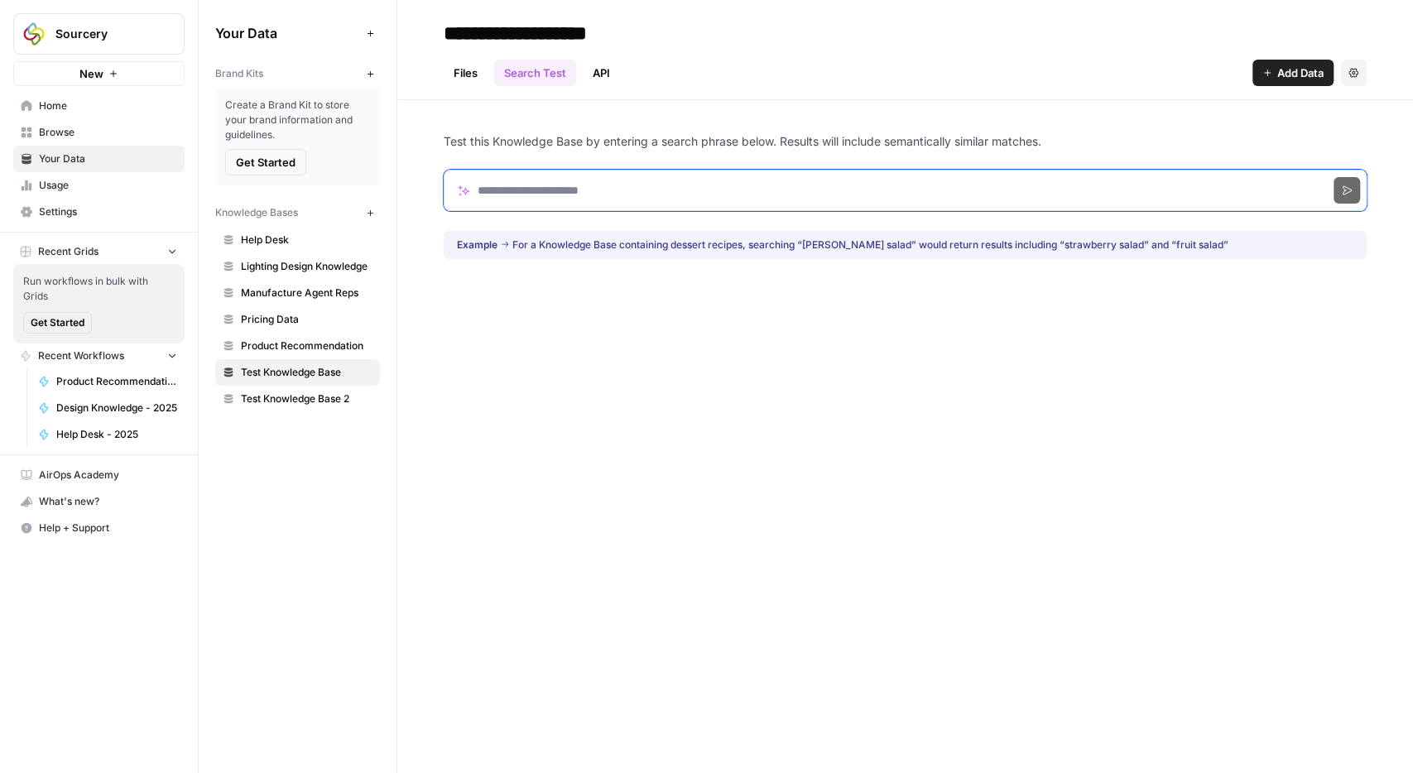
click at [550, 188] on input "Search phrase" at bounding box center [905, 190] width 923 height 41
type input "**********"
click button "Search" at bounding box center [1346, 190] width 26 height 26
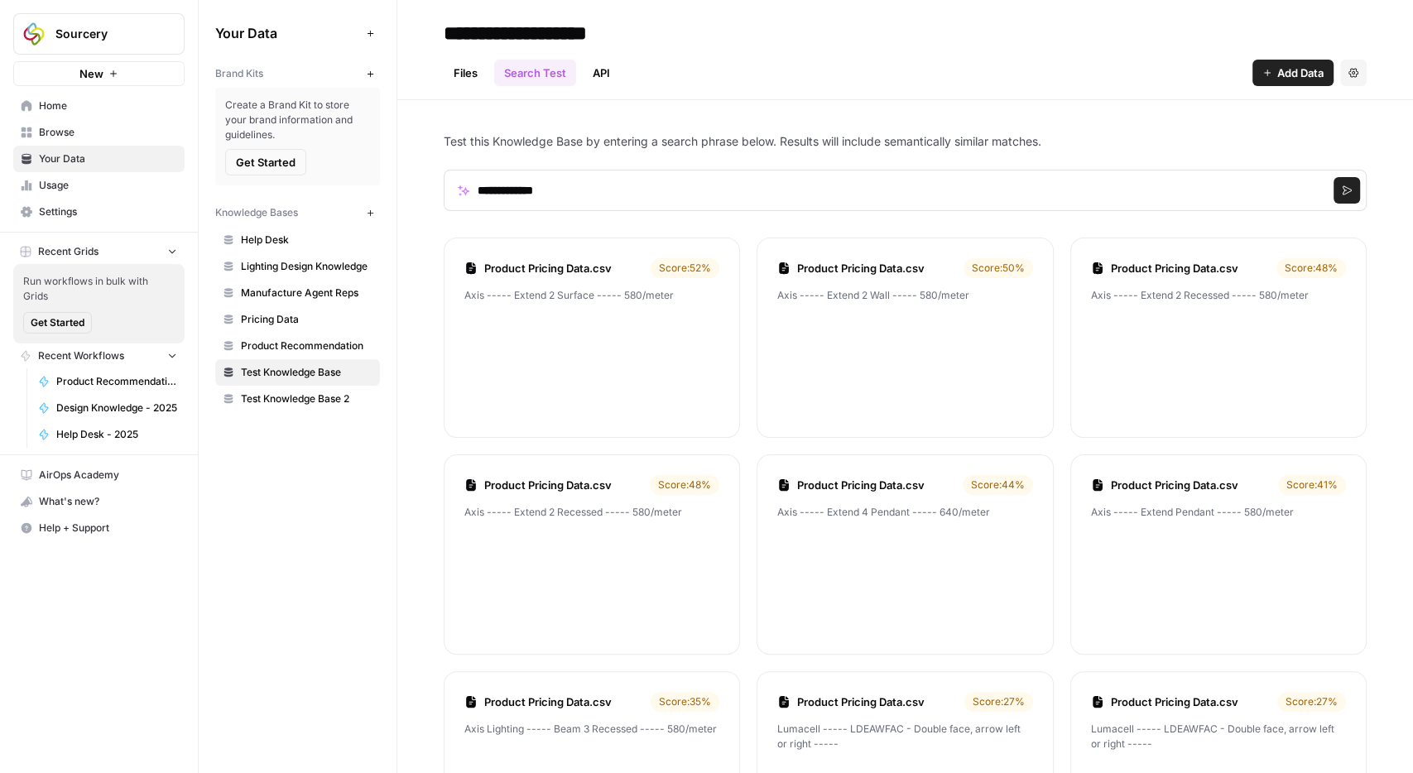
click at [594, 266] on link "Product Pricing Data.csv" at bounding box center [564, 268] width 160 height 17
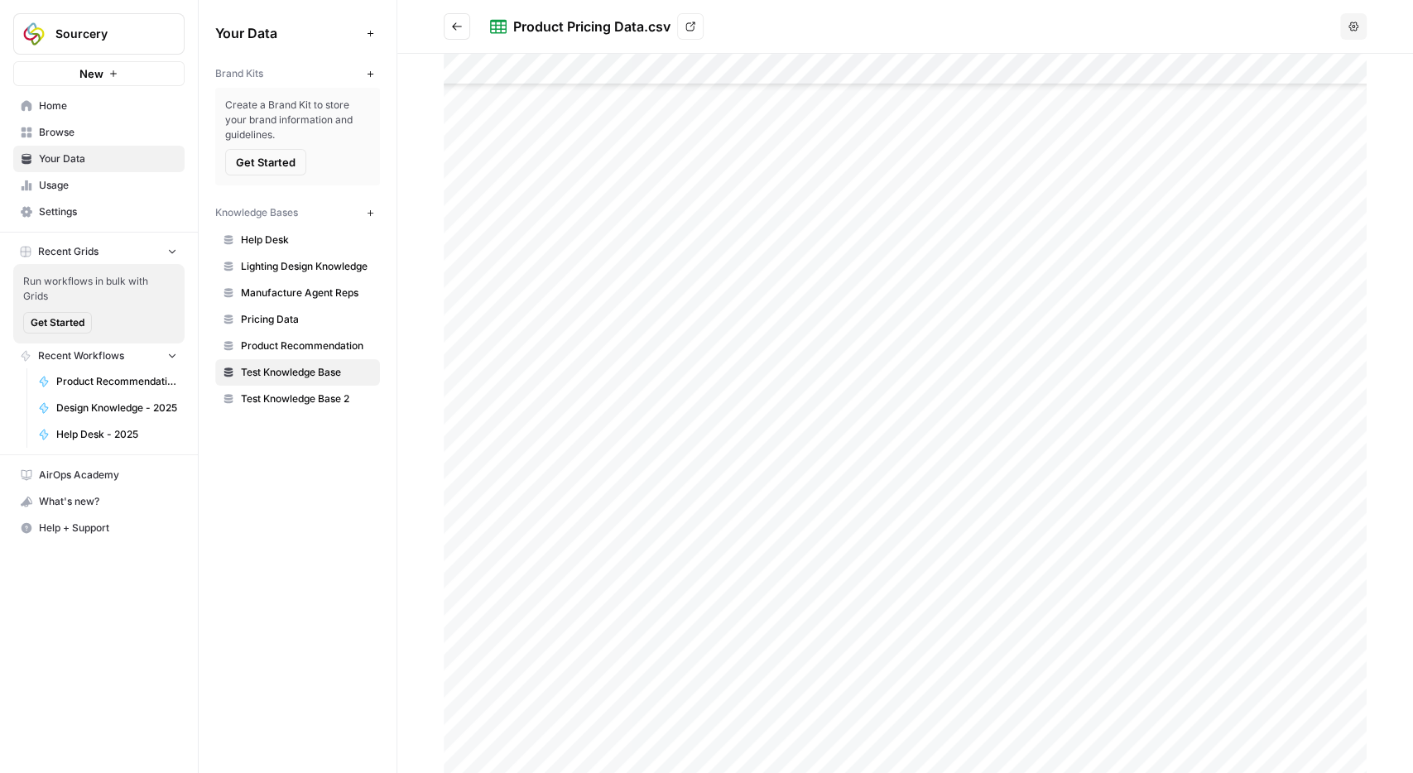
scroll to position [1536, 0]
click at [465, 29] on button "Go back" at bounding box center [457, 26] width 26 height 26
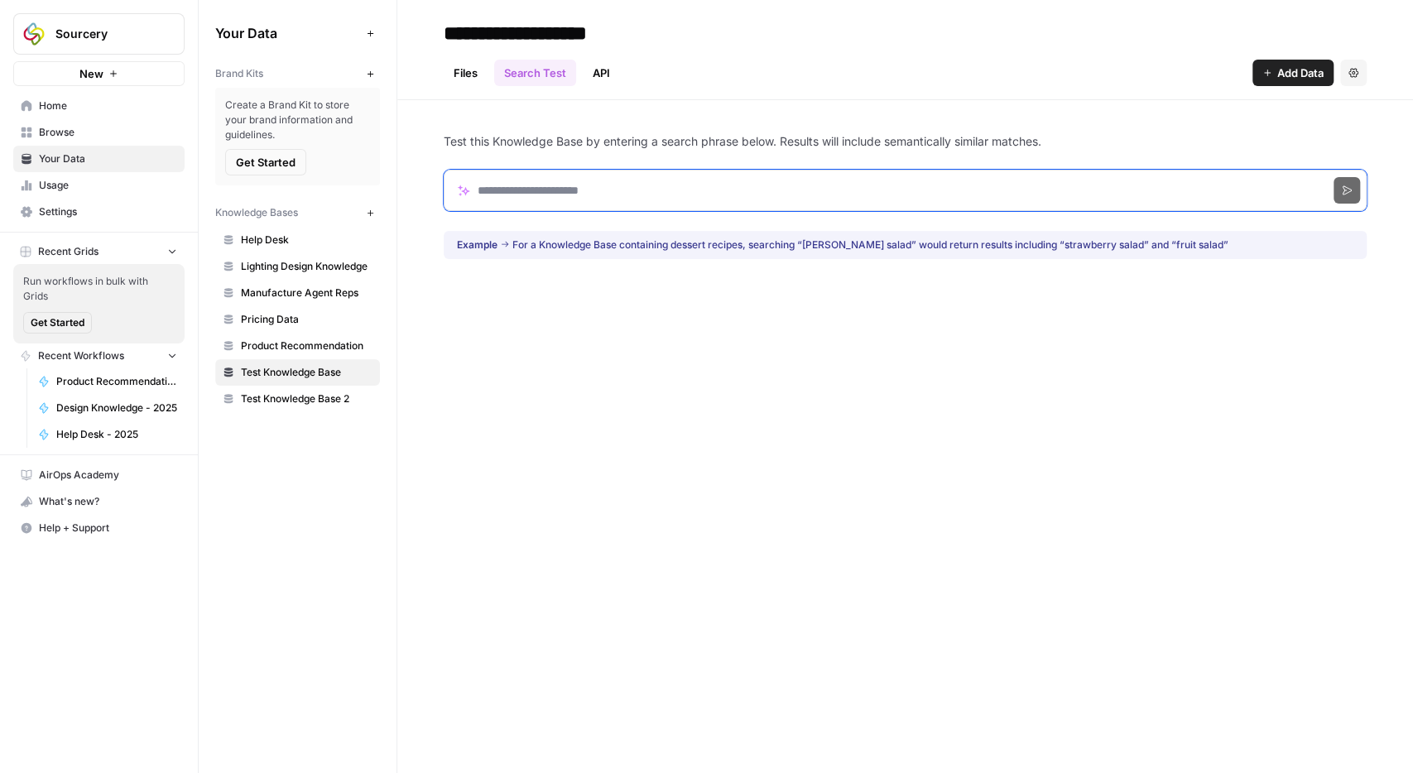
click at [593, 199] on input "Search phrase" at bounding box center [905, 190] width 923 height 41
click at [1333, 177] on button "Search" at bounding box center [1346, 190] width 26 height 26
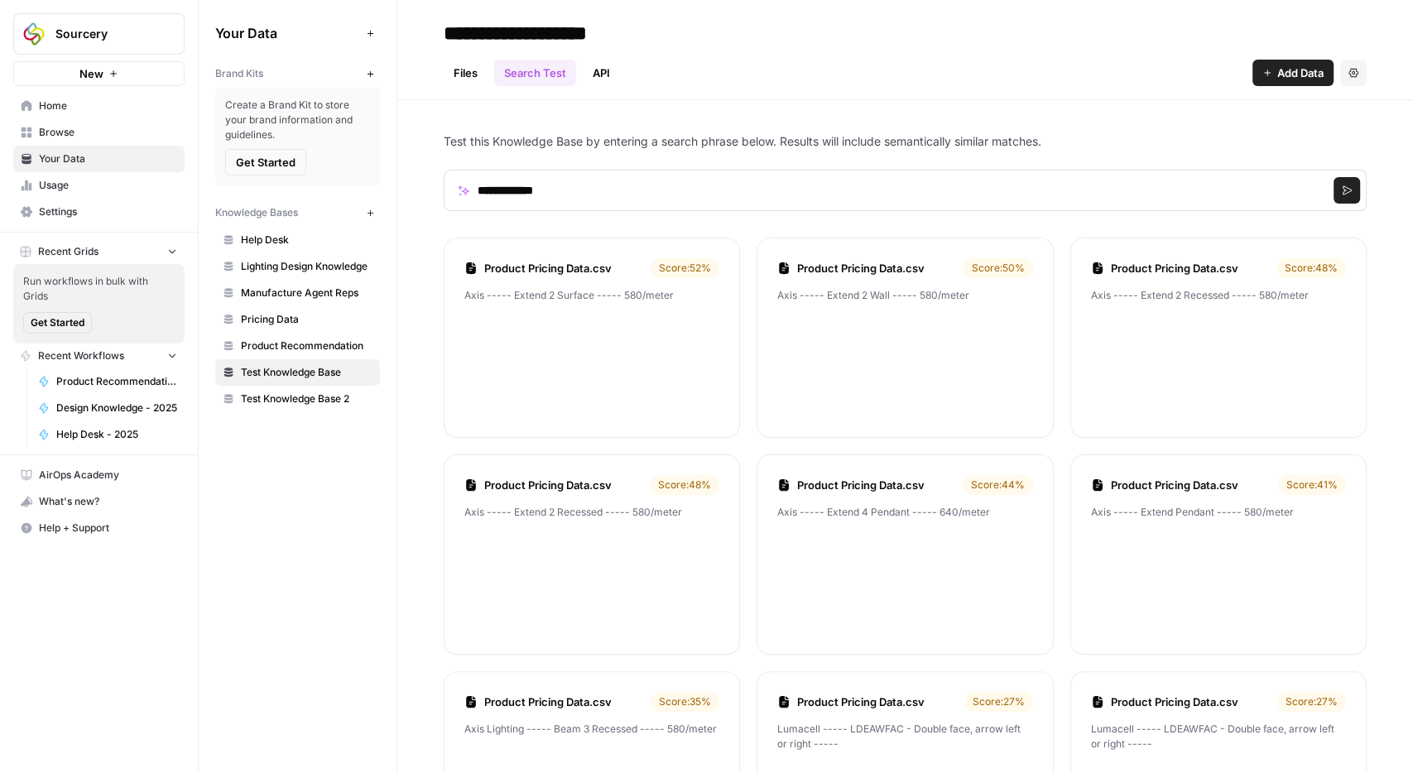
drag, startPoint x: 614, startPoint y: 294, endPoint x: 411, endPoint y: 293, distance: 202.7
click at [464, 293] on p "Axis ----- Extend 2 Surface ----- 580/meter" at bounding box center [591, 352] width 255 height 129
click at [530, 308] on p "Axis ----- Extend 2 Surface ----- 580/meter" at bounding box center [591, 352] width 255 height 129
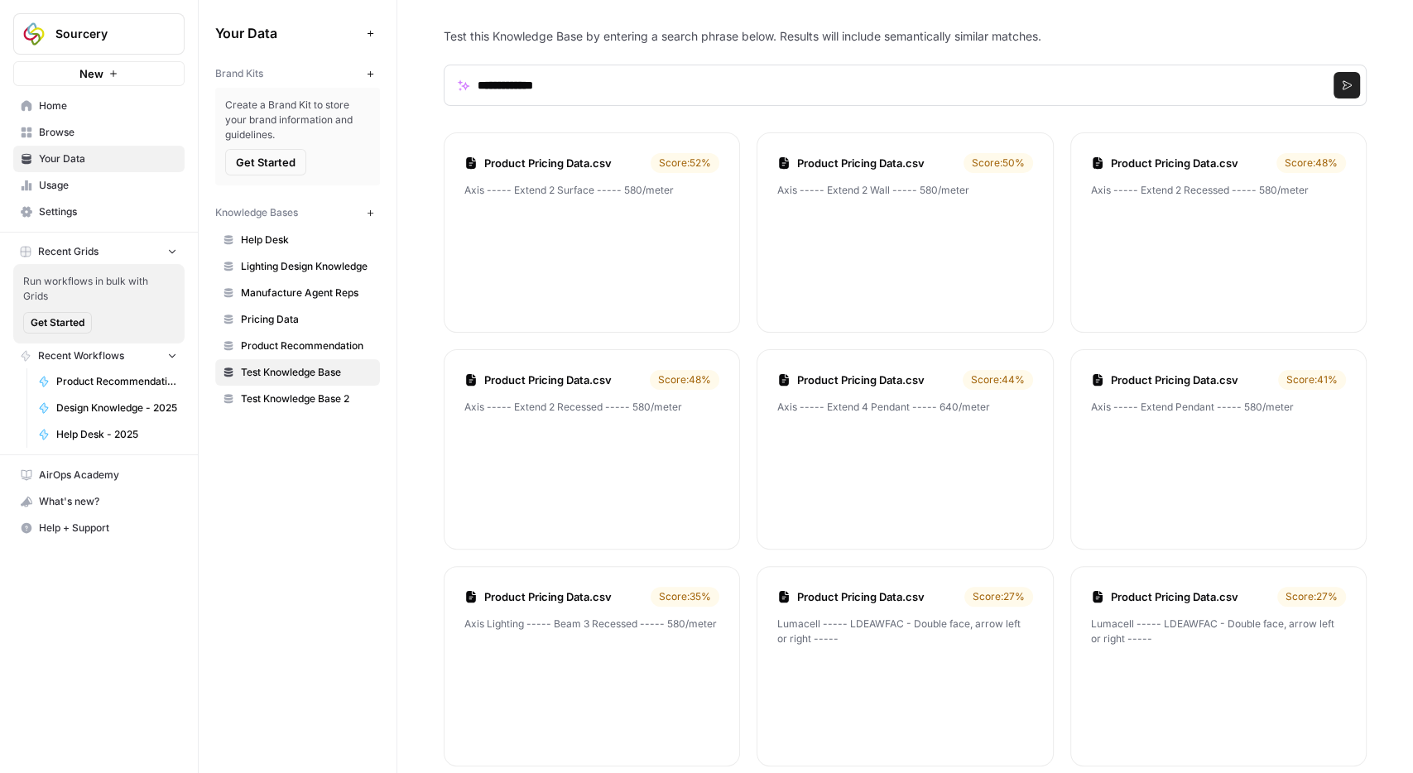
scroll to position [96, 0]
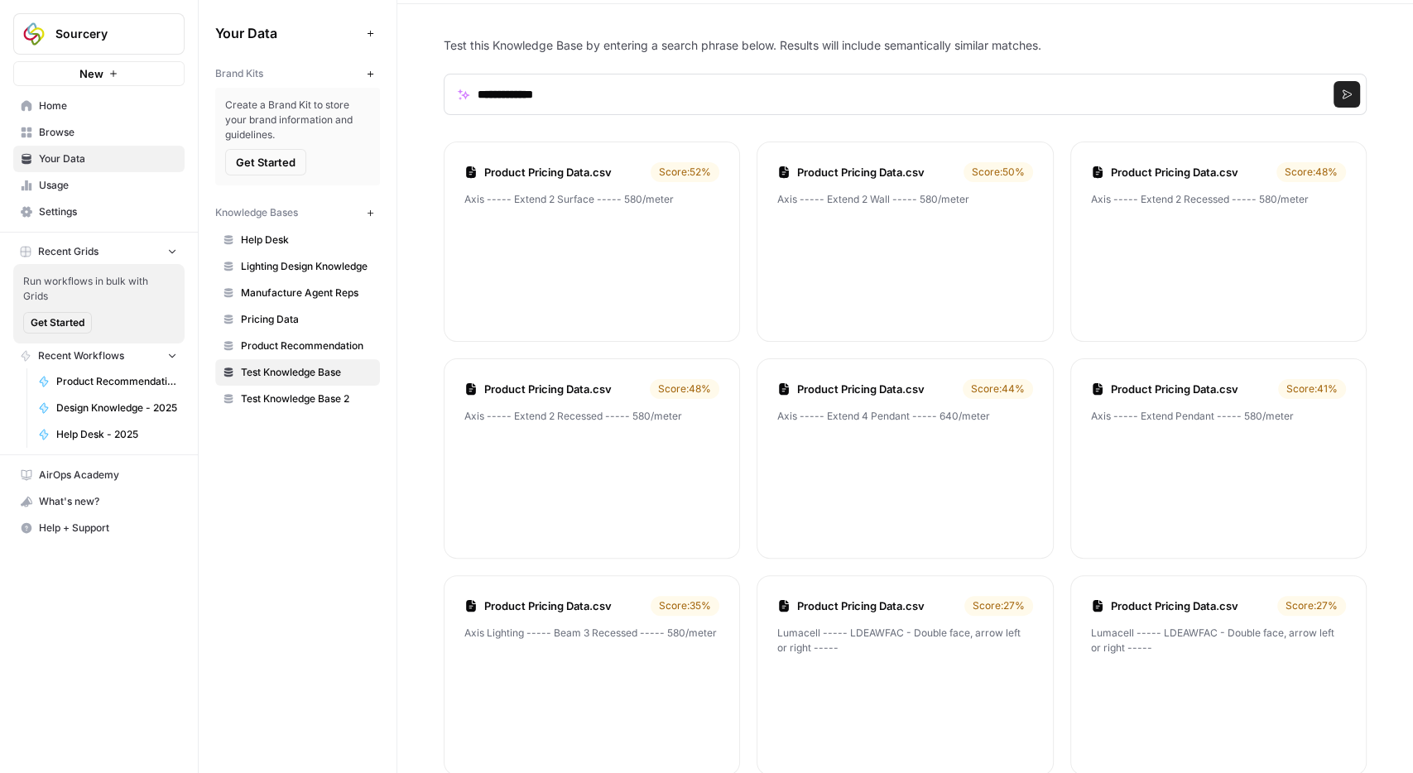
drag, startPoint x: 620, startPoint y: 196, endPoint x: 705, endPoint y: 211, distance: 86.5
click at [705, 211] on p "Axis ----- Extend 2 Surface ----- 580/meter" at bounding box center [591, 256] width 255 height 129
click at [613, 100] on input "**********" at bounding box center [905, 94] width 923 height 41
type input "**********"
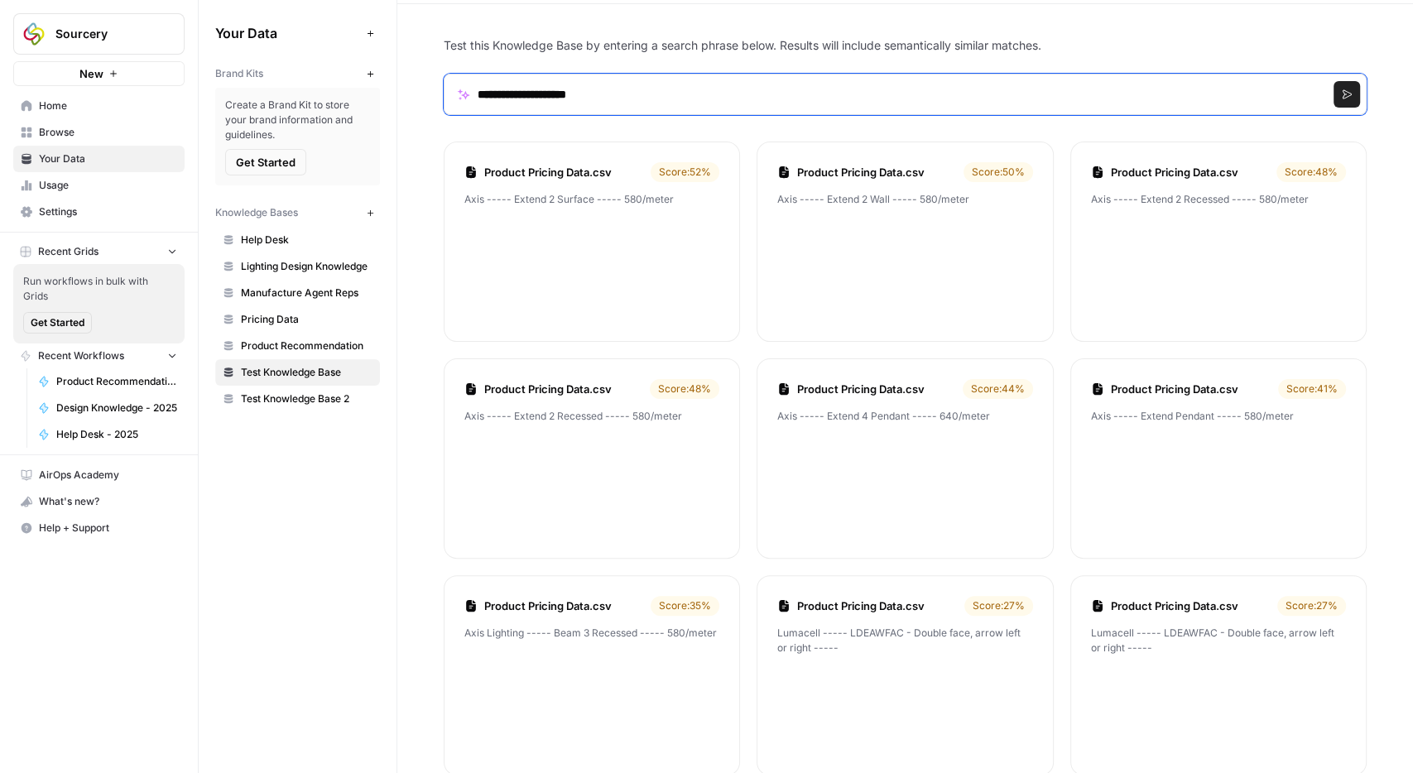
click button "Search" at bounding box center [1346, 94] width 26 height 26
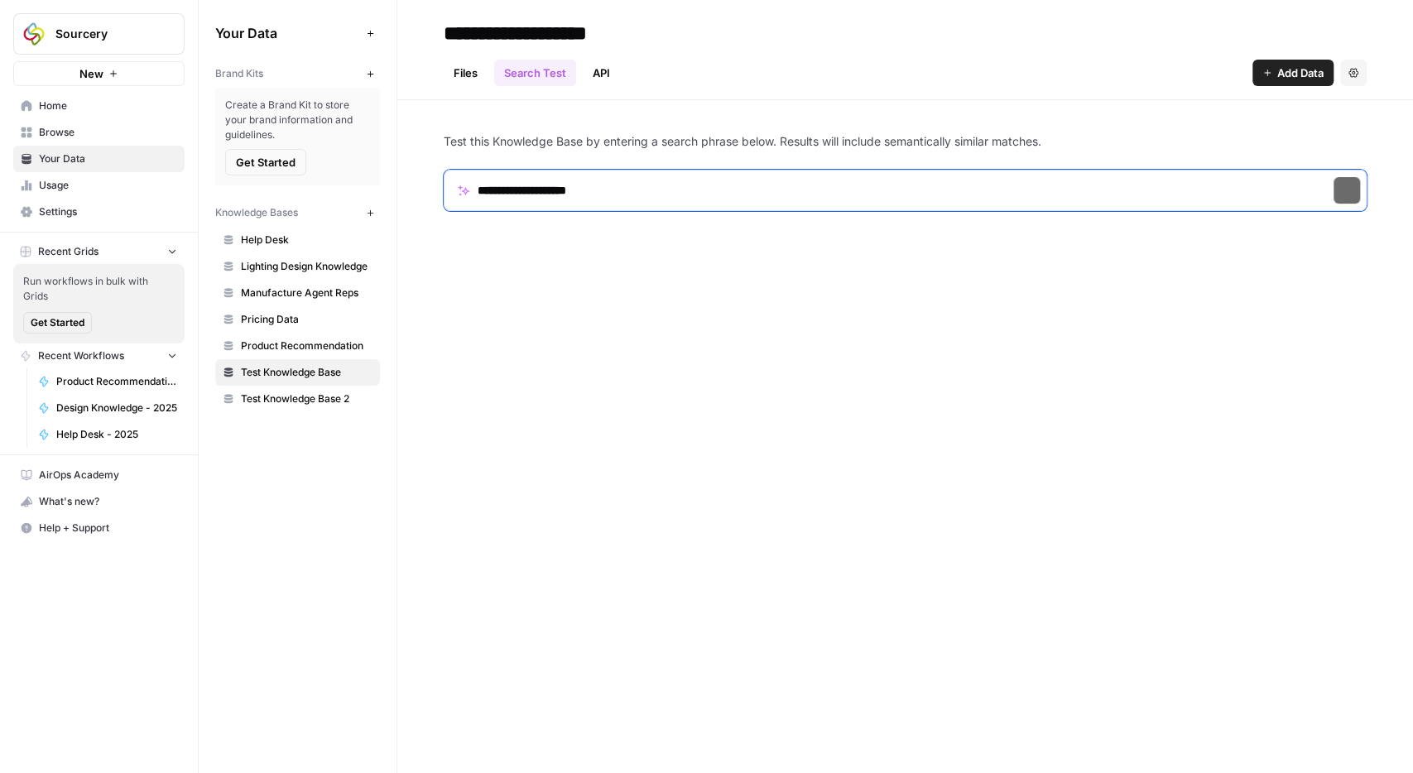
scroll to position [0, 0]
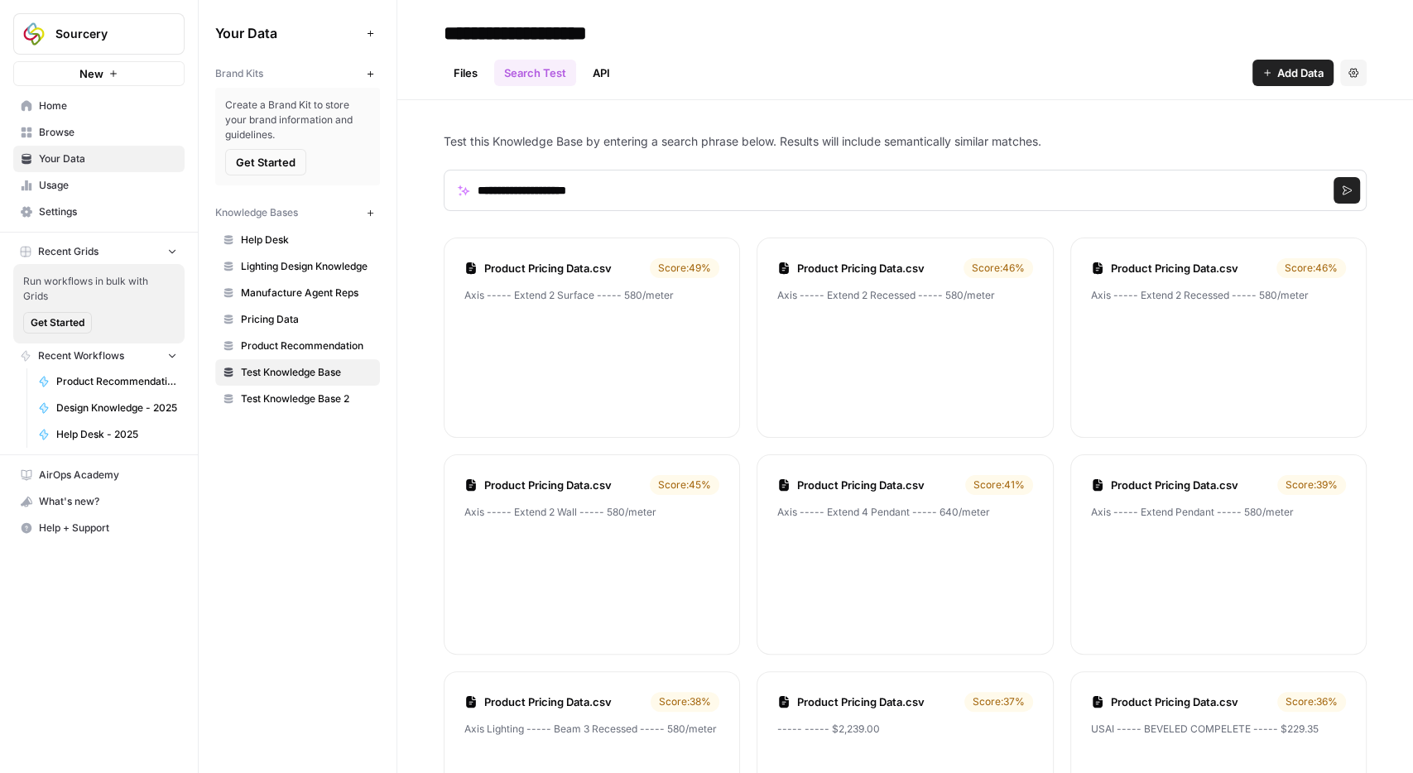
drag, startPoint x: 672, startPoint y: 297, endPoint x: 466, endPoint y: 295, distance: 206.1
click at [466, 295] on p "Axis ----- Extend 2 Surface ----- 580/meter" at bounding box center [591, 352] width 255 height 129
click at [502, 325] on p "Axis ----- Extend 2 Surface ----- 580/meter" at bounding box center [591, 352] width 255 height 129
click at [272, 371] on span "Test Knowledge Base" at bounding box center [307, 372] width 132 height 15
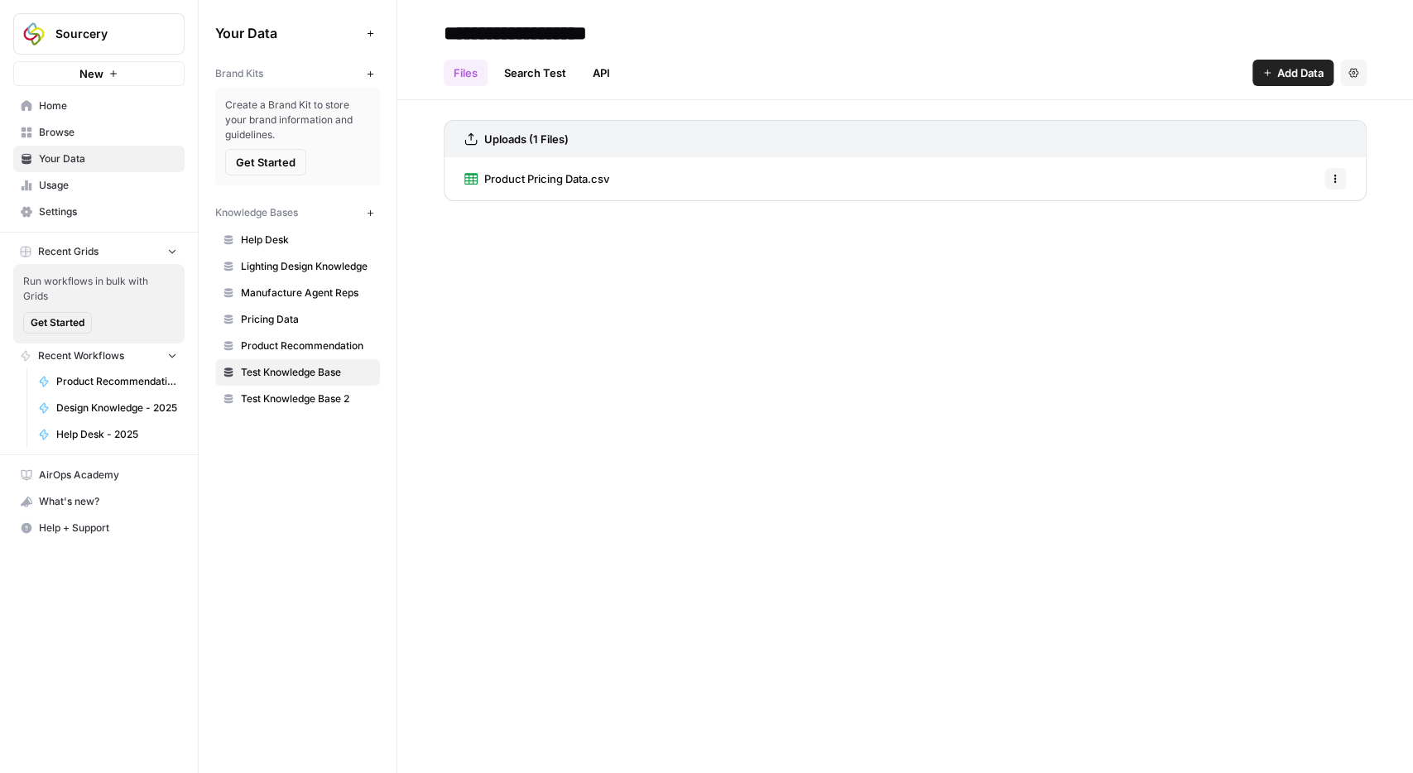
click at [565, 190] on link "Product Pricing Data.csv" at bounding box center [536, 178] width 145 height 43
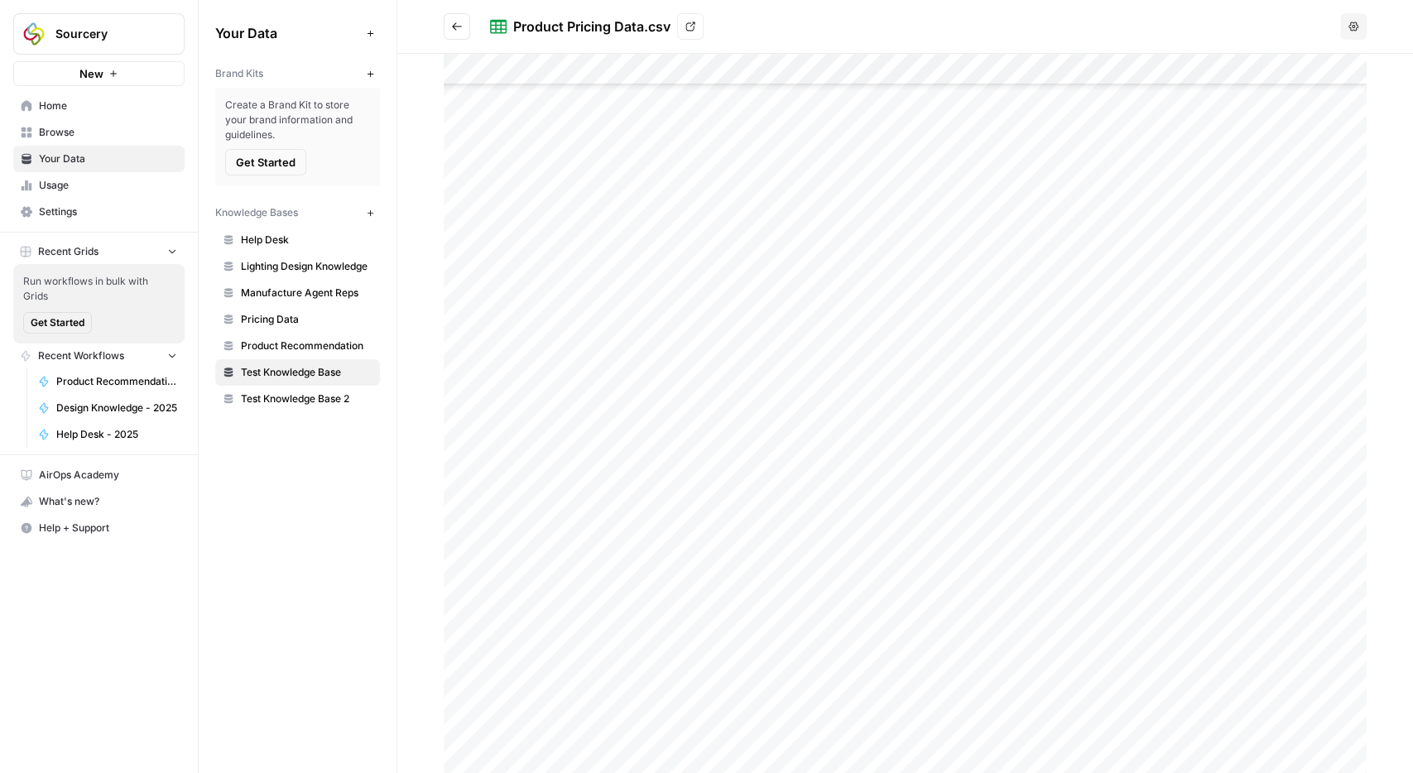
scroll to position [480, 0]
click at [59, 129] on span "Browse" at bounding box center [108, 132] width 138 height 15
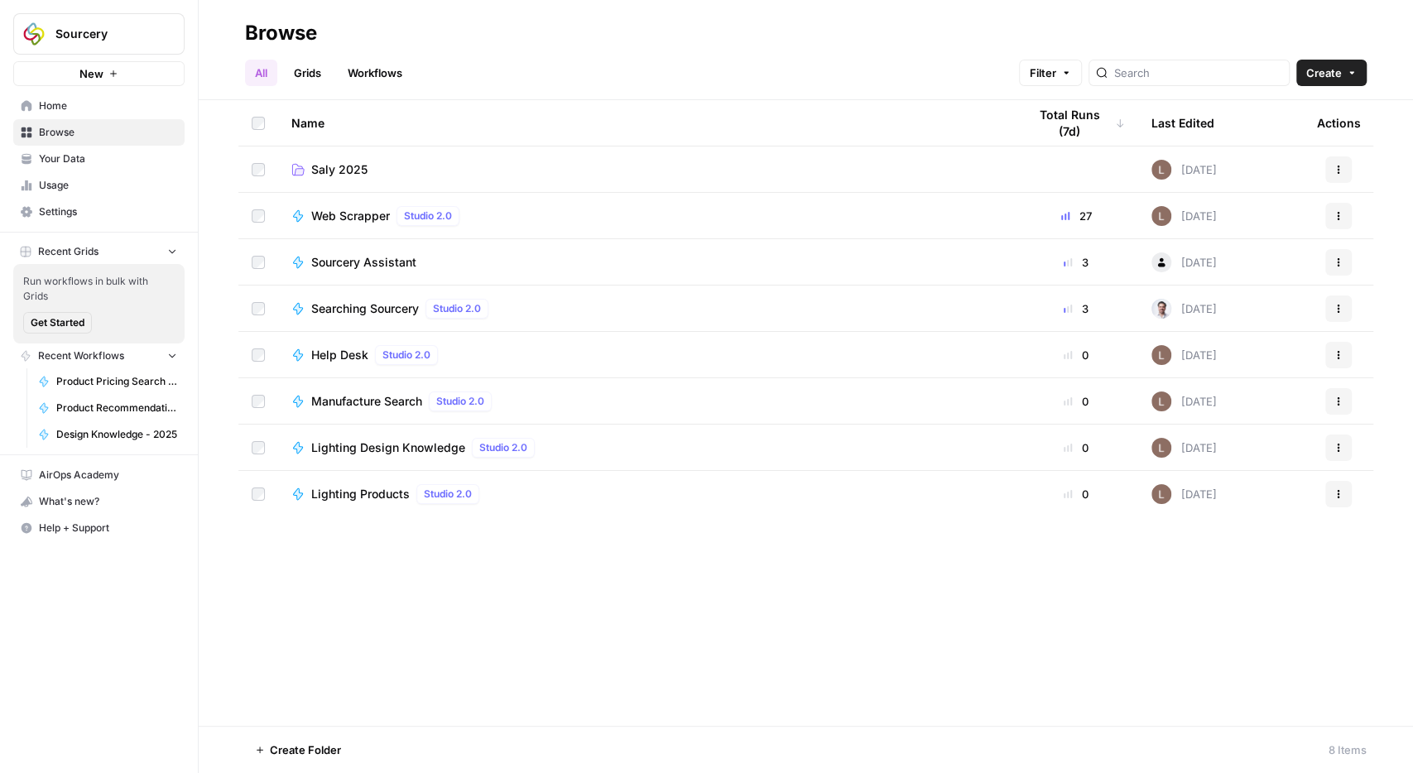
click at [325, 160] on td "Saly 2025" at bounding box center [646, 169] width 736 height 46
click at [324, 170] on span "Saly 2025" at bounding box center [339, 169] width 56 height 17
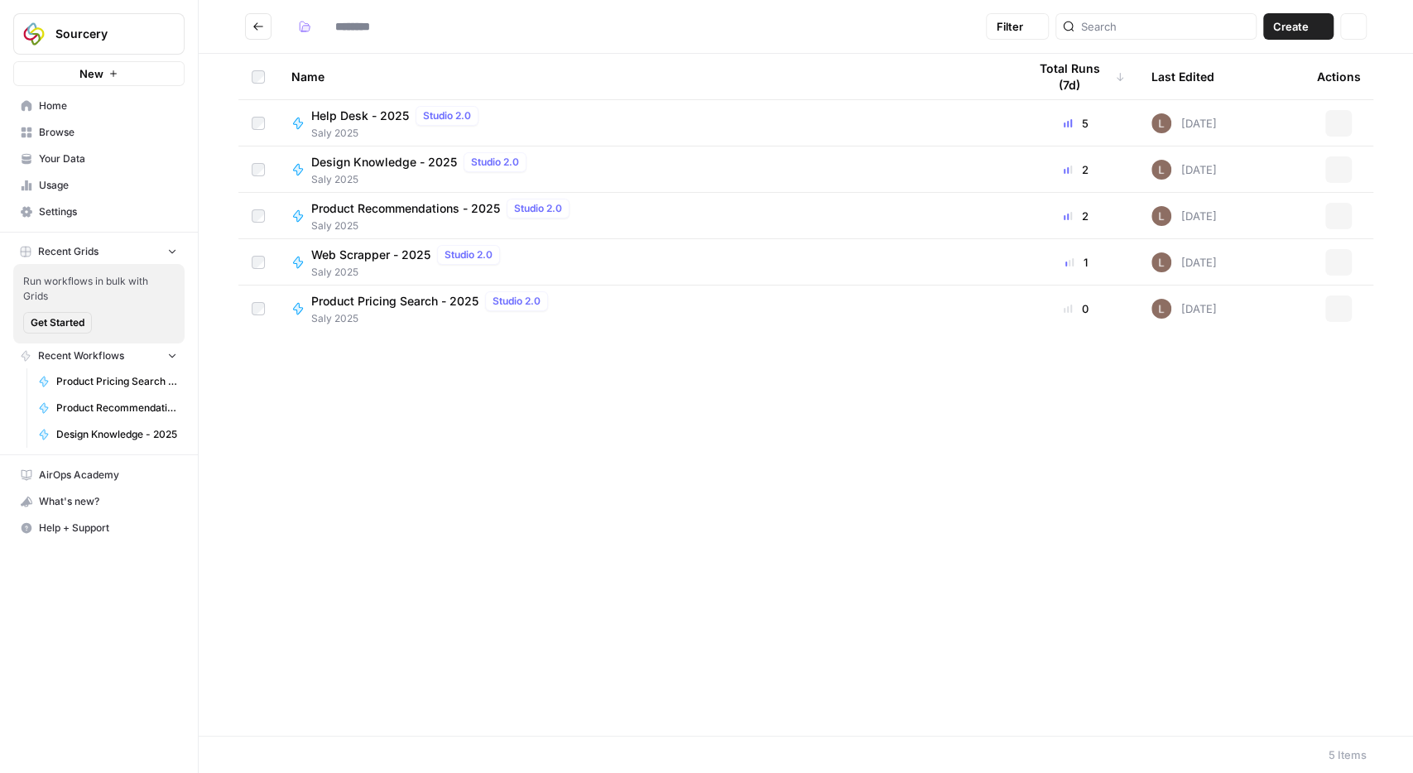
type input "*********"
click at [398, 309] on span "Product Pricing Search - 2025" at bounding box center [394, 301] width 167 height 17
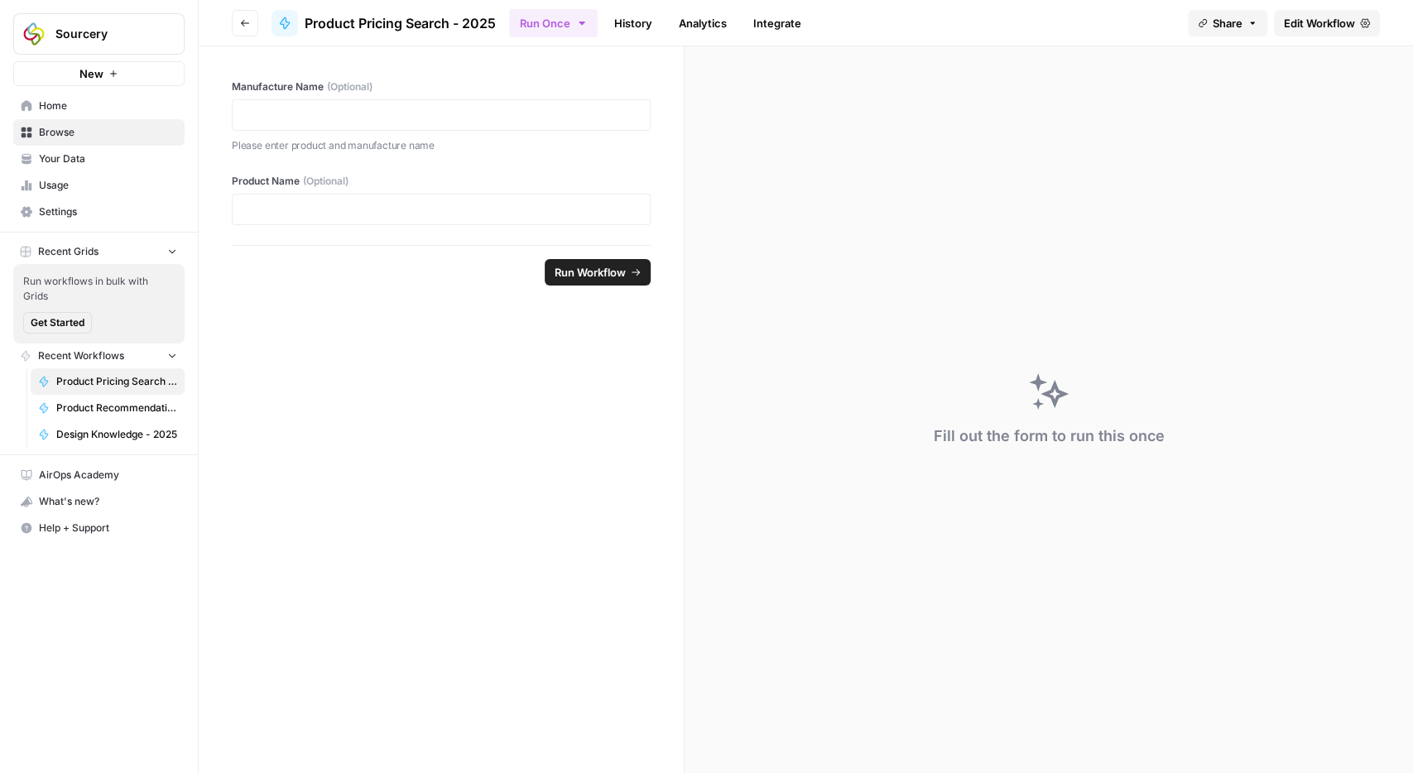
click at [1314, 14] on link "Edit Workflow" at bounding box center [1327, 23] width 106 height 26
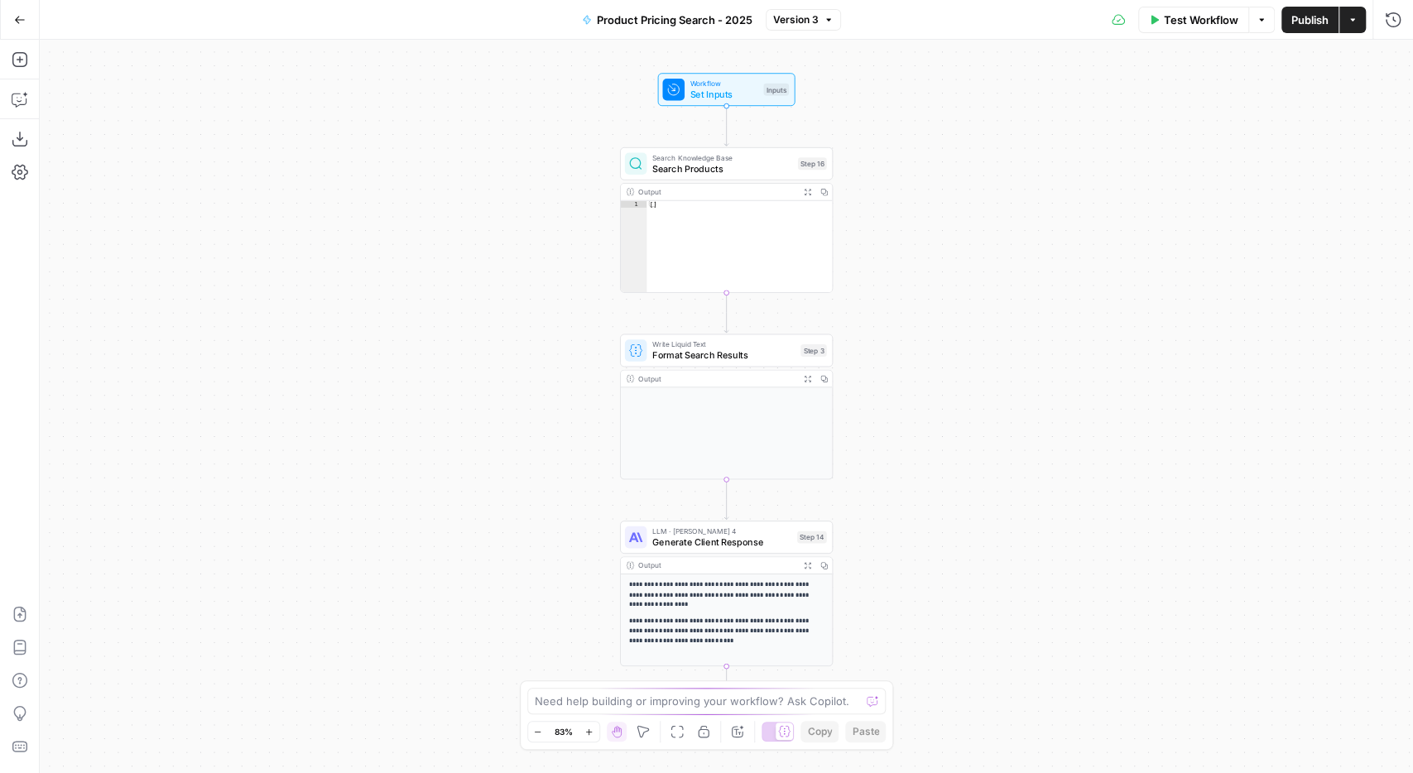
click at [1192, 14] on span "Test Workflow" at bounding box center [1200, 20] width 74 height 17
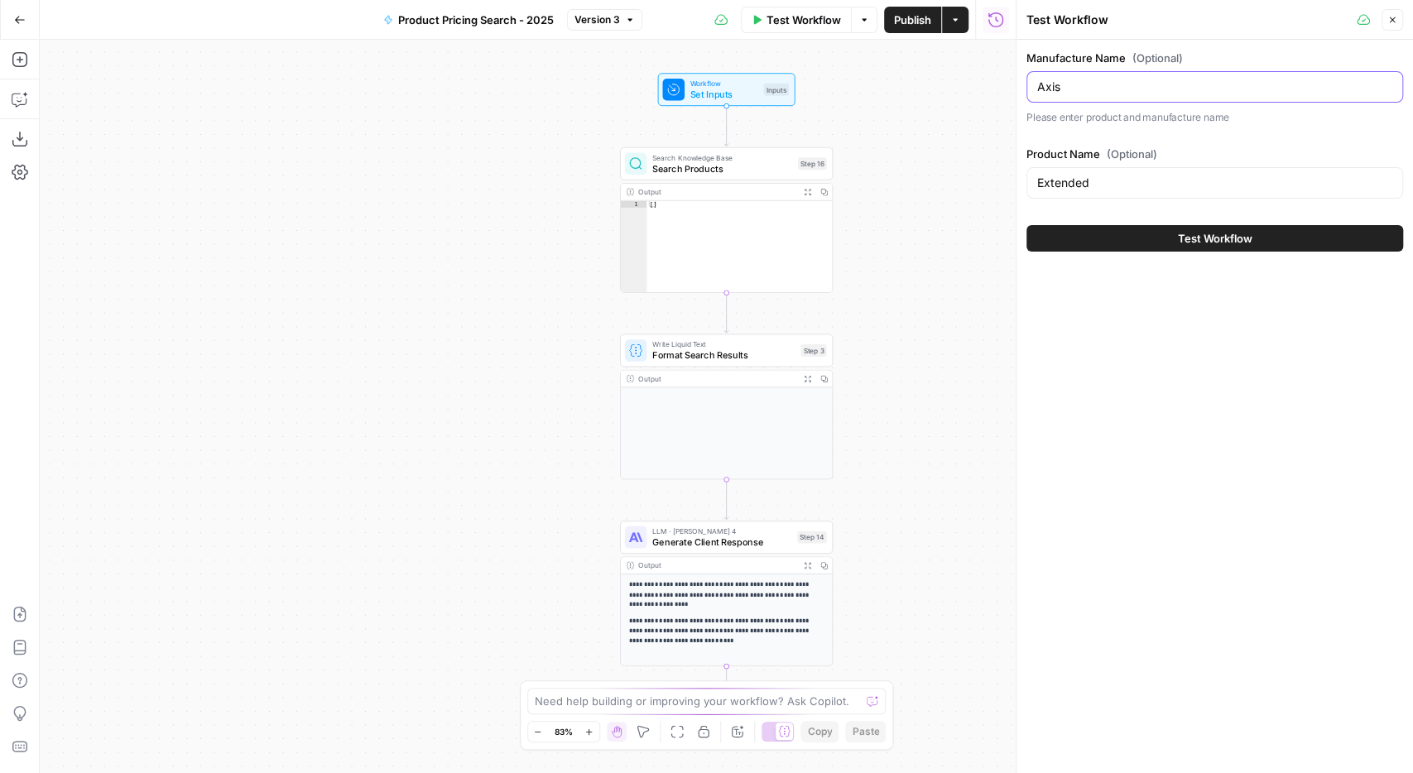
drag, startPoint x: 1121, startPoint y: 91, endPoint x: 824, endPoint y: 65, distance: 298.2
click at [1037, 79] on input "Axis" at bounding box center [1214, 87] width 355 height 17
type input "Viscor"
drag, startPoint x: 1091, startPoint y: 178, endPoint x: 947, endPoint y: 171, distance: 145.0
click at [1037, 175] on input "Extended" at bounding box center [1214, 183] width 355 height 17
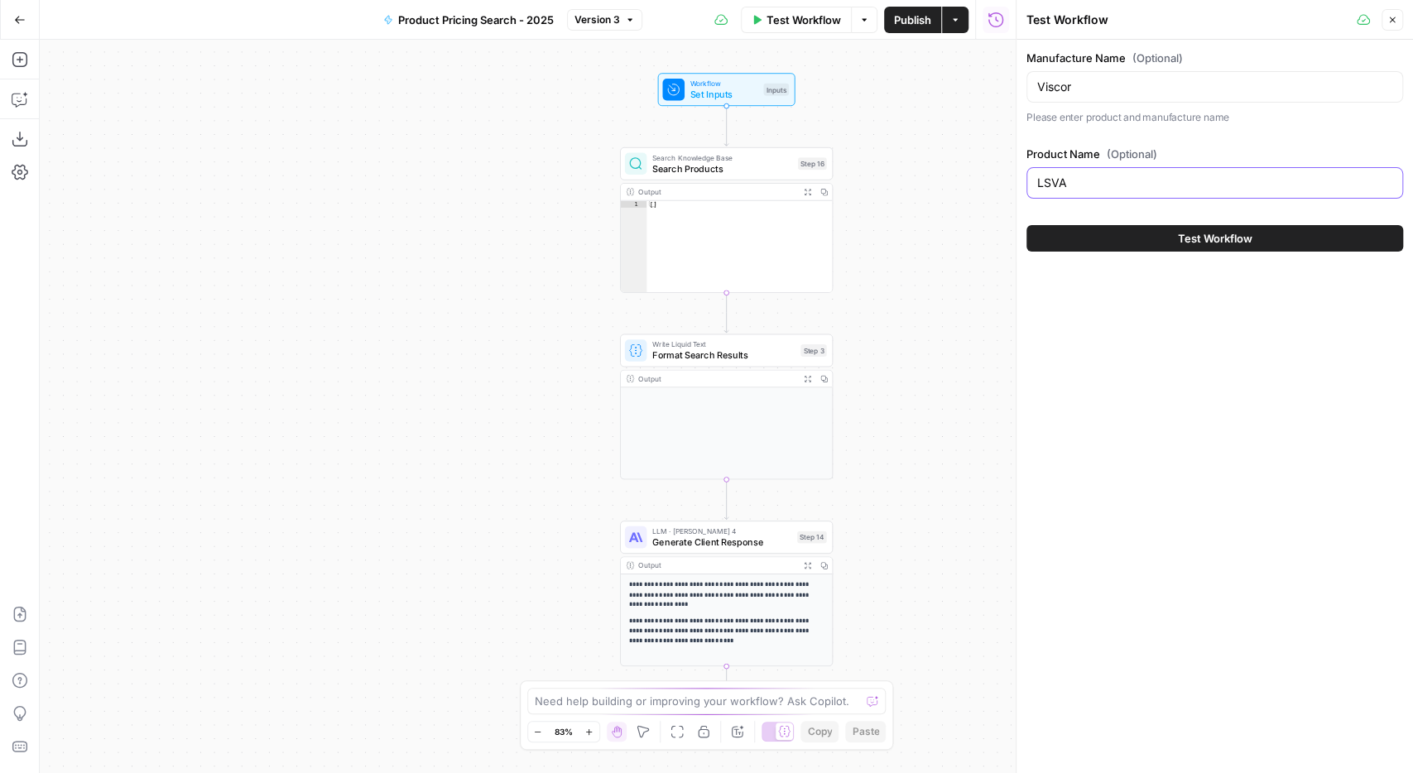
type input "LSVA"
click at [1199, 239] on span "Test Workflow" at bounding box center [1215, 238] width 74 height 17
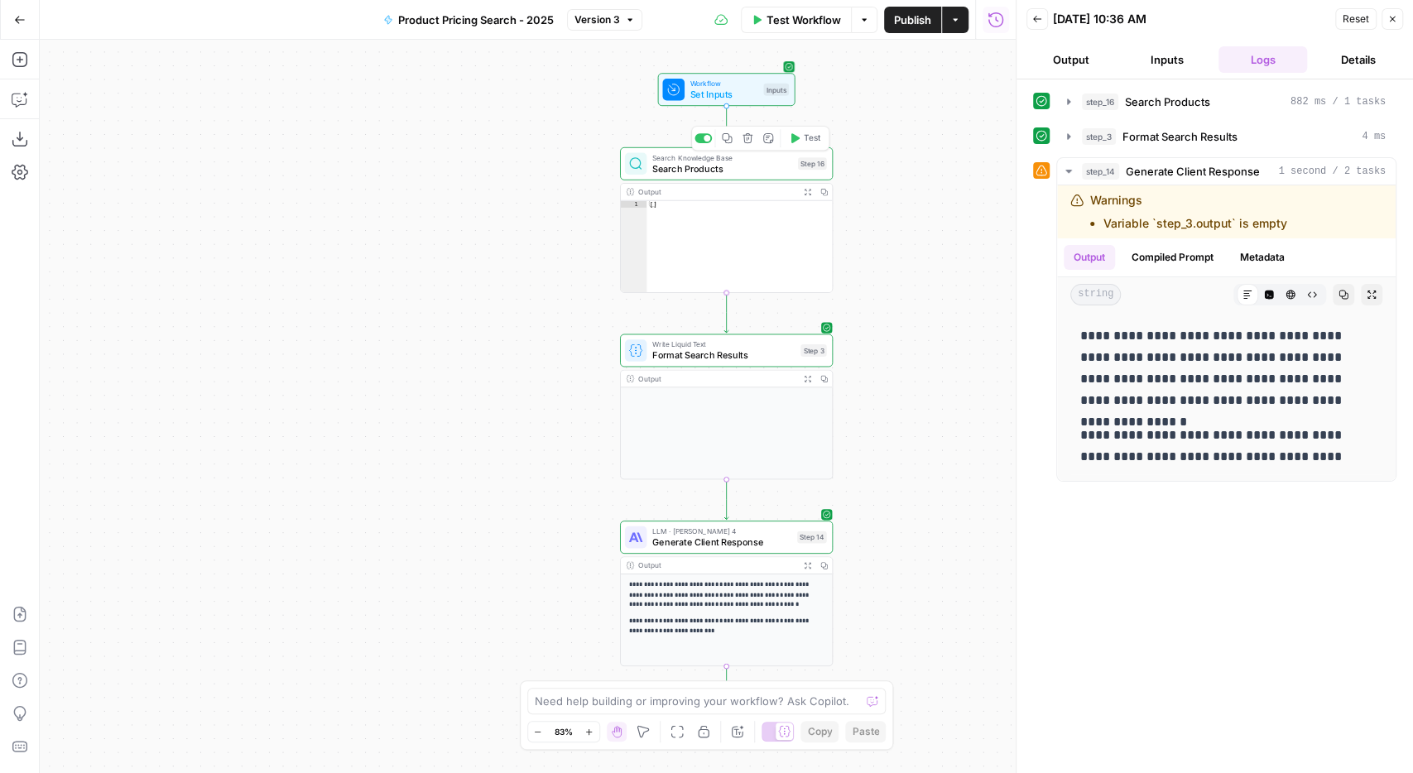
click at [711, 87] on span "Workflow" at bounding box center [724, 83] width 68 height 11
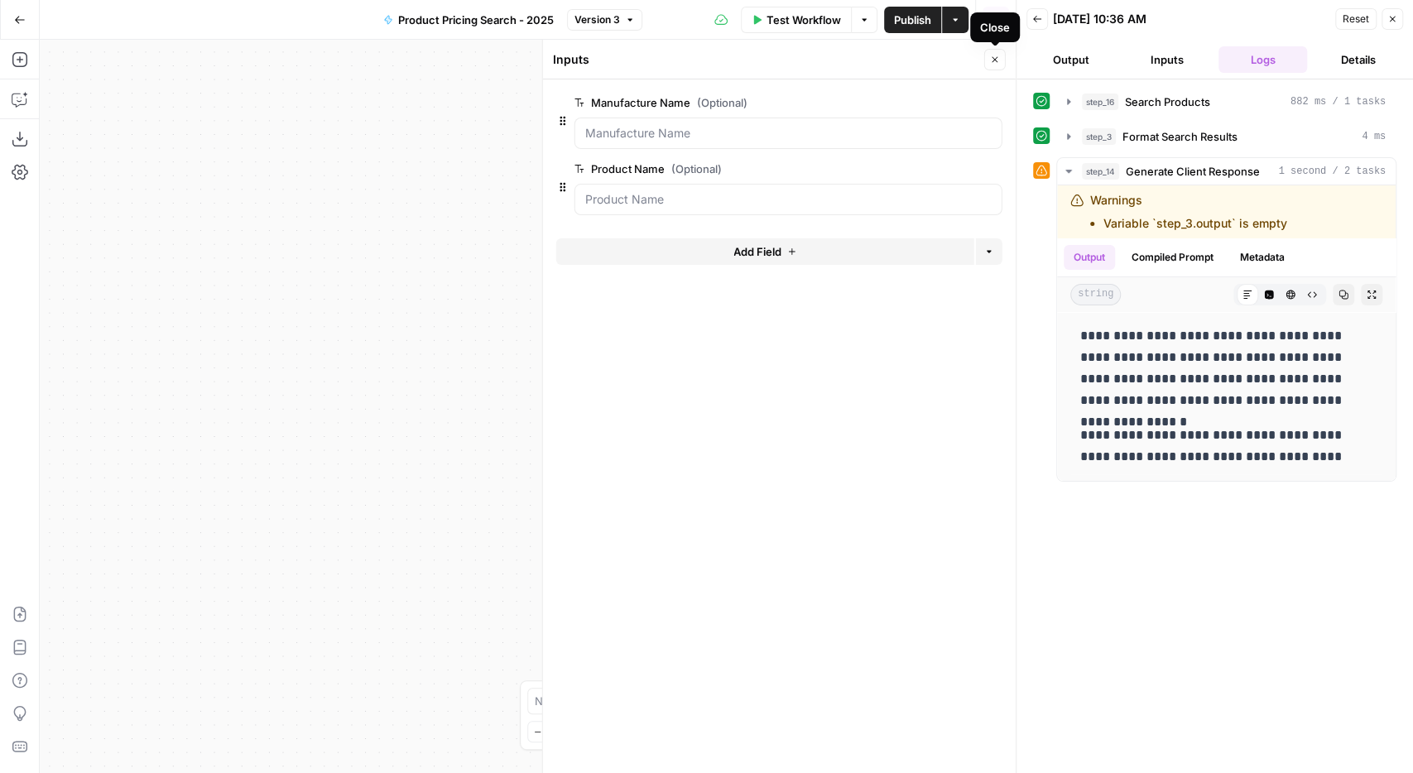
click at [1000, 62] on button "Close" at bounding box center [995, 60] width 22 height 22
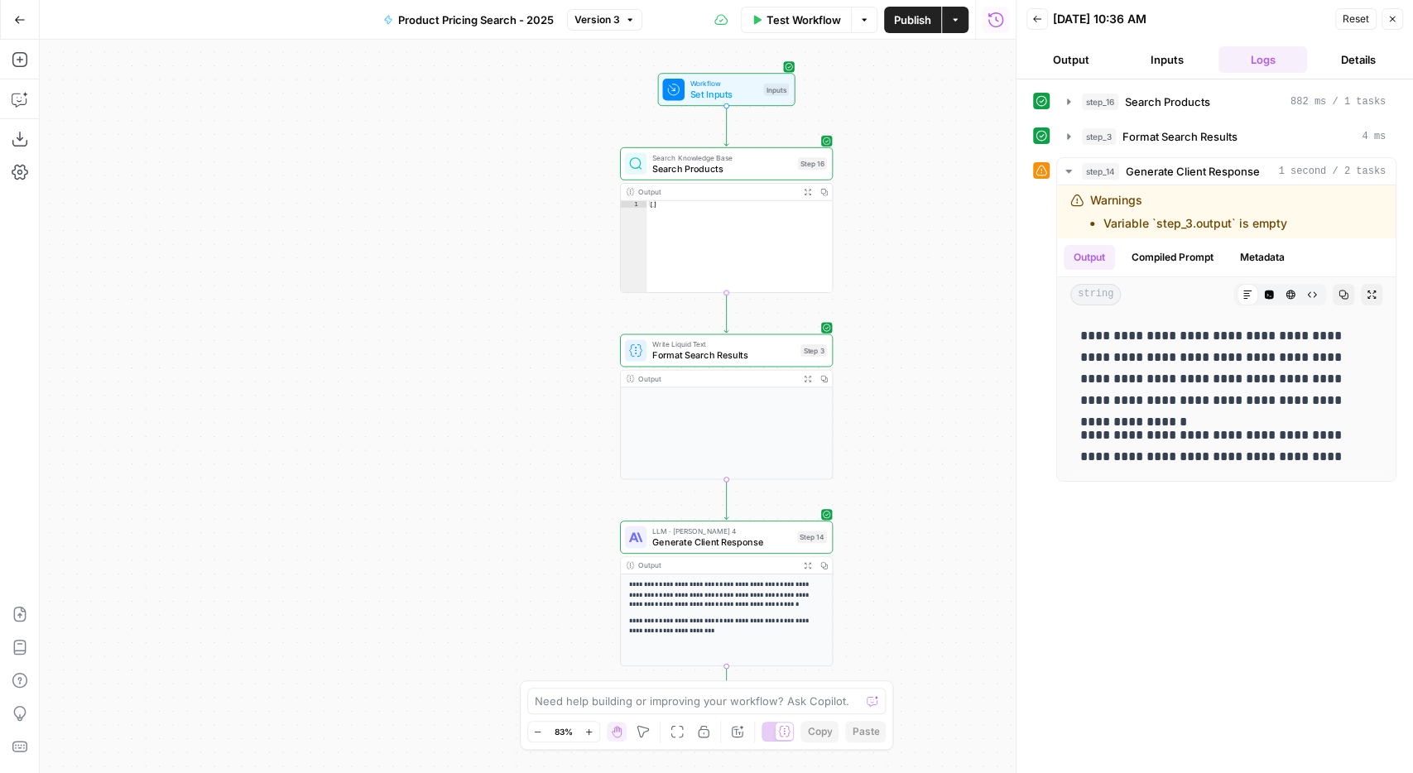
click at [694, 170] on span "Search Products" at bounding box center [722, 168] width 140 height 14
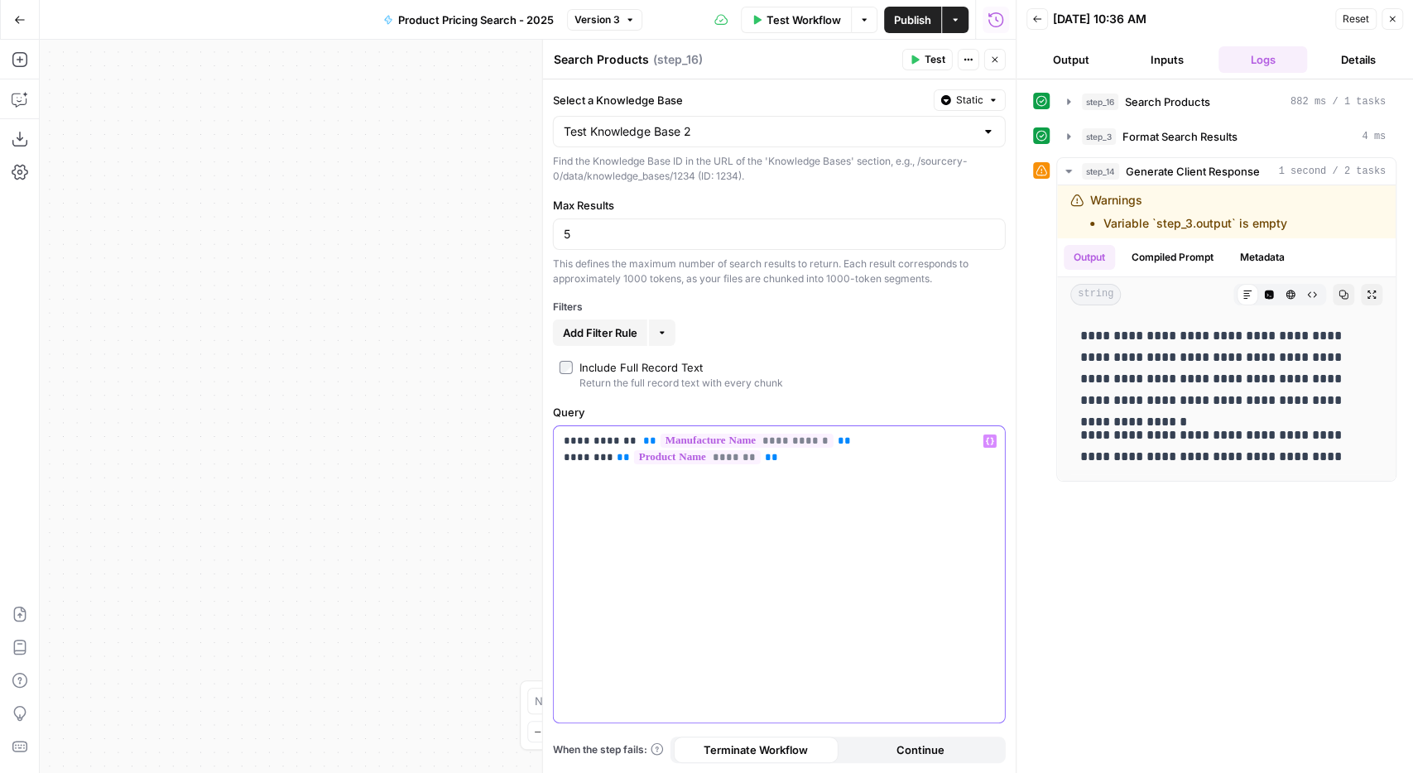
drag, startPoint x: 636, startPoint y: 431, endPoint x: 527, endPoint y: 437, distance: 109.4
click at [554, 437] on div "**********" at bounding box center [779, 574] width 451 height 296
drag, startPoint x: 608, startPoint y: 459, endPoint x: 544, endPoint y: 453, distance: 64.8
click at [554, 453] on div "**********" at bounding box center [779, 574] width 451 height 296
click at [1035, 18] on icon "button" at bounding box center [1037, 19] width 10 height 10
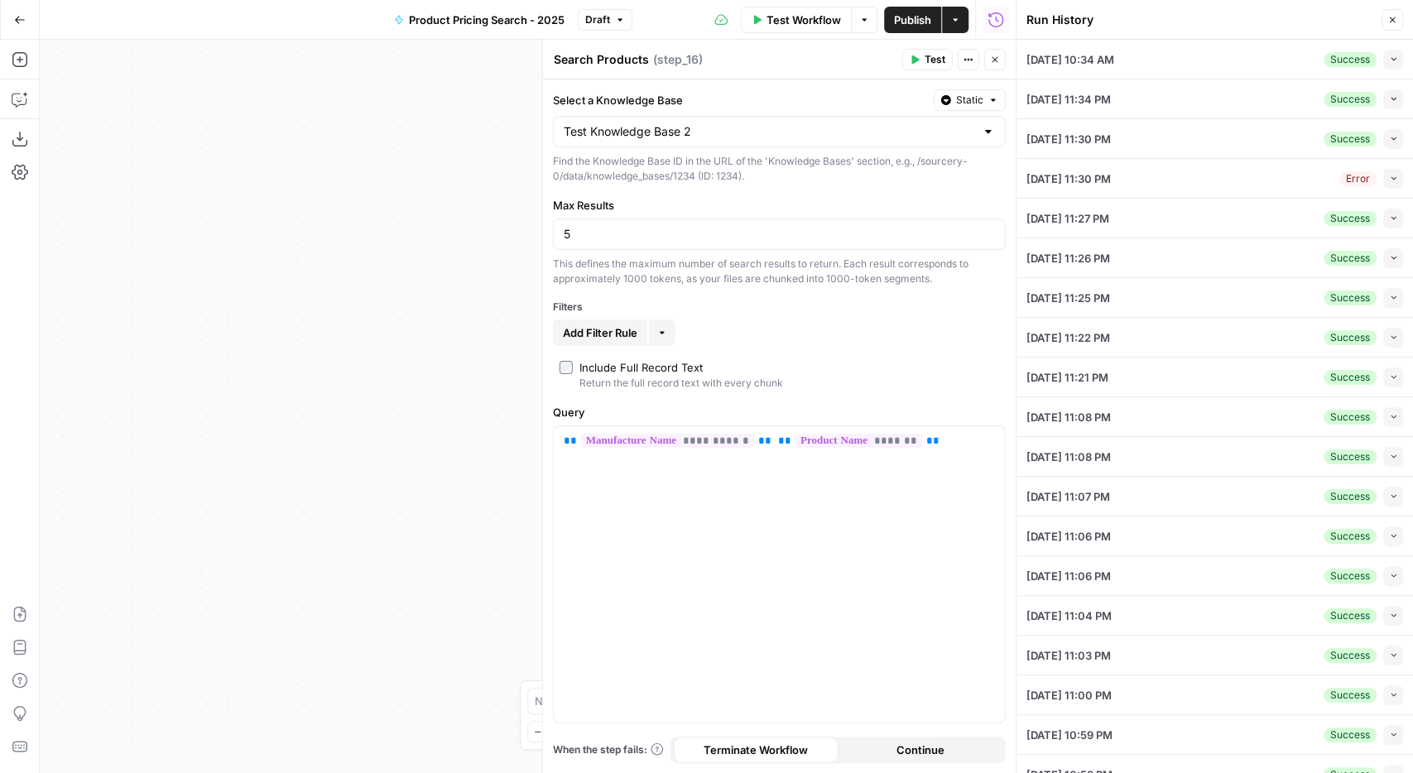
click at [1394, 29] on button "Close" at bounding box center [1392, 20] width 22 height 22
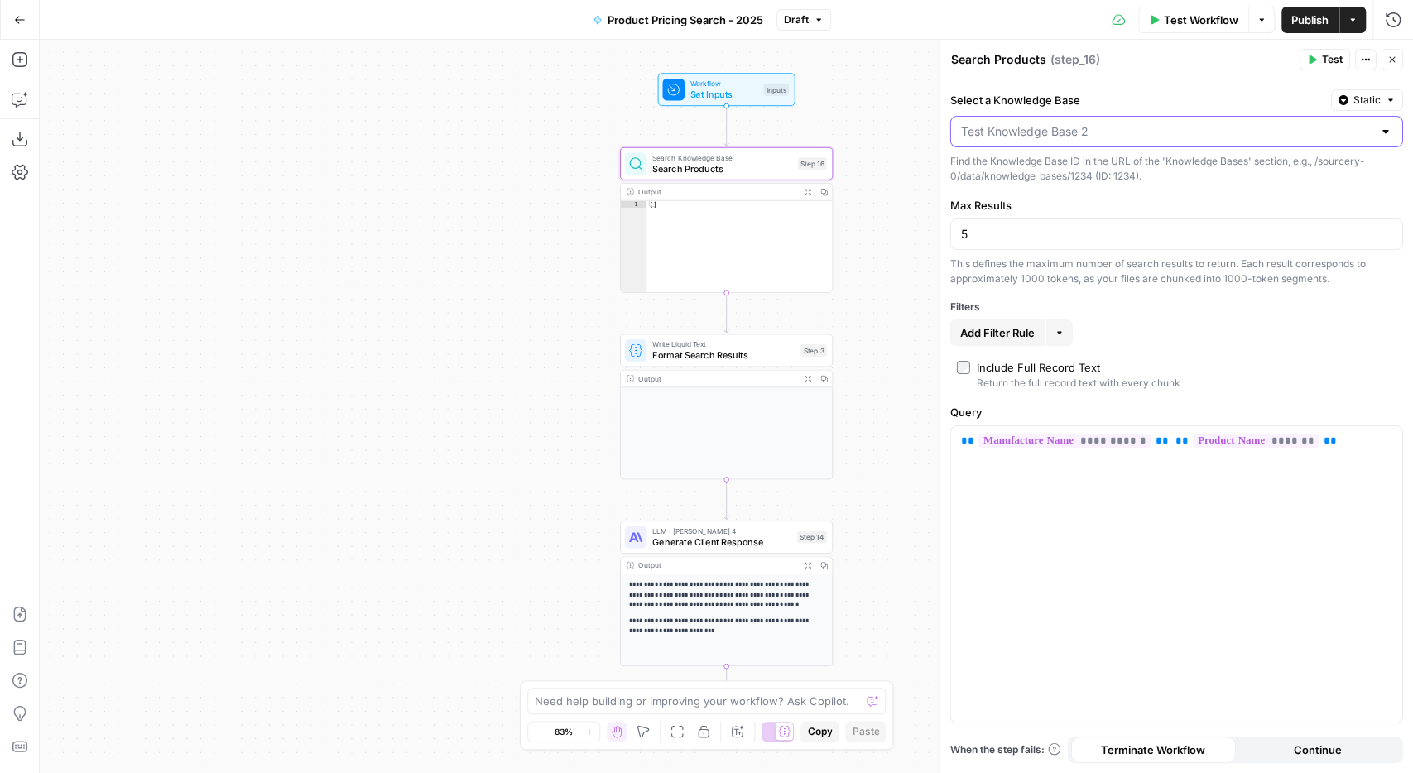
click at [1251, 136] on input "Select a Knowledge Base" at bounding box center [1166, 131] width 411 height 17
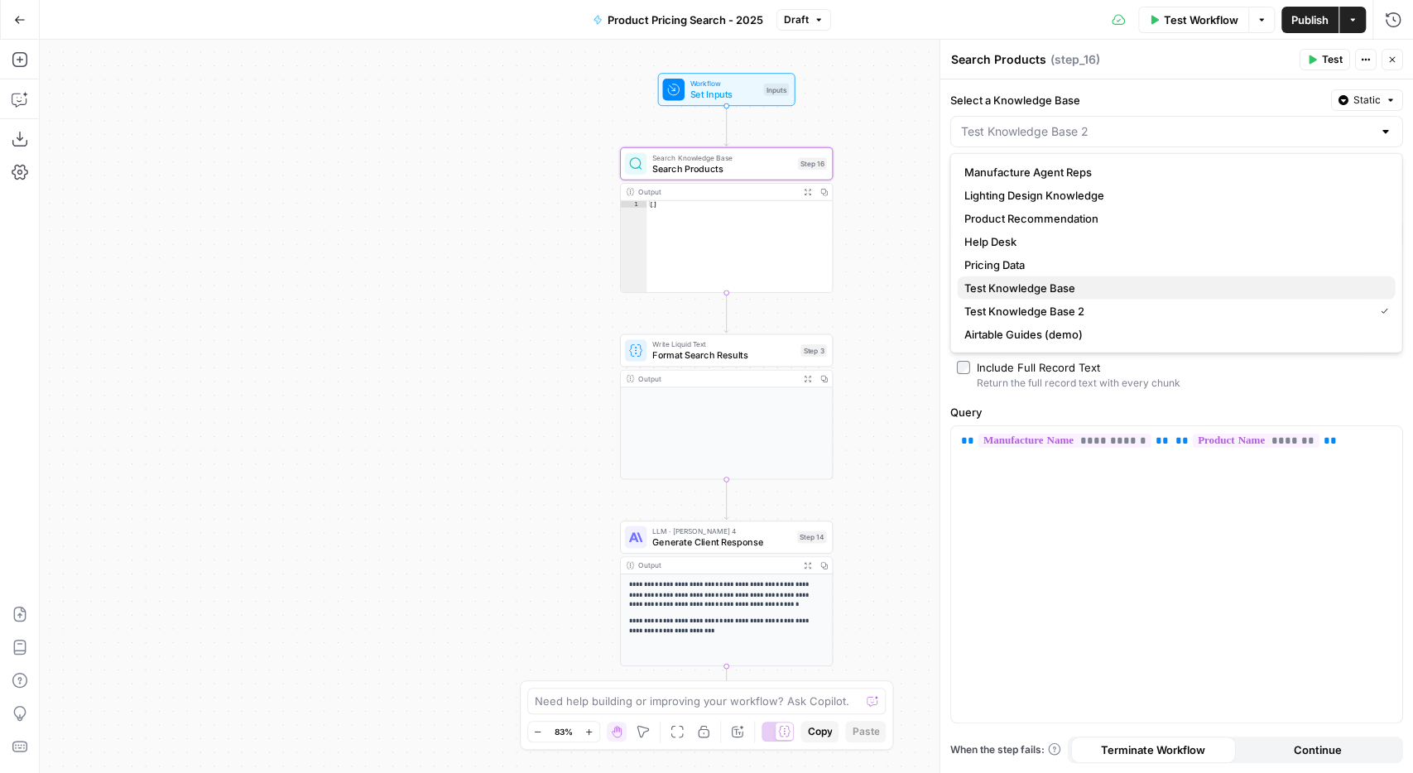
click at [1084, 289] on span "Test Knowledge Base" at bounding box center [1172, 288] width 418 height 17
type input "Test Knowledge Base"
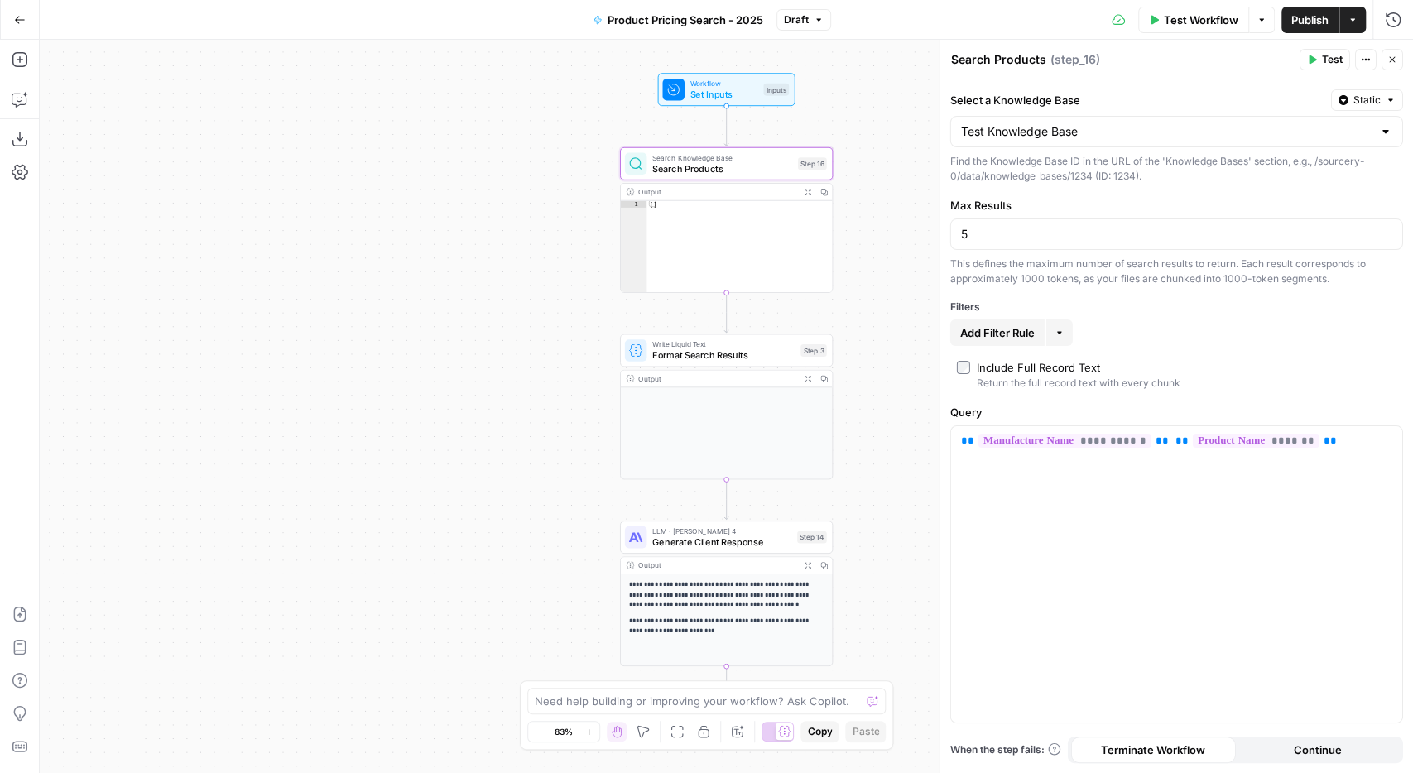
click at [1197, 12] on span "Test Workflow" at bounding box center [1200, 20] width 74 height 17
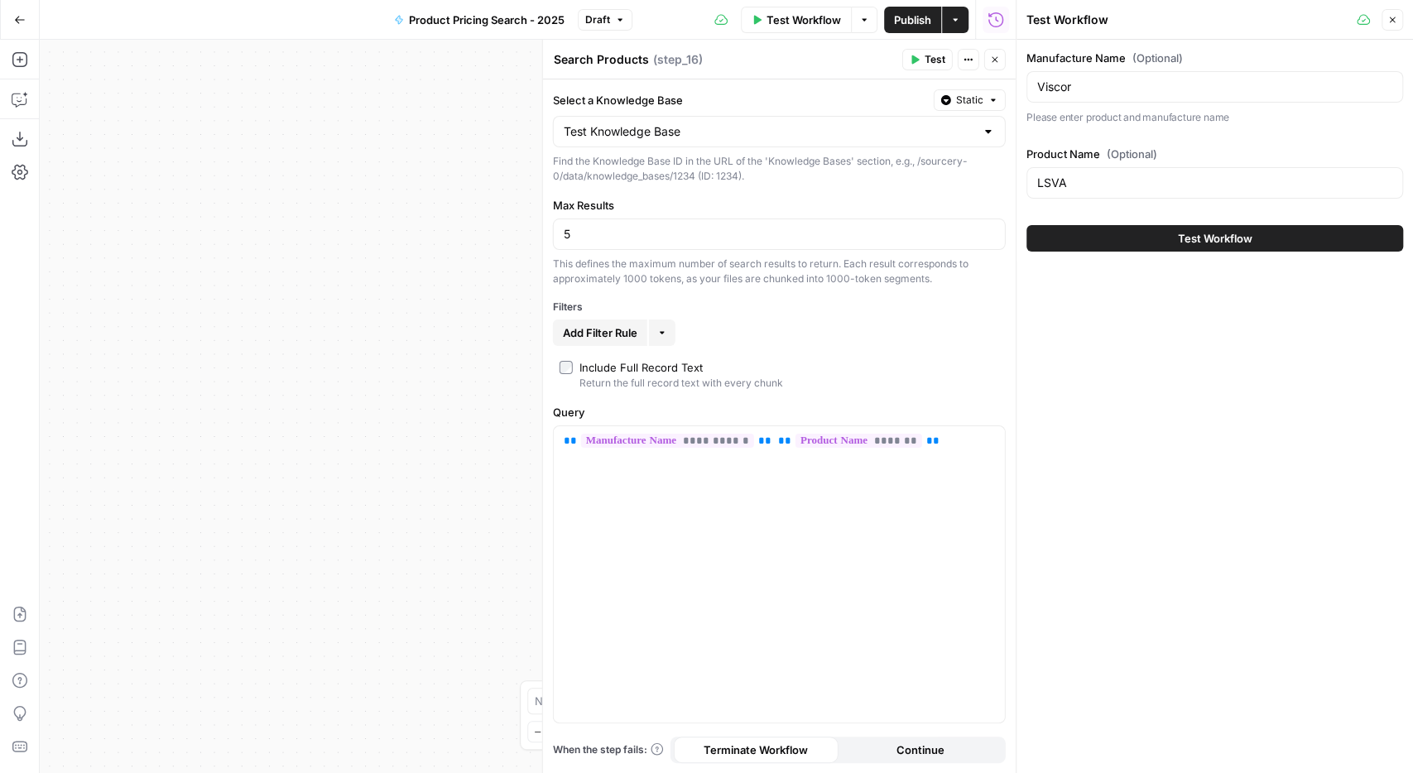
click at [1142, 234] on button "Test Workflow" at bounding box center [1214, 238] width 377 height 26
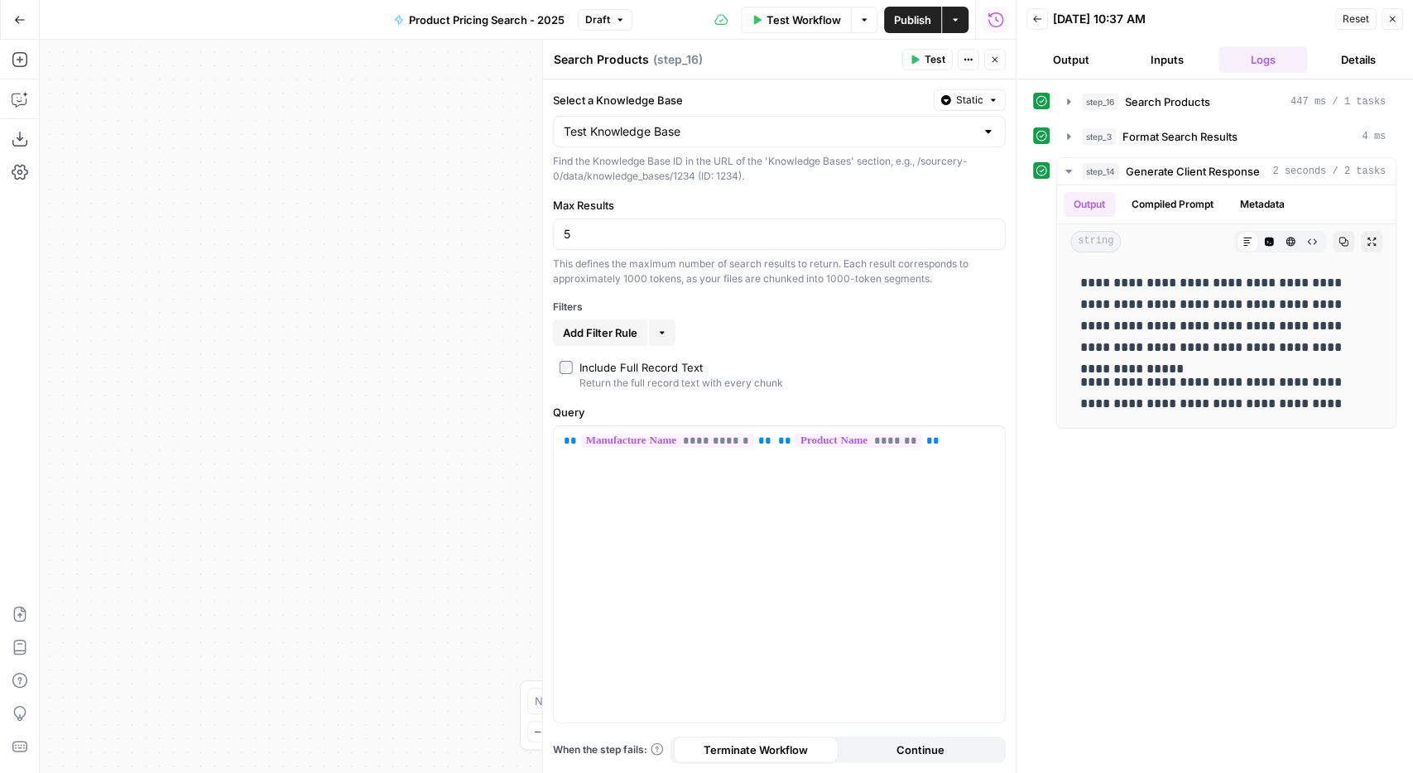
click at [1072, 110] on button "step_16 Search Products 447 ms / 1 tasks" at bounding box center [1226, 102] width 338 height 26
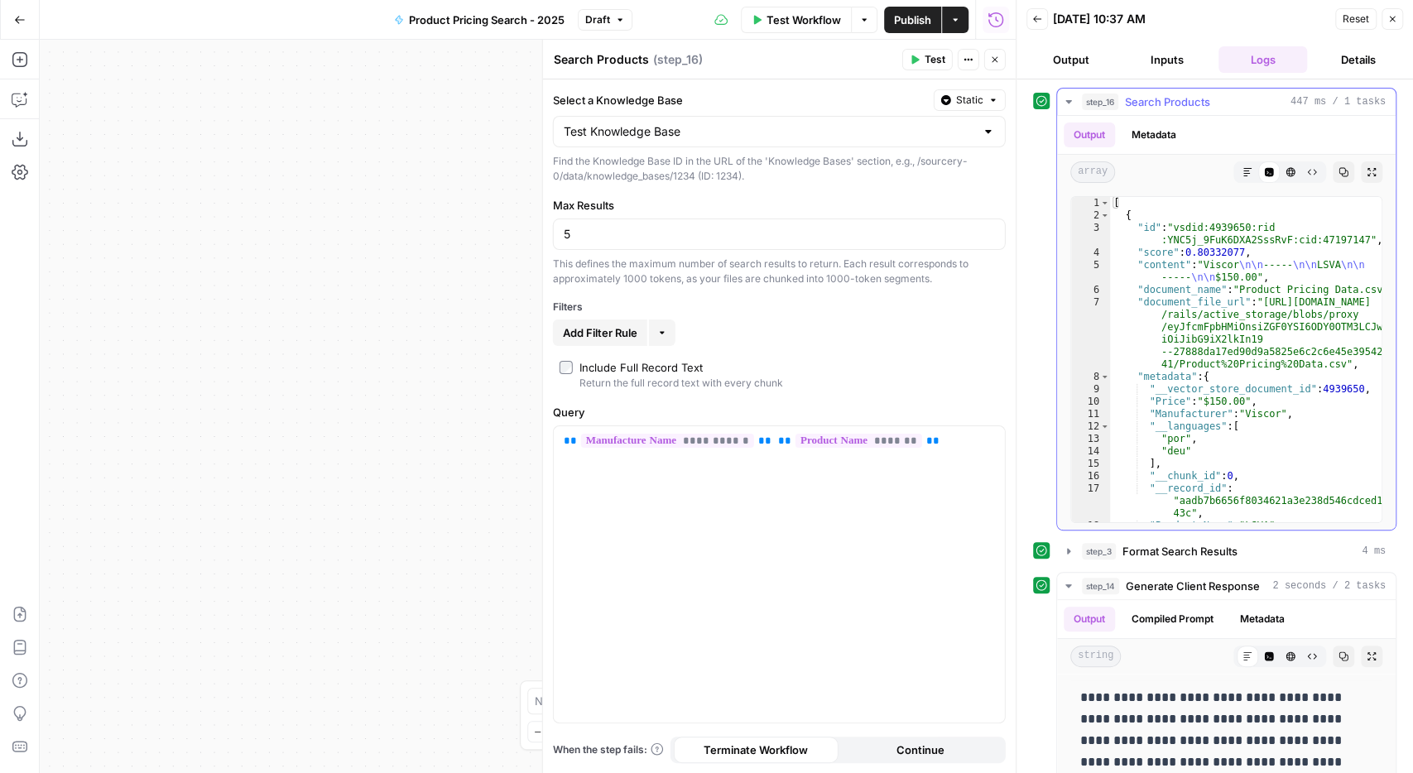
type textarea "**********"
drag, startPoint x: 1263, startPoint y: 276, endPoint x: 1186, endPoint y: 259, distance: 78.7
click at [1186, 259] on div "[ { "id" : "vsdid:4939650:rid :YNC5j_9FuK6DXA2SssRvF:cid:47197147" , "score" : …" at bounding box center [1246, 372] width 273 height 351
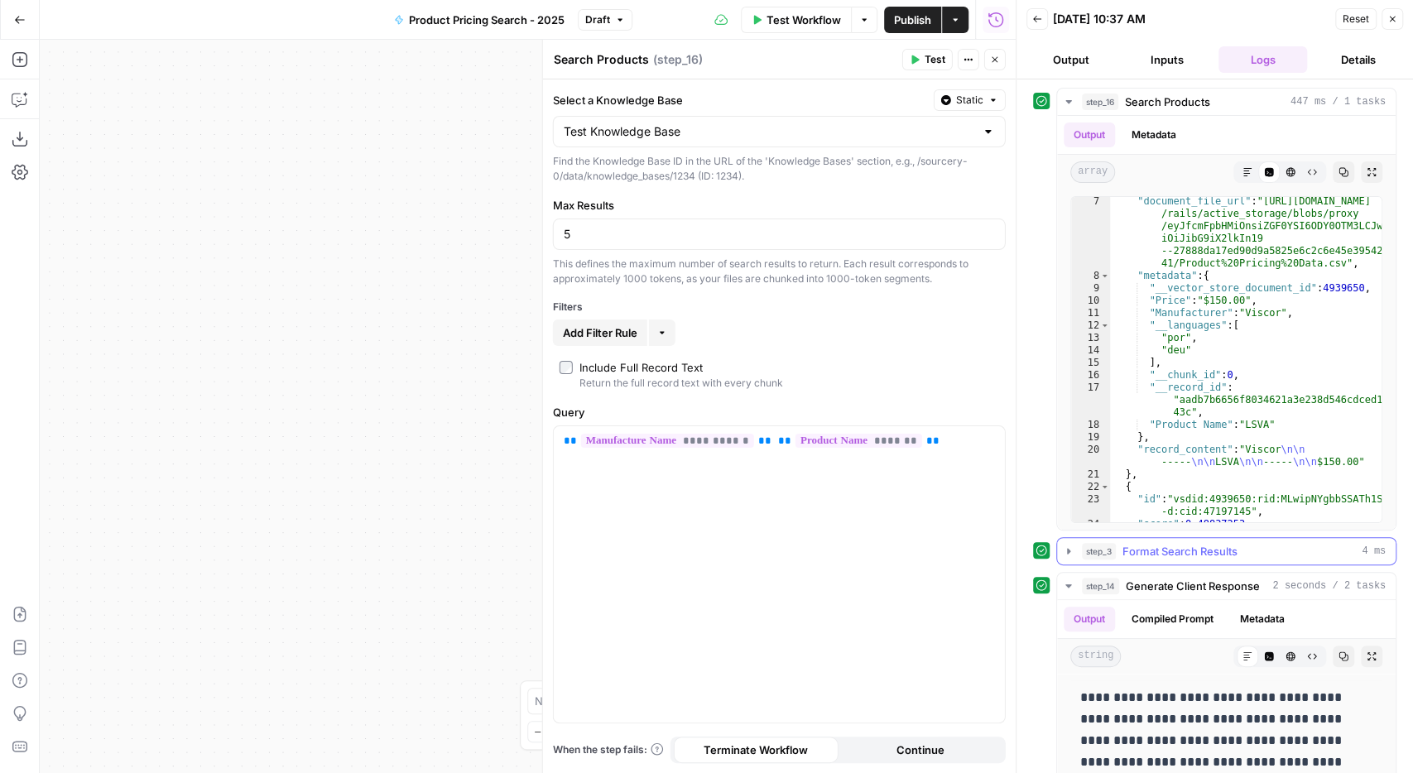
click at [1123, 553] on span "Format Search Results" at bounding box center [1179, 551] width 115 height 17
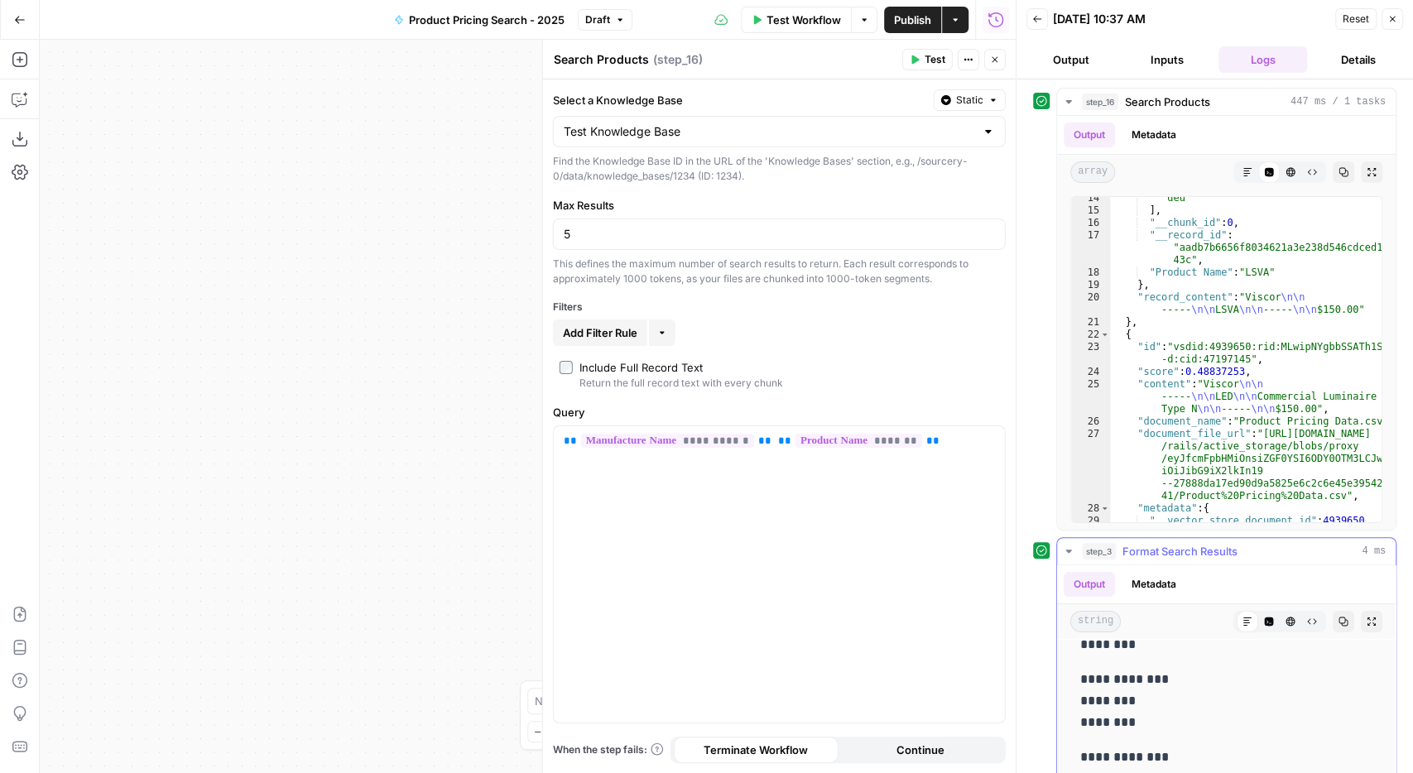
scroll to position [202, 0]
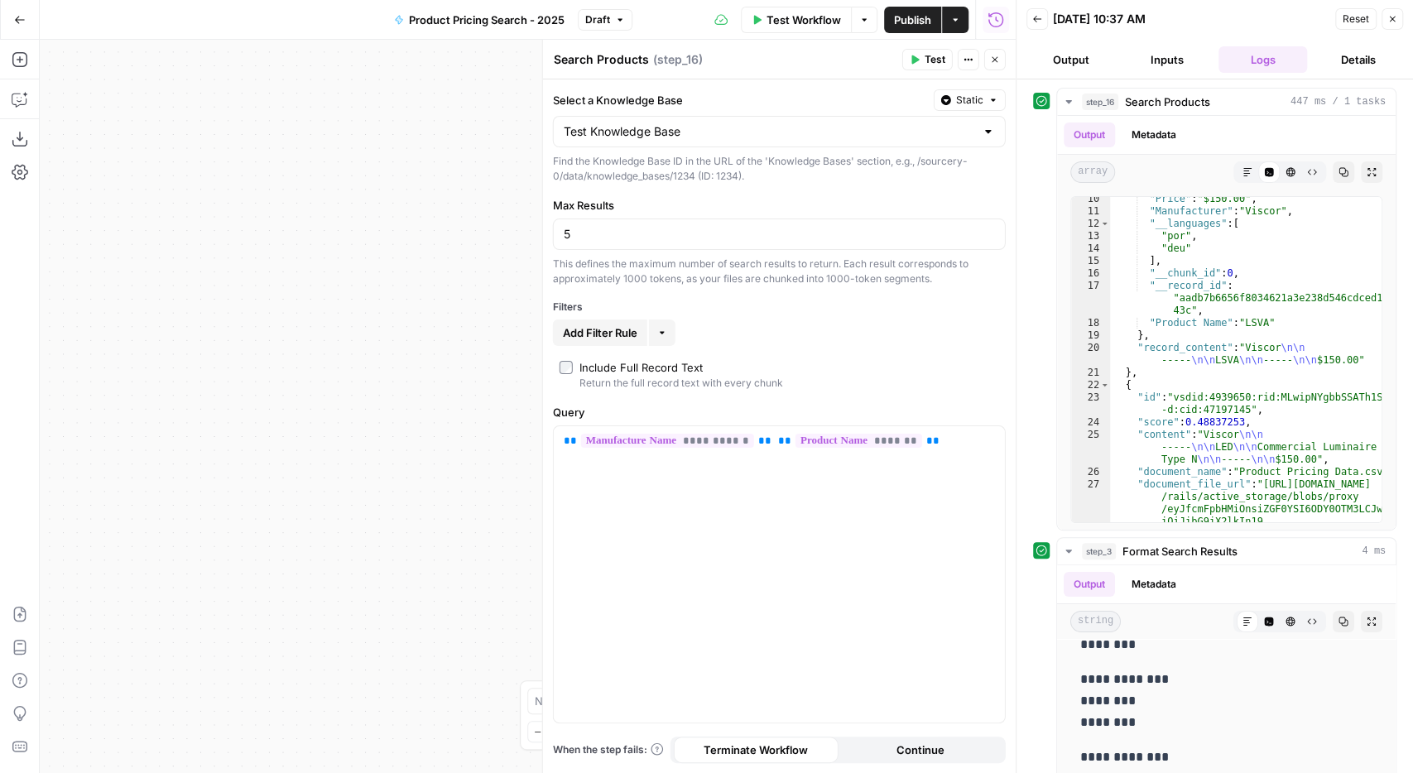
click at [1386, 18] on button "Close" at bounding box center [1392, 19] width 22 height 22
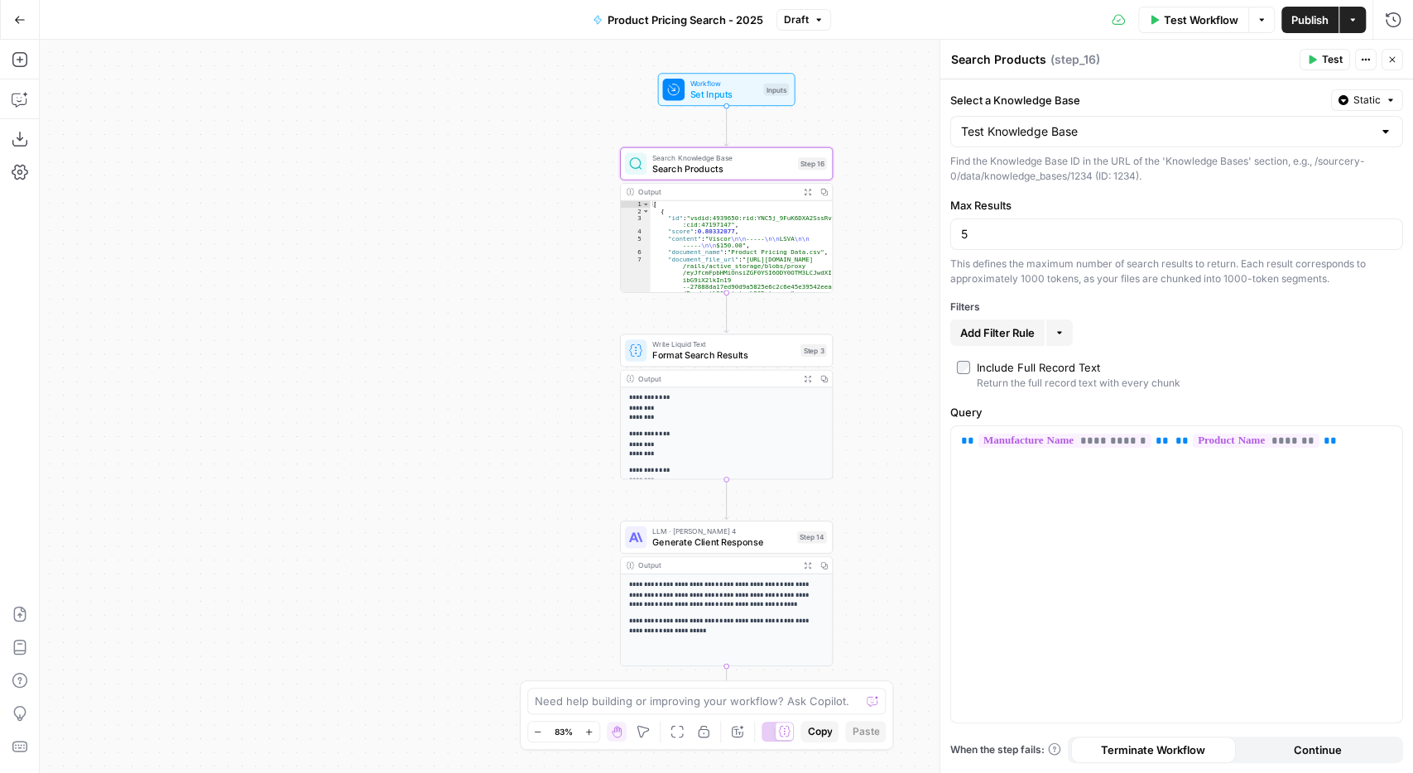
click at [449, 378] on div "**********" at bounding box center [726, 406] width 1373 height 733
click at [715, 363] on div "Write Liquid Text Format Search Results Step 3 Copy step Delete step Add Note T…" at bounding box center [726, 349] width 213 height 33
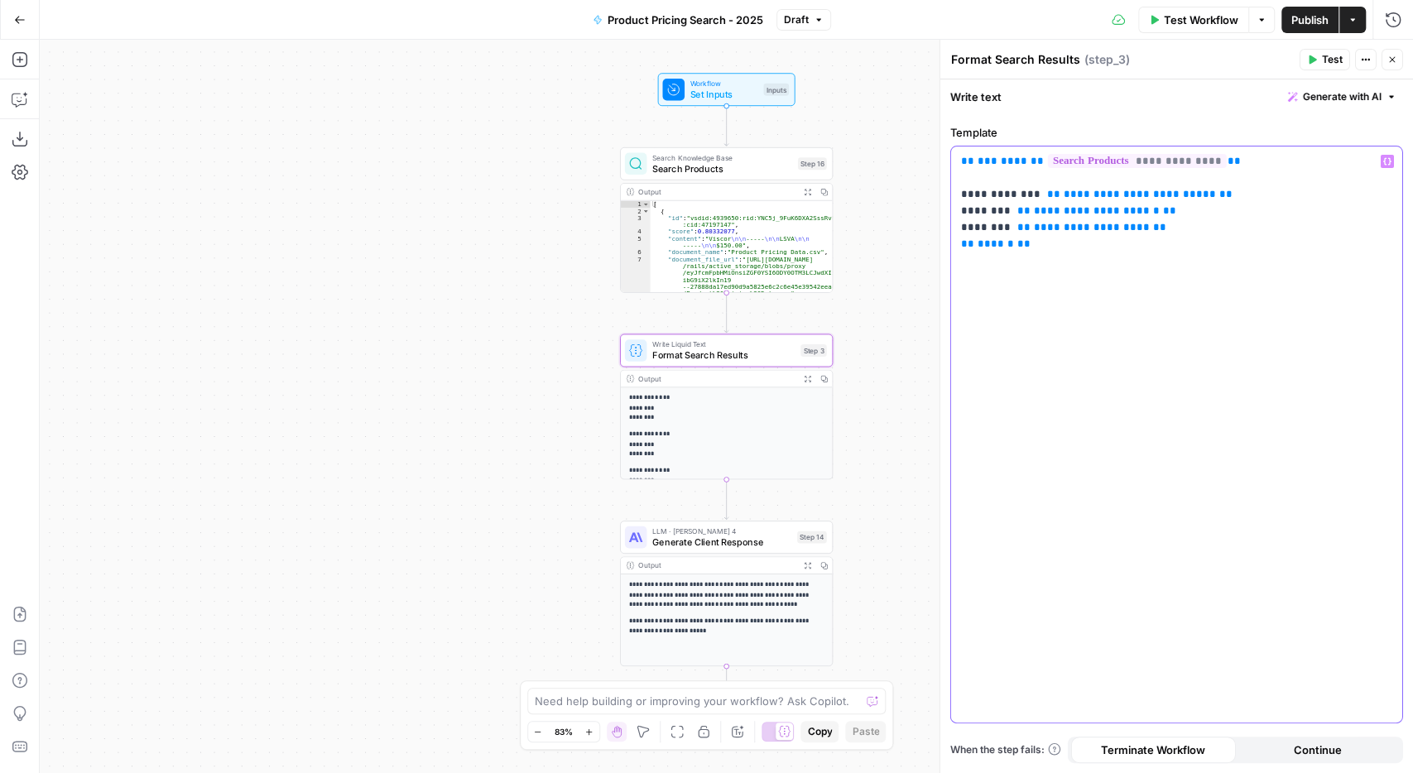
drag, startPoint x: 999, startPoint y: 228, endPoint x: 934, endPoint y: 226, distance: 64.6
click at [951, 226] on div "**********" at bounding box center [1176, 434] width 451 height 576
type textarea "**********"
click at [733, 269] on div "[ { "id" : "vsdid:4939650:rid:YNC5j_9FuK6DXA2SssRvF :cid:47197147" , "score" : …" at bounding box center [741, 254] width 183 height 106
click at [1389, 59] on icon "button" at bounding box center [1392, 60] width 10 height 10
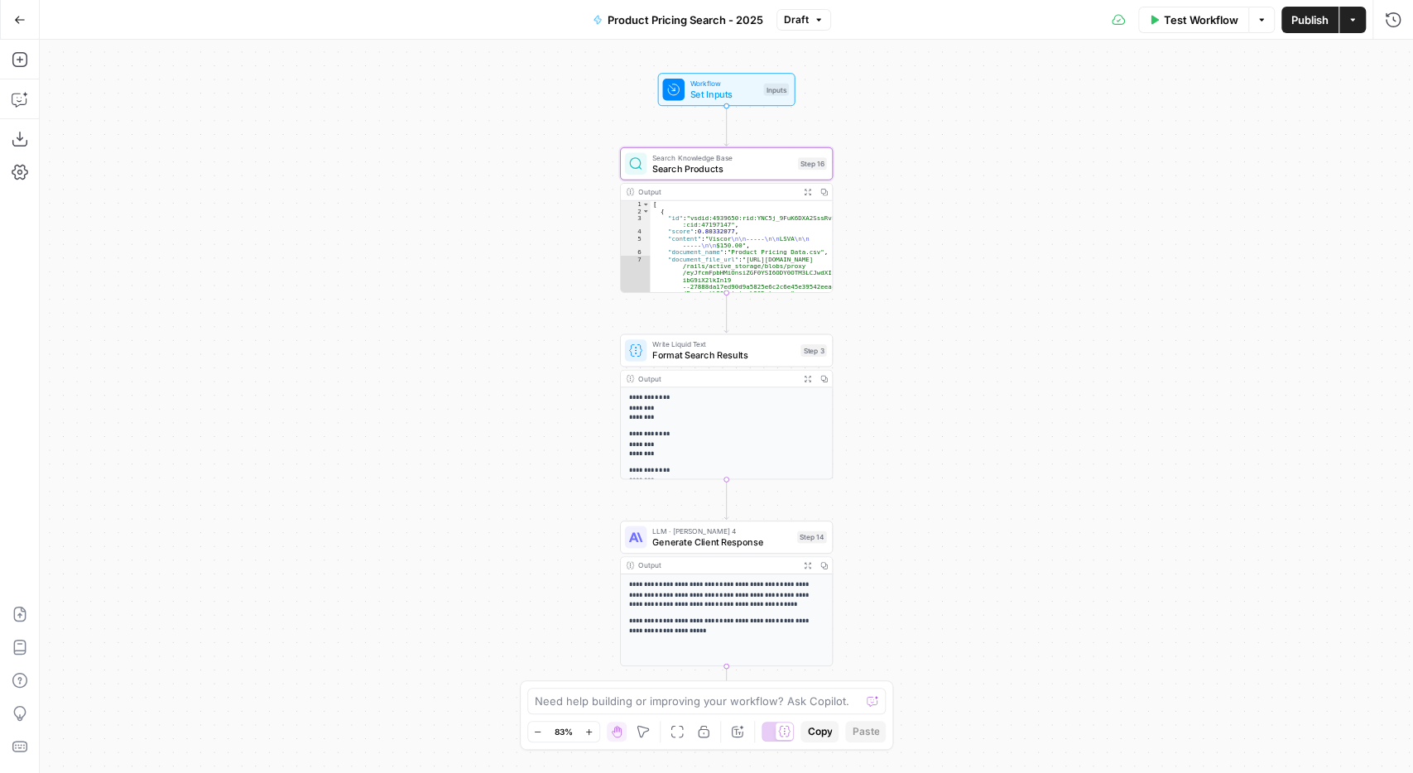
drag, startPoint x: 1297, startPoint y: 17, endPoint x: 1265, endPoint y: 6, distance: 33.2
click at [1297, 17] on span "Publish" at bounding box center [1309, 20] width 37 height 17
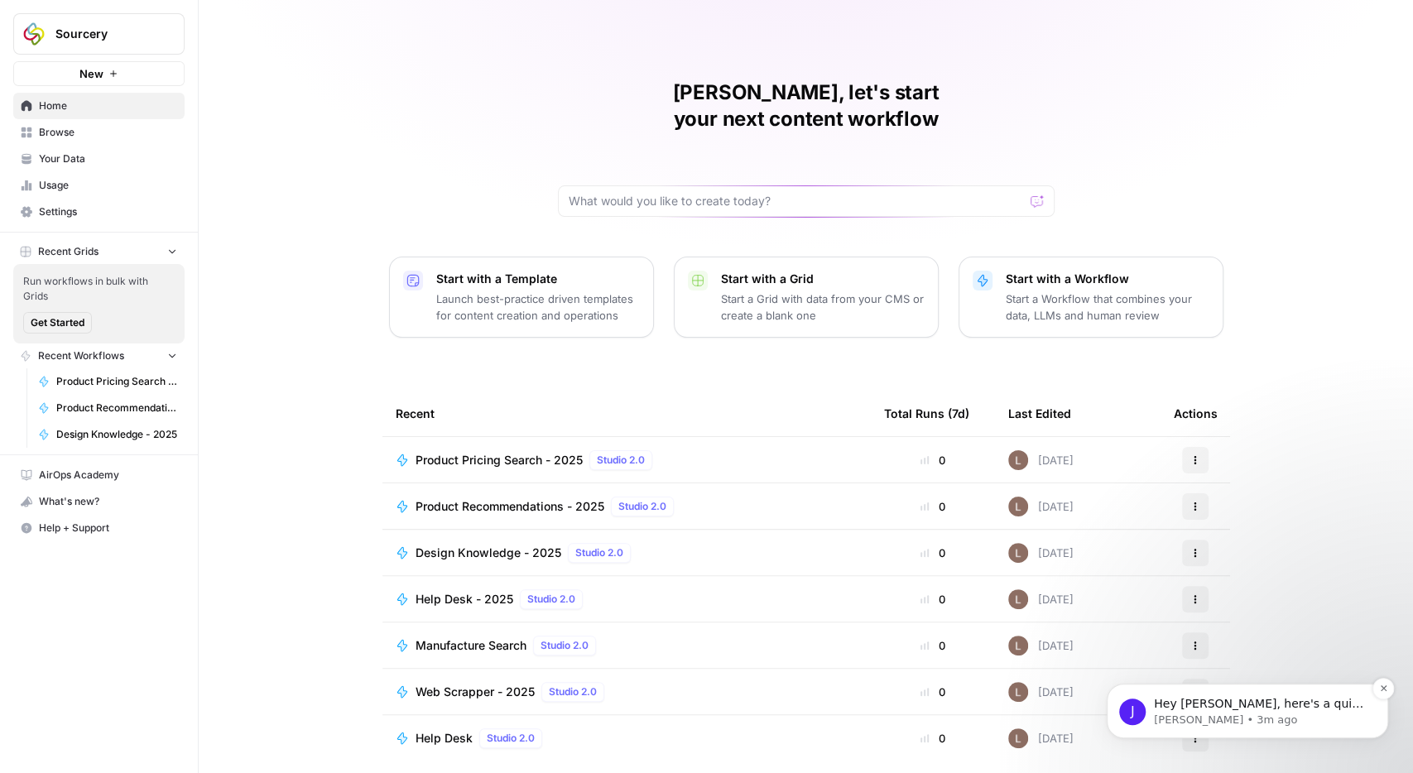
click at [1256, 709] on p "Hey [PERSON_NAME], here's a quick loom to document how I uploaded your CSV. The…" at bounding box center [1260, 704] width 213 height 17
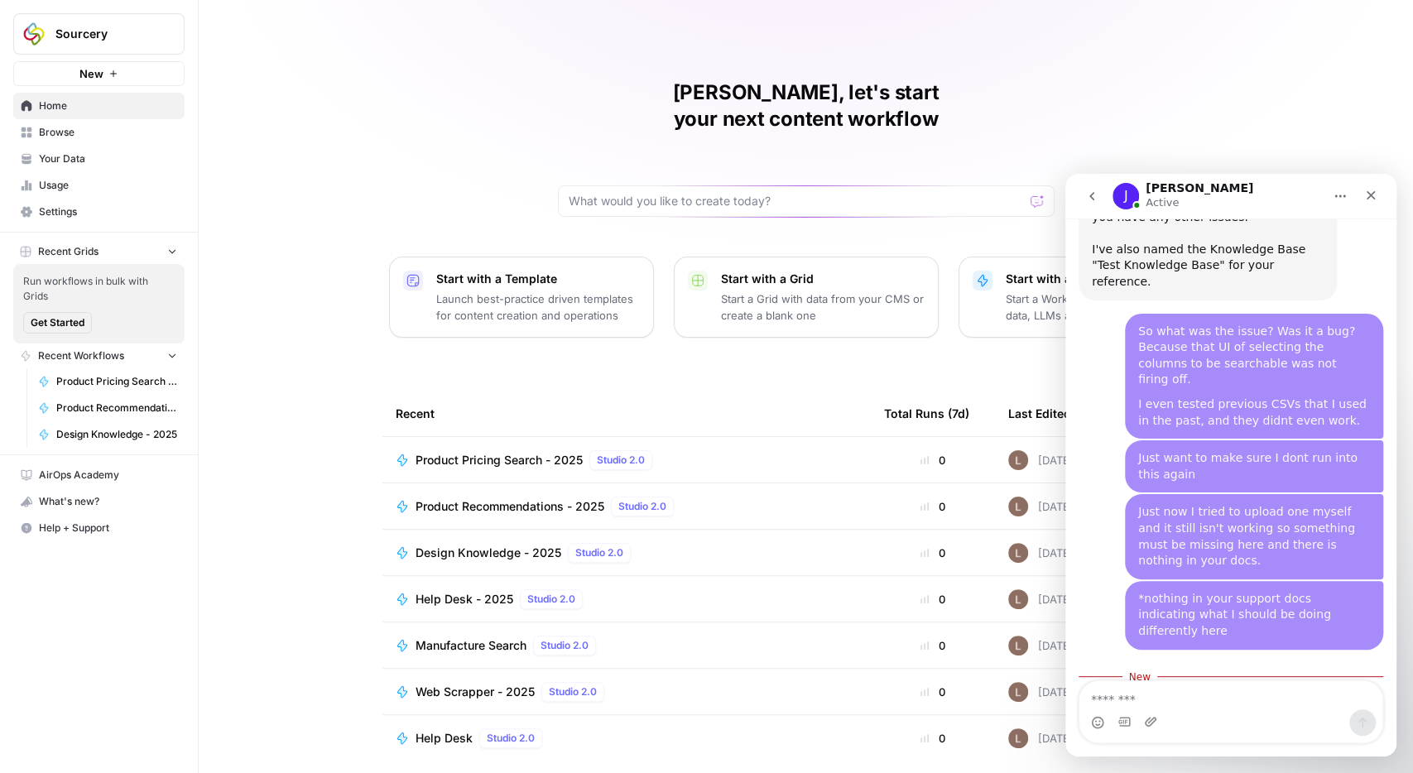
scroll to position [3303, 0]
click at [1092, 721] on circle "Emoji picker" at bounding box center [1096, 722] width 11 height 11
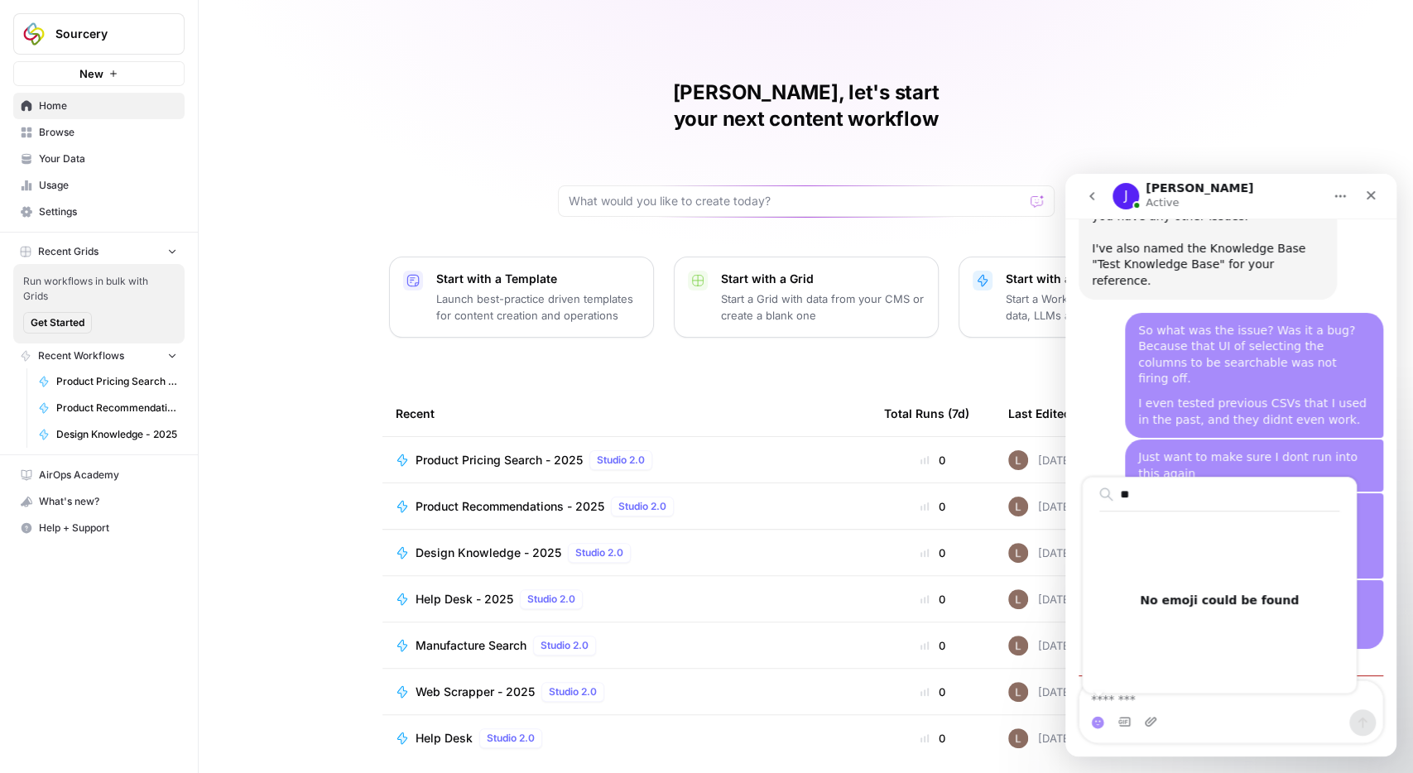
type input "*"
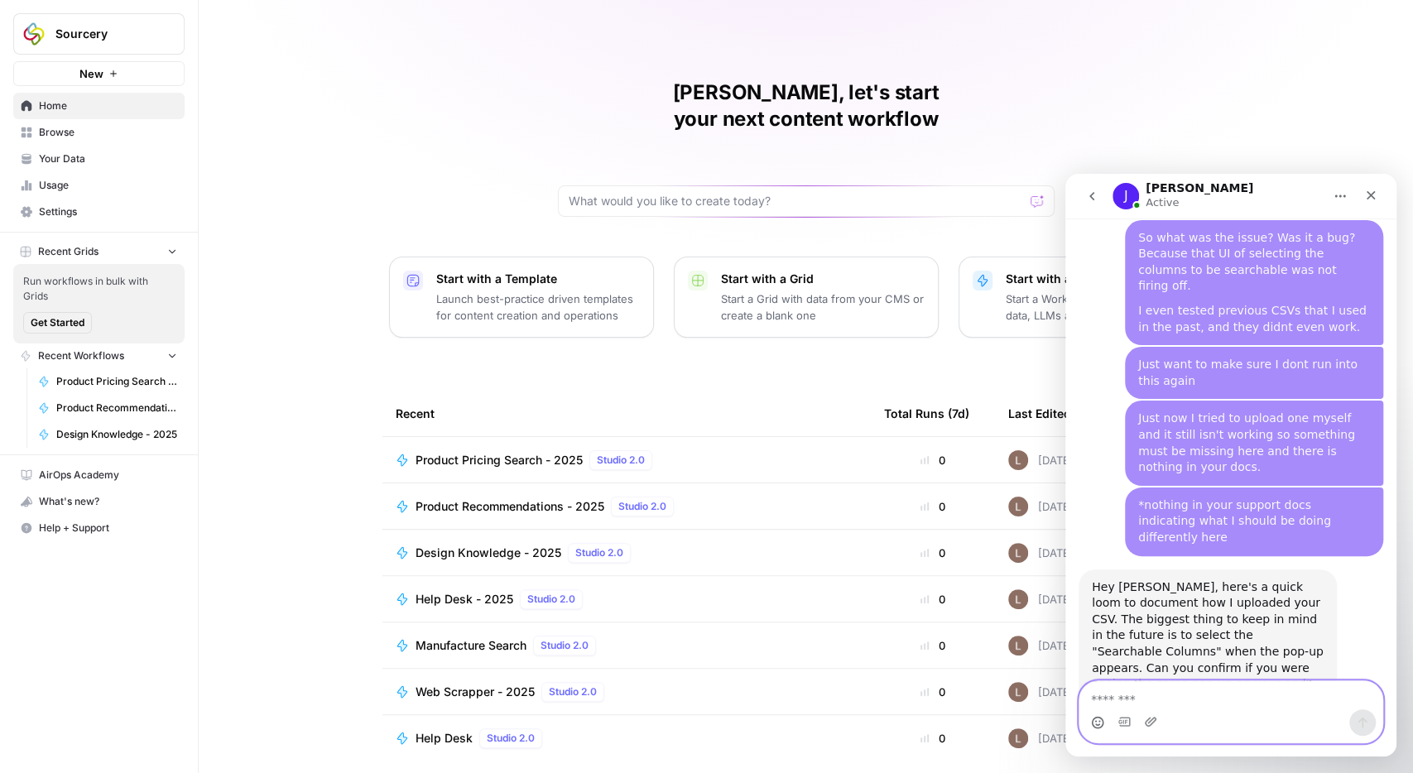
scroll to position [3398, 0]
type textarea "*"
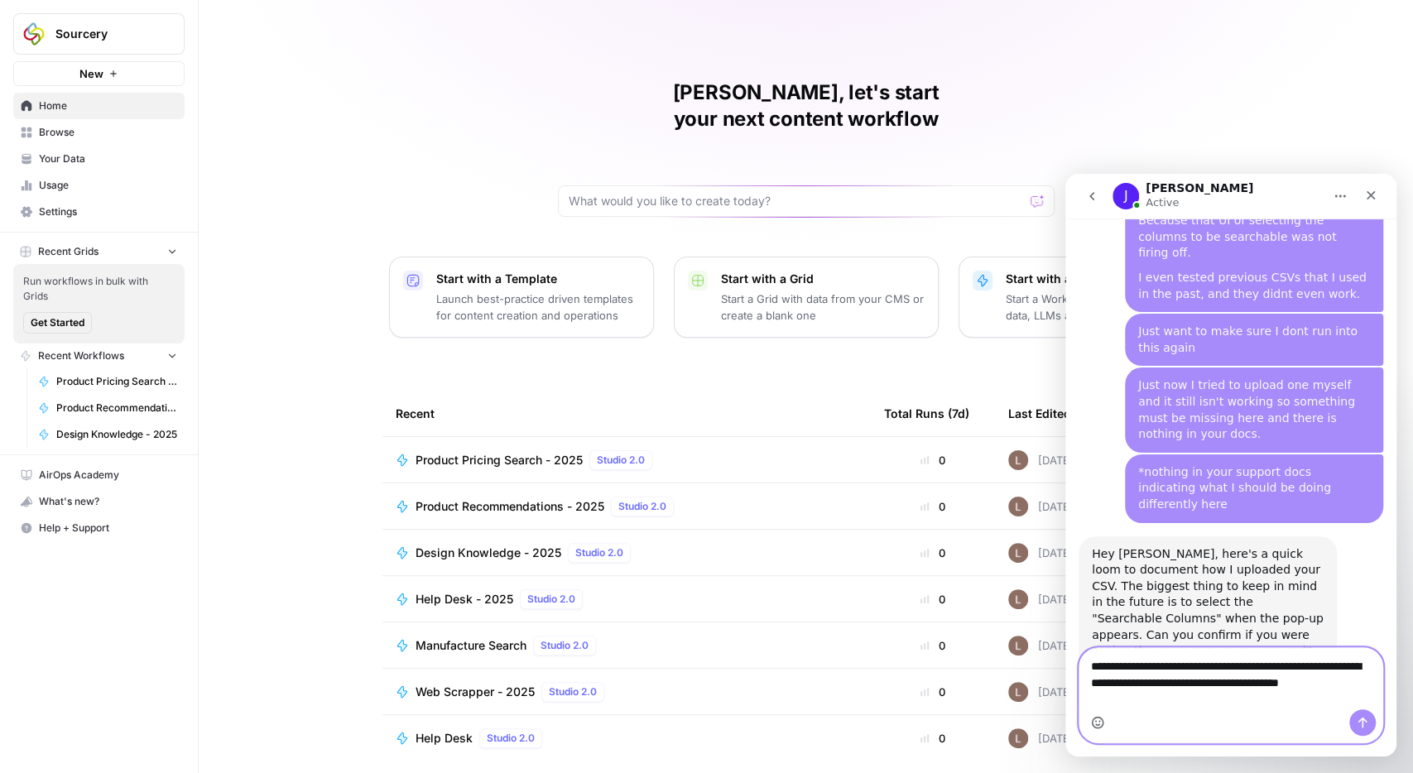
scroll to position [3431, 0]
type textarea "**********"
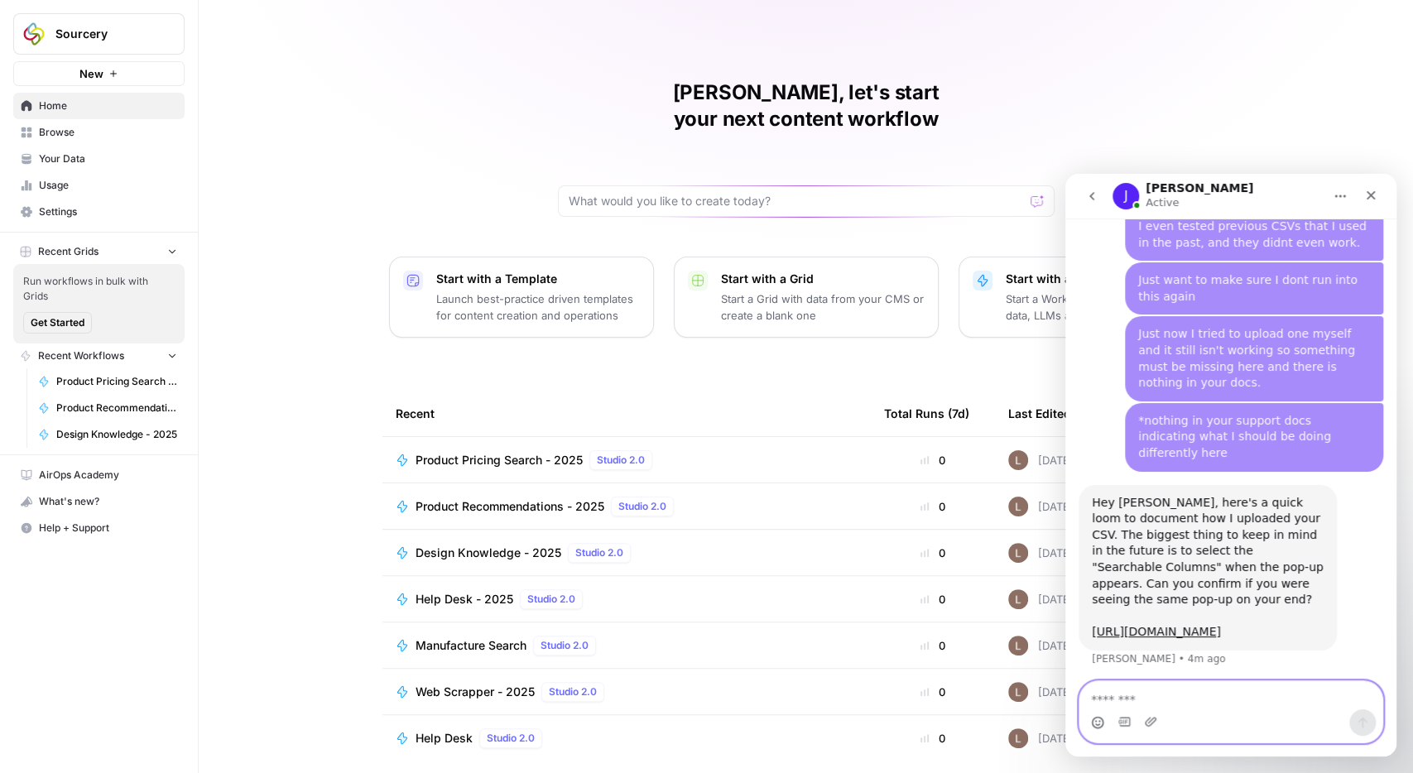
scroll to position [3484, 0]
click at [1196, 623] on link "[URL][DOMAIN_NAME]" at bounding box center [1155, 629] width 129 height 13
click at [67, 161] on span "Your Data" at bounding box center [108, 158] width 138 height 15
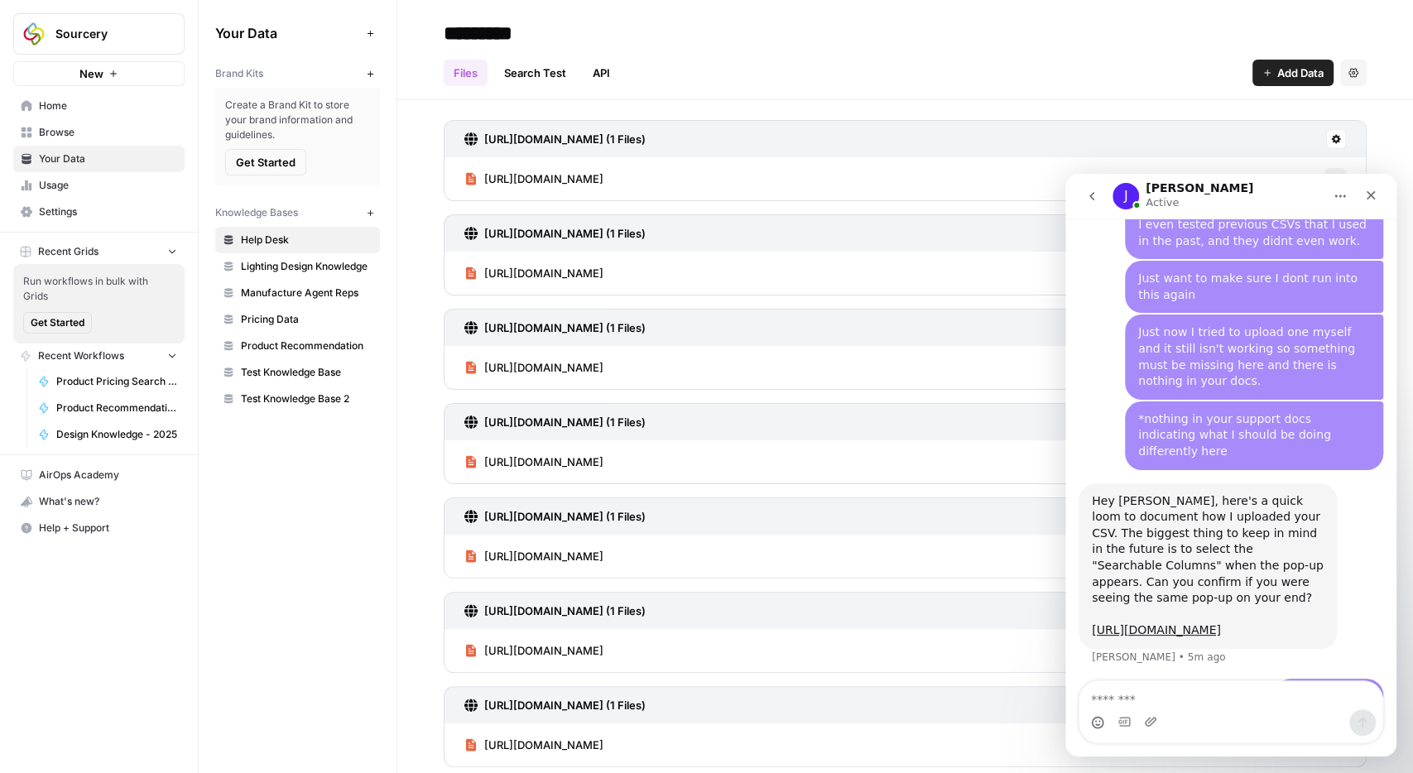
click at [333, 396] on span "Test Knowledge Base 2" at bounding box center [307, 398] width 132 height 15
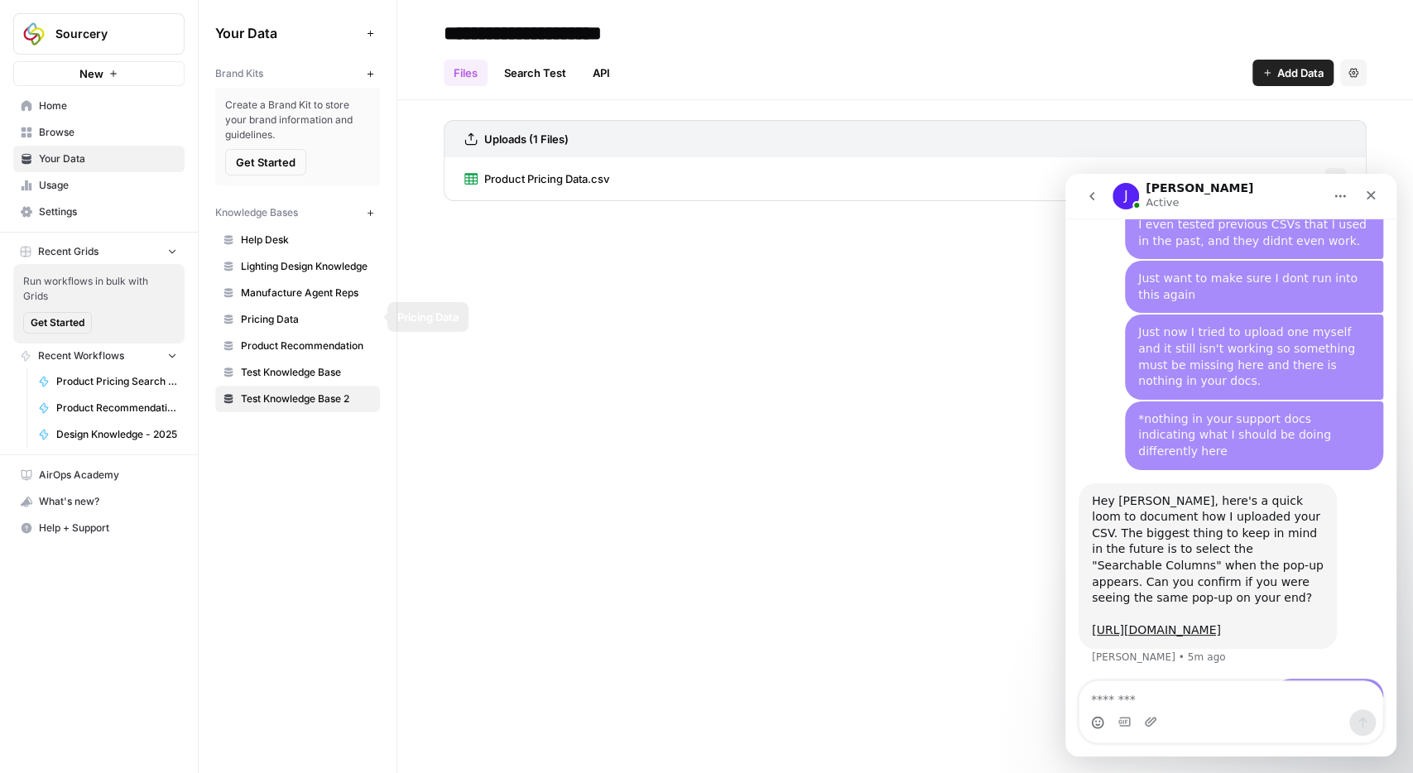
click at [291, 324] on link "Pricing Data" at bounding box center [297, 319] width 165 height 26
drag, startPoint x: 1379, startPoint y: 204, endPoint x: 1201, endPoint y: 600, distance: 434.1
click at [1221, 482] on div "[PERSON_NAME] Active Ask us anything, or share your feedback. [DATE] Hi there! …" at bounding box center [1230, 465] width 331 height 583
click at [1160, 684] on textarea "Message…" at bounding box center [1231, 695] width 304 height 28
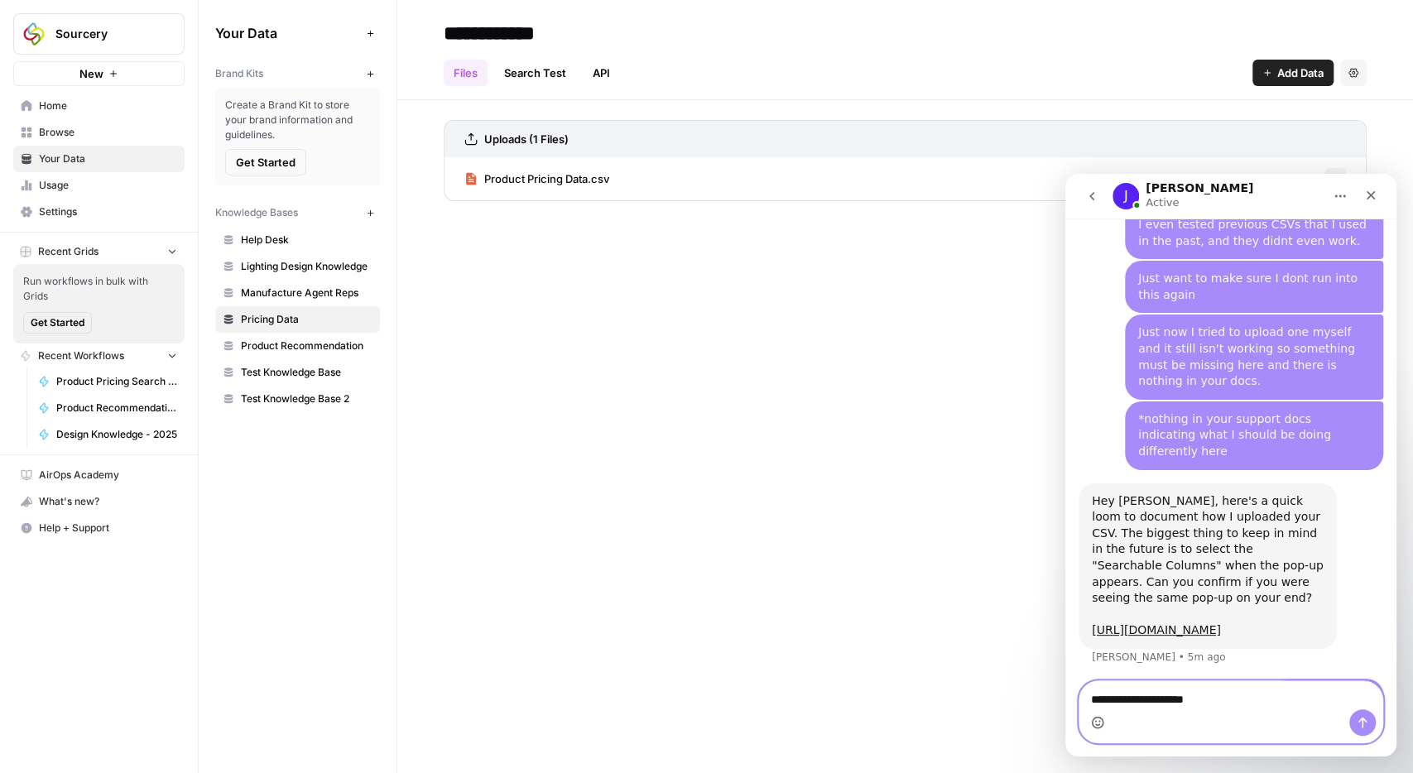
type textarea "**********"
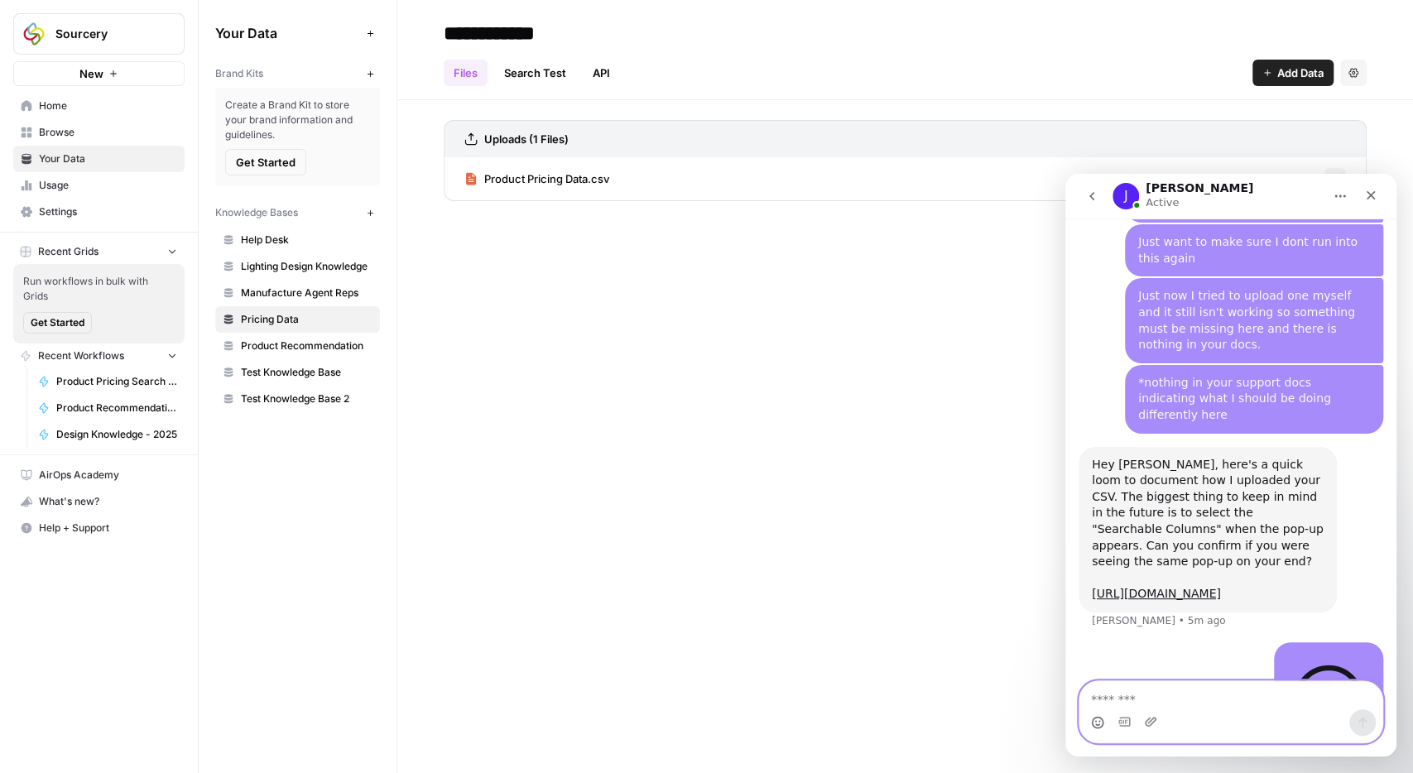
scroll to position [3522, 0]
click at [1364, 193] on icon "Close" at bounding box center [1370, 195] width 13 height 13
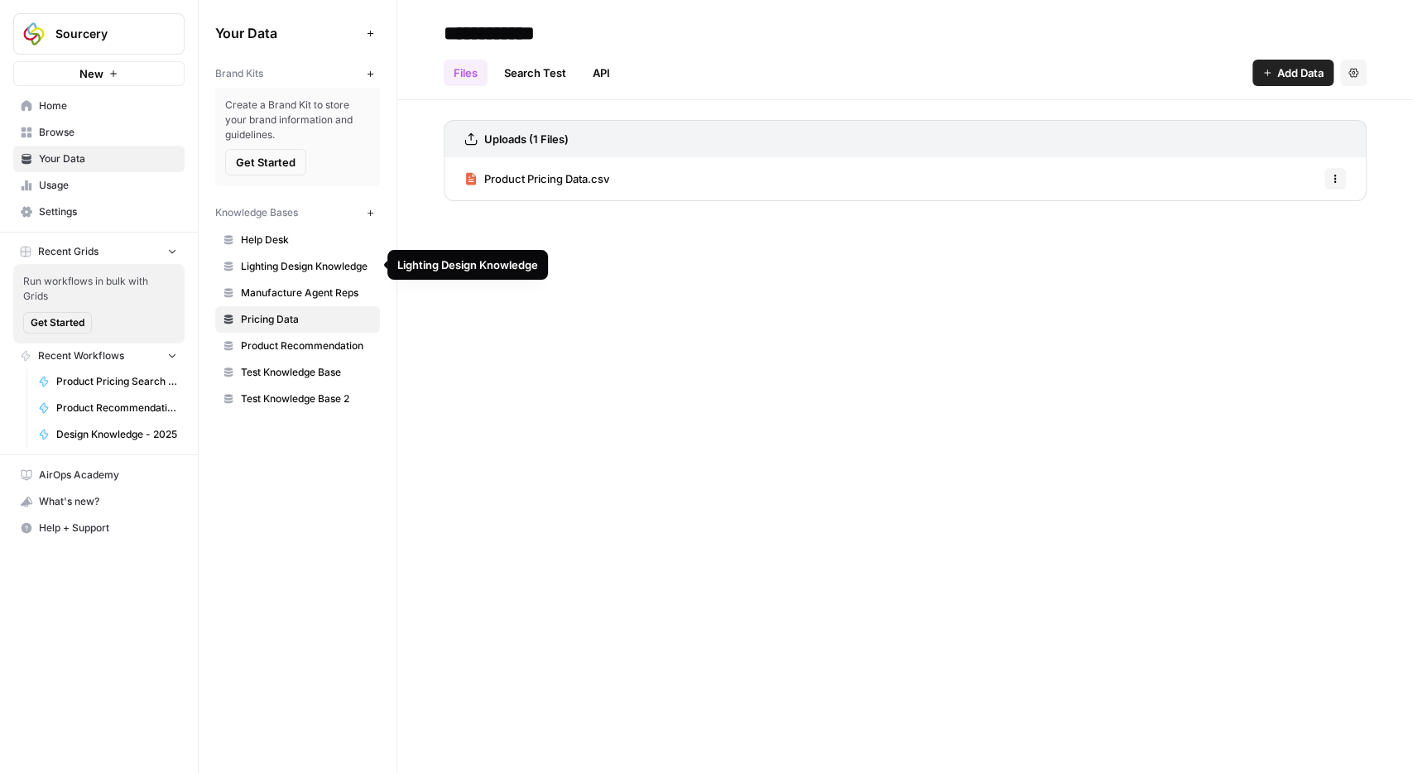
click at [330, 273] on link "Lighting Design Knowledge" at bounding box center [297, 266] width 165 height 26
click at [315, 295] on span "Manufacture Agent Reps" at bounding box center [307, 292] width 132 height 15
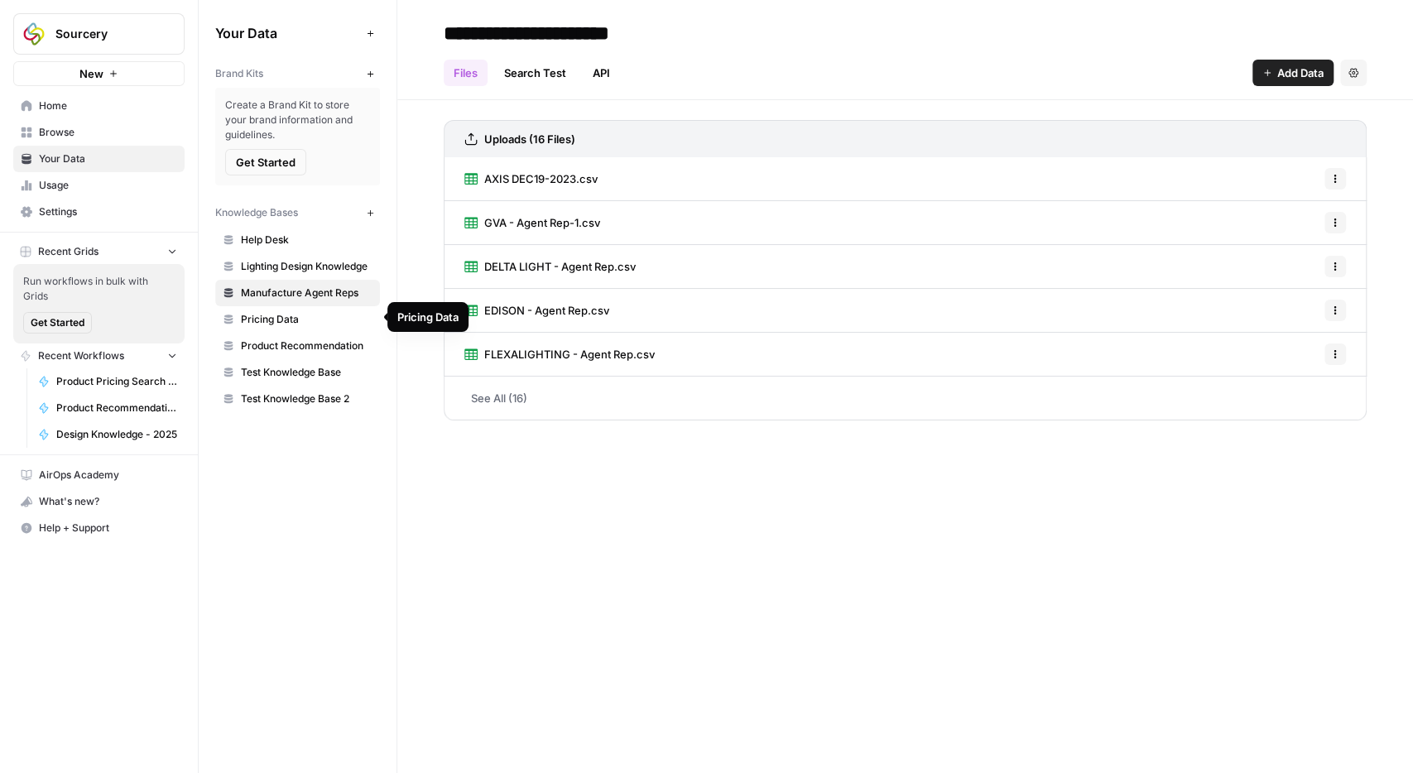
click at [299, 346] on span "Product Recommendation" at bounding box center [307, 345] width 132 height 15
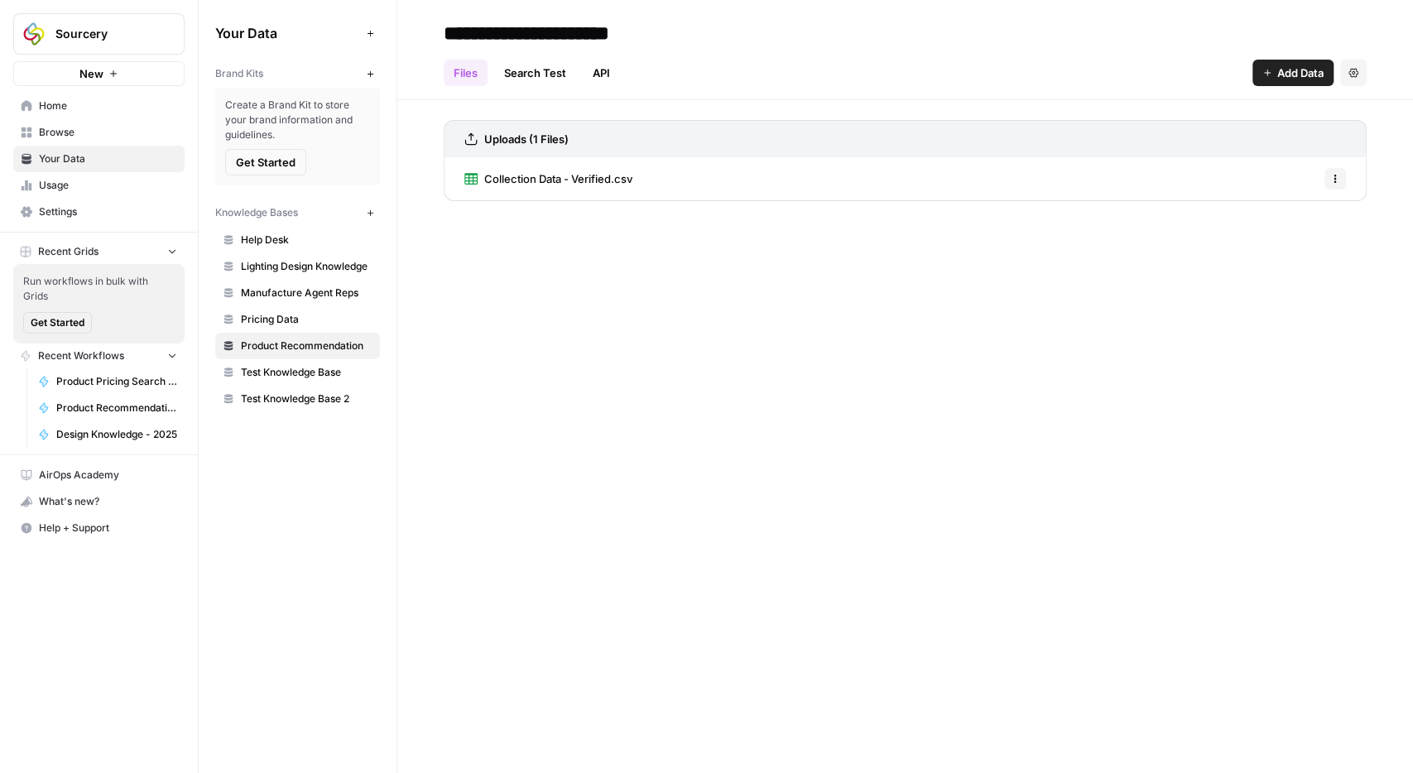
click at [572, 186] on span "Collection Data - Verified.csv" at bounding box center [558, 178] width 148 height 17
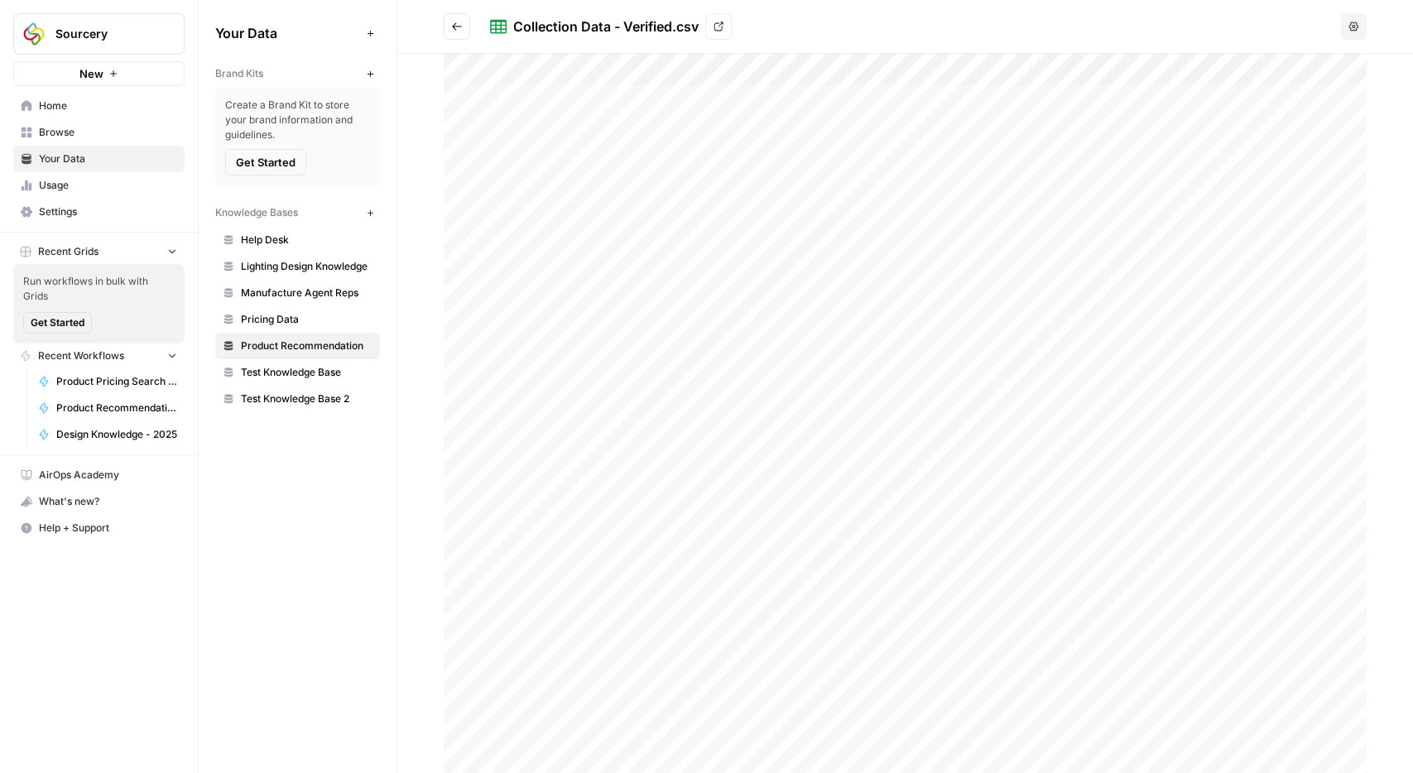
click at [457, 30] on icon "Go back" at bounding box center [457, 27] width 12 height 12
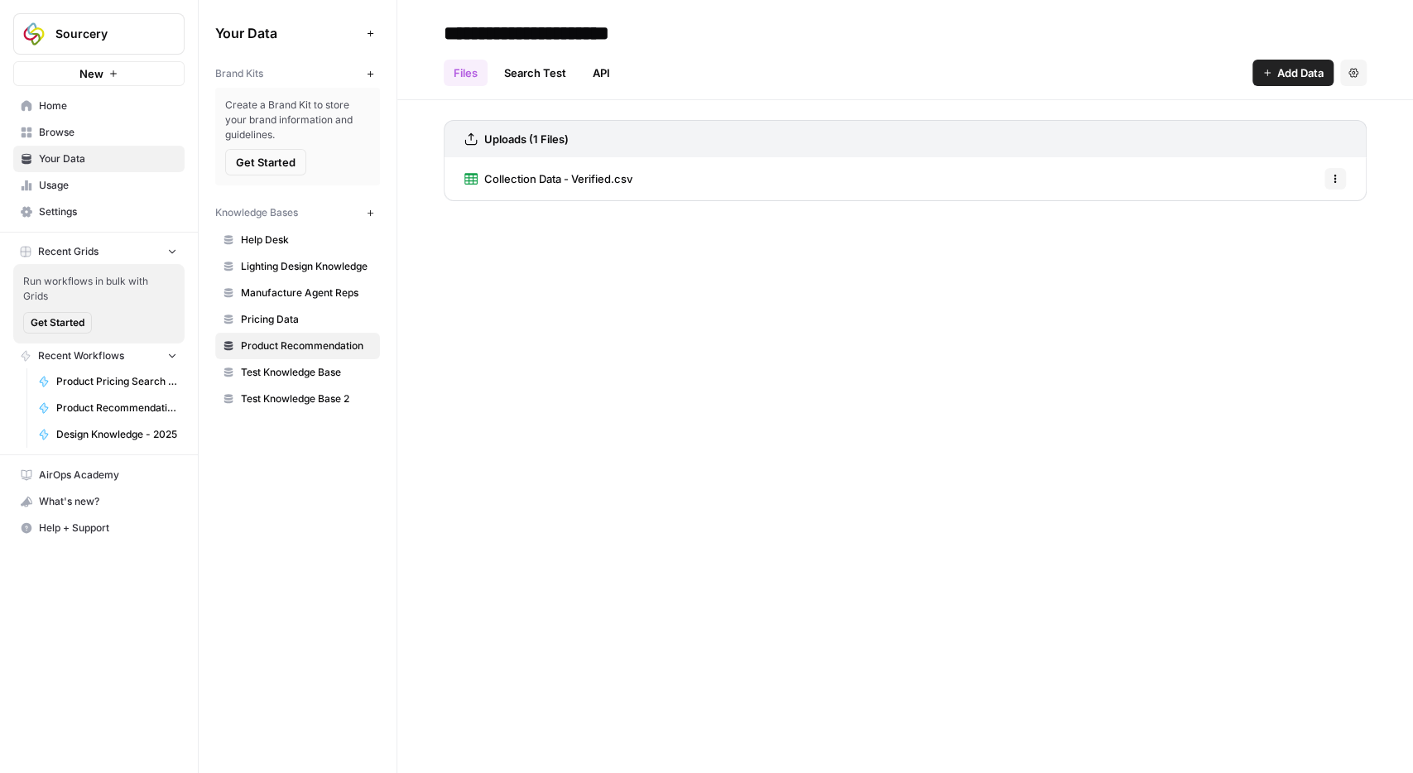
click at [284, 317] on span "Pricing Data" at bounding box center [307, 319] width 132 height 15
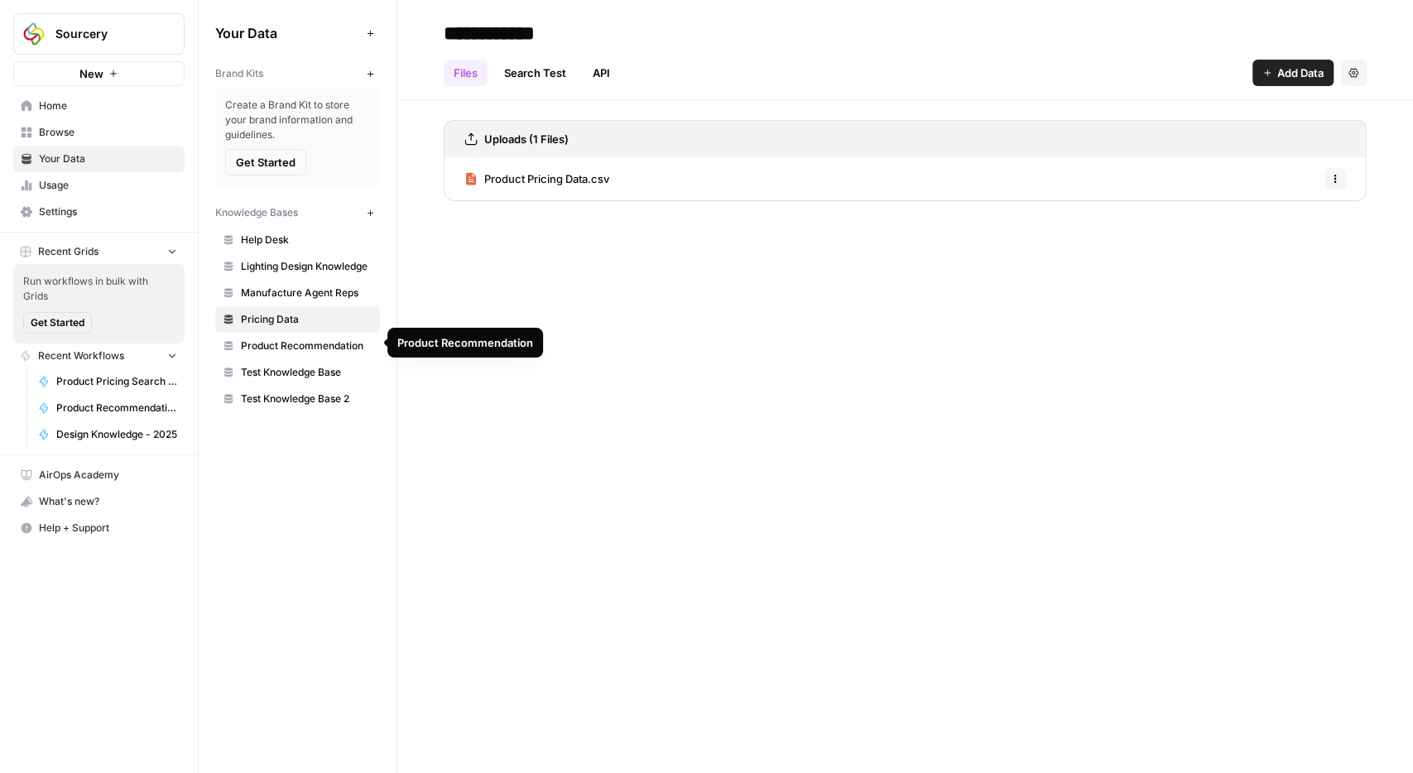
click at [352, 353] on link "Product Recommendation" at bounding box center [297, 346] width 165 height 26
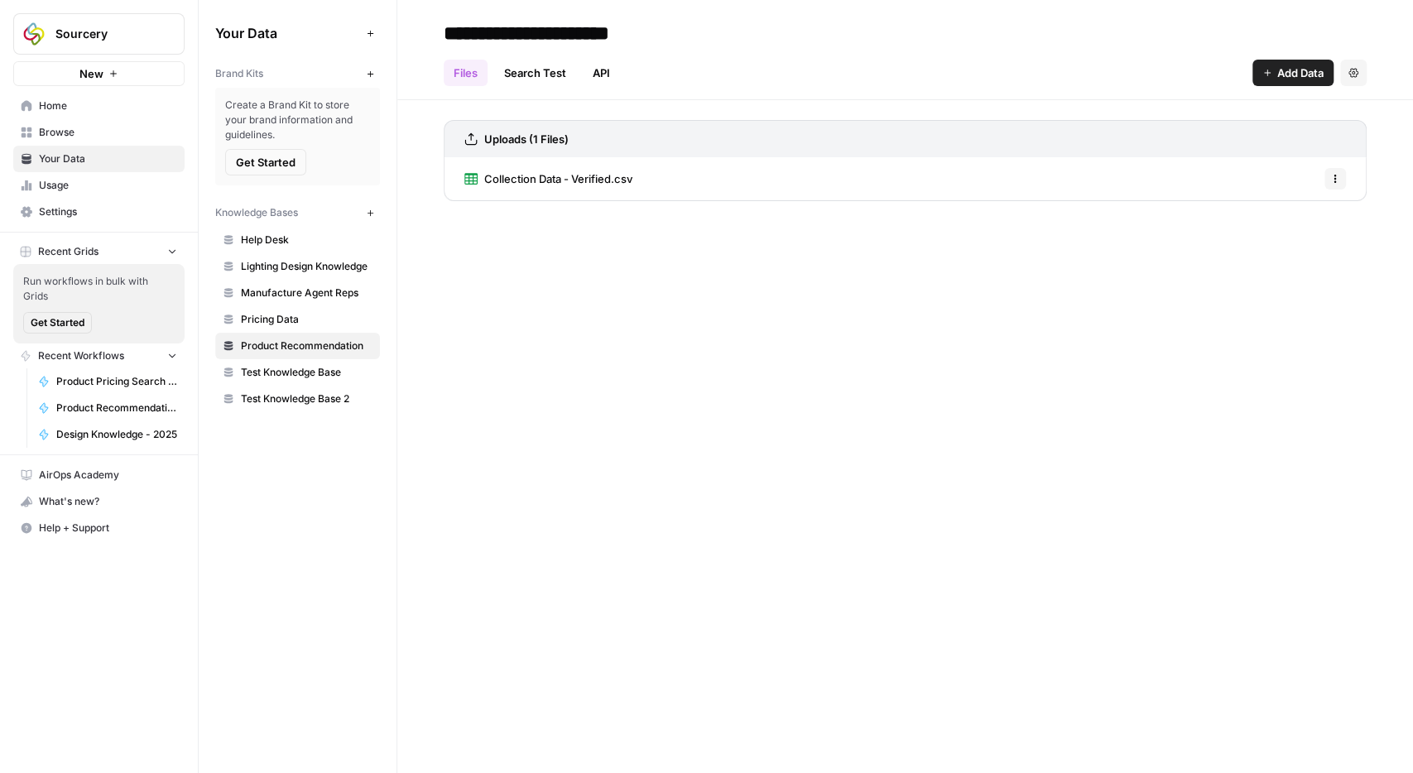
click at [259, 315] on span "Pricing Data" at bounding box center [307, 319] width 132 height 15
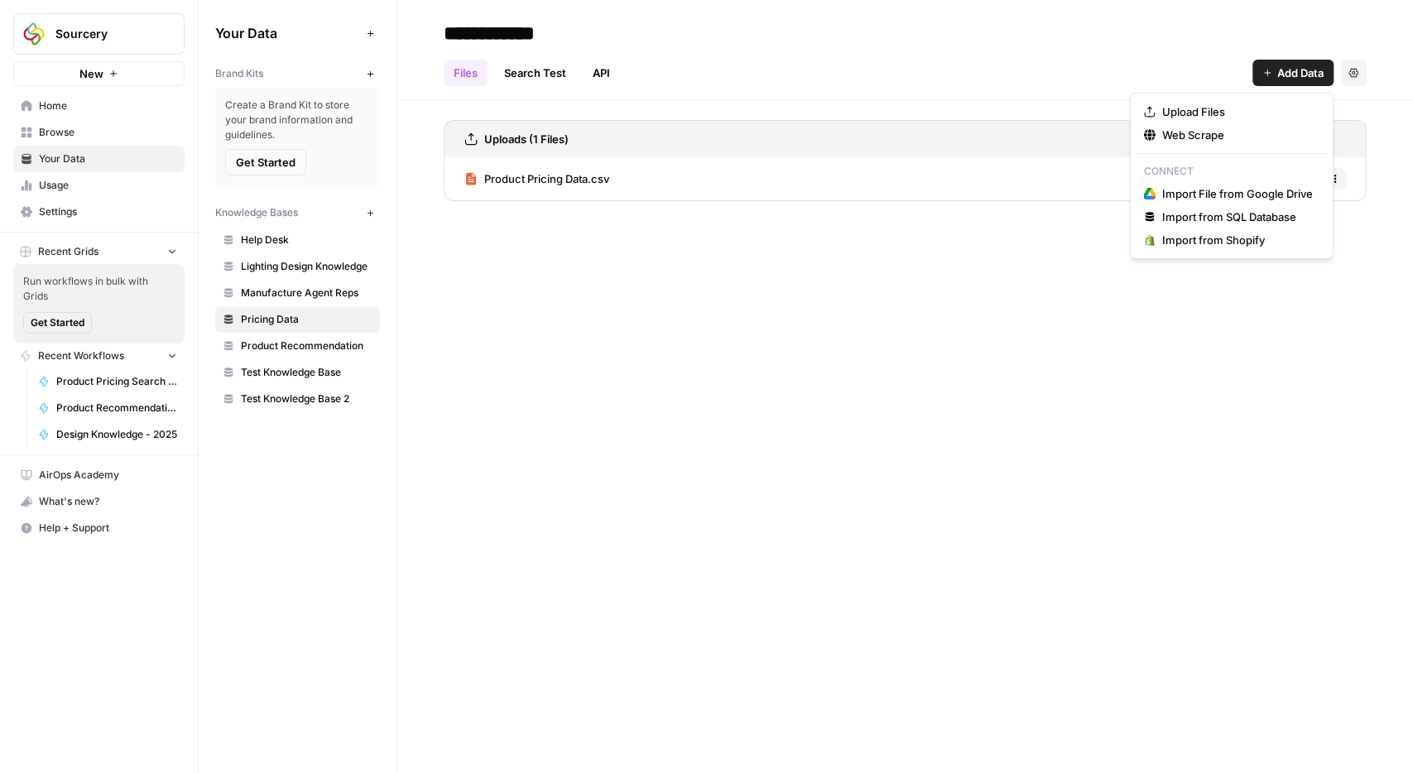
click at [1307, 78] on span "Add Data" at bounding box center [1300, 73] width 46 height 17
click at [1201, 111] on span "Upload Files" at bounding box center [1237, 111] width 151 height 17
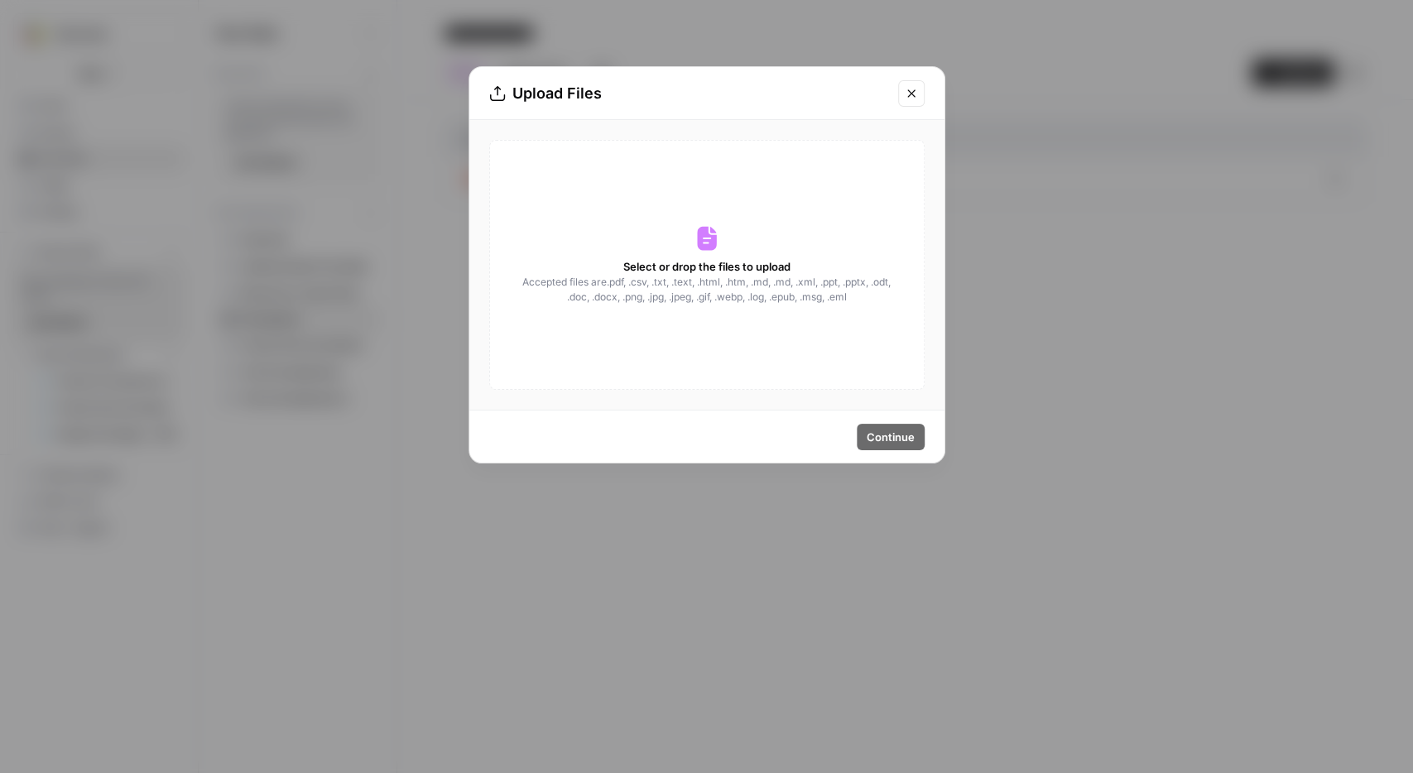
click at [708, 246] on icon at bounding box center [706, 239] width 19 height 24
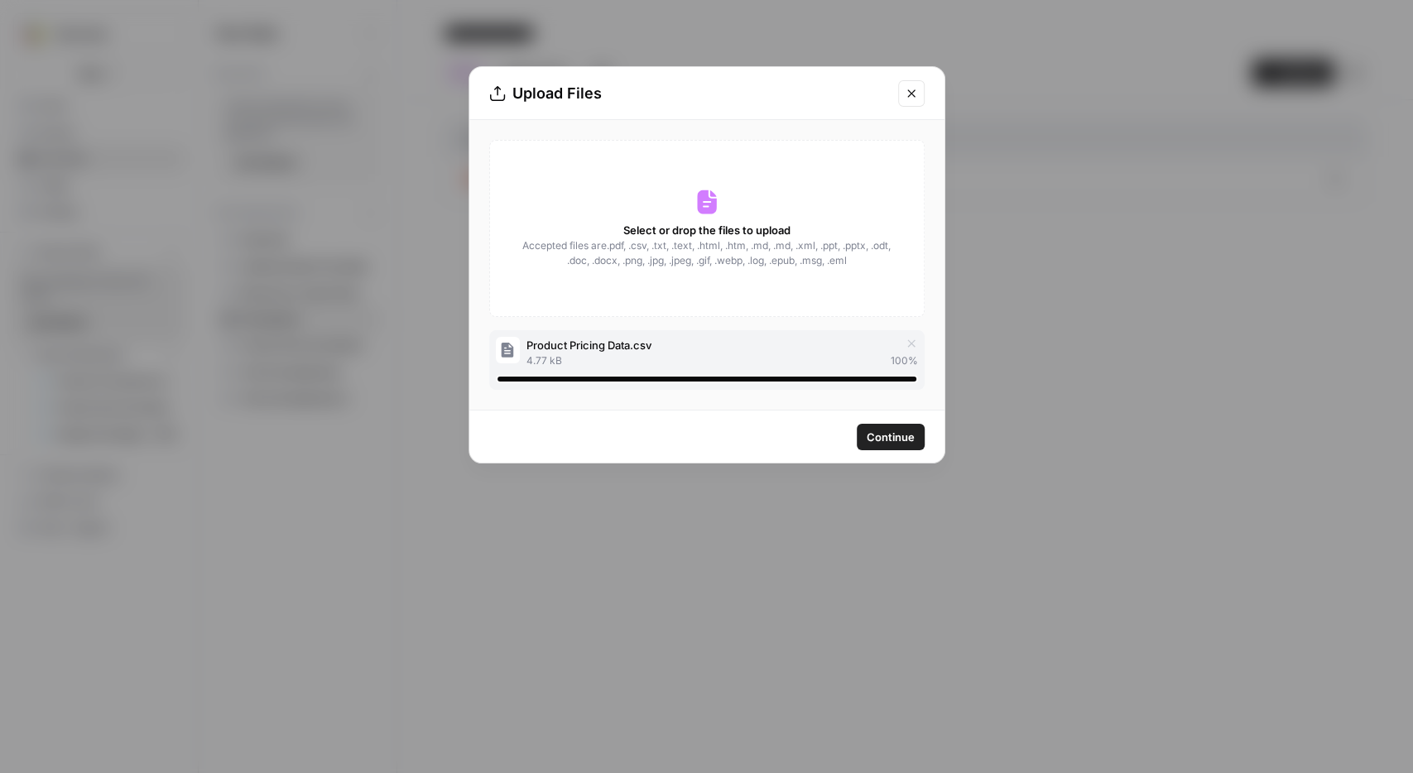
click at [897, 430] on span "Continue" at bounding box center [890, 437] width 48 height 17
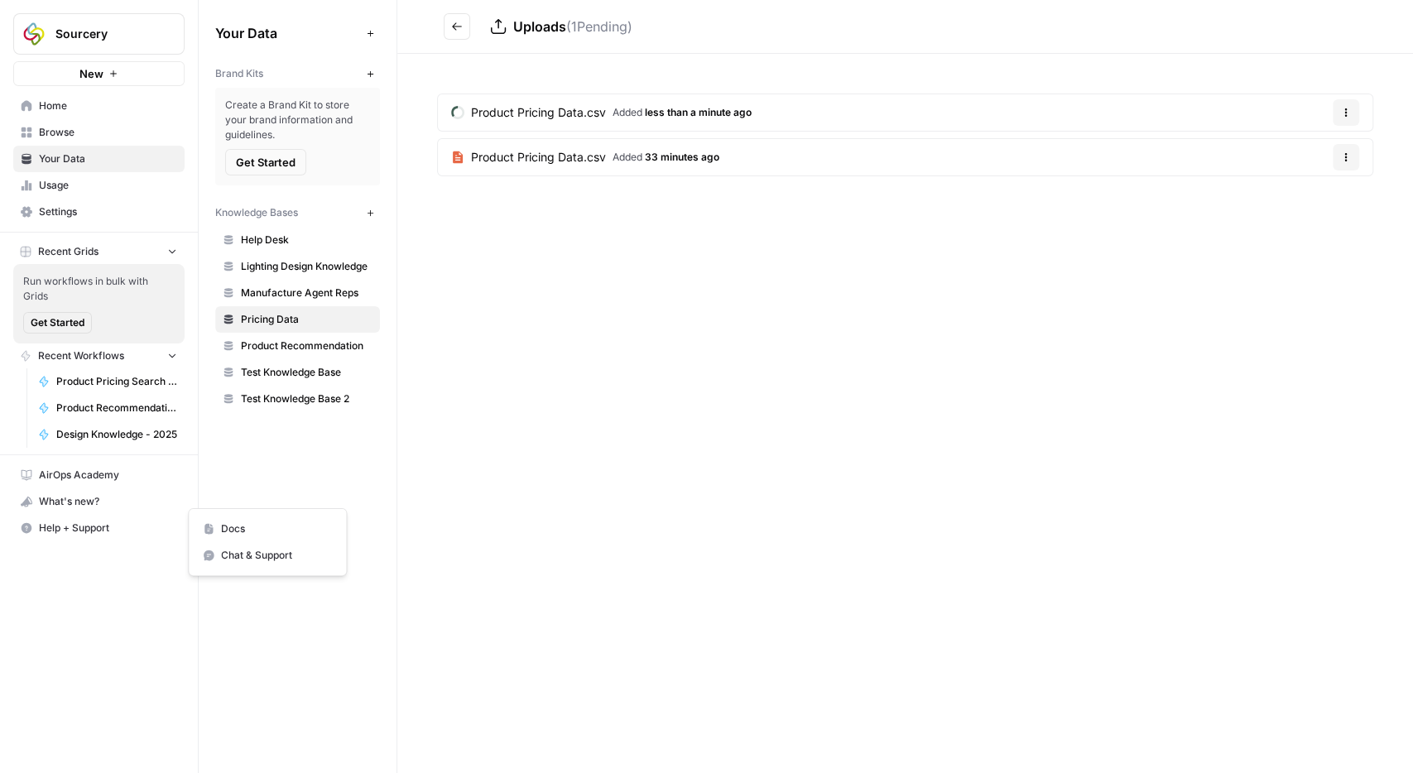
click at [84, 527] on span "Help + Support" at bounding box center [108, 528] width 138 height 15
click at [266, 558] on span "Chat & Support" at bounding box center [276, 555] width 111 height 15
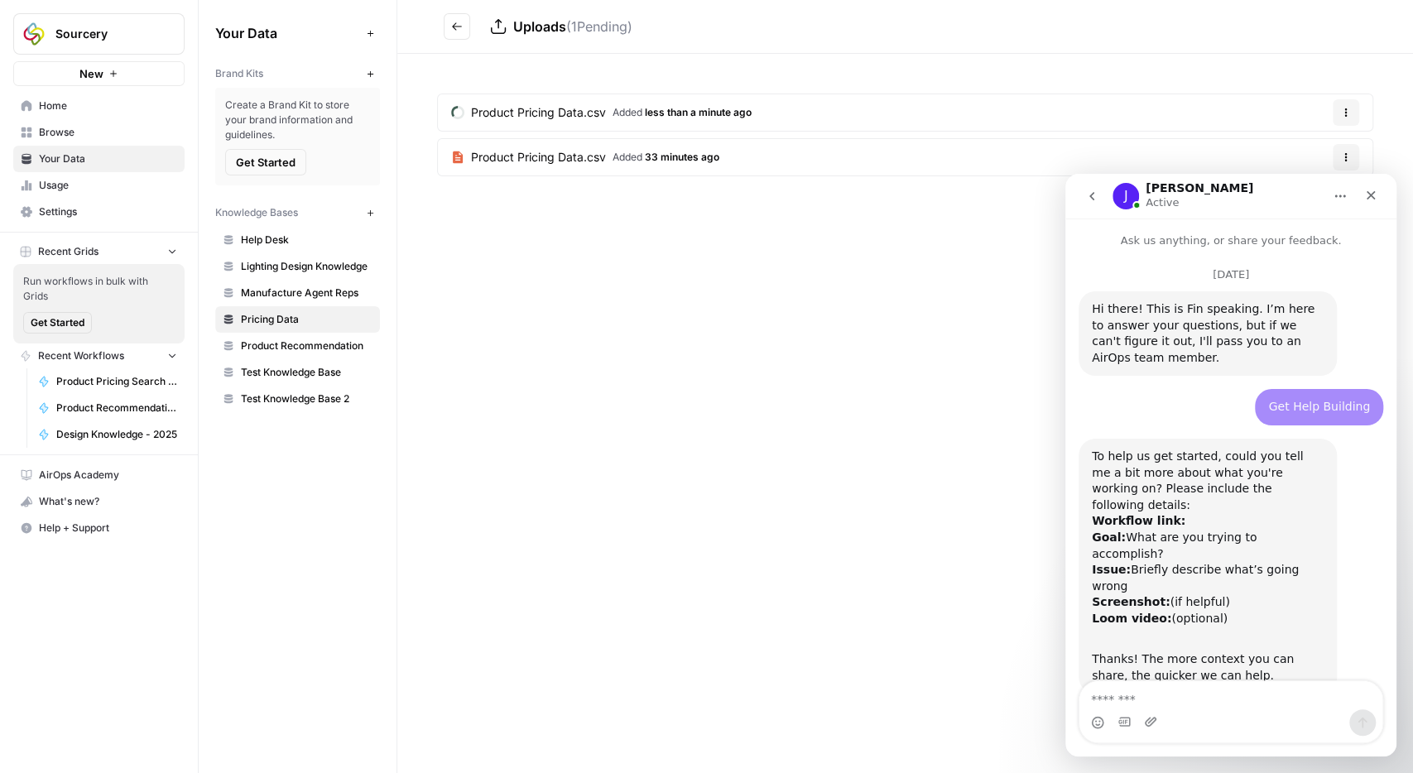
scroll to position [3522, 0]
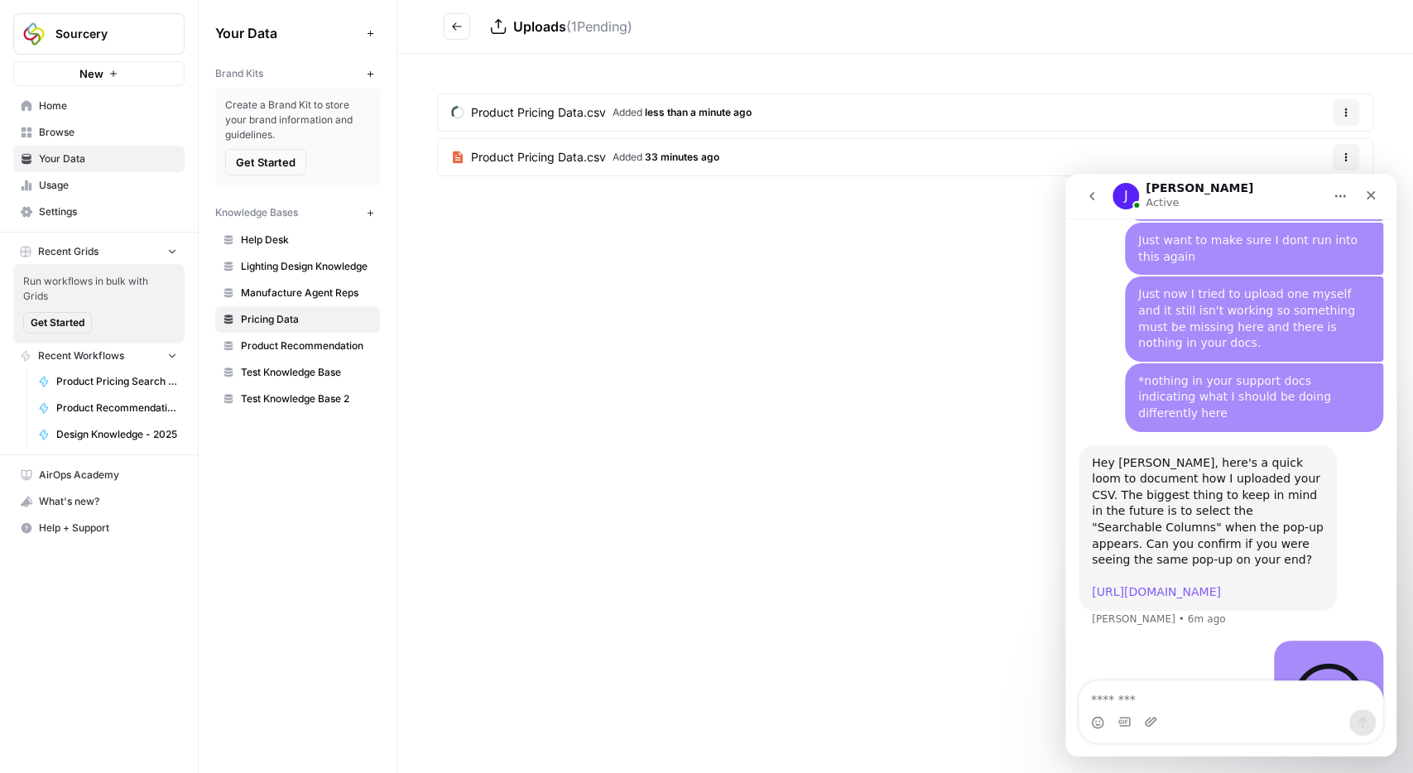
click at [1145, 585] on link "[URL][DOMAIN_NAME]" at bounding box center [1155, 591] width 129 height 13
click at [1346, 113] on icon "button" at bounding box center [1346, 113] width 10 height 10
click at [1322, 153] on span "Delete File" at bounding box center [1311, 150] width 54 height 17
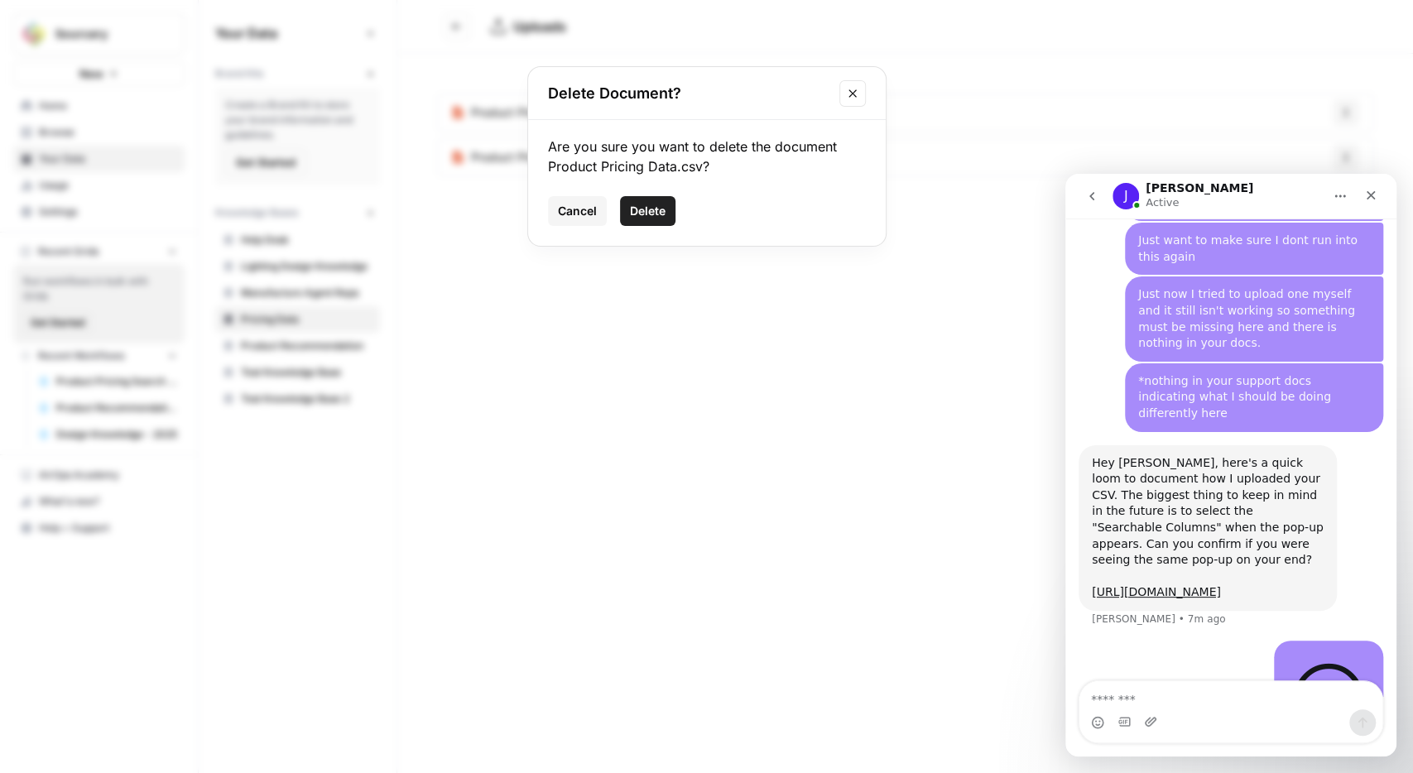
click at [644, 202] on button "Delete" at bounding box center [647, 211] width 55 height 30
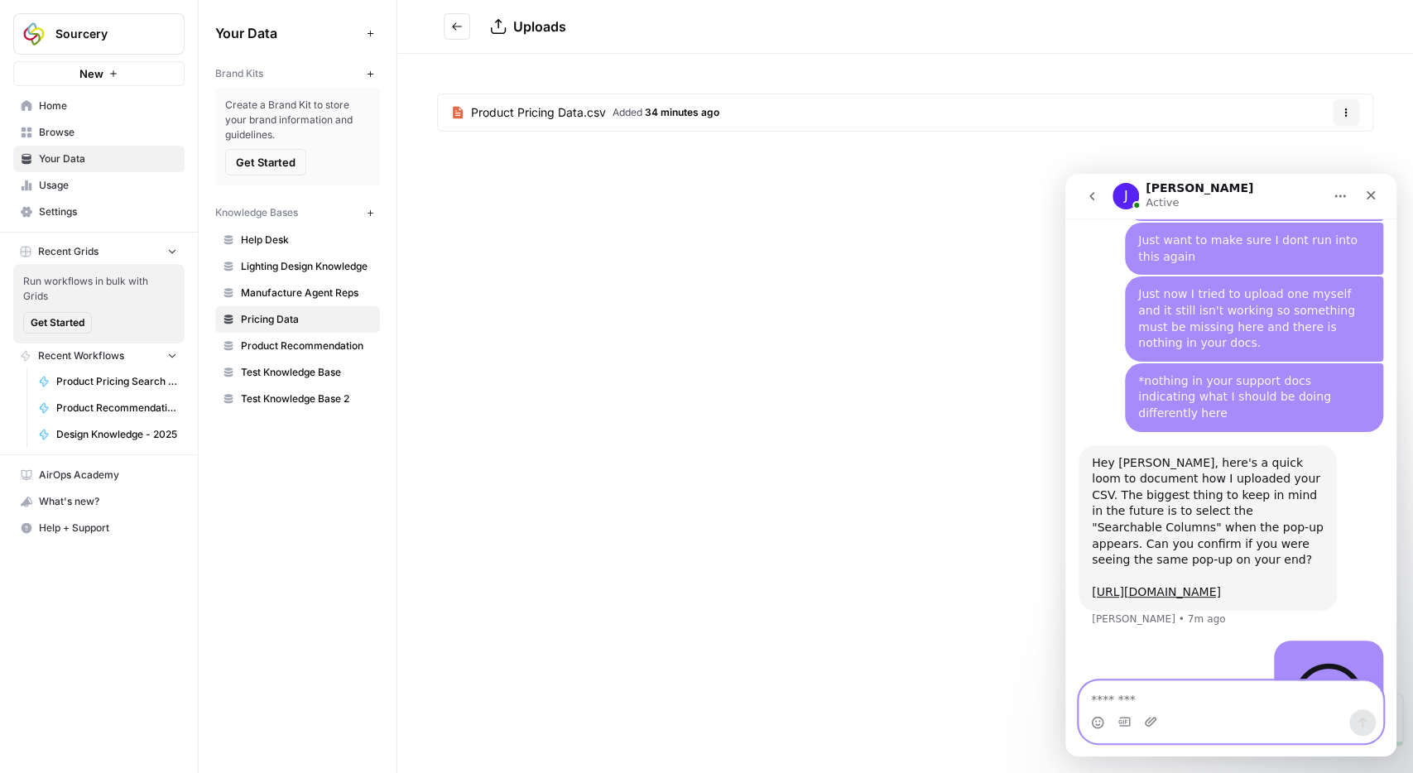
click at [1210, 693] on textarea "Message…" at bounding box center [1230, 695] width 303 height 28
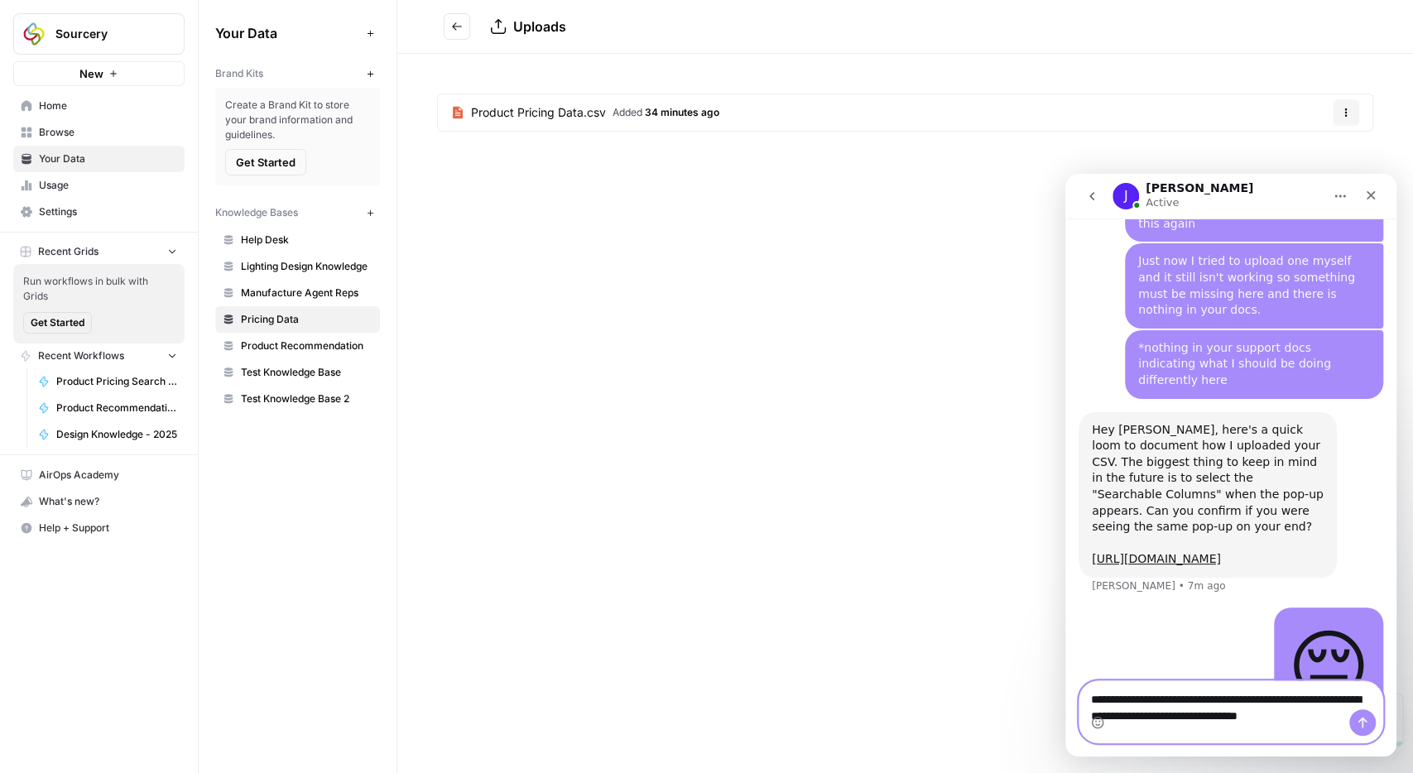
type textarea "**********"
click at [1359, 722] on icon "Send a message…" at bounding box center [1362, 722] width 9 height 11
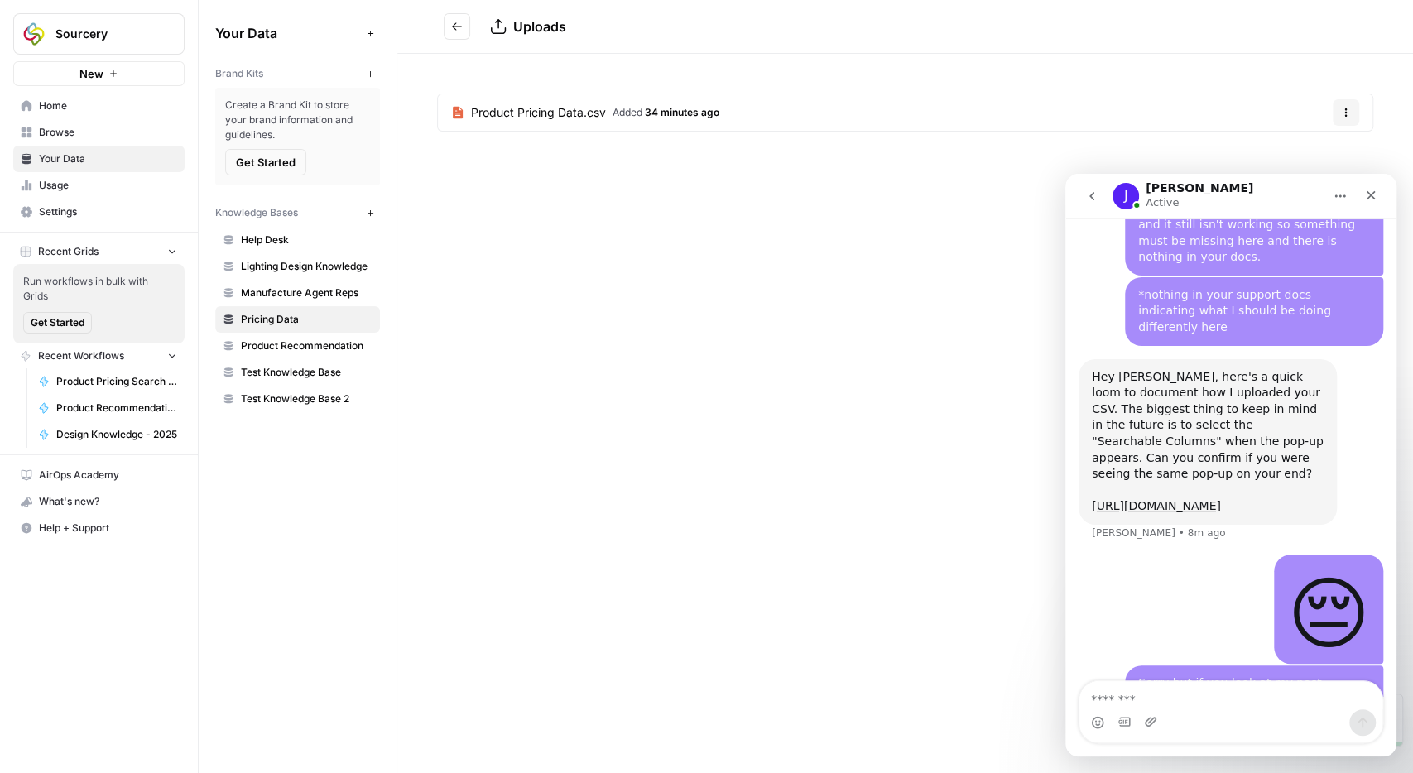
click at [444, 22] on button "Go back" at bounding box center [457, 26] width 26 height 26
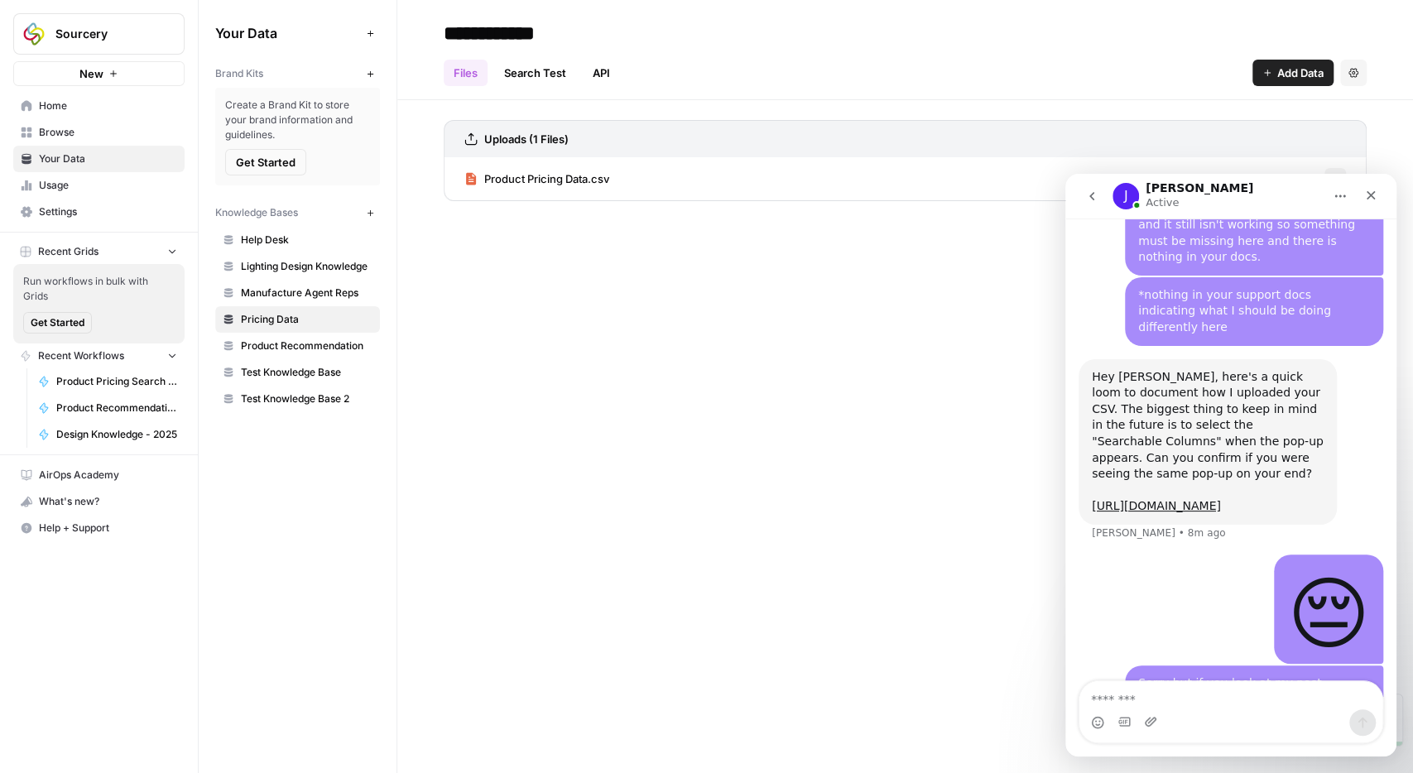
click at [1283, 71] on span "Add Data" at bounding box center [1300, 73] width 46 height 17
click at [1194, 109] on span "Upload Files" at bounding box center [1237, 111] width 151 height 17
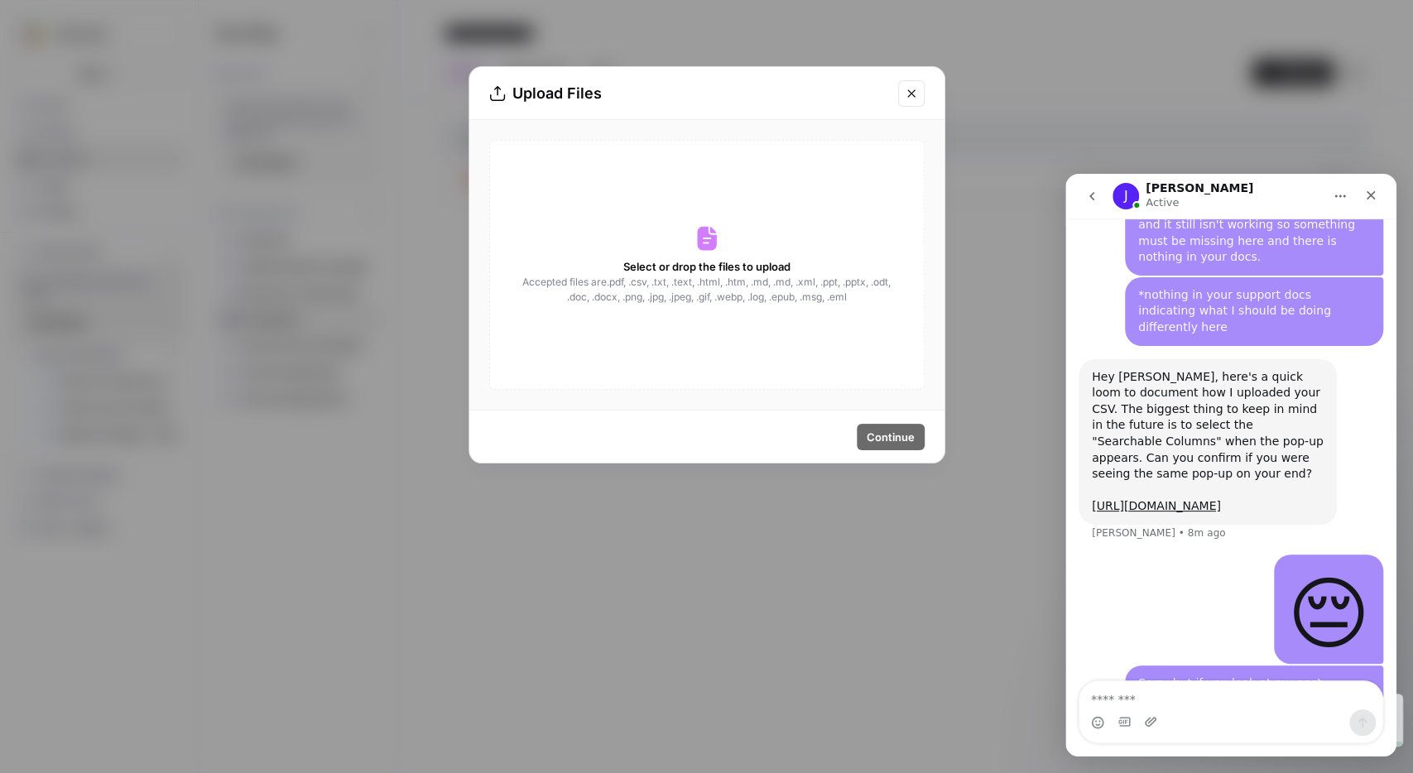
click at [740, 273] on span "Select or drop the files to upload" at bounding box center [706, 266] width 167 height 17
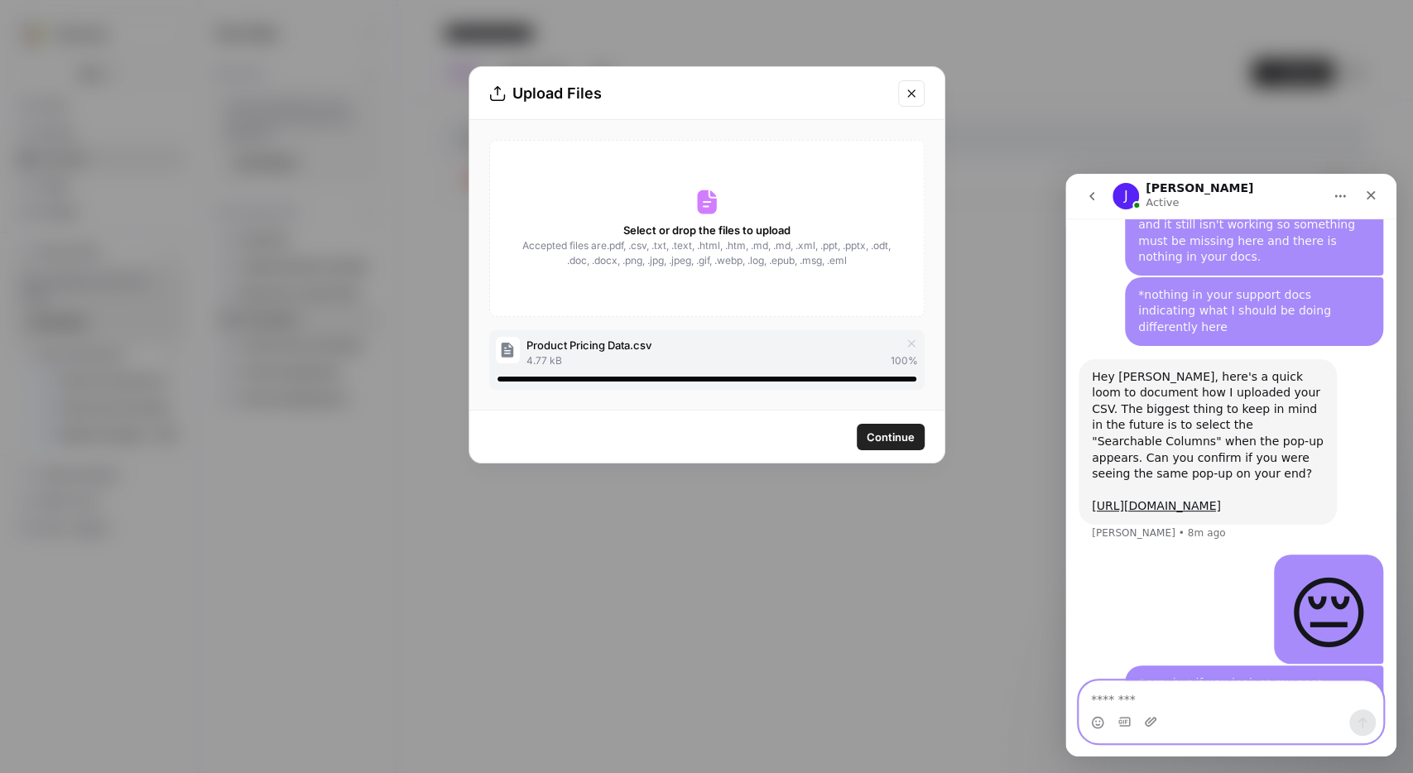
click at [1141, 698] on textarea "Message…" at bounding box center [1231, 695] width 304 height 28
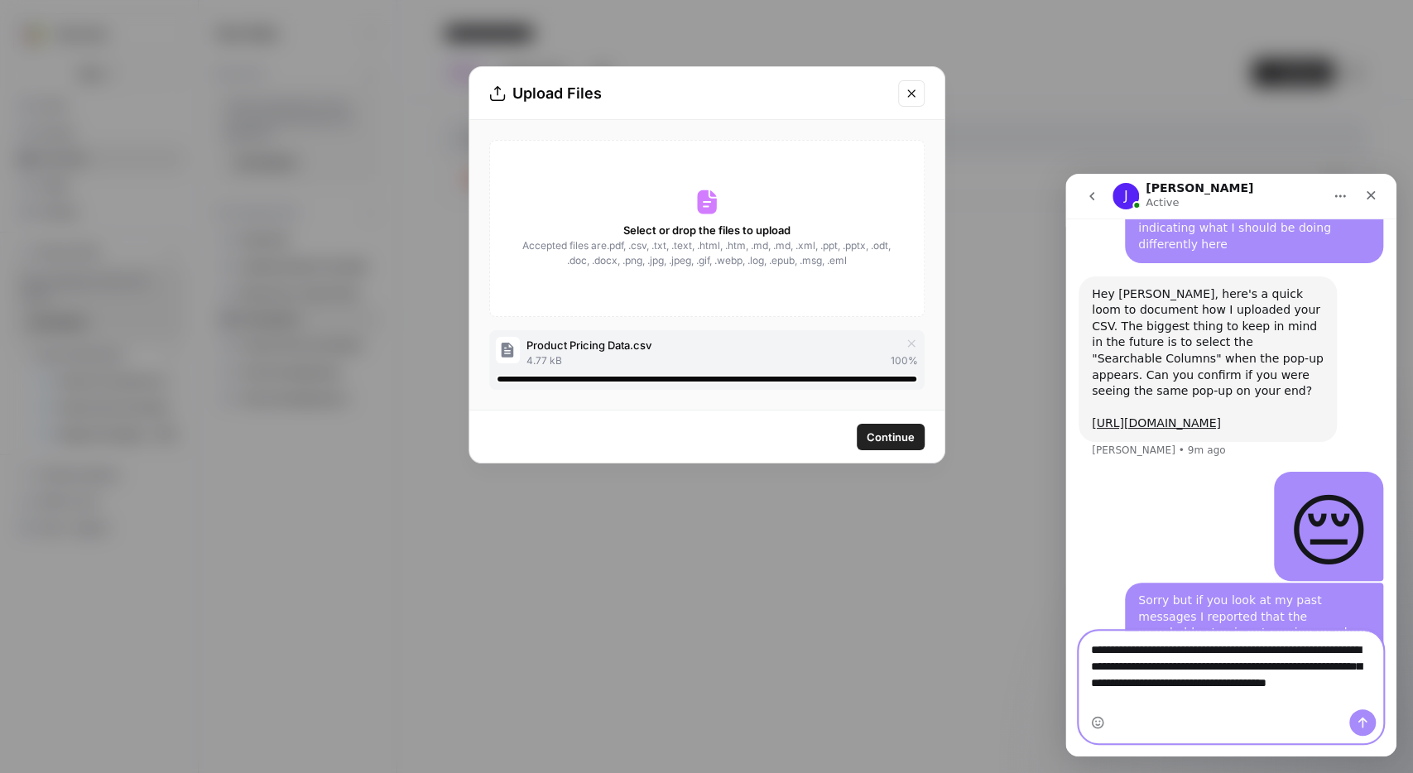
scroll to position [3691, 0]
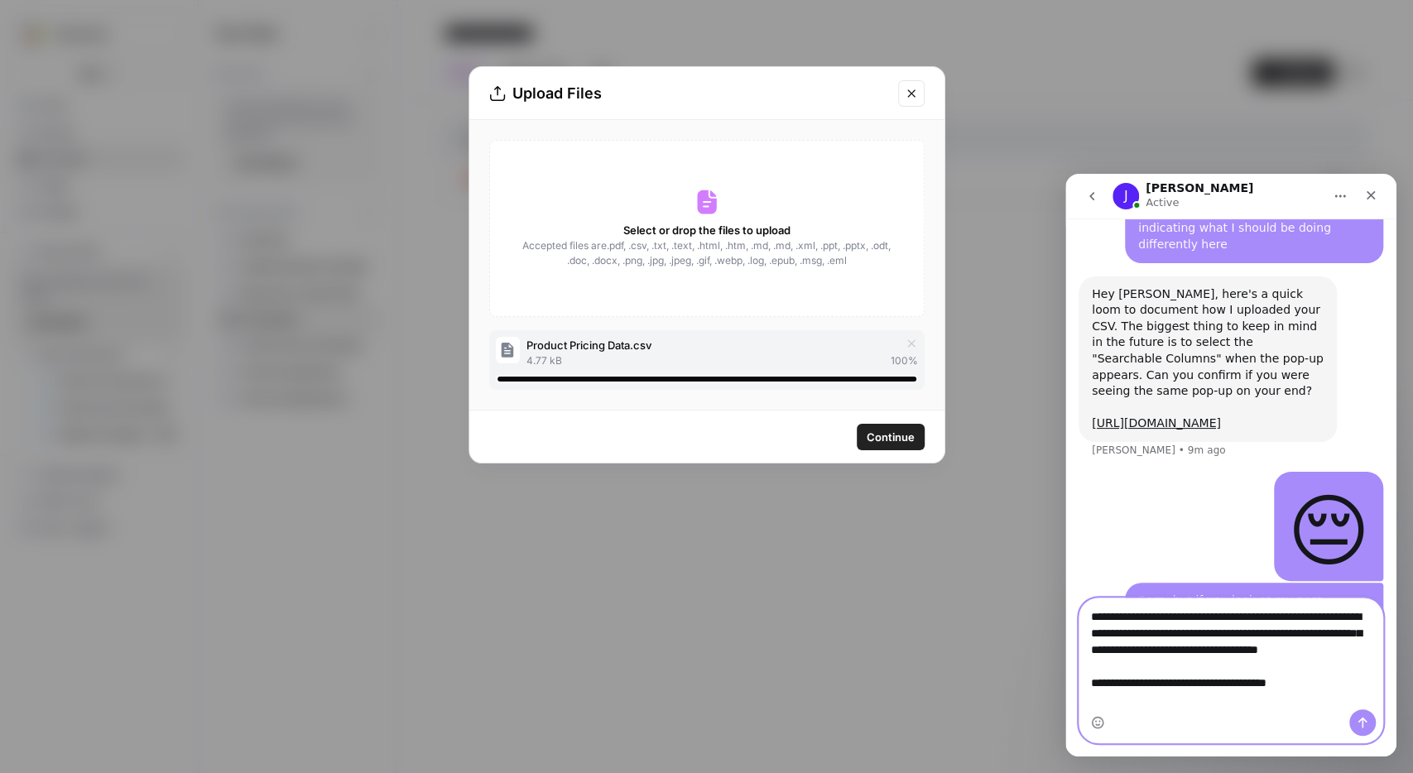
type textarea "**********"
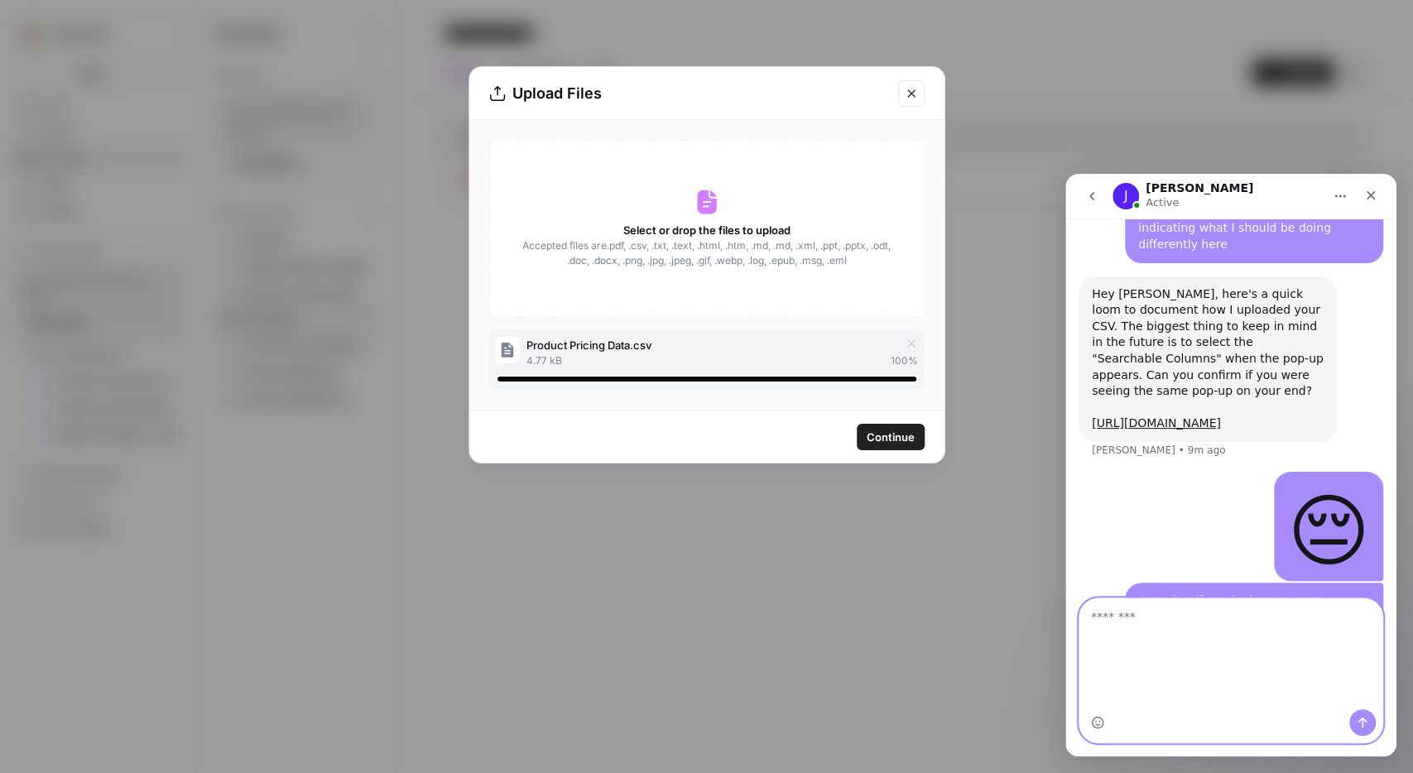
scroll to position [3719, 0]
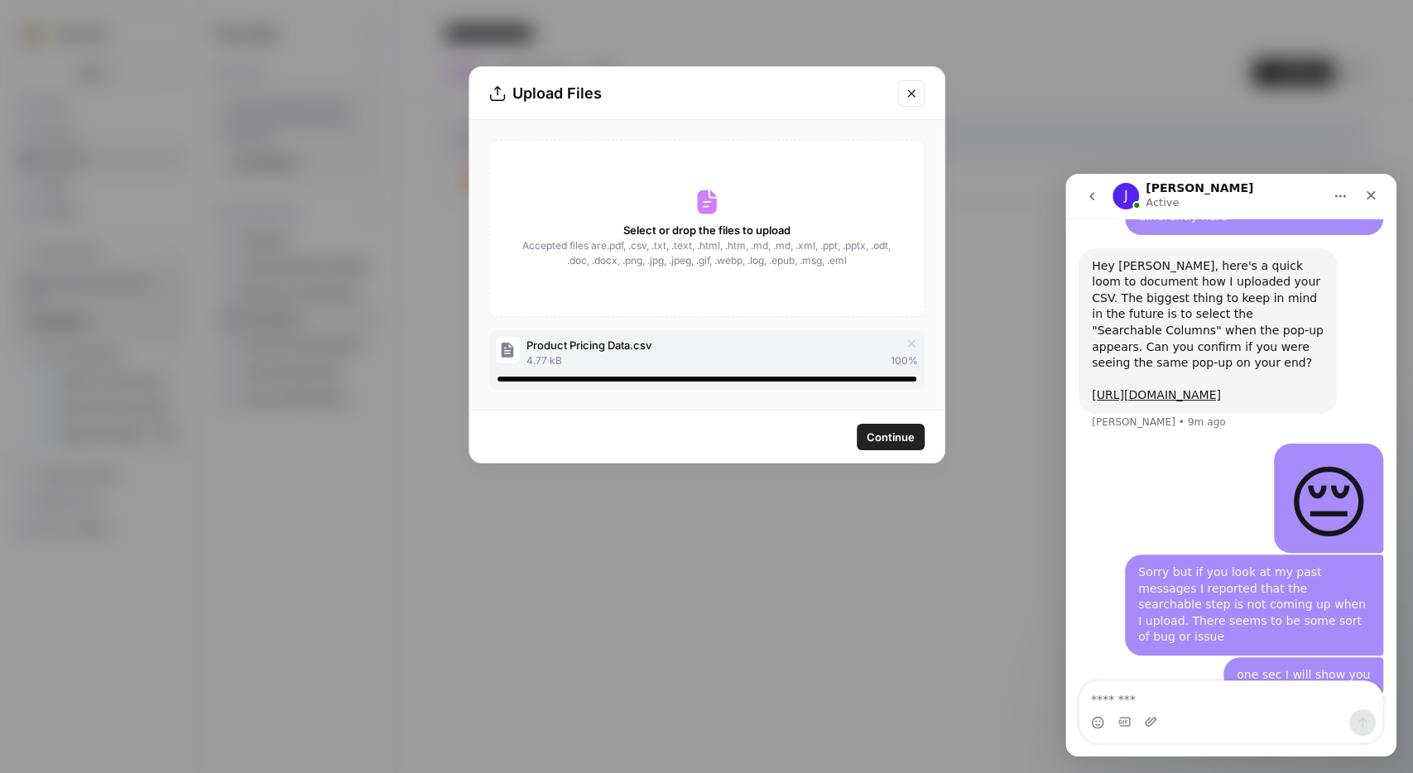
click at [913, 80] on button "Close modal" at bounding box center [911, 93] width 26 height 26
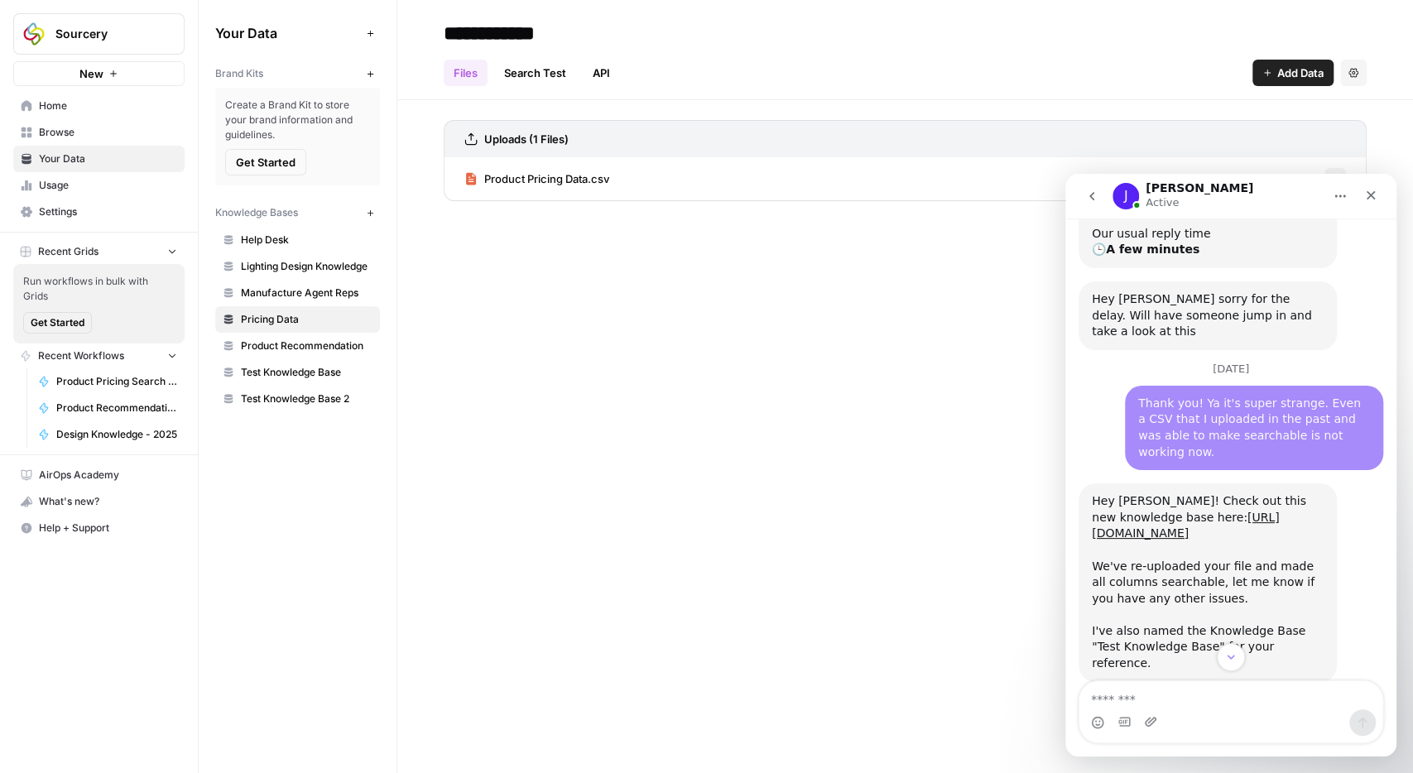
scroll to position [2871, 0]
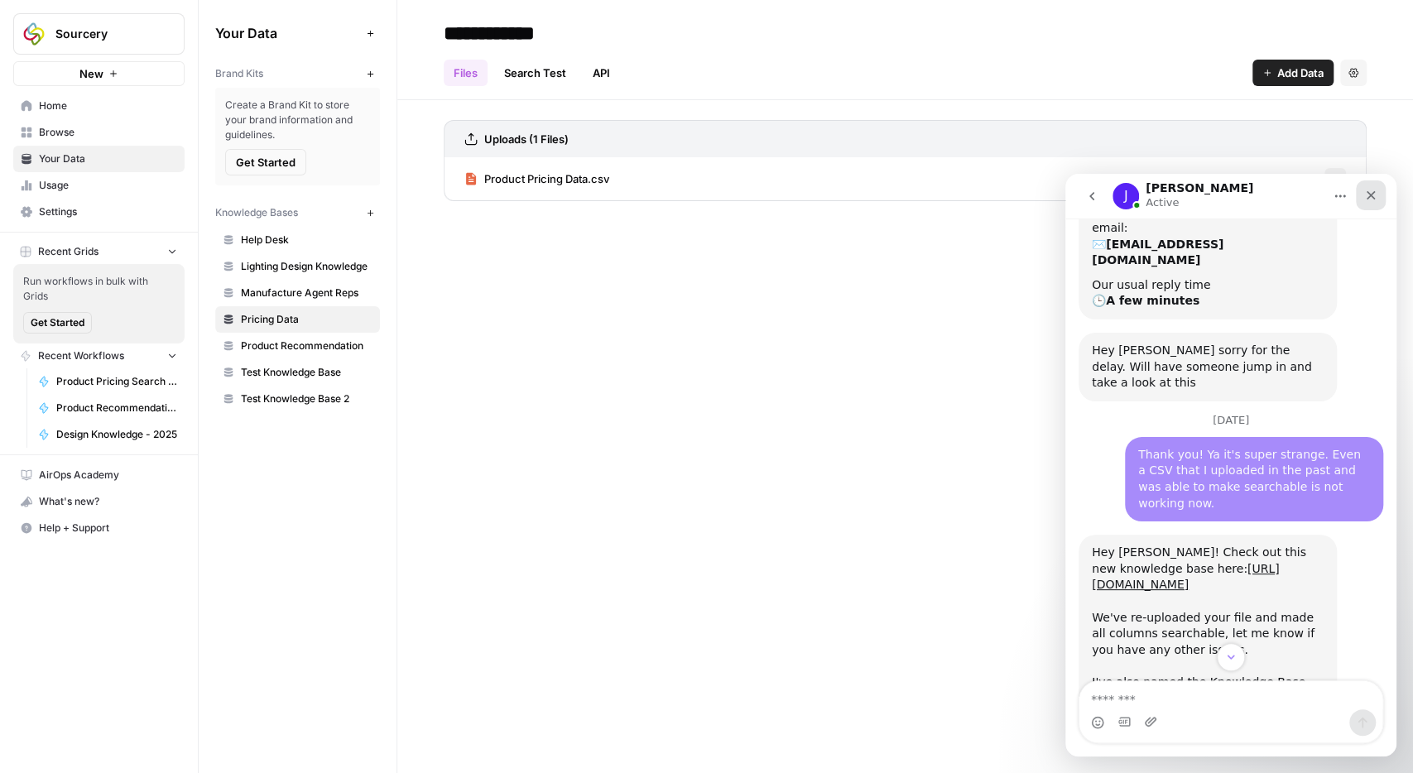
click at [1366, 198] on icon "Close" at bounding box center [1370, 195] width 13 height 13
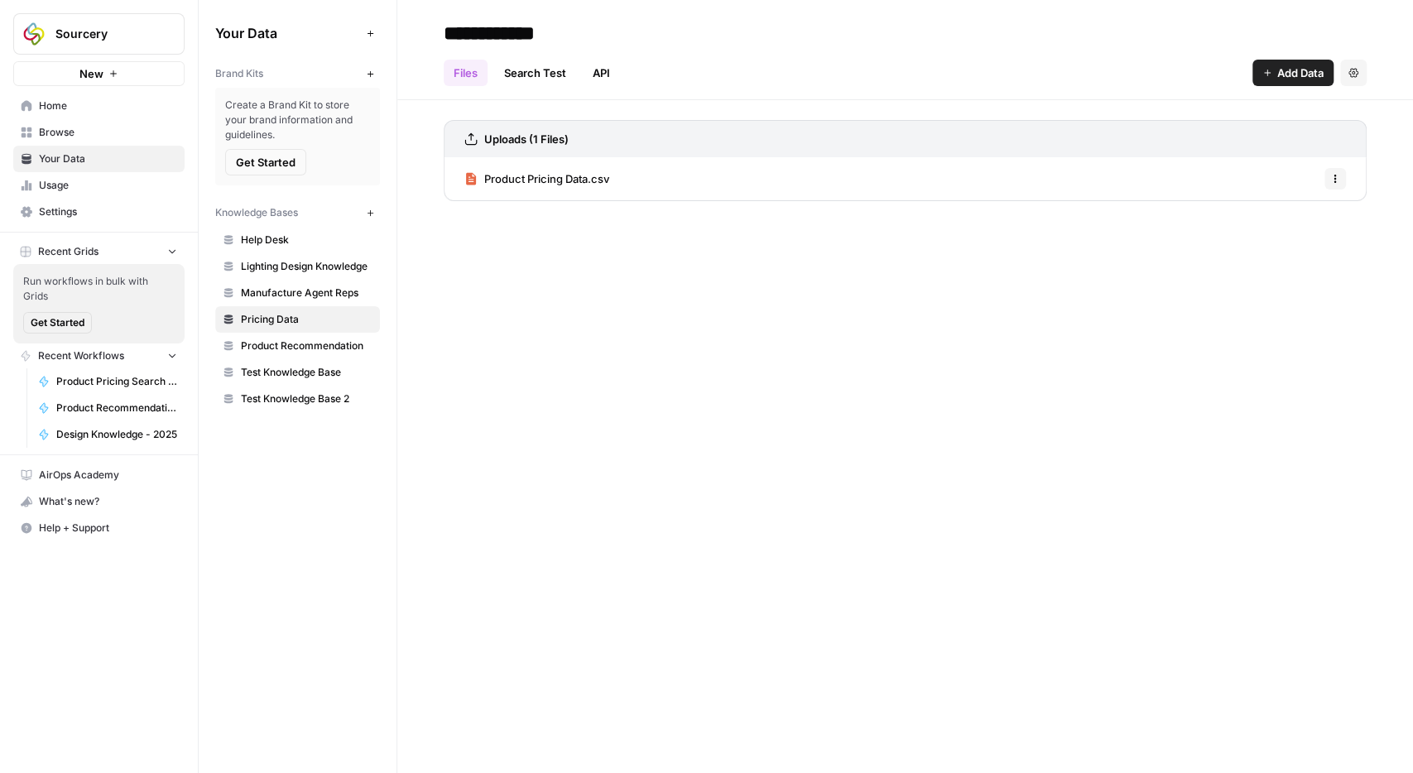
click at [60, 521] on span "Help + Support" at bounding box center [108, 528] width 138 height 15
click at [267, 556] on span "Chat & Support" at bounding box center [276, 555] width 111 height 15
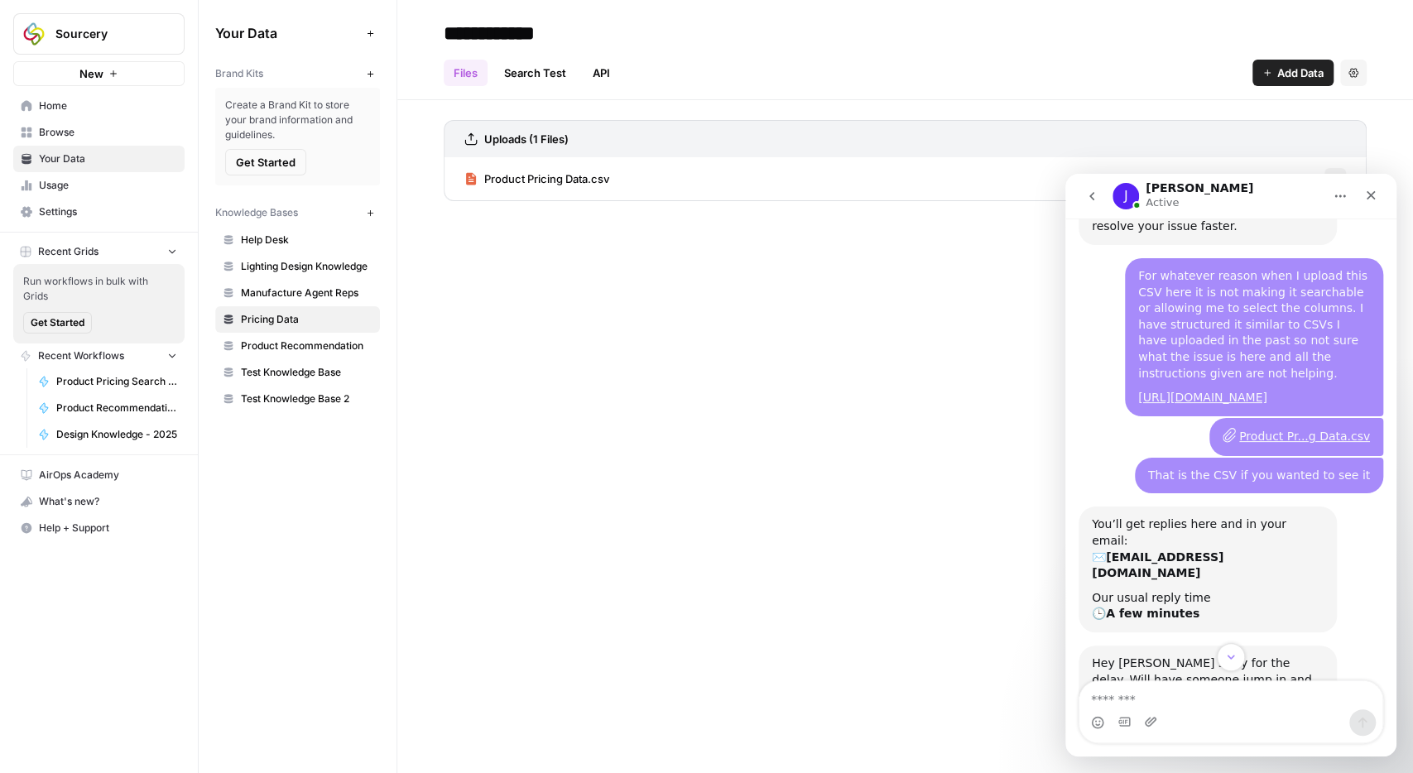
scroll to position [2554, 0]
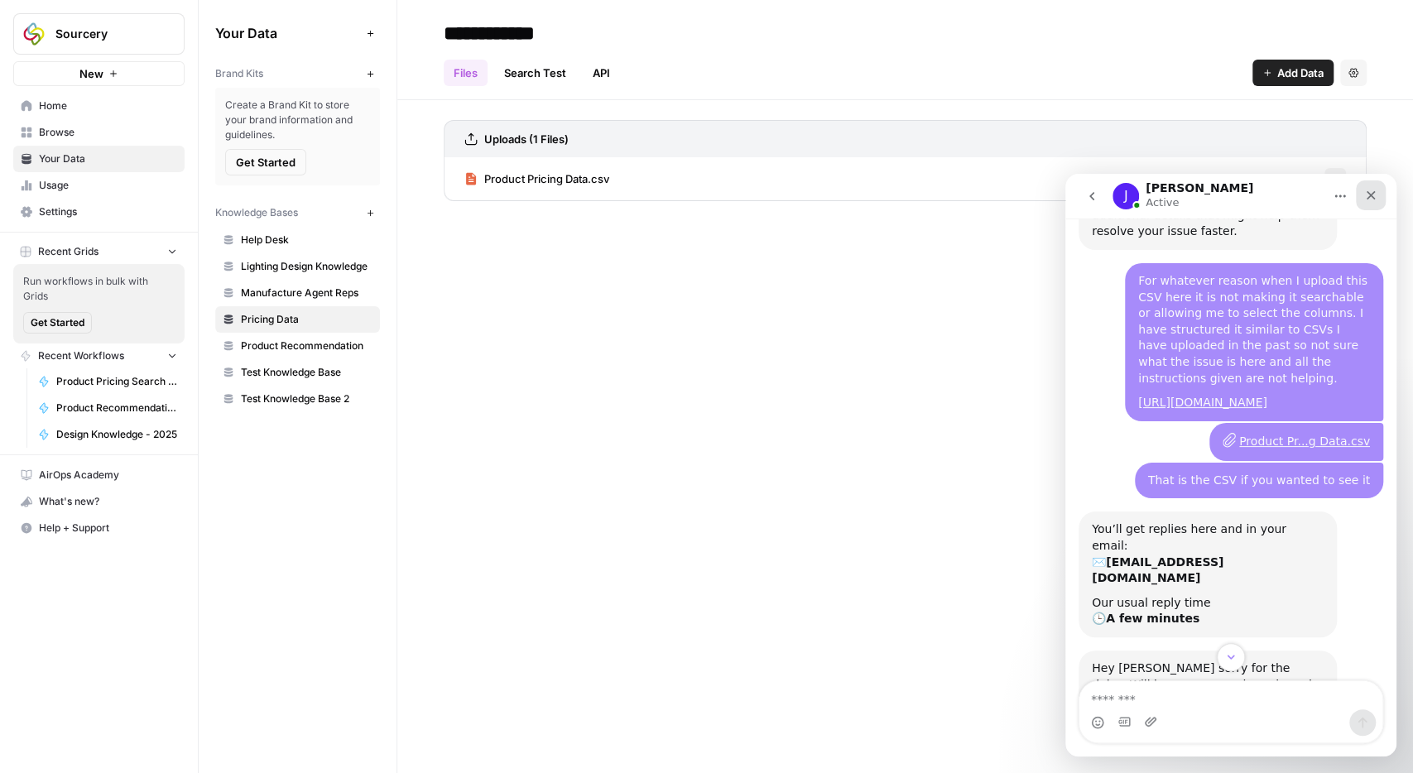
click at [1379, 200] on div "Close" at bounding box center [1370, 195] width 30 height 30
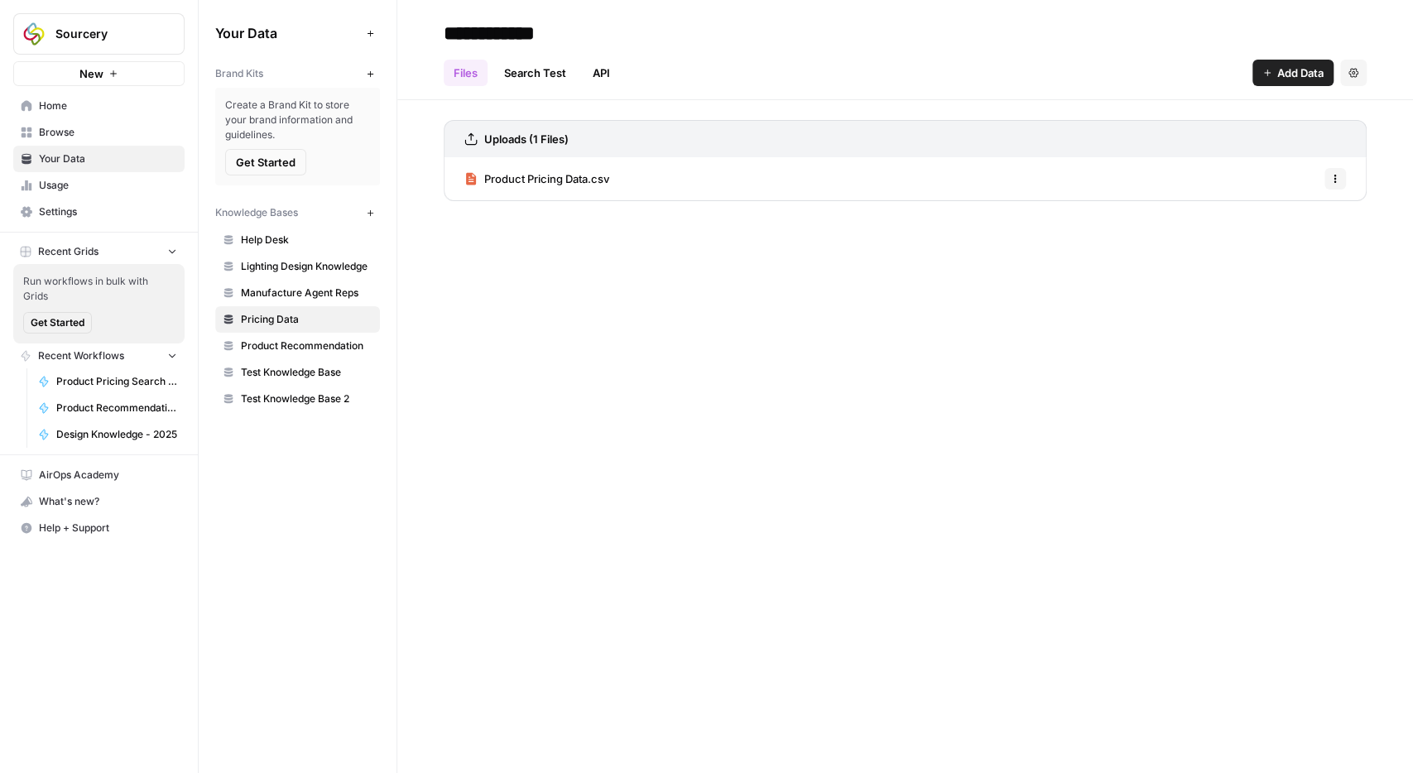
click at [84, 523] on span "Help + Support" at bounding box center [108, 528] width 138 height 15
click at [234, 558] on span "Chat & Support" at bounding box center [276, 555] width 111 height 15
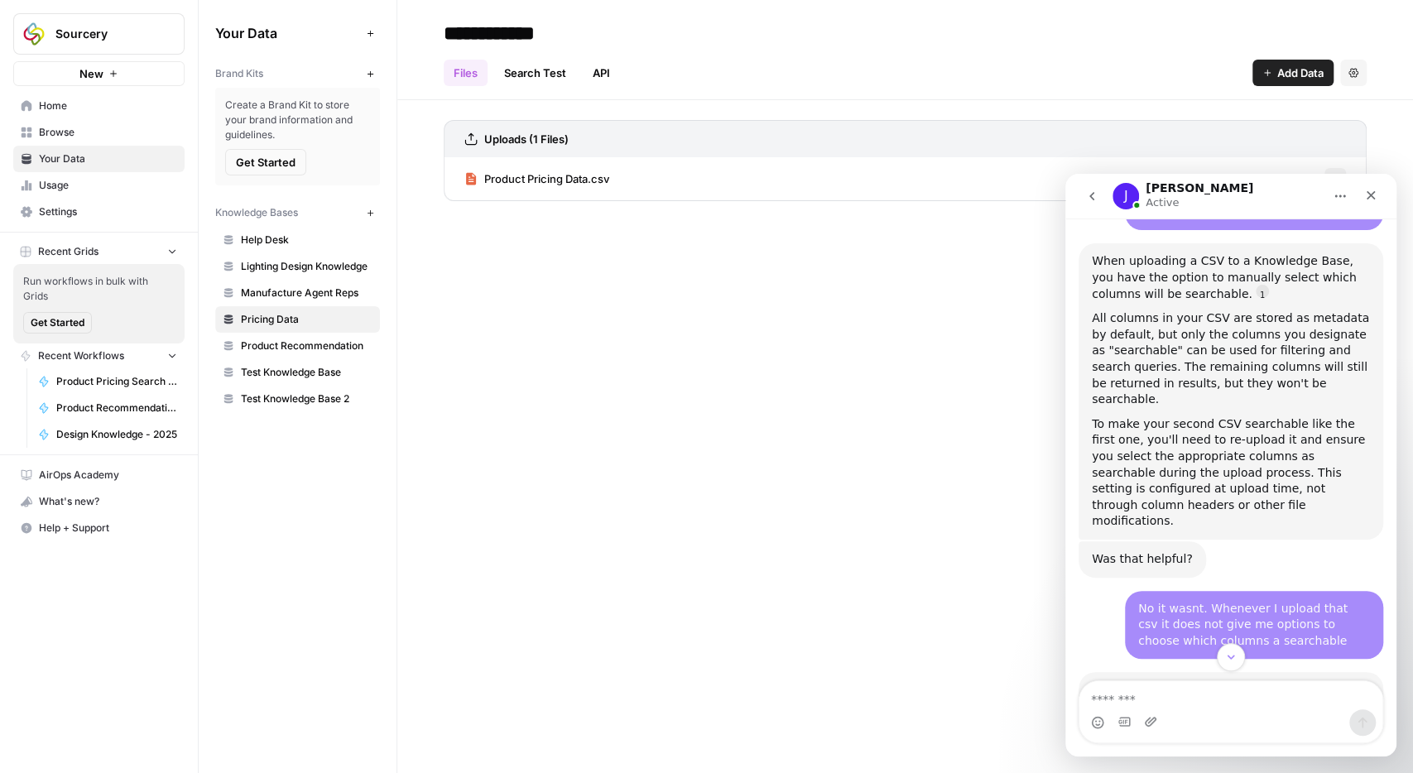
scroll to position [712, 0]
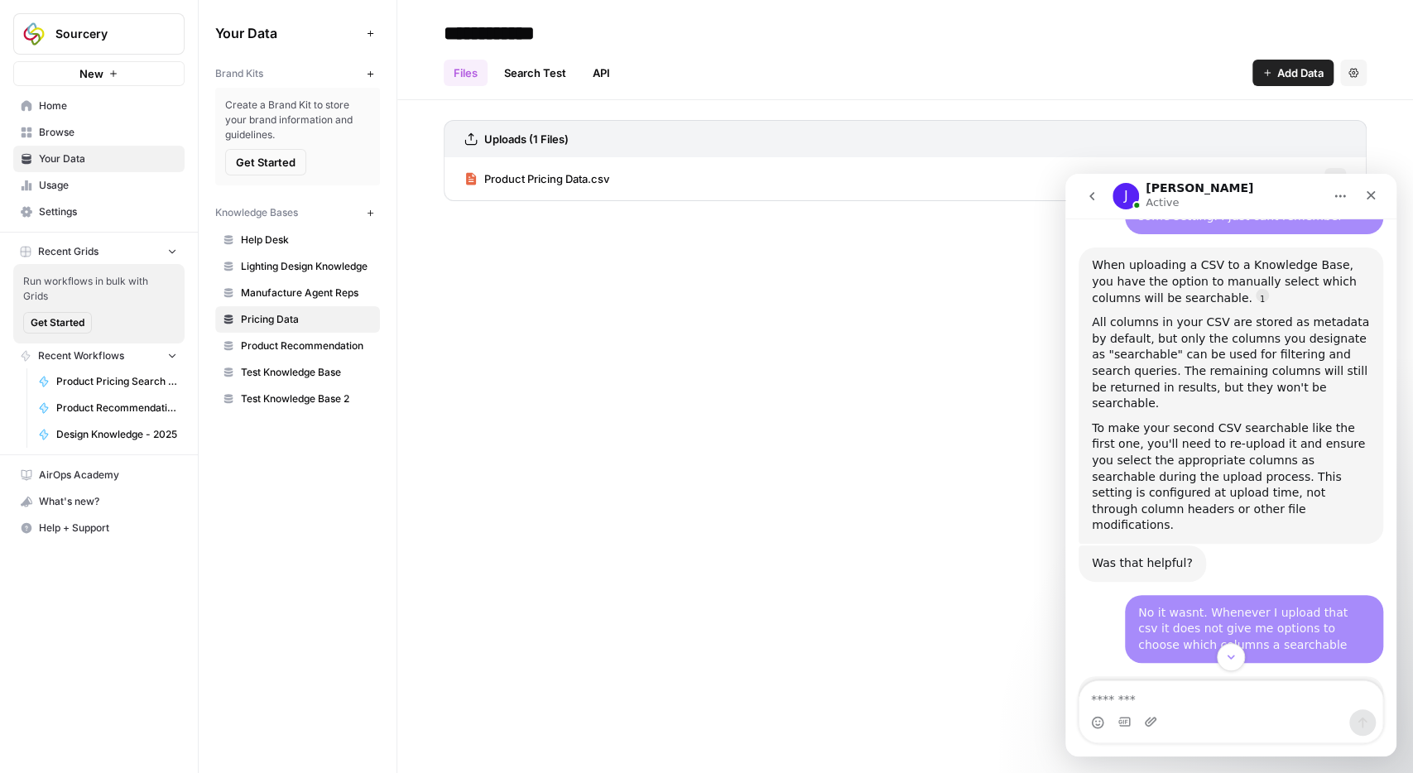
click at [94, 108] on span "Home" at bounding box center [108, 105] width 138 height 15
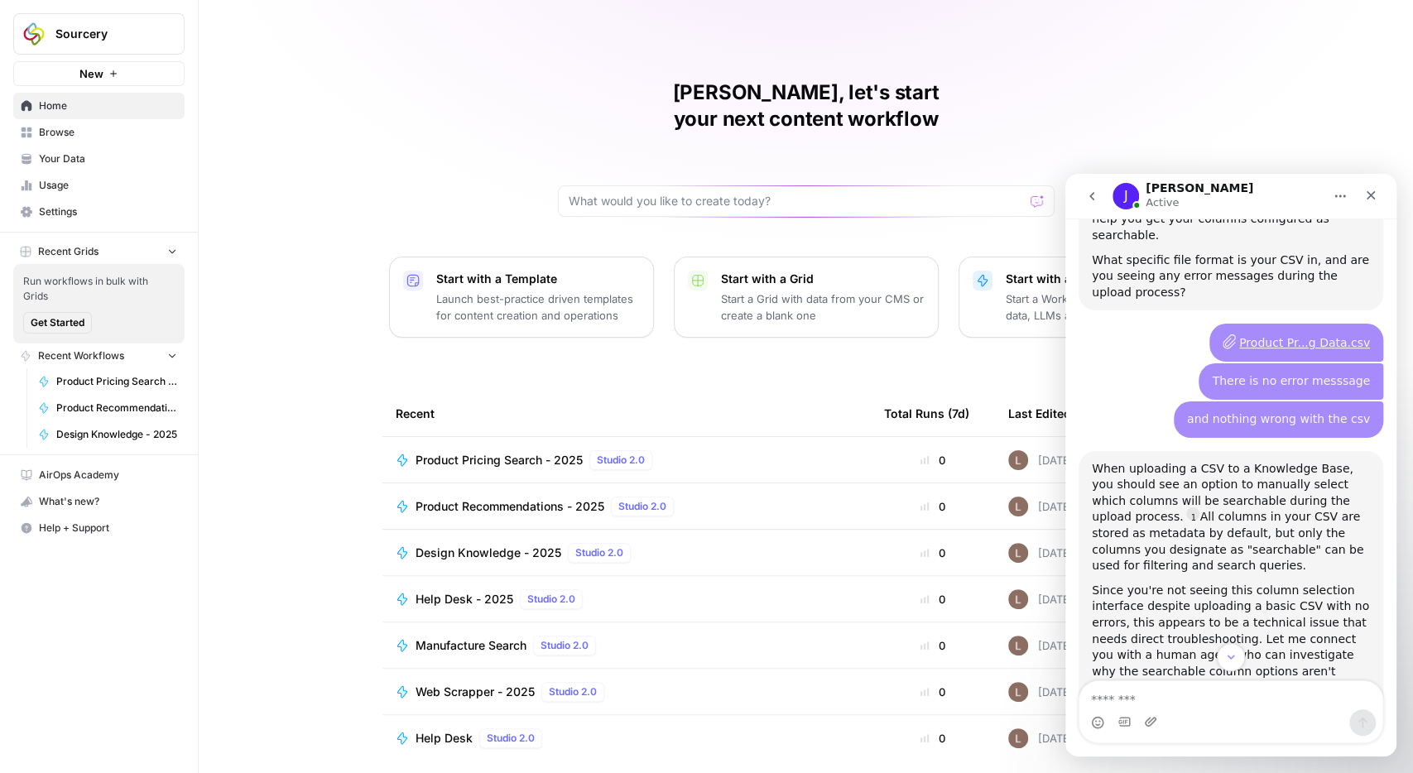
scroll to position [1889, 0]
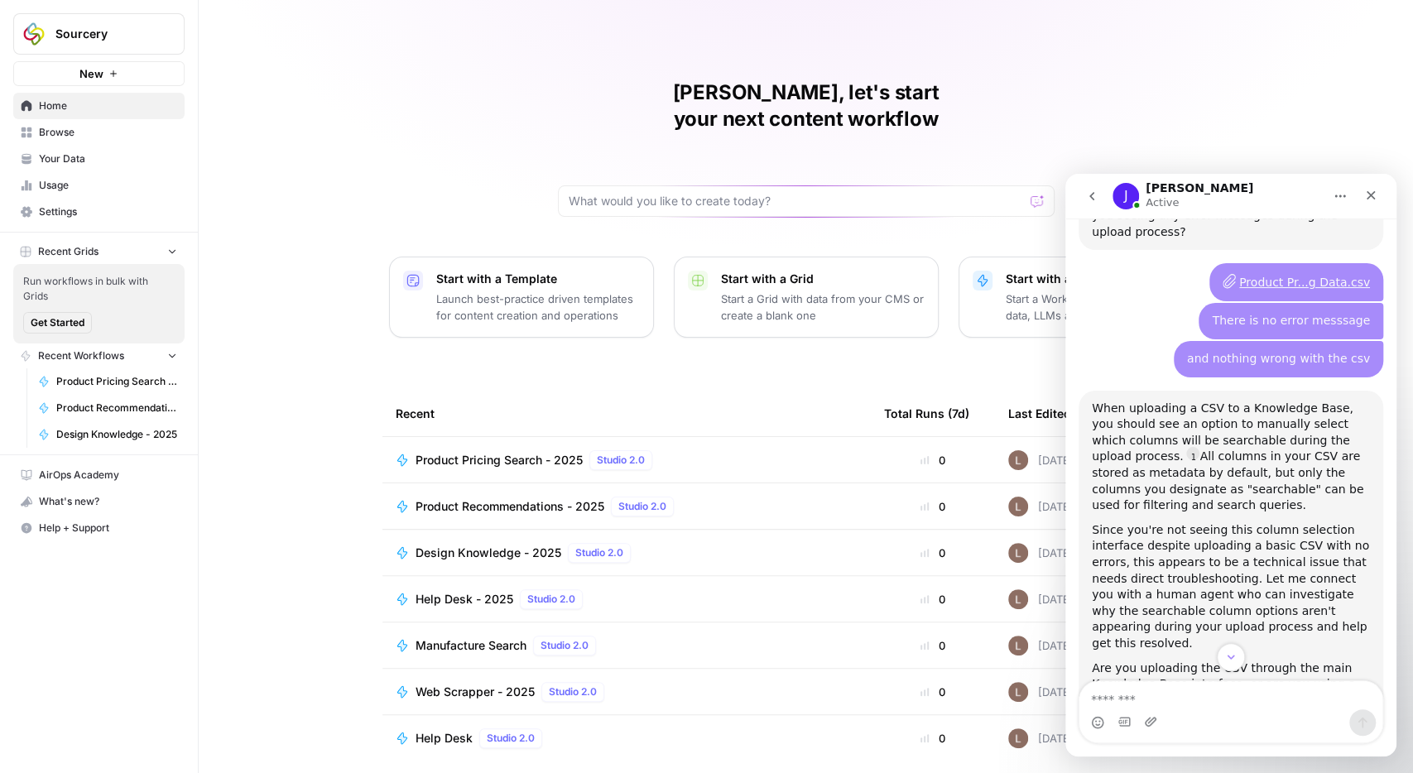
click at [932, 354] on div "[PERSON_NAME], let's start your next content workflow Start with a Template Lau…" at bounding box center [806, 394] width 1214 height 788
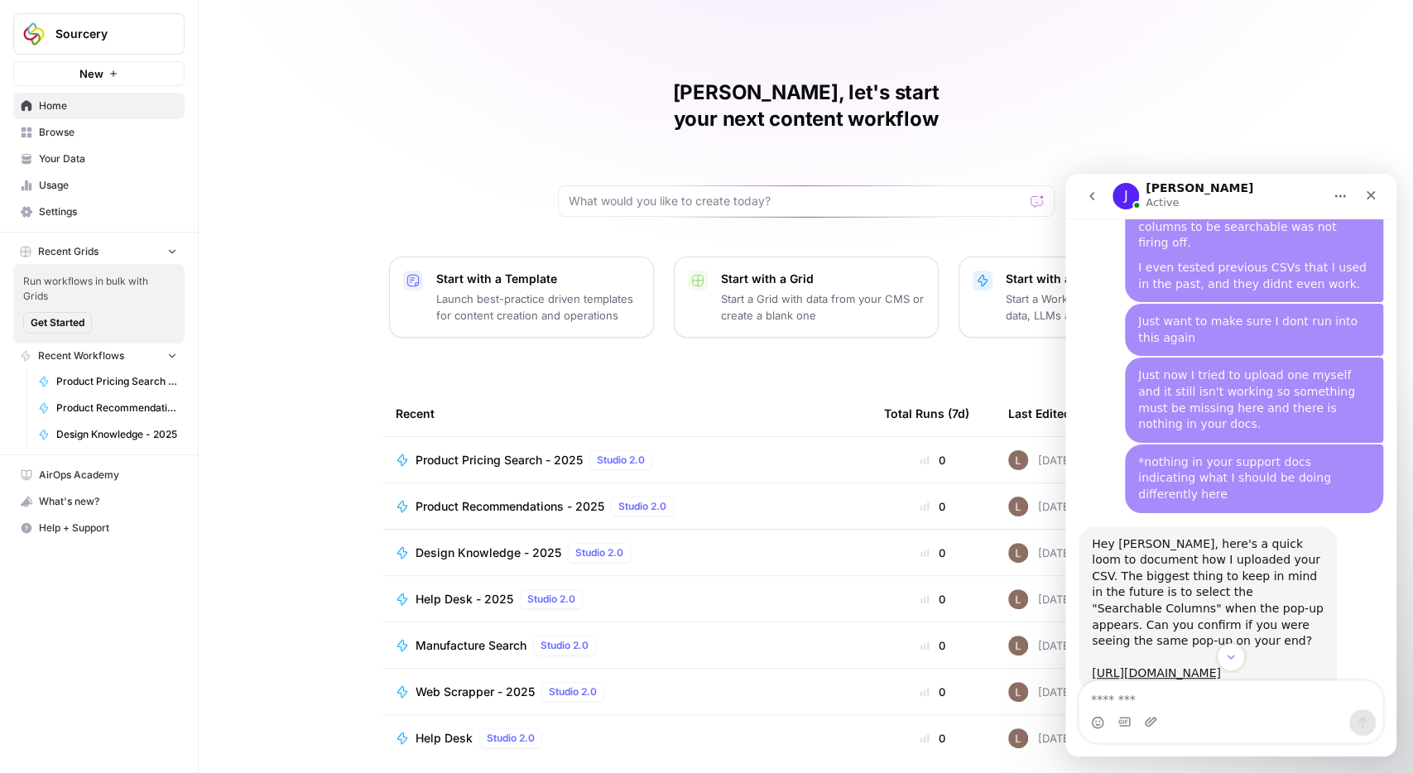
scroll to position [3507, 0]
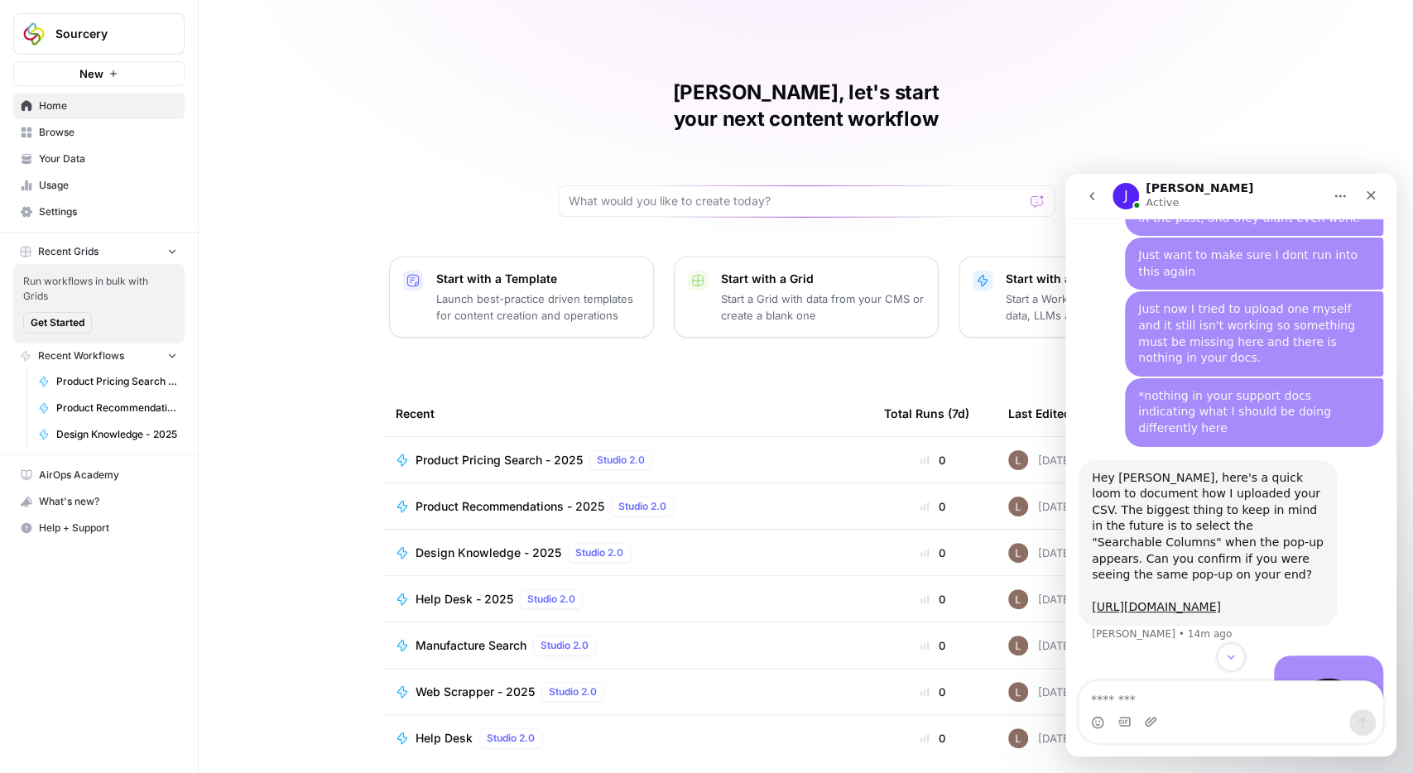
click at [1190, 655] on div "😔 [PERSON_NAME] • 10m ago" at bounding box center [1230, 710] width 305 height 111
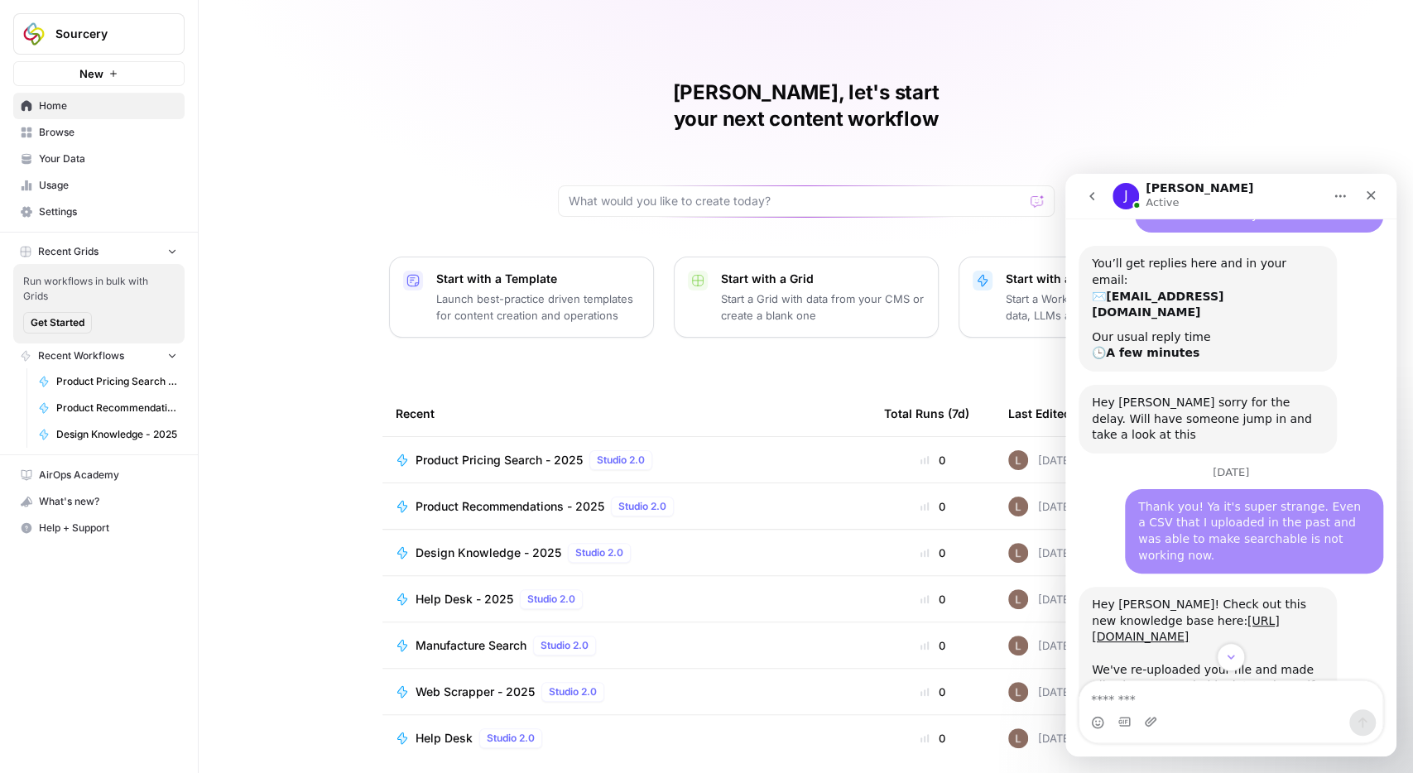
scroll to position [2977, 0]
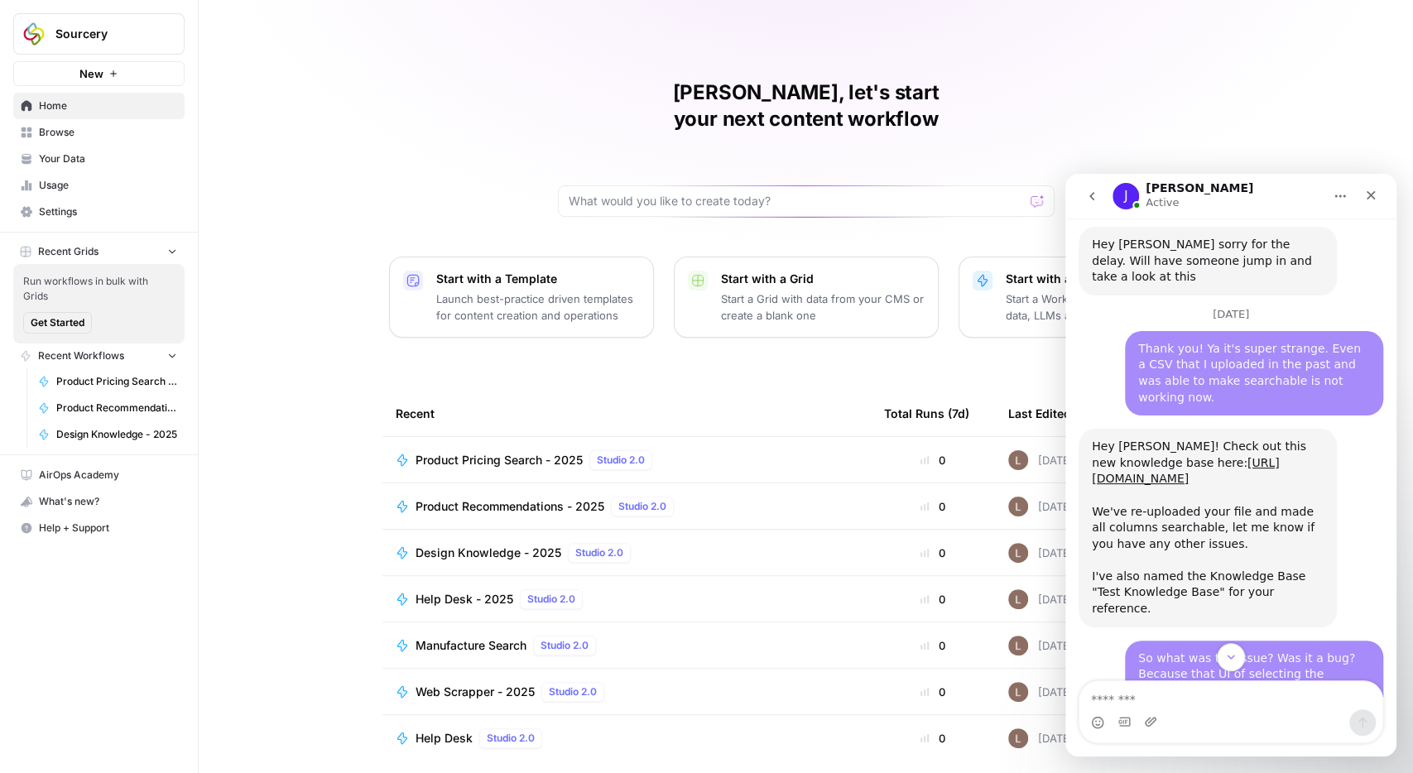
click at [1336, 138] on div "[PERSON_NAME], let's start your next content workflow Start with a Template Lau…" at bounding box center [806, 394] width 1214 height 788
drag, startPoint x: 1367, startPoint y: 188, endPoint x: 2387, endPoint y: 391, distance: 1040.4
click at [1367, 188] on div "Close" at bounding box center [1370, 195] width 30 height 30
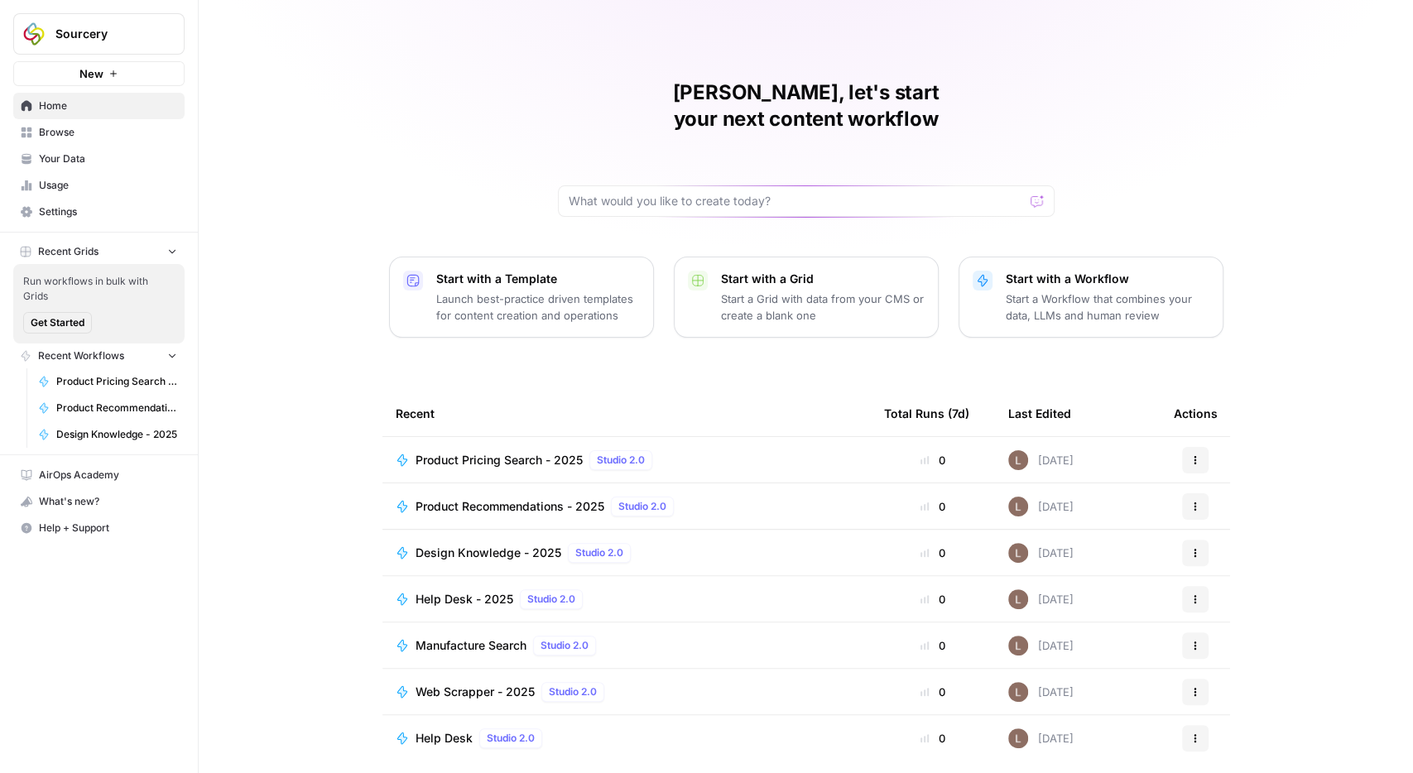
click at [83, 521] on span "Help + Support" at bounding box center [108, 528] width 138 height 15
click at [227, 554] on span "Chat & Support" at bounding box center [276, 555] width 111 height 15
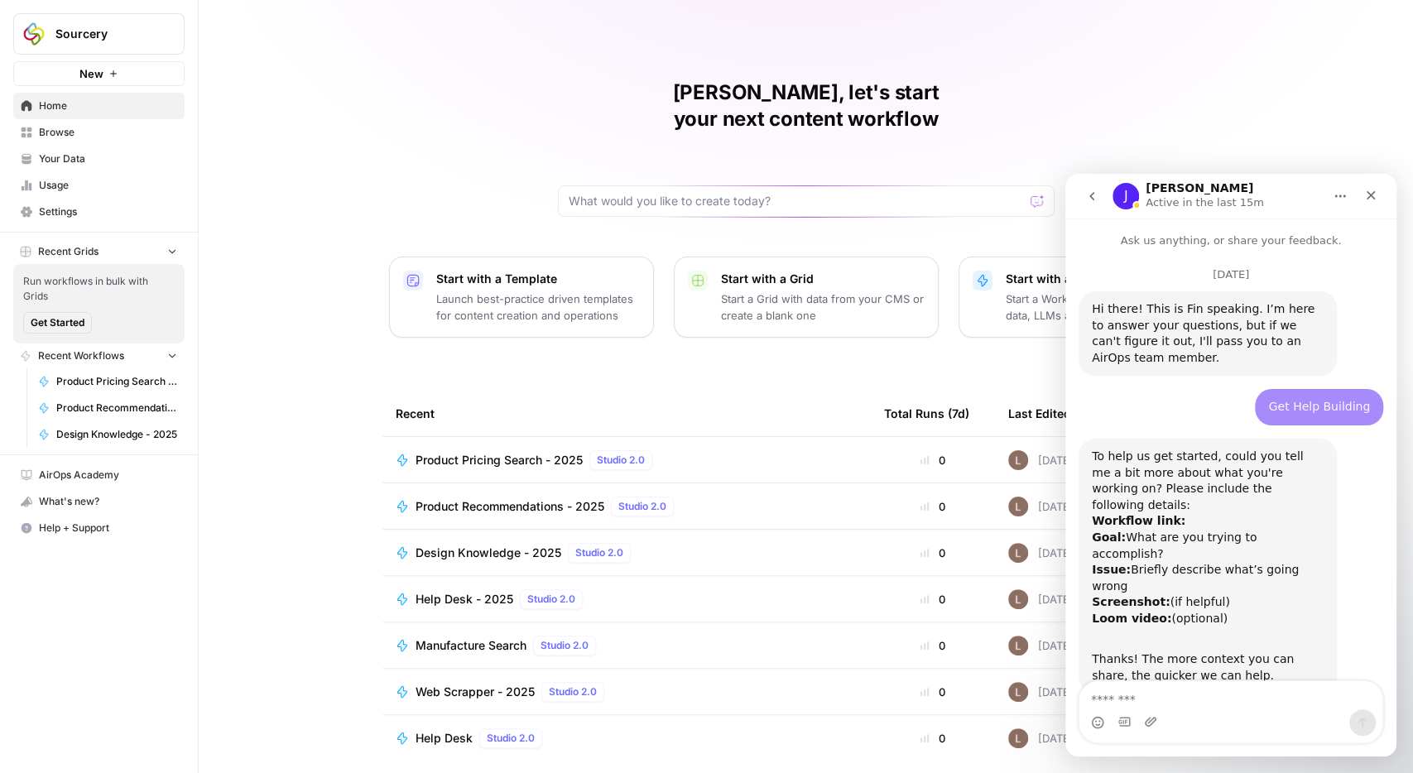
scroll to position [3719, 0]
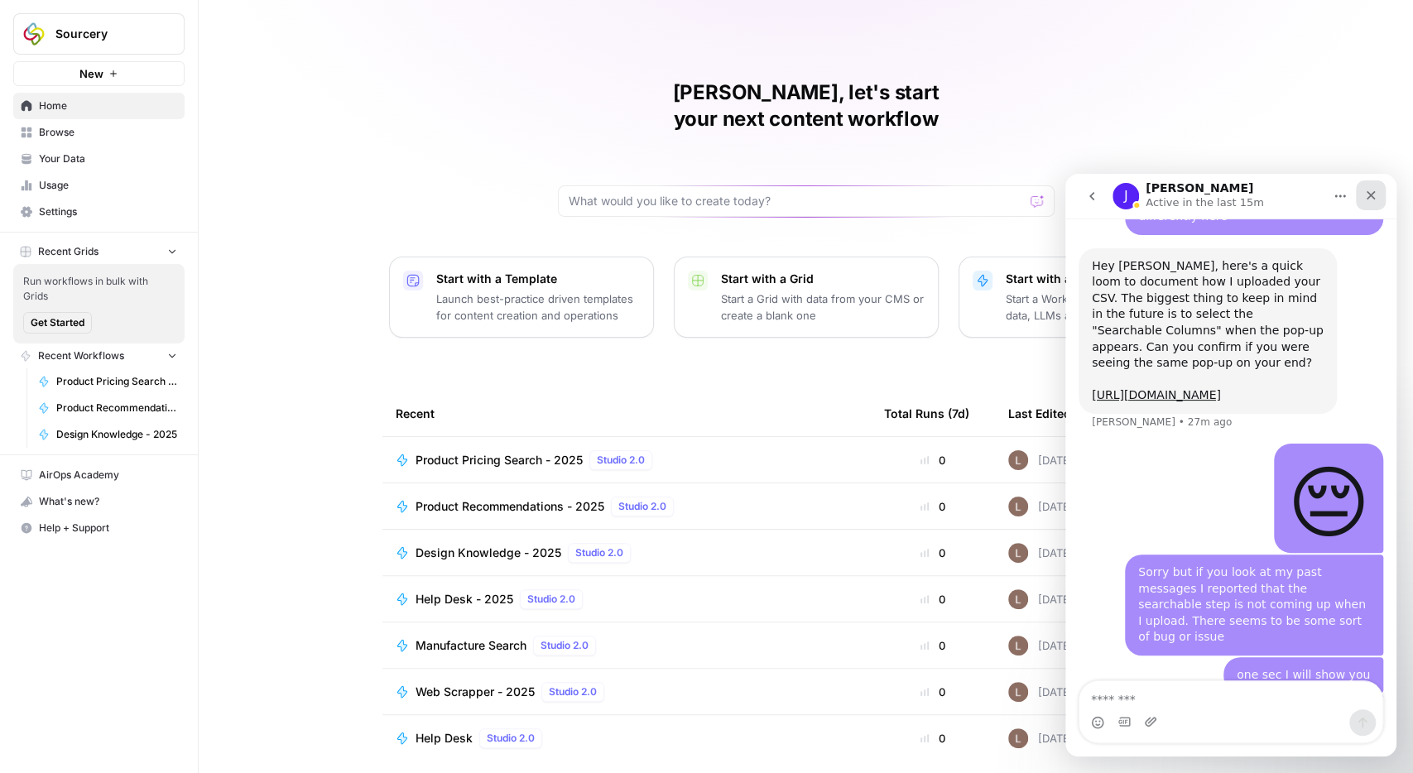
drag, startPoint x: 1377, startPoint y: 199, endPoint x: 2440, endPoint y: 374, distance: 1076.8
click at [1377, 199] on icon "Close" at bounding box center [1370, 195] width 13 height 13
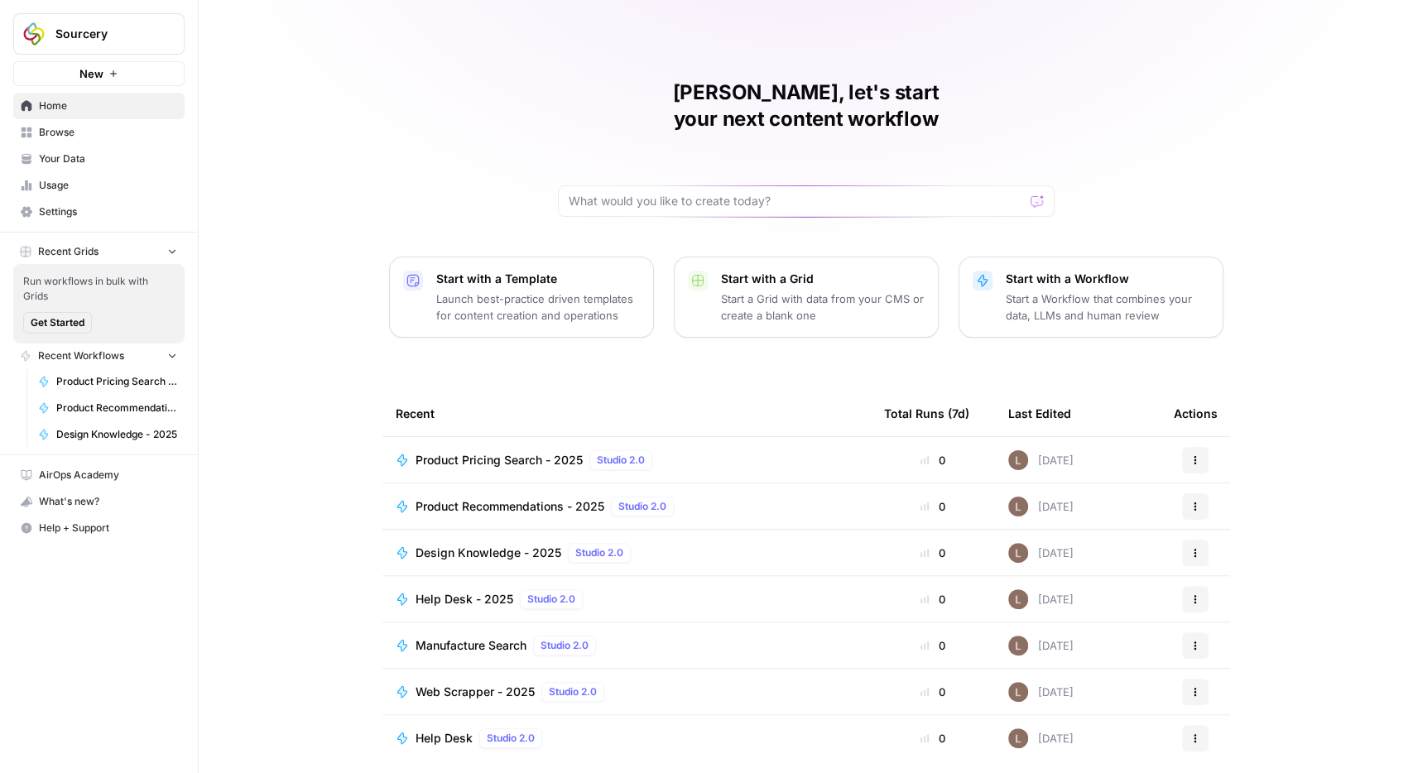
click at [90, 528] on span "Help + Support" at bounding box center [108, 528] width 138 height 15
click at [242, 555] on span "Chat & Support" at bounding box center [276, 555] width 111 height 15
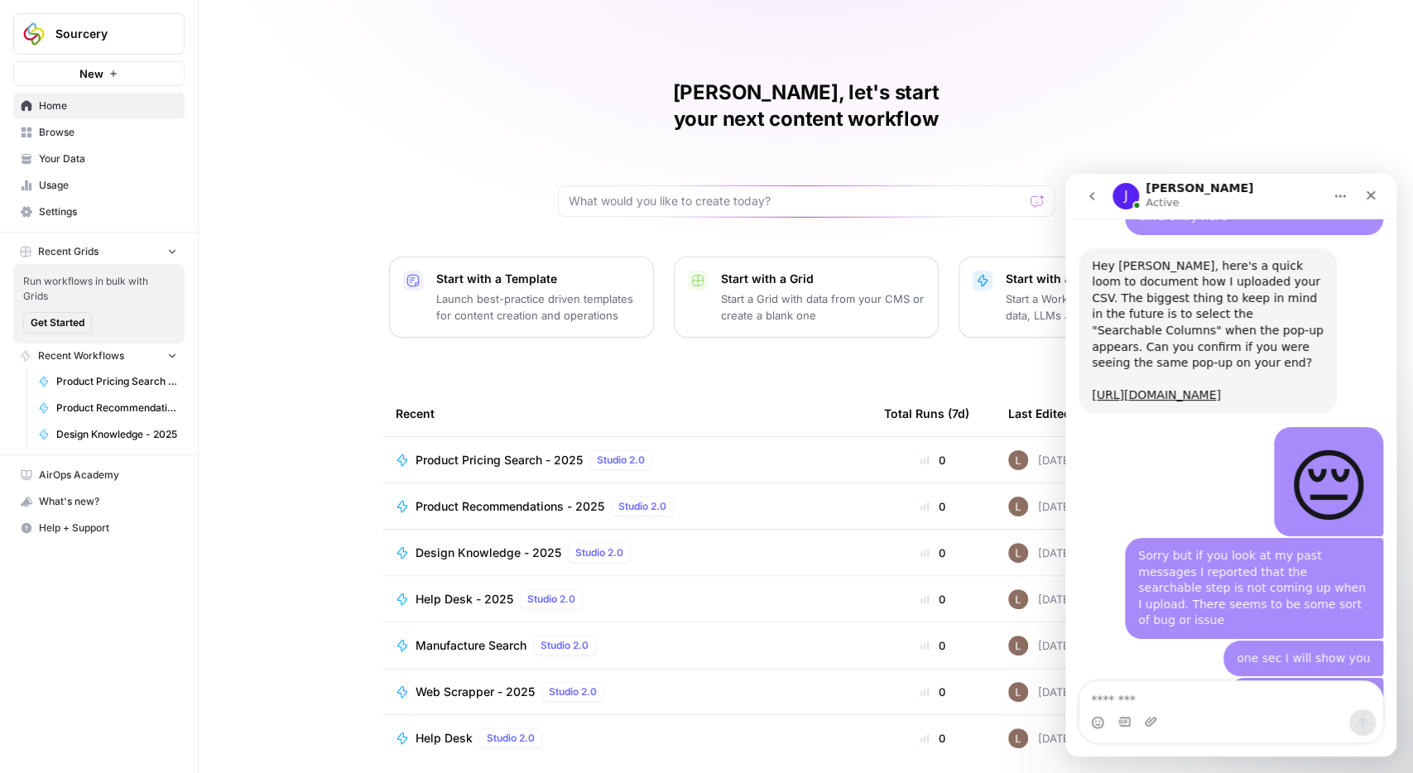
scroll to position [3936, 0]
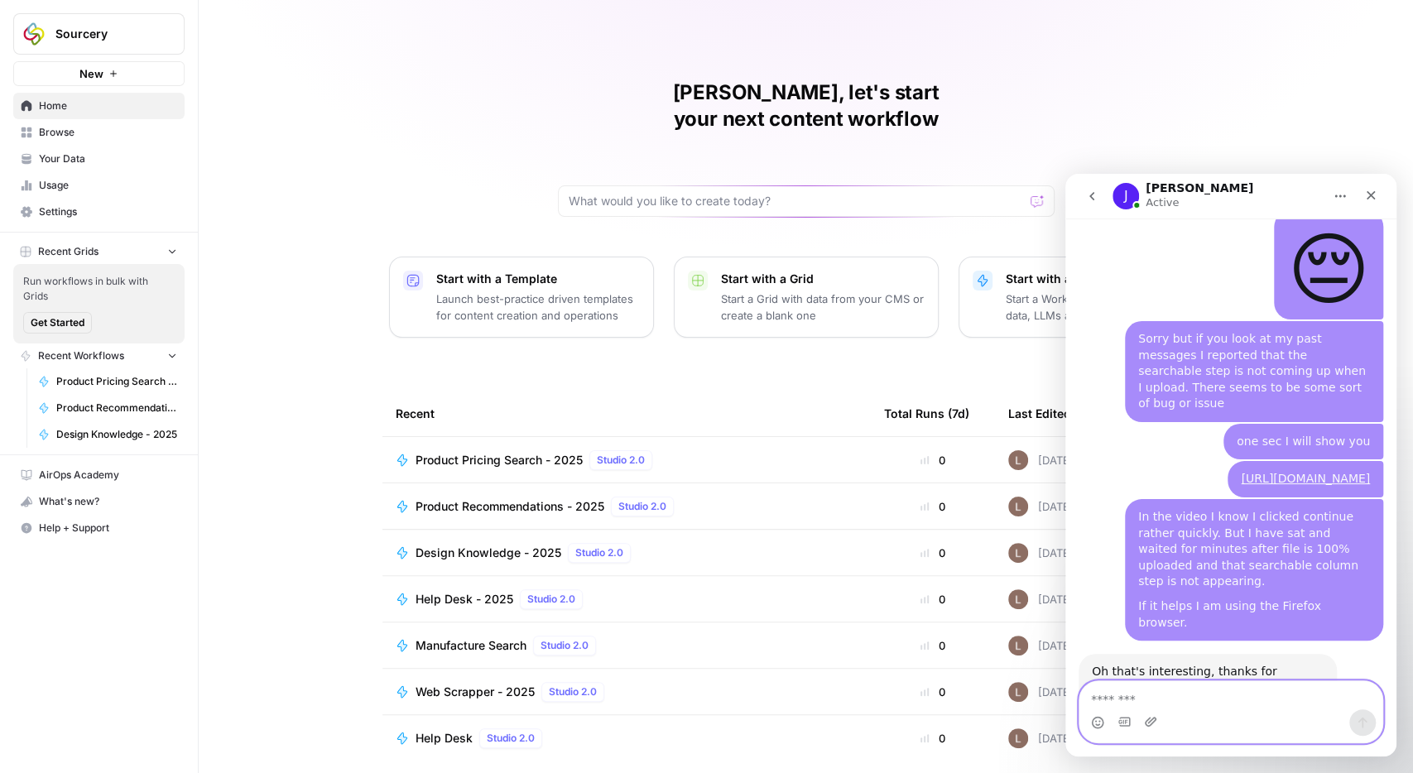
click at [1190, 708] on textarea "Message…" at bounding box center [1230, 695] width 303 height 28
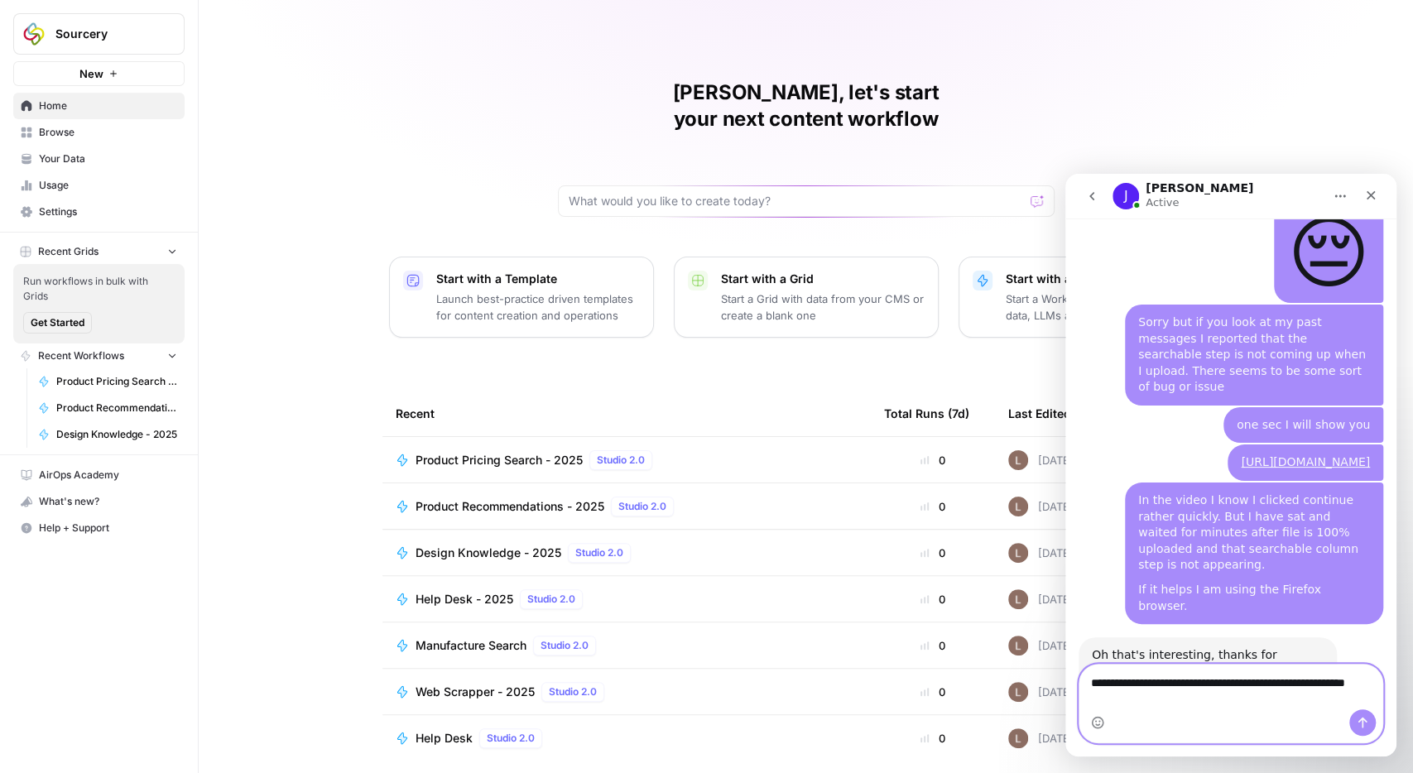
scroll to position [3952, 0]
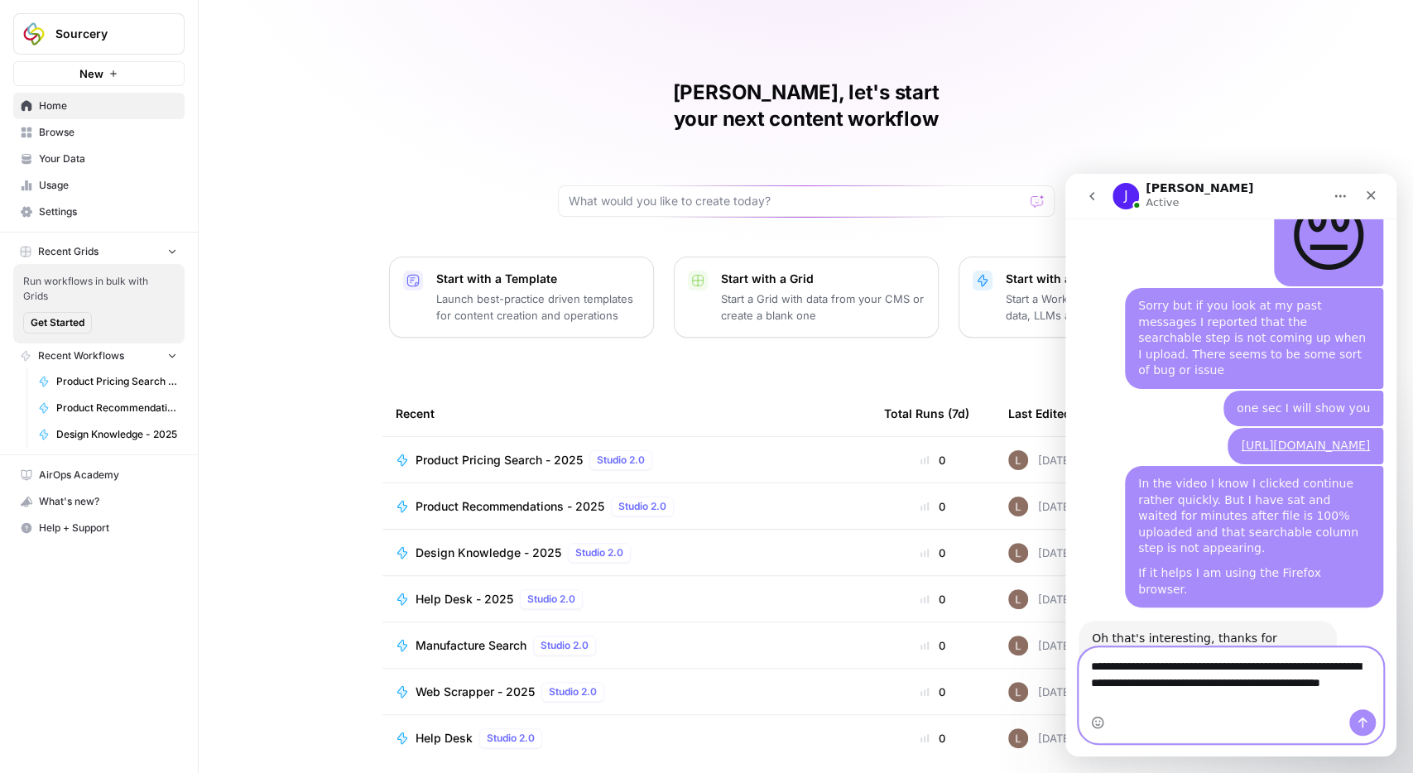
type textarea "**********"
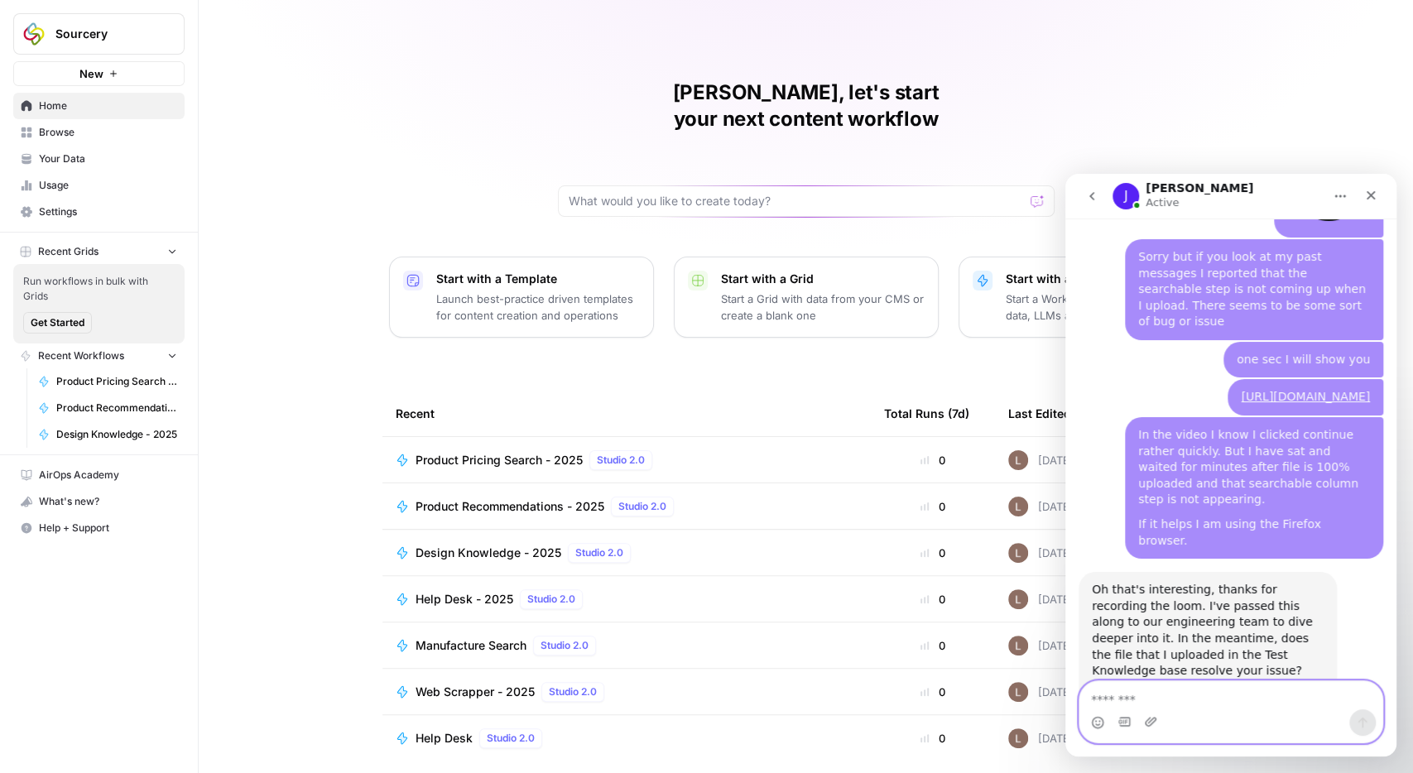
scroll to position [4018, 0]
click at [1203, 702] on textarea "Message…" at bounding box center [1231, 695] width 304 height 28
type textarea "**********"
